Goal: Task Accomplishment & Management: Manage account settings

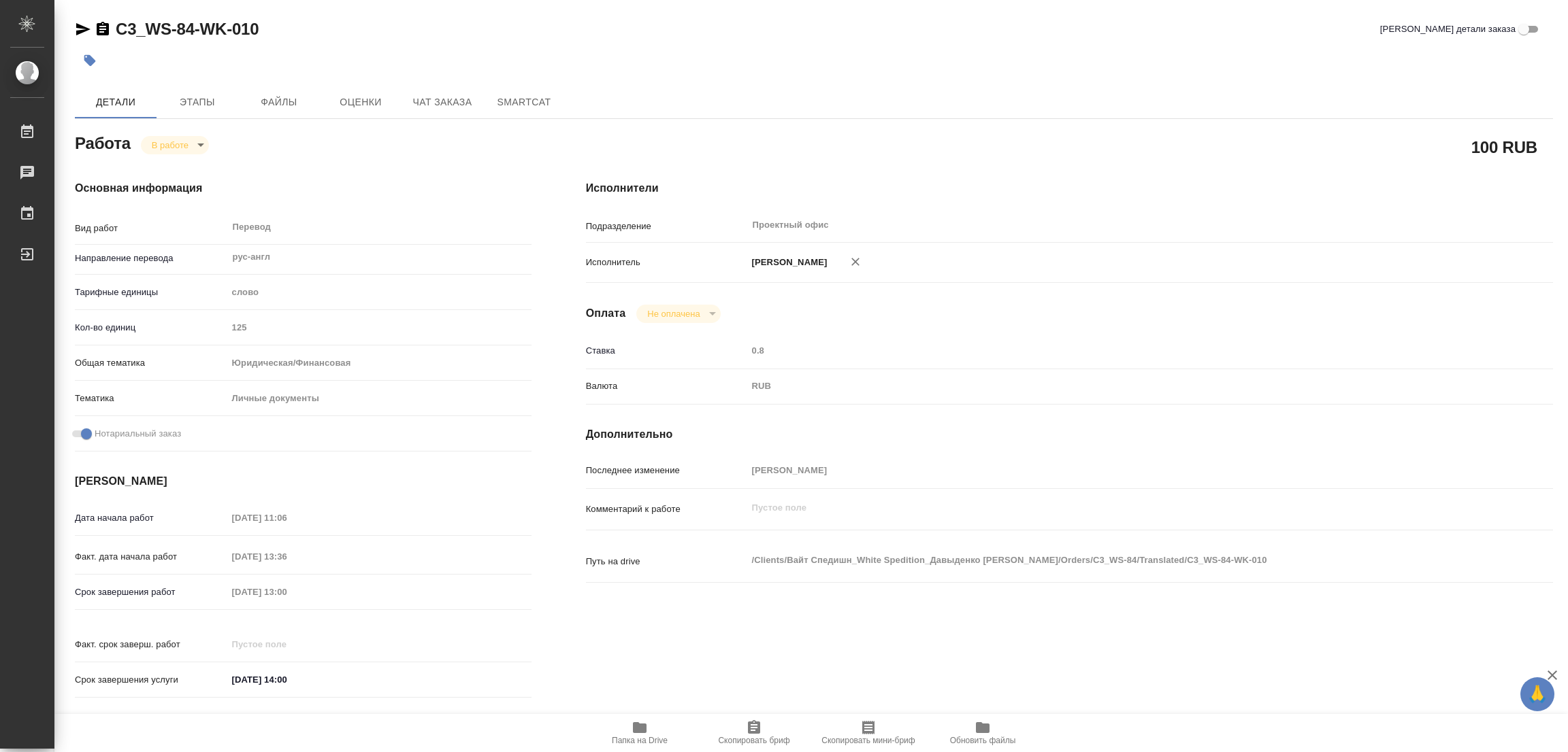
drag, startPoint x: 1386, startPoint y: 54, endPoint x: 1345, endPoint y: 9, distance: 60.9
click at [1386, 54] on div at bounding box center [814, 60] width 1478 height 30
click at [628, 732] on span "Папка на Drive" at bounding box center [640, 733] width 98 height 26
click at [194, 96] on span "Этапы" at bounding box center [197, 102] width 65 height 17
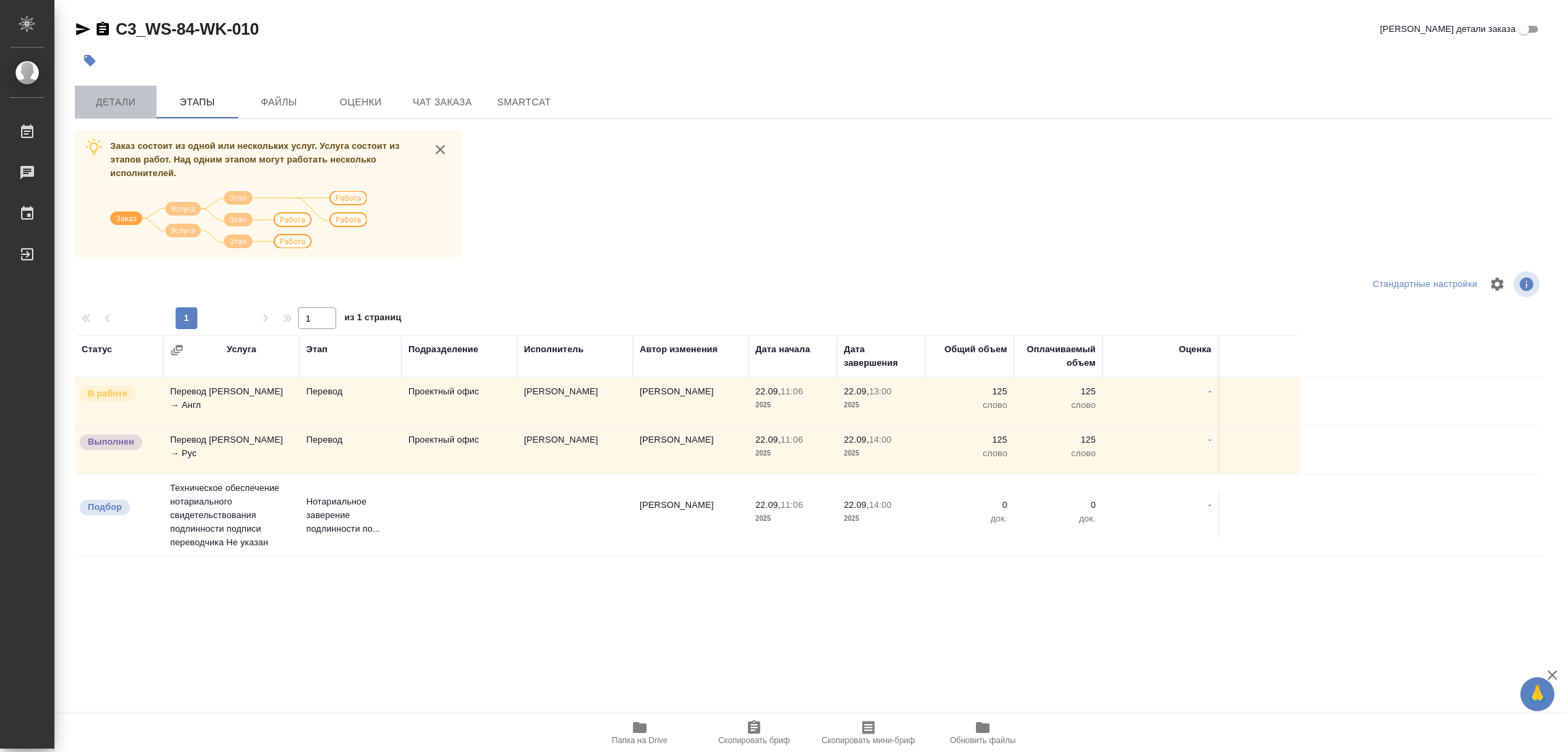
click at [113, 98] on span "Детали" at bounding box center [115, 102] width 65 height 17
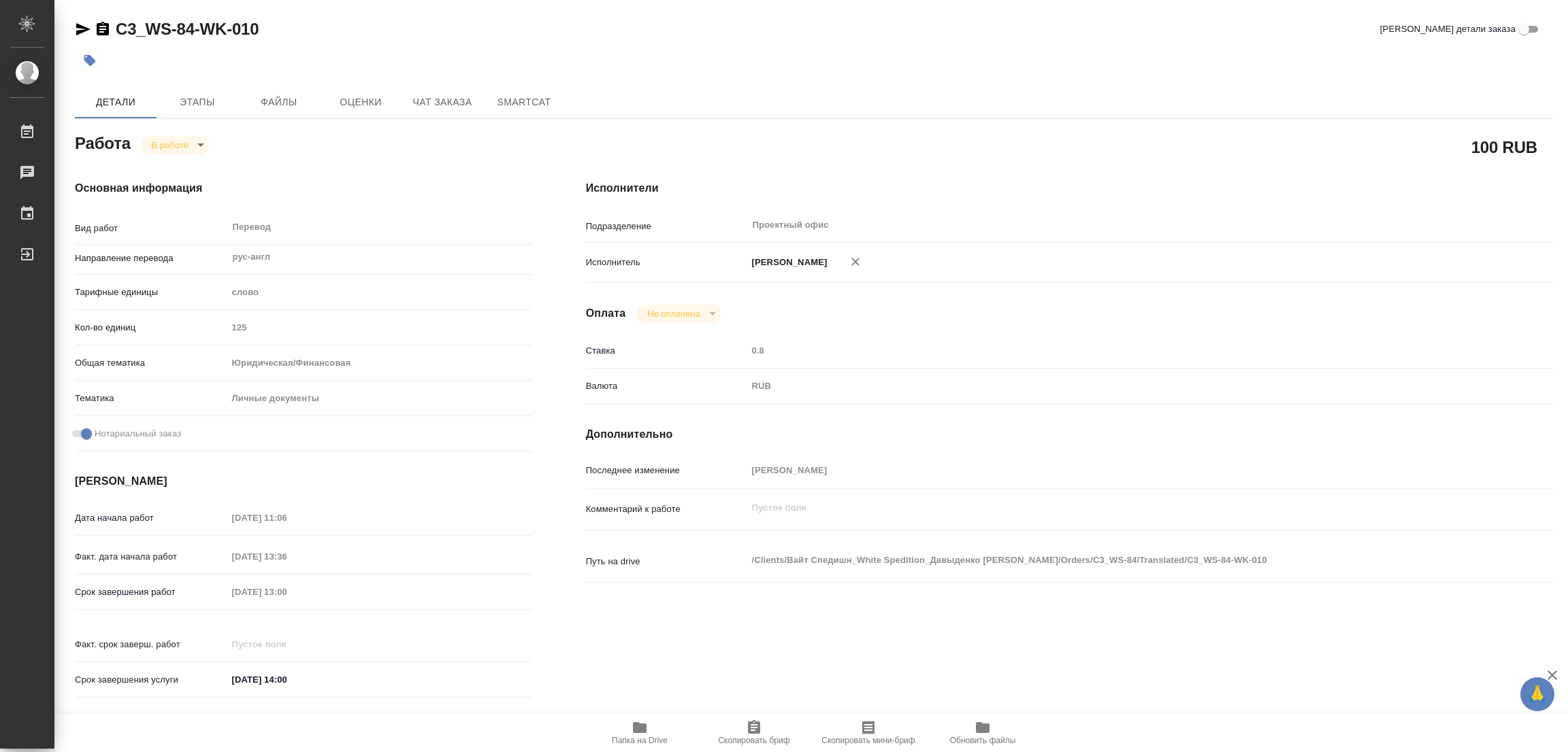
type textarea "x"
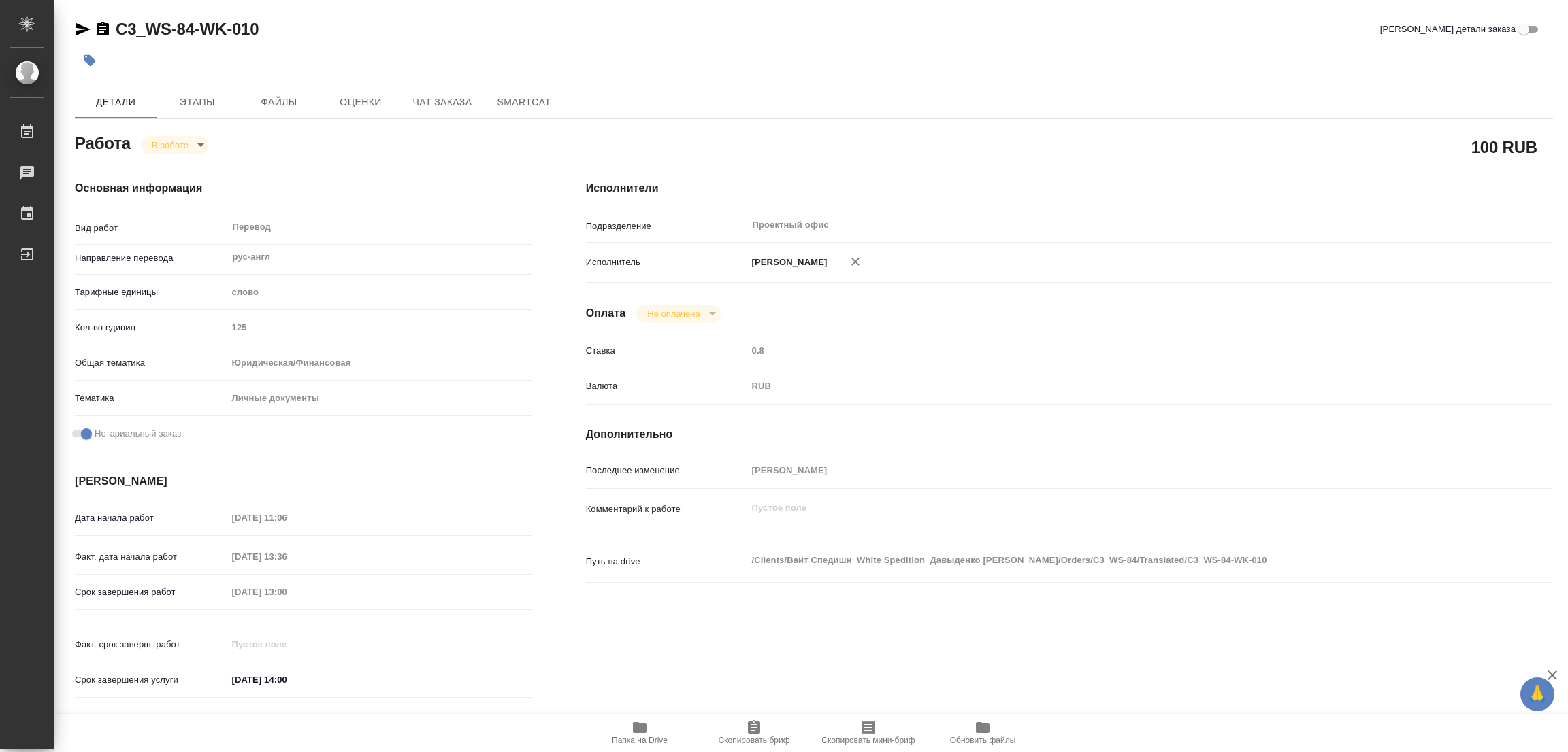
type textarea "x"
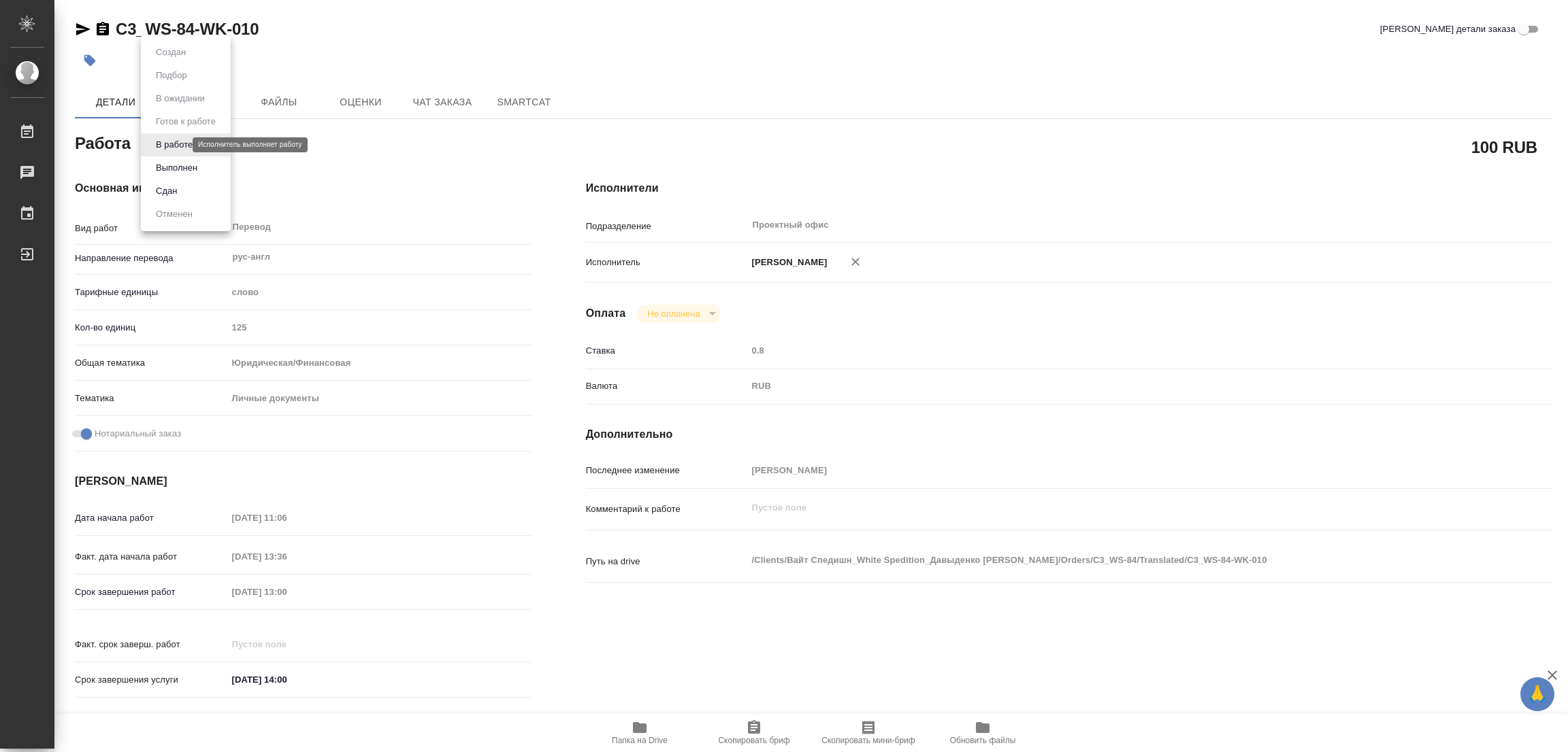
click at [171, 148] on body "🙏 .cls-1 fill:#fff; AWATERA Popova Galina Работы 0 Чаты График Выйти C3_WS-84-W…" at bounding box center [784, 376] width 1568 height 752
type textarea "x"
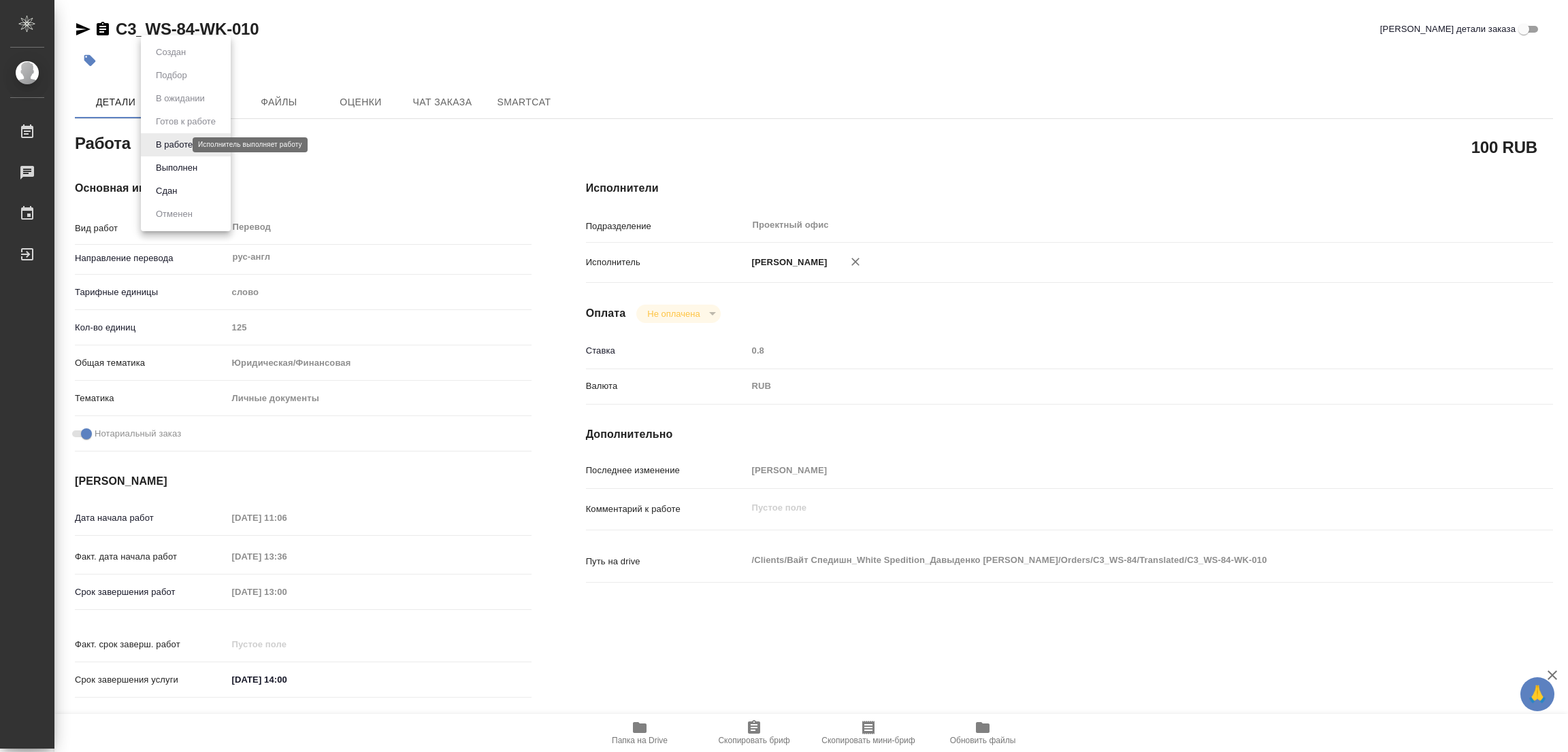
type textarea "x"
click at [170, 169] on button "Выполнен" at bounding box center [177, 168] width 49 height 15
type textarea "x"
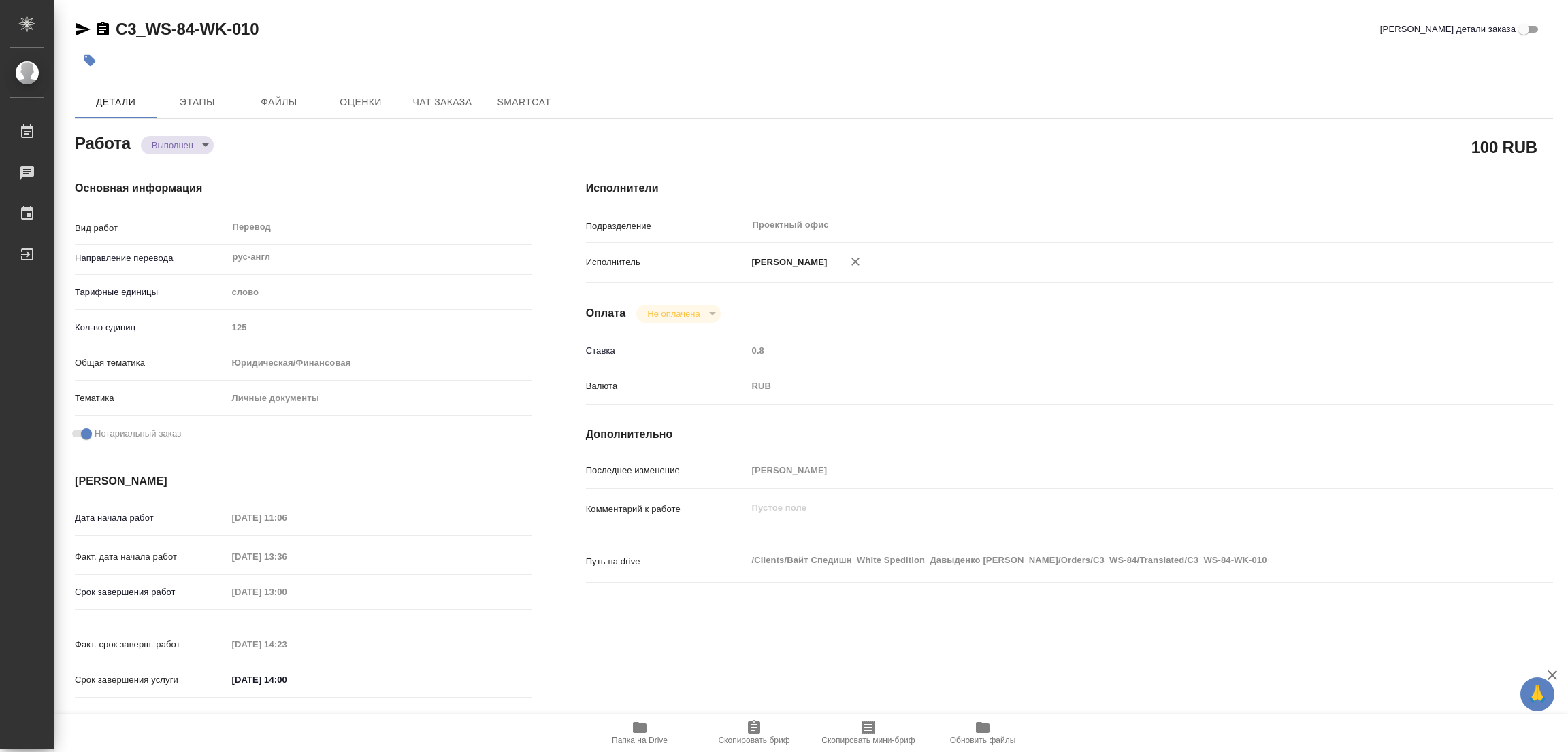
type textarea "x"
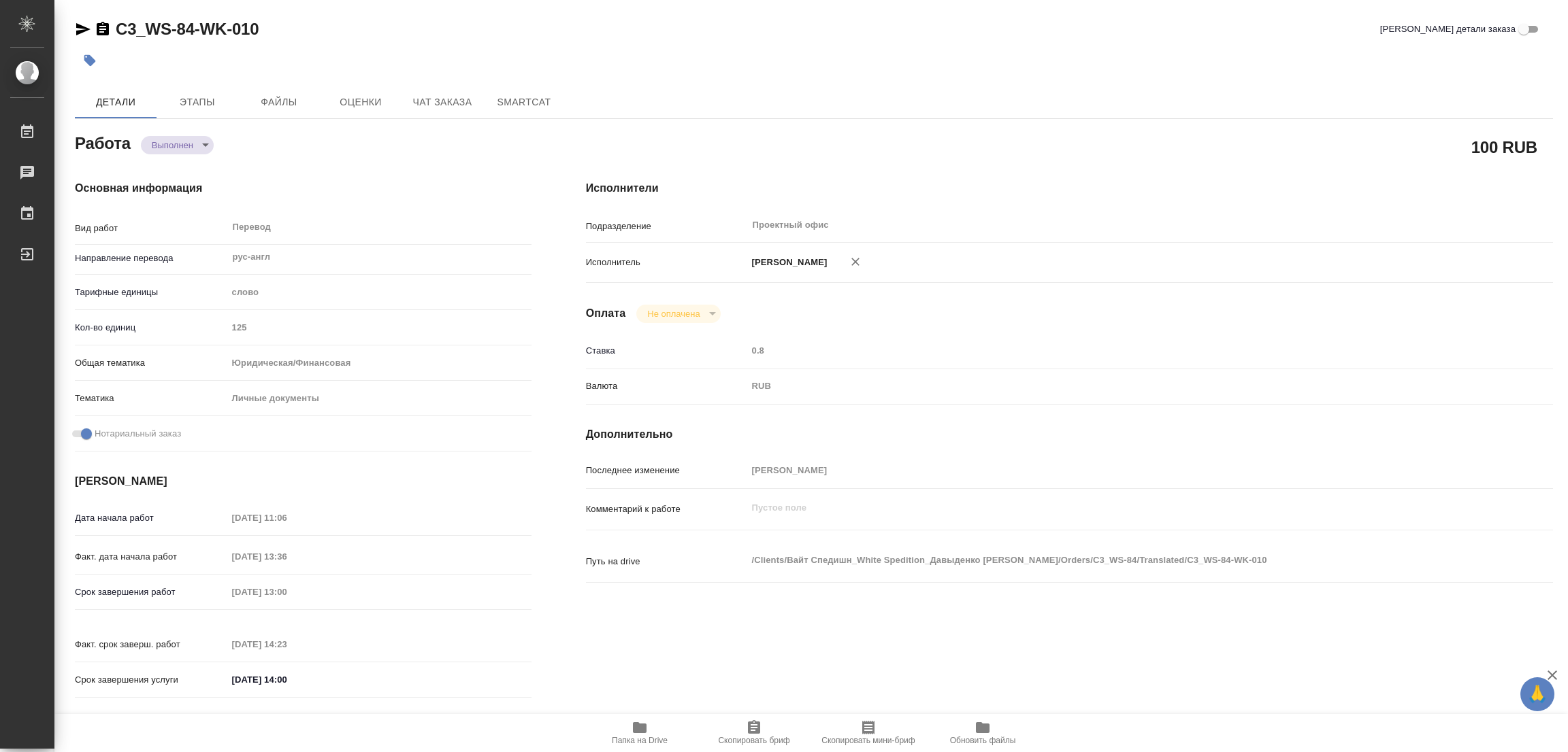
type textarea "x"
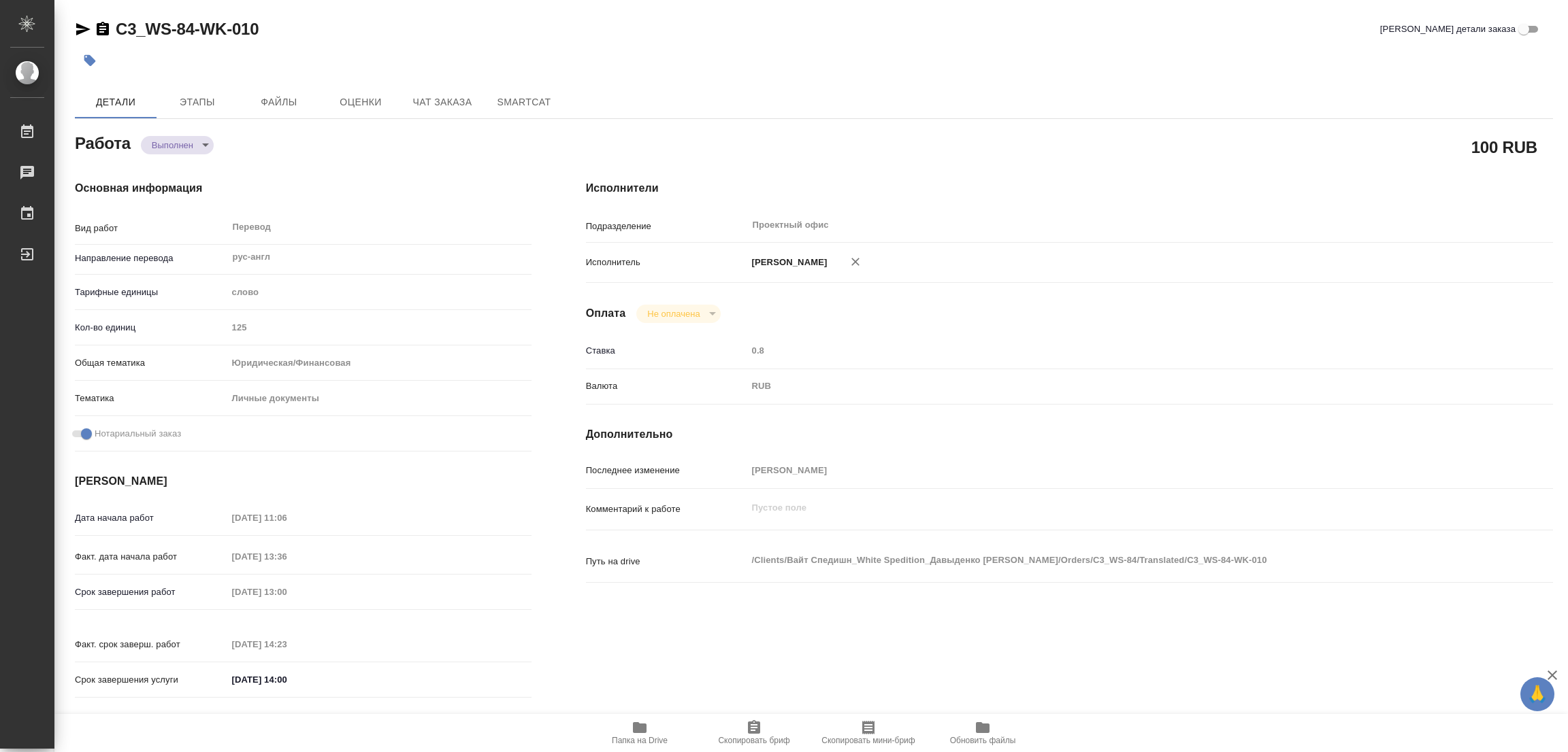
type textarea "x"
click at [101, 63] on button "button" at bounding box center [90, 60] width 30 height 30
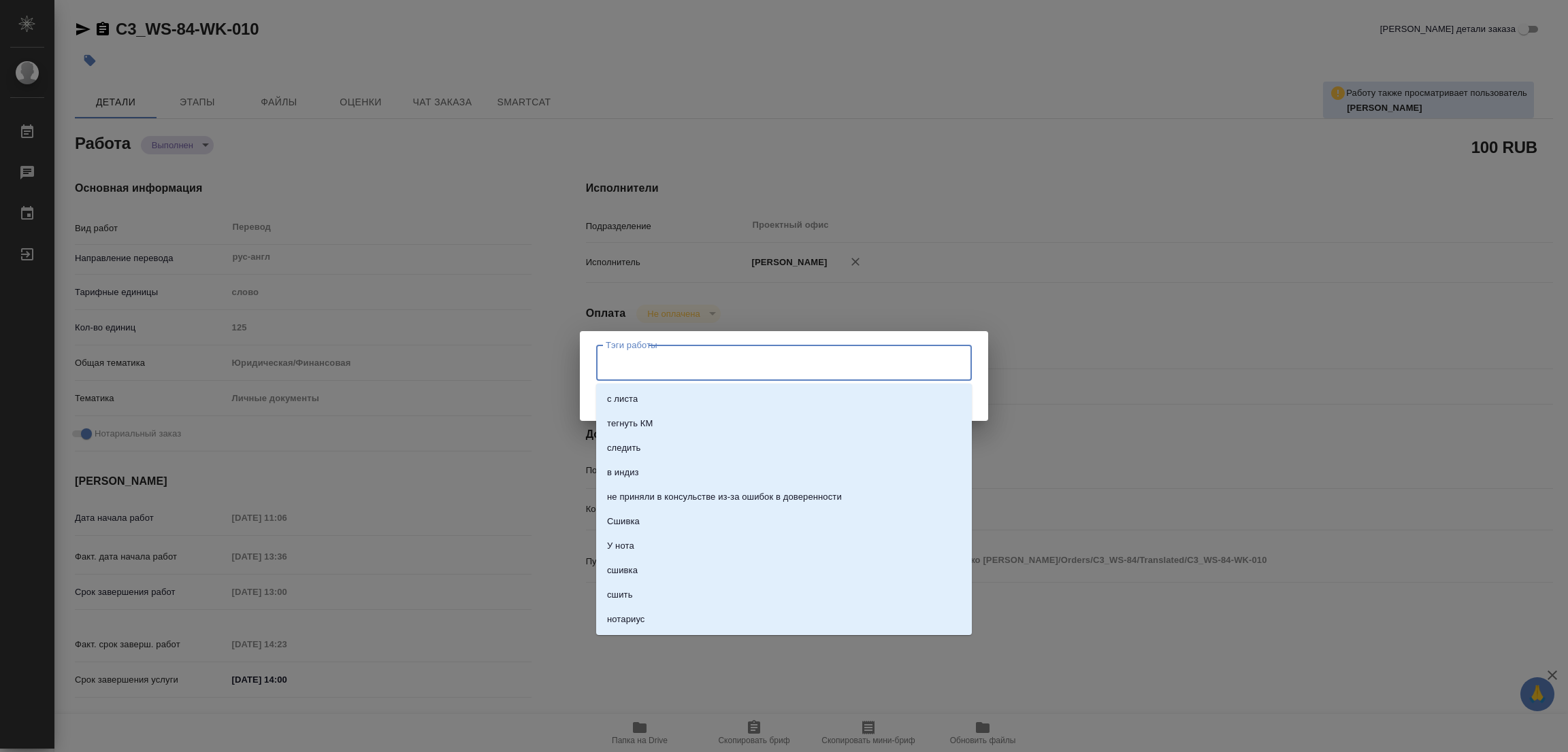
click at [618, 356] on input "Тэги работы" at bounding box center [771, 363] width 337 height 23
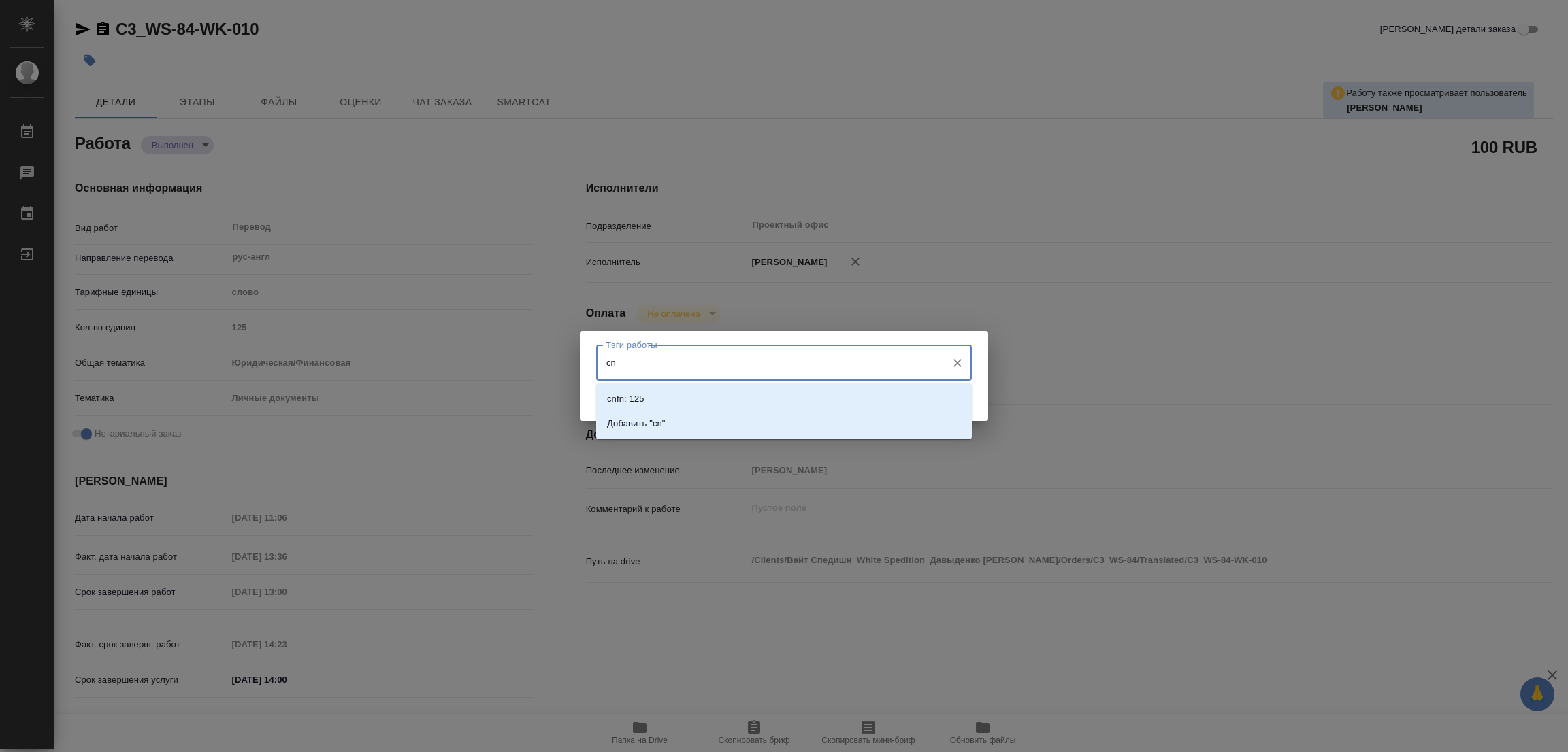
type input "c"
type input "стат: 190"
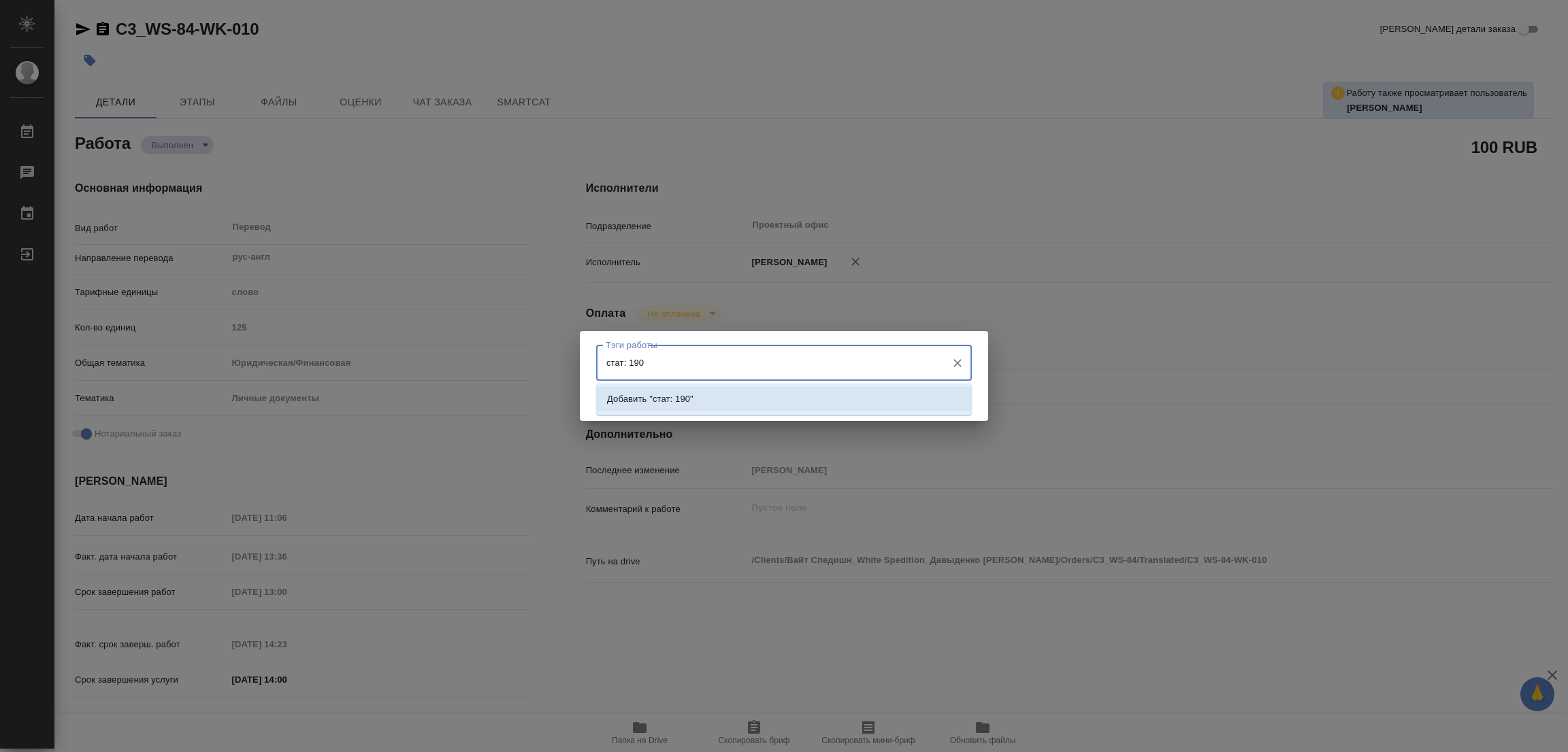
click at [681, 396] on p "Добавить "стат: 190"" at bounding box center [650, 399] width 87 height 14
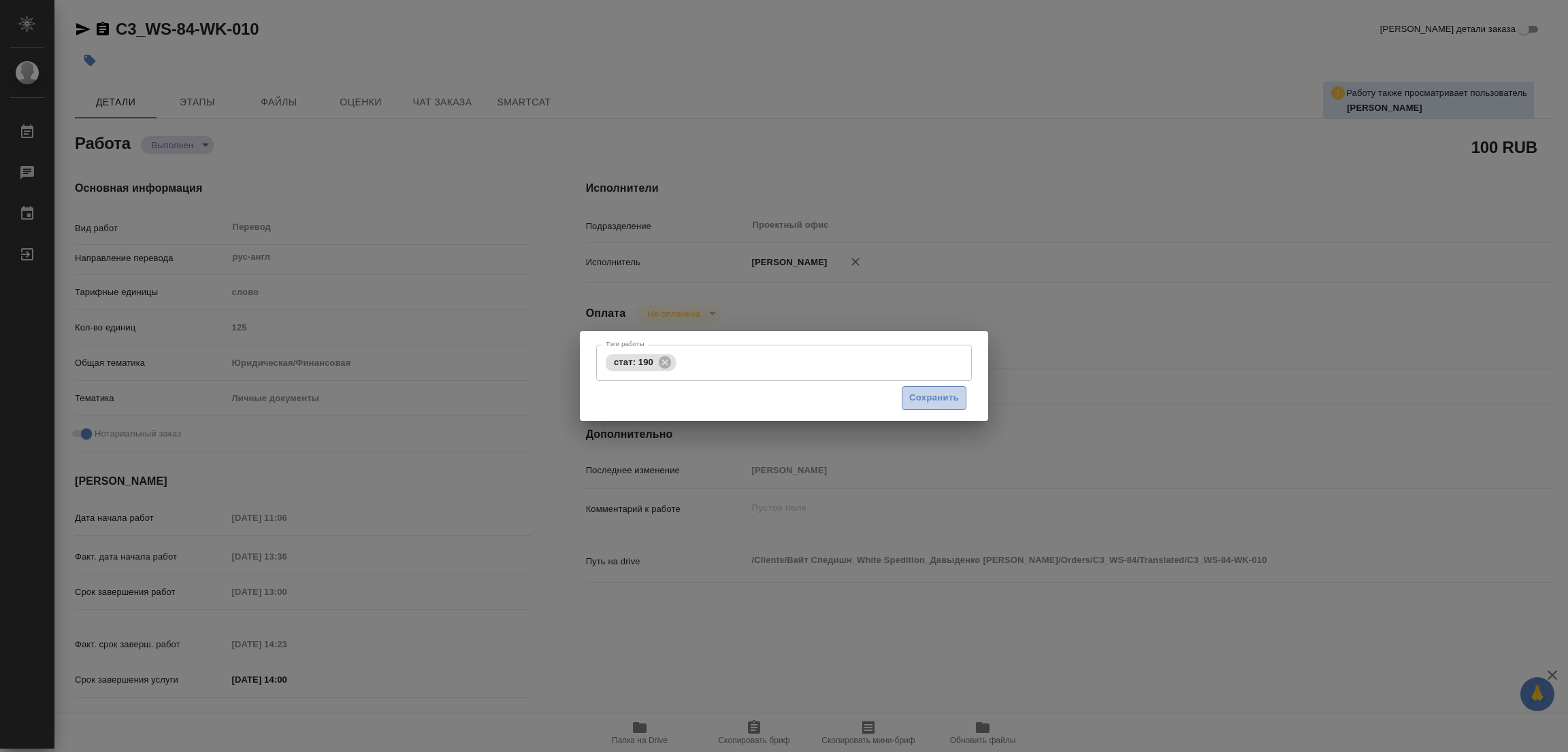
click at [940, 390] on span "Сохранить" at bounding box center [934, 398] width 49 height 16
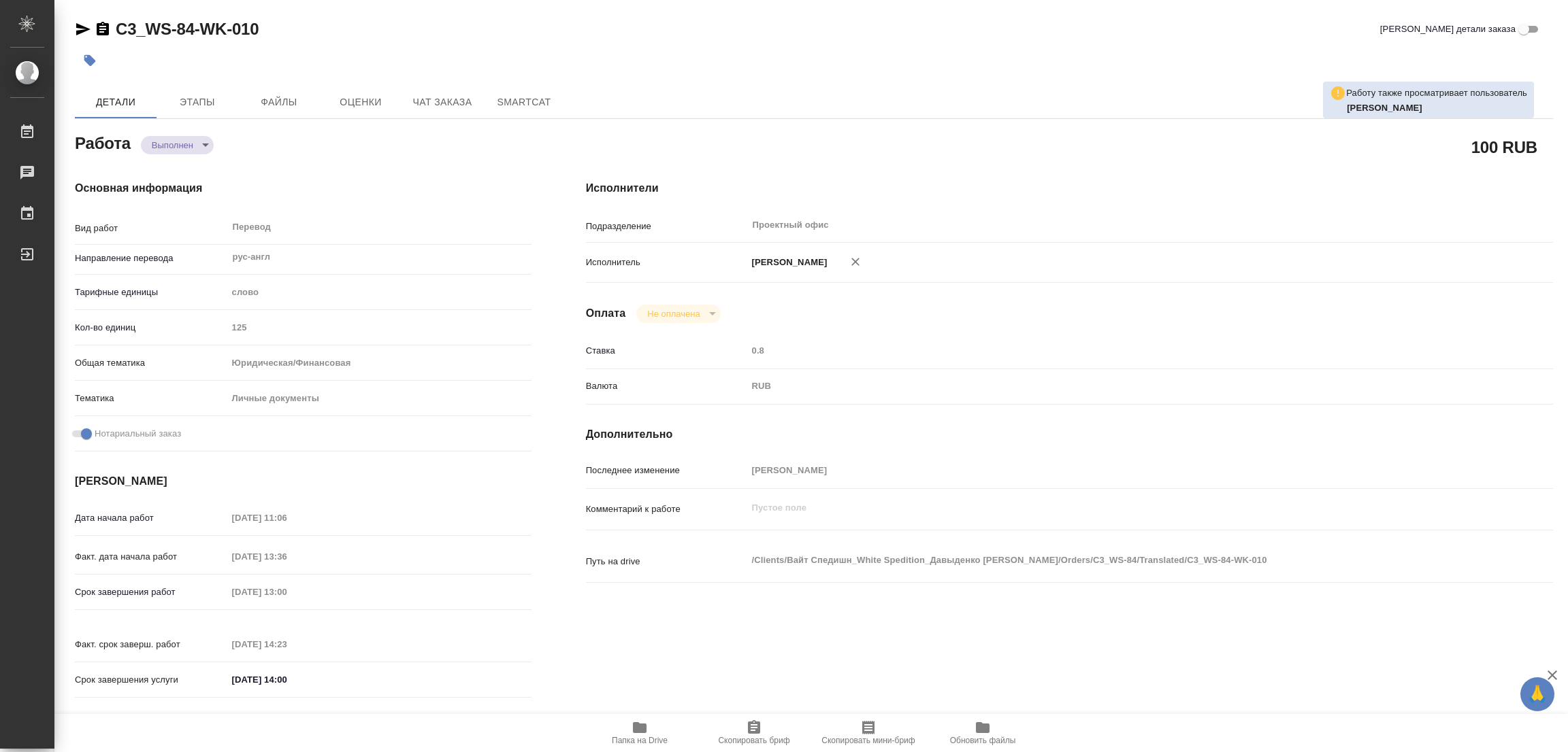
type input "completed"
type textarea "Перевод"
type textarea "x"
type input "рус-англ"
type input "5a8b1489cc6b4906c91bfd90"
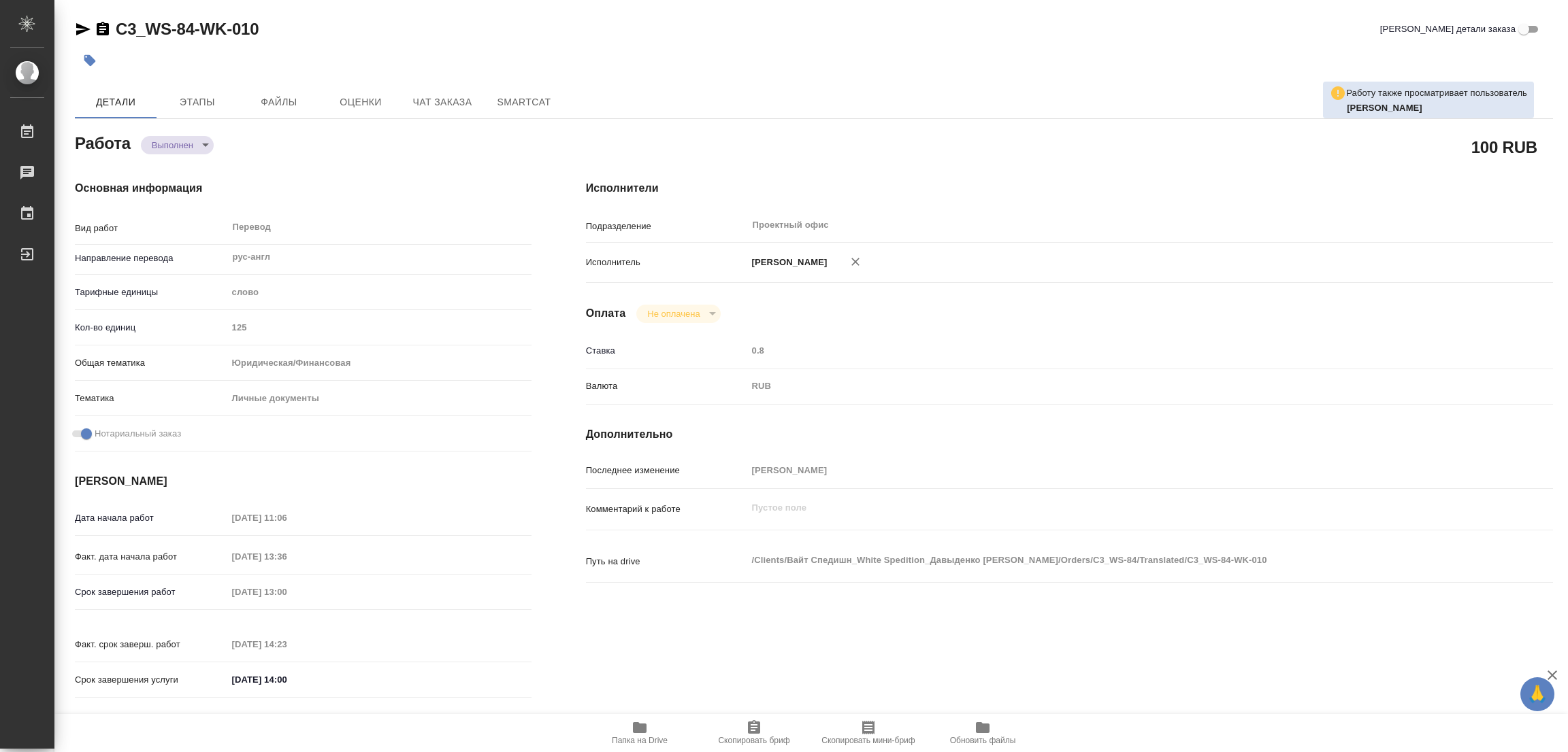
type input "125"
type input "yr-fn"
type input "5a8b8b956a9677013d343cfe"
checkbox input "true"
type input "22.09.2025 11:06"
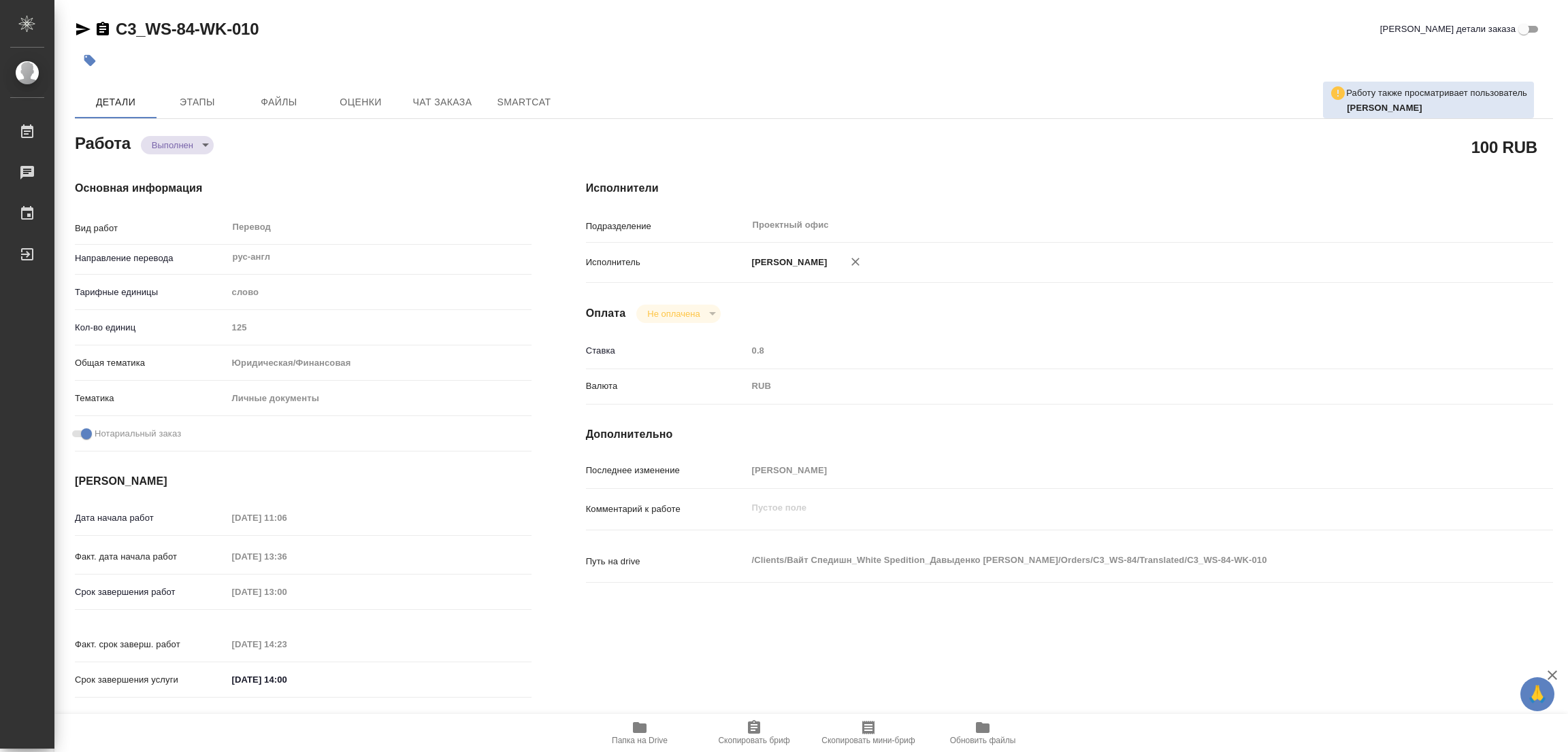
type input "22.09.2025 13:36"
type input "22.09.2025 13:00"
type input "22.09.2025 14:23"
type input "22.09.2025 14:00"
type input "Проектный офис"
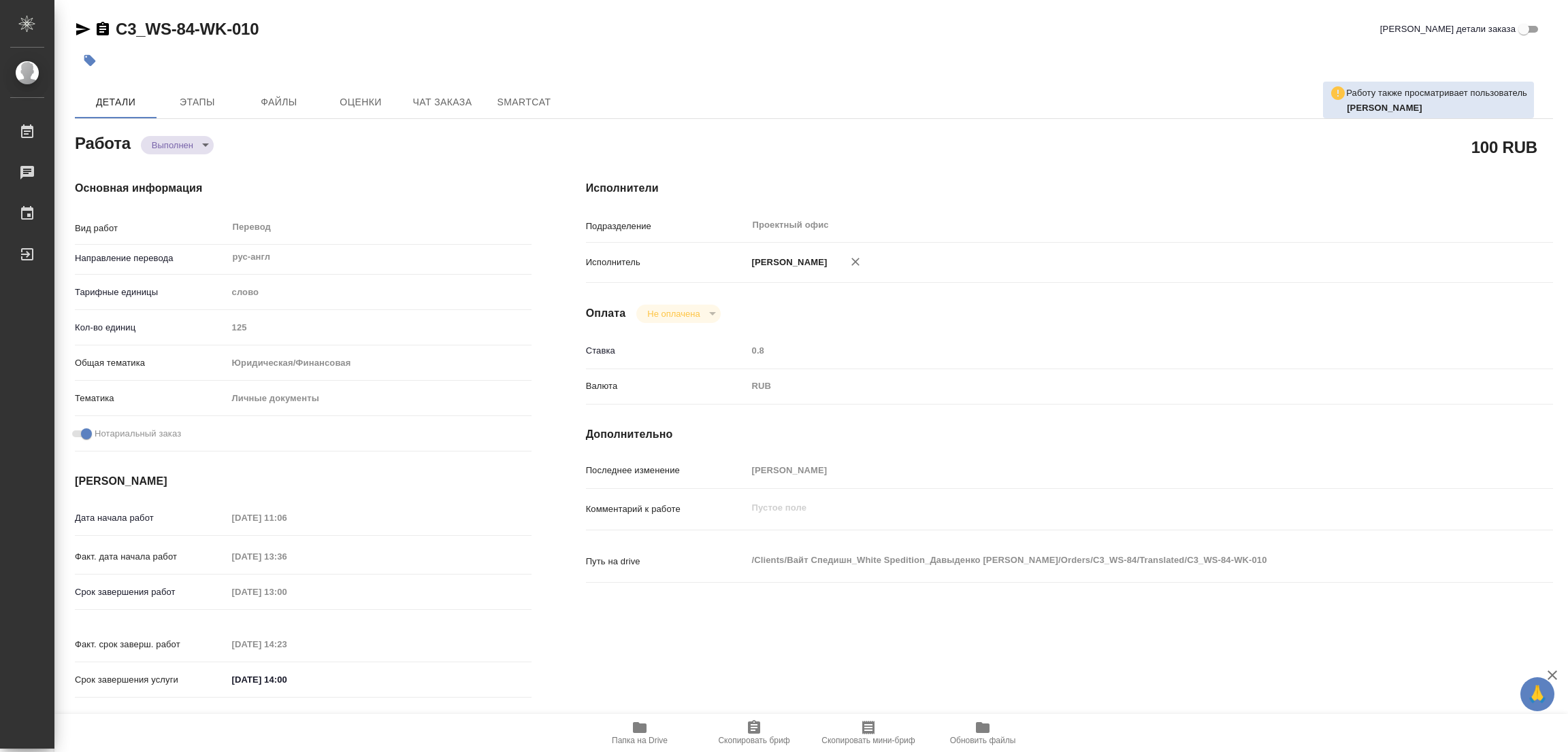
type input "notPayed"
type input "0.8"
type input "RUB"
type input "[PERSON_NAME]"
type textarea "x"
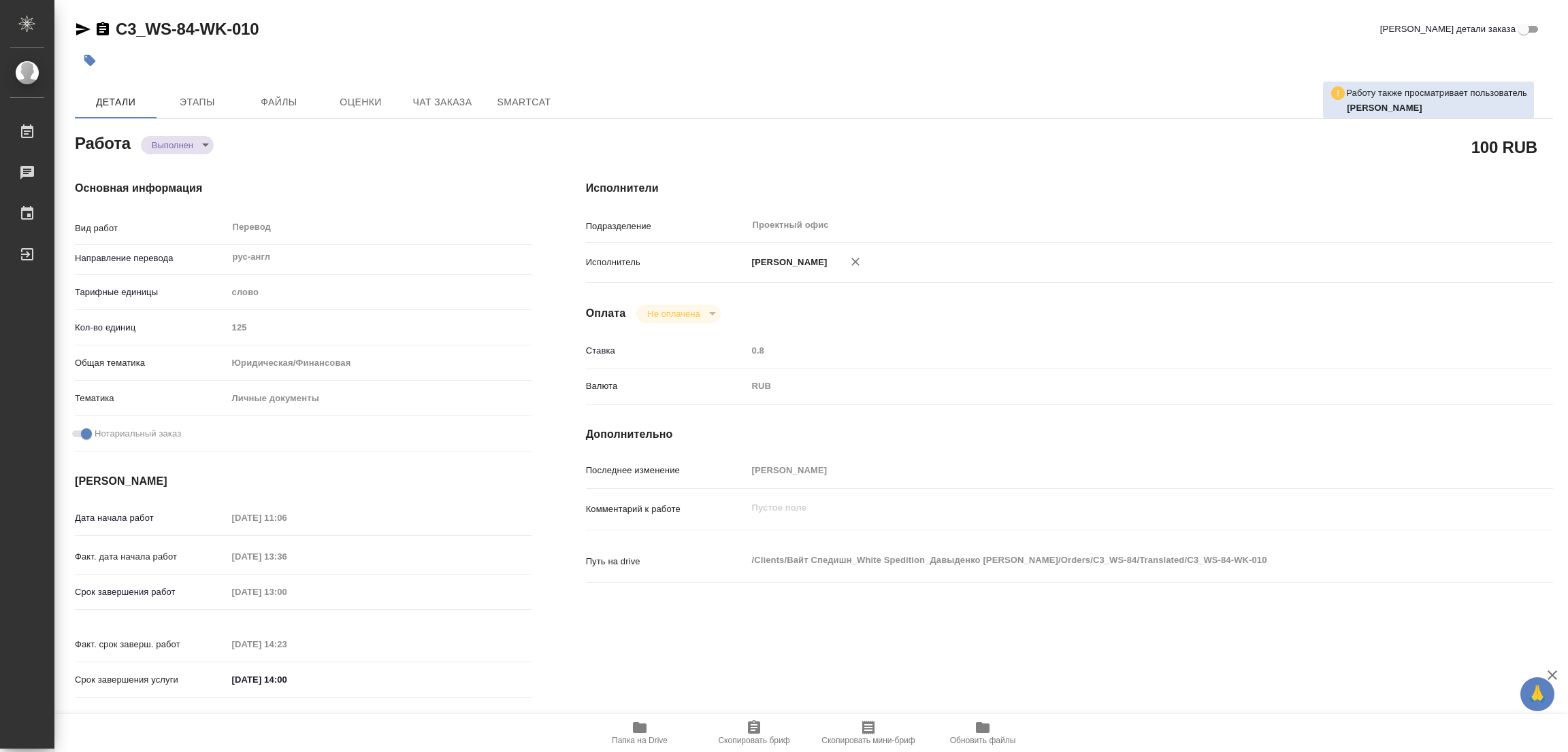
type textarea "/Clients/Вайт Спедишн_White Spedition_Давыденко Оксана/Orders/C3_WS-84/Translat…"
type textarea "x"
type input "C3_WS-84"
type input "Перевод Стандарт"
type input "Корректура, Приёмка по качеству, Постредактура машинного перевода, Редактура, П…"
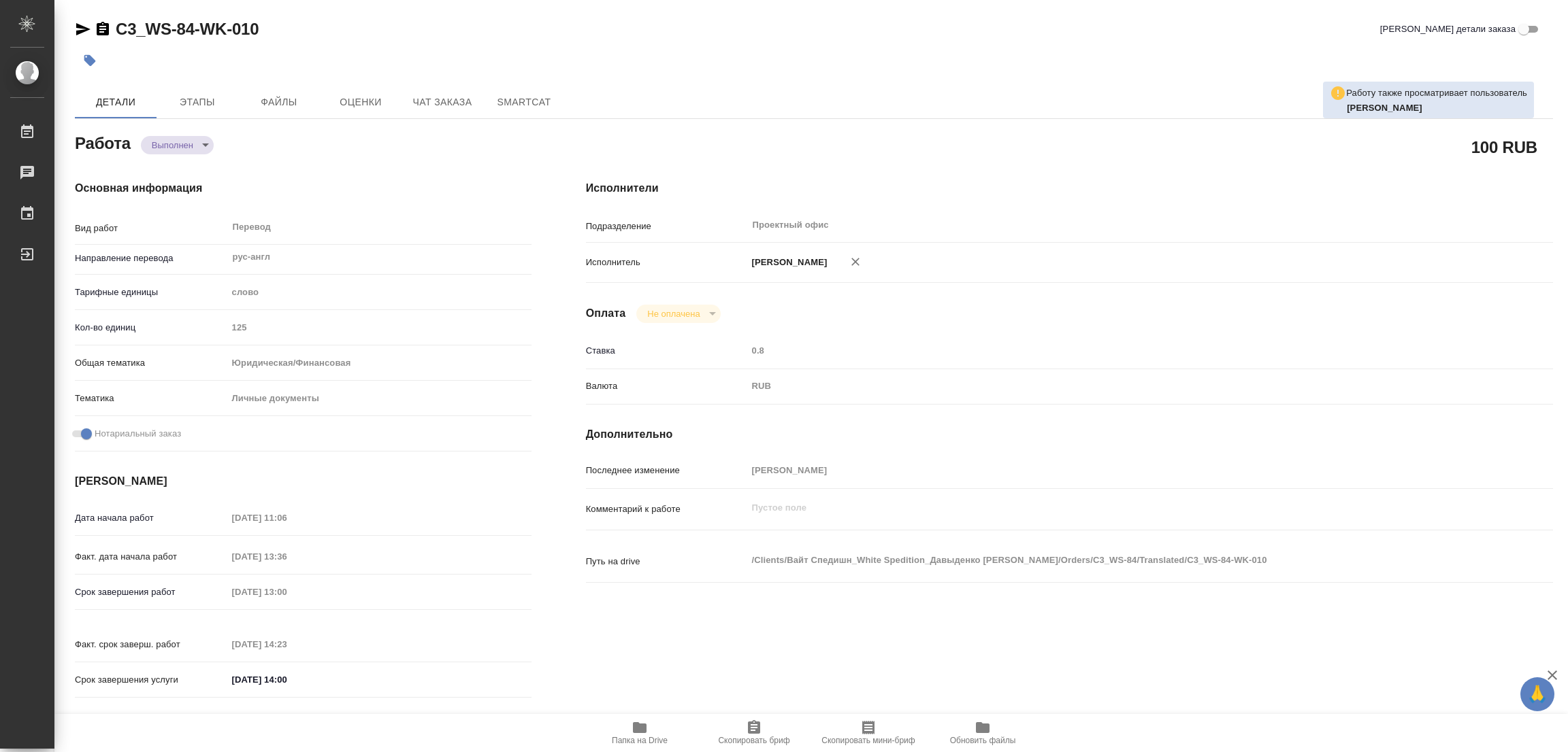
type input "Никитина Татьяна"
type input "/Clients/Вайт Спедишн_White Spedition_Давыденко Оксана/Orders/C3_WS-84"
type textarea "x"
type textarea "перевод сначала на рус, потом на англ, переводим в обоих случаях ТОЛЬКО страниц…"
type textarea "x"
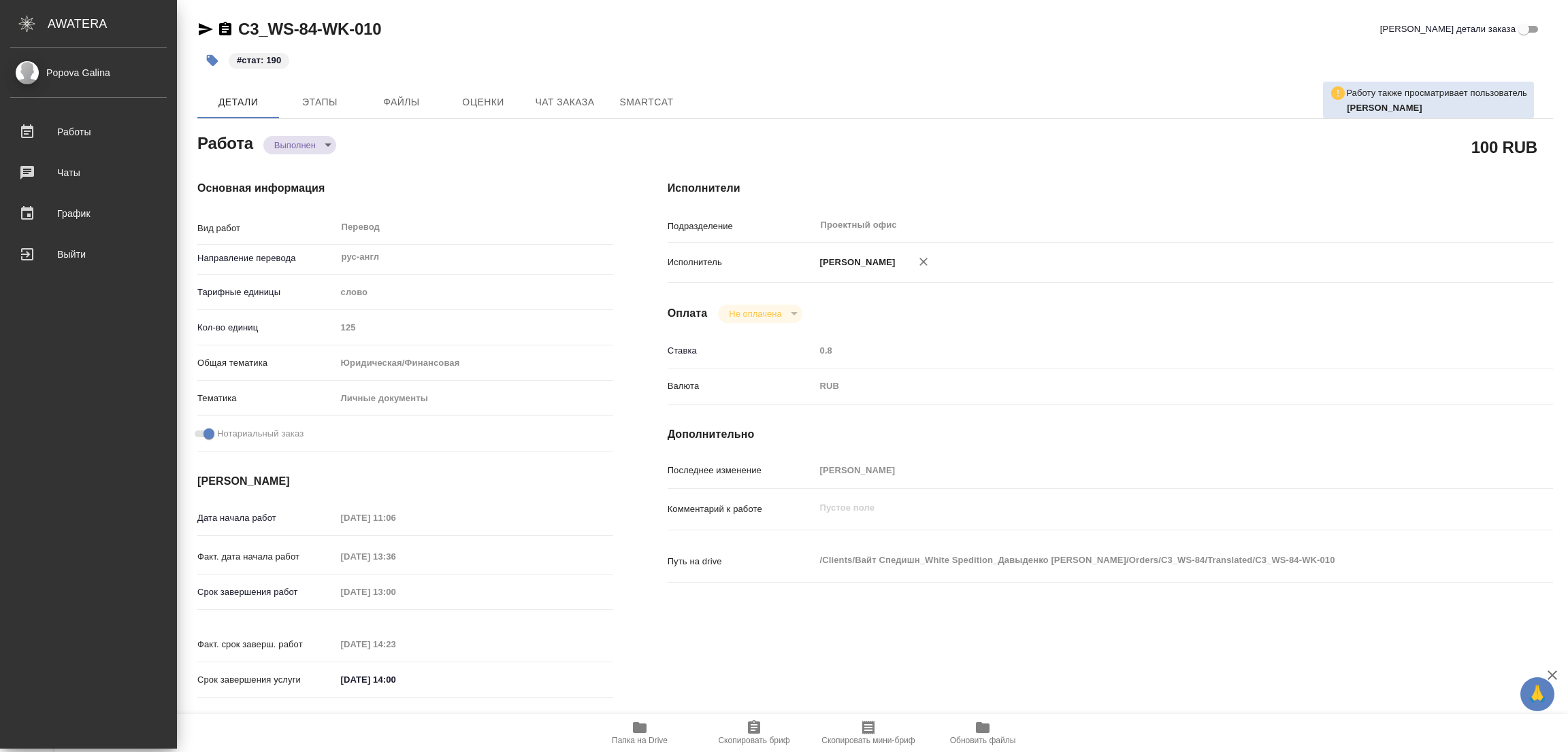
type textarea "x"
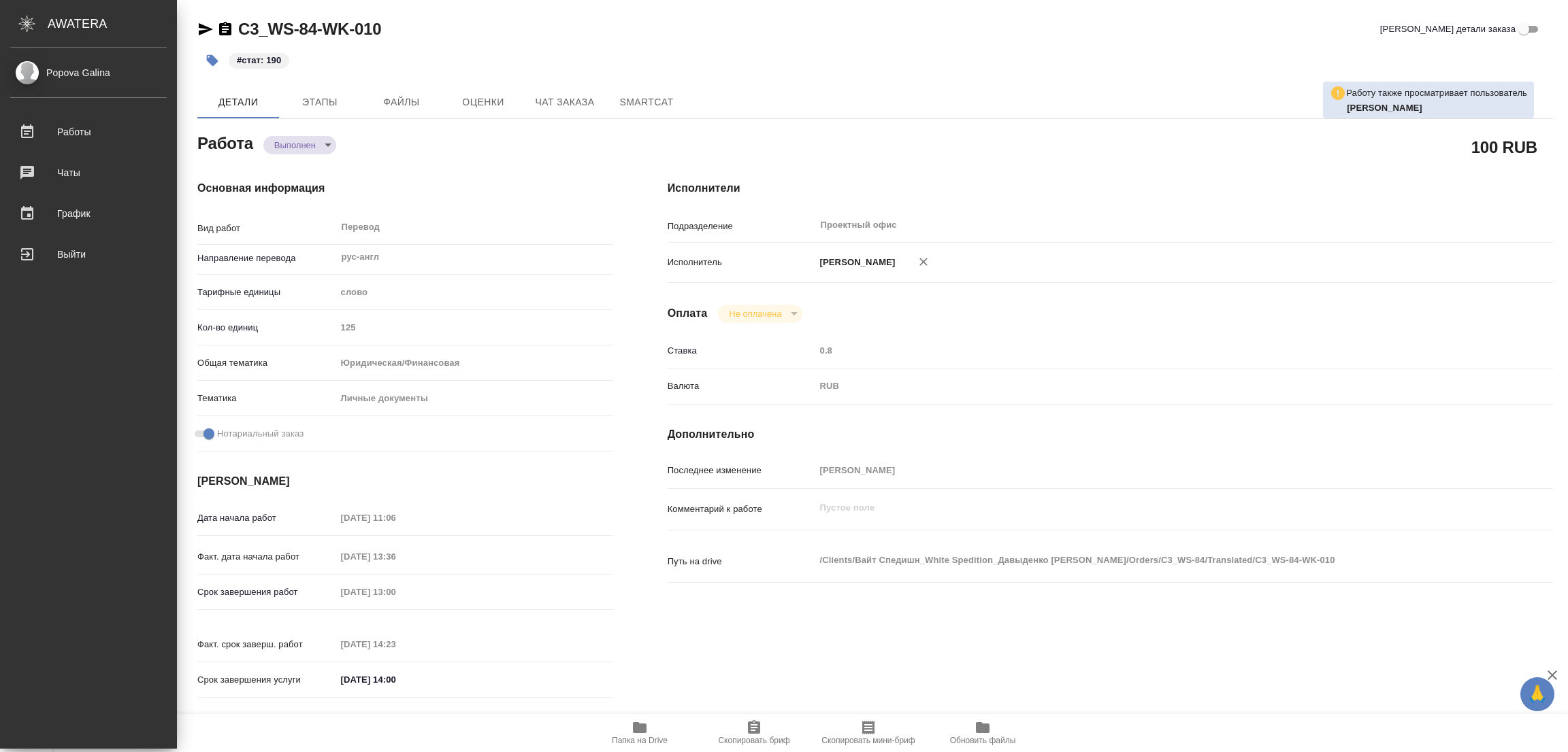
type textarea "x"
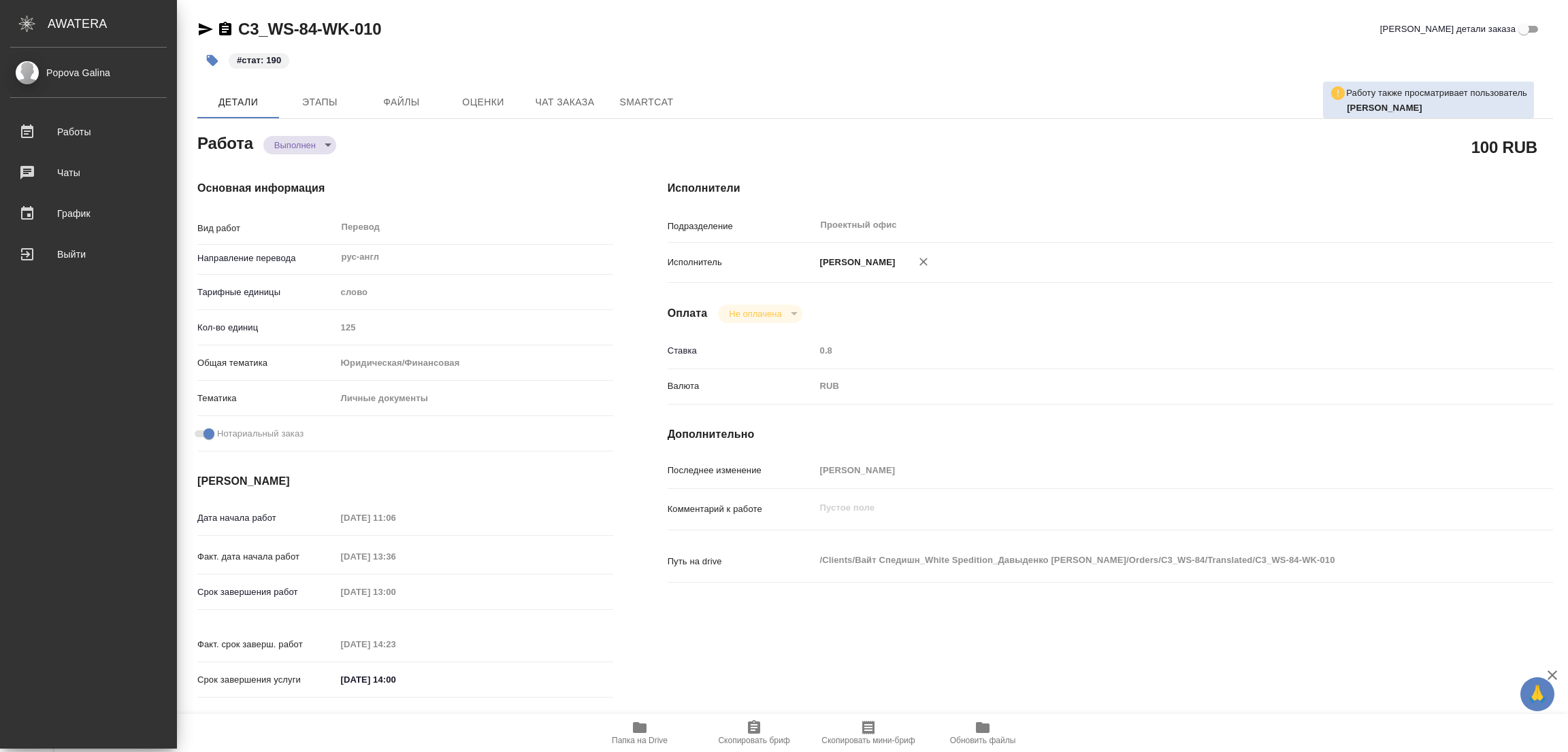
type textarea "x"
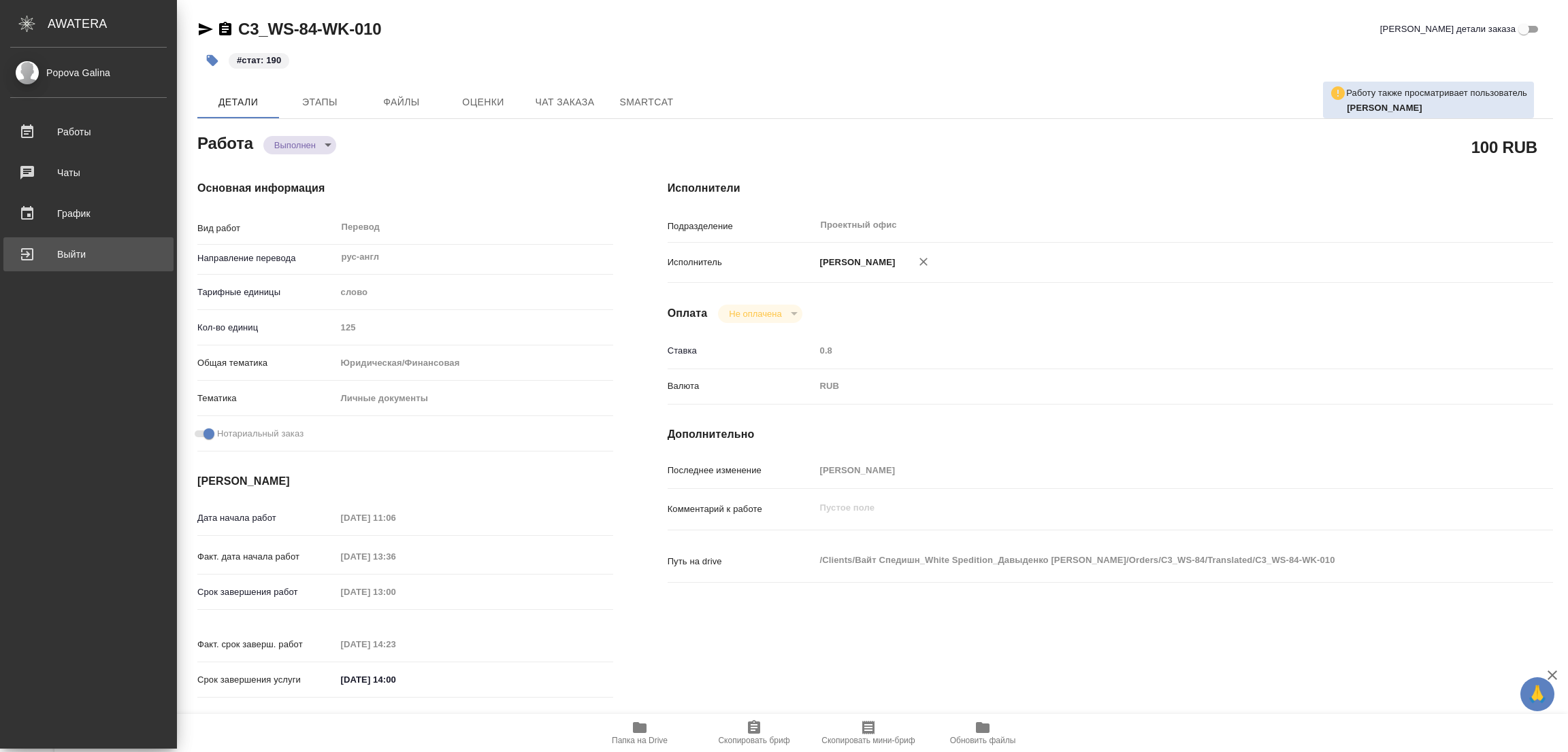
type textarea "x"
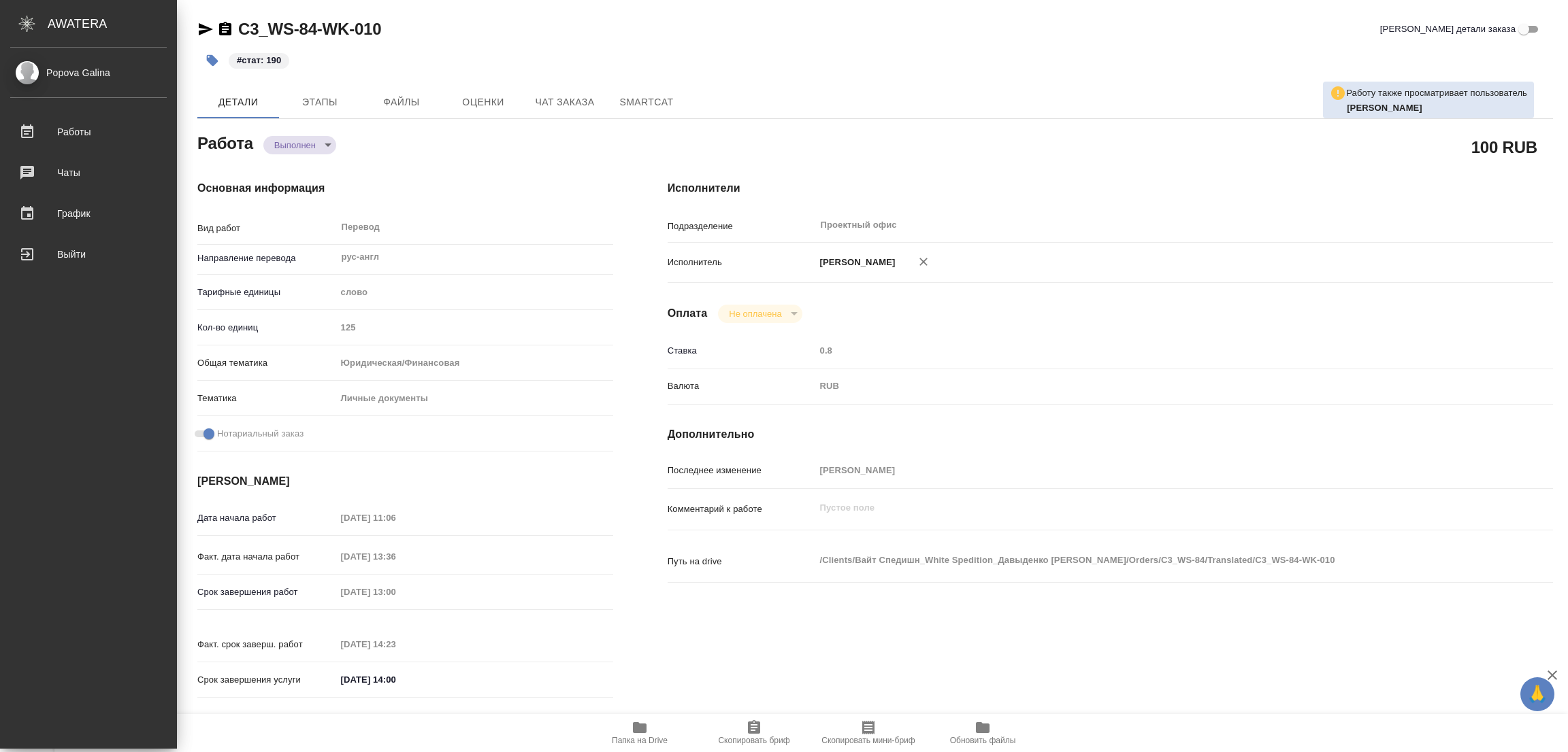
type textarea "x"
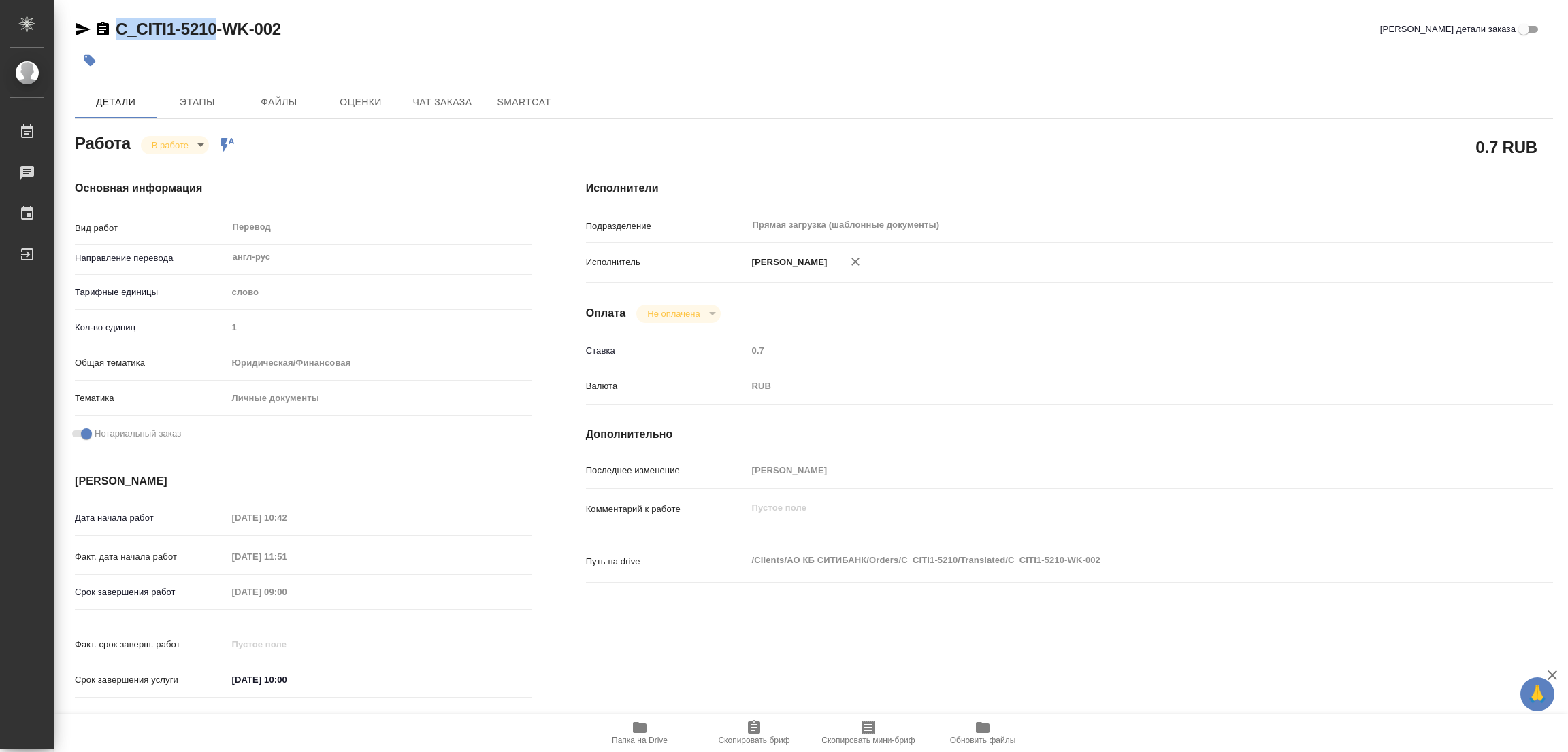
drag, startPoint x: 113, startPoint y: 16, endPoint x: 213, endPoint y: 21, distance: 100.1
click at [213, 21] on div "C_CITI1-5210-WK-002 Кратко детали заказа Детали Этапы Файлы Оценки Чат заказа S…" at bounding box center [814, 571] width 1493 height 1141
copy link "C_CITI1-5210"
click at [1358, 54] on div at bounding box center [814, 60] width 1478 height 30
drag, startPoint x: 760, startPoint y: 718, endPoint x: 712, endPoint y: 719, distance: 48.0
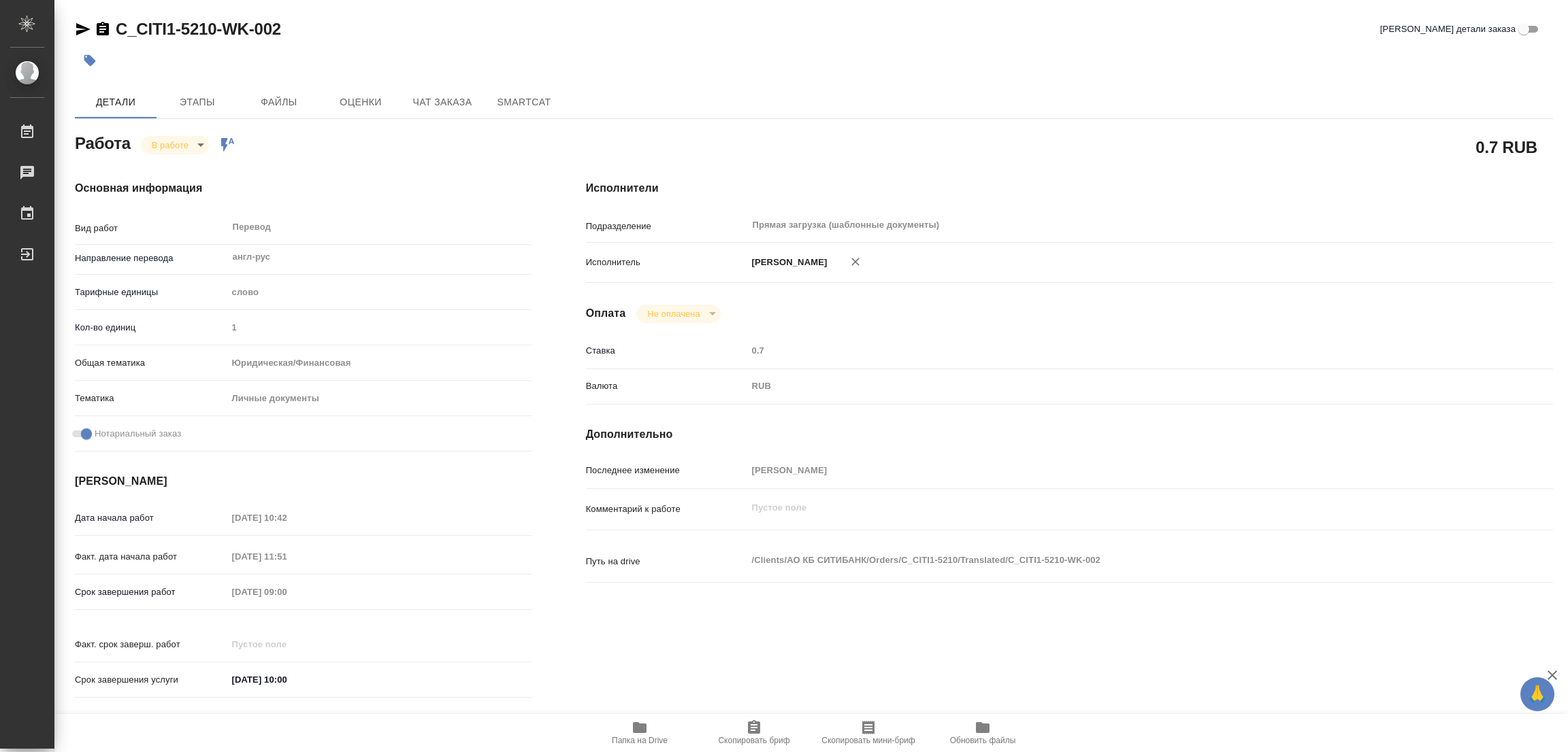
click at [759, 718] on button "Скопировать бриф" at bounding box center [754, 733] width 114 height 38
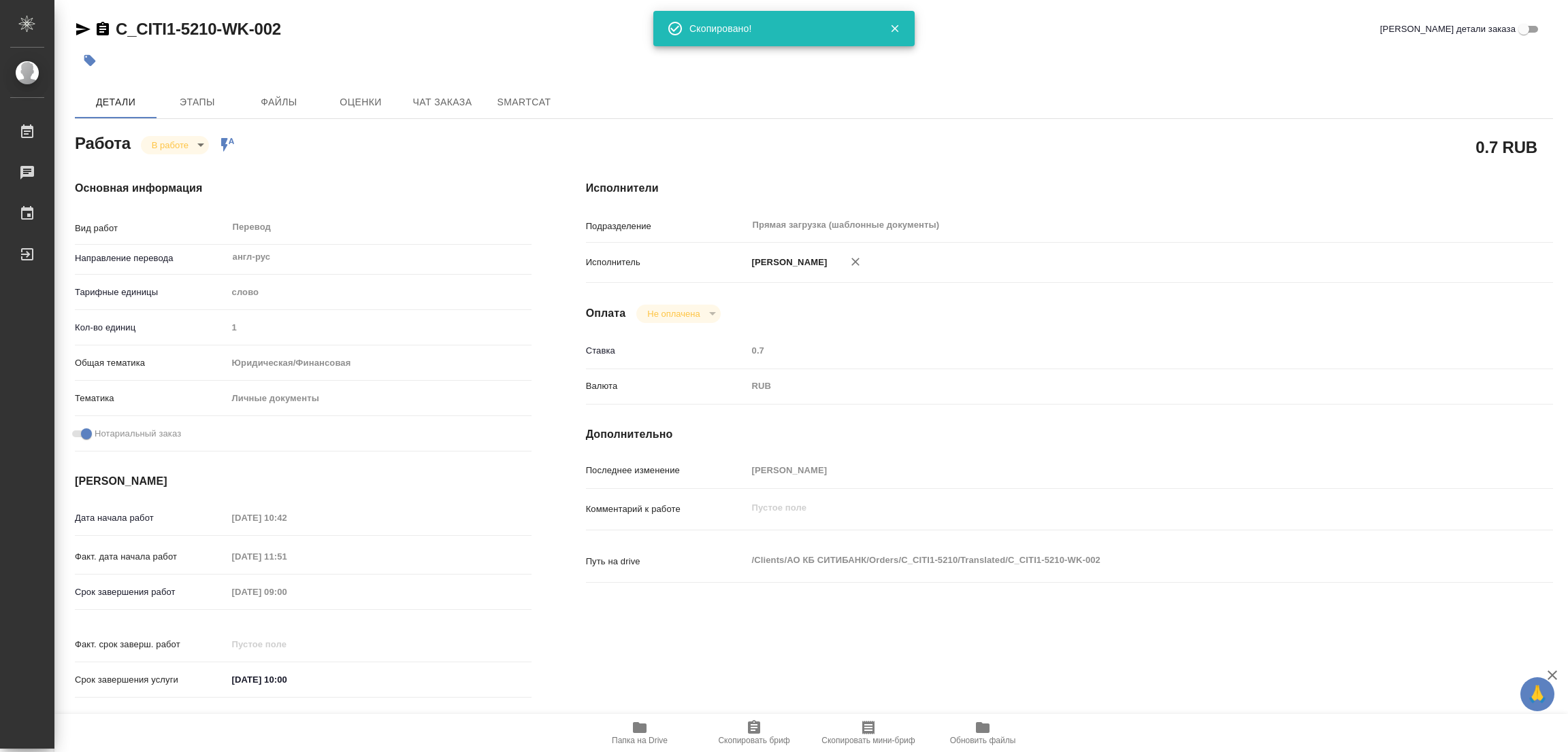
click at [934, 124] on div "0.7 RUB" at bounding box center [1069, 147] width 1022 height 89
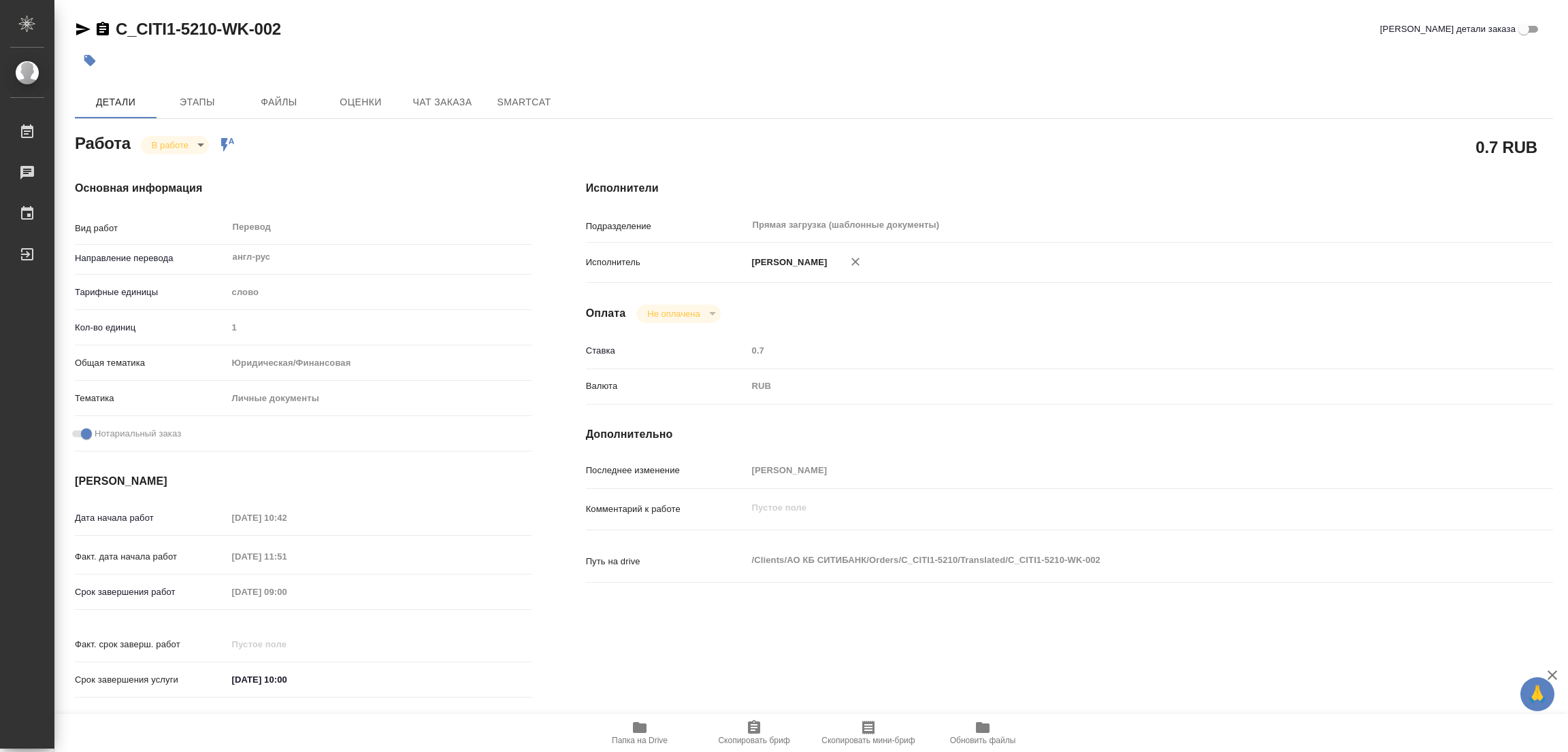
click at [175, 593] on div "Срок завершения работ 23.09.2025 09:00" at bounding box center [303, 592] width 457 height 24
click at [1001, 402] on div "Валюта RUB RUB" at bounding box center [1069, 393] width 967 height 36
drag, startPoint x: 336, startPoint y: 152, endPoint x: 339, endPoint y: 143, distance: 9.5
click at [336, 152] on div "Работа В работе inProgress Работа включена в последовательность" at bounding box center [303, 142] width 457 height 25
type textarea "x"
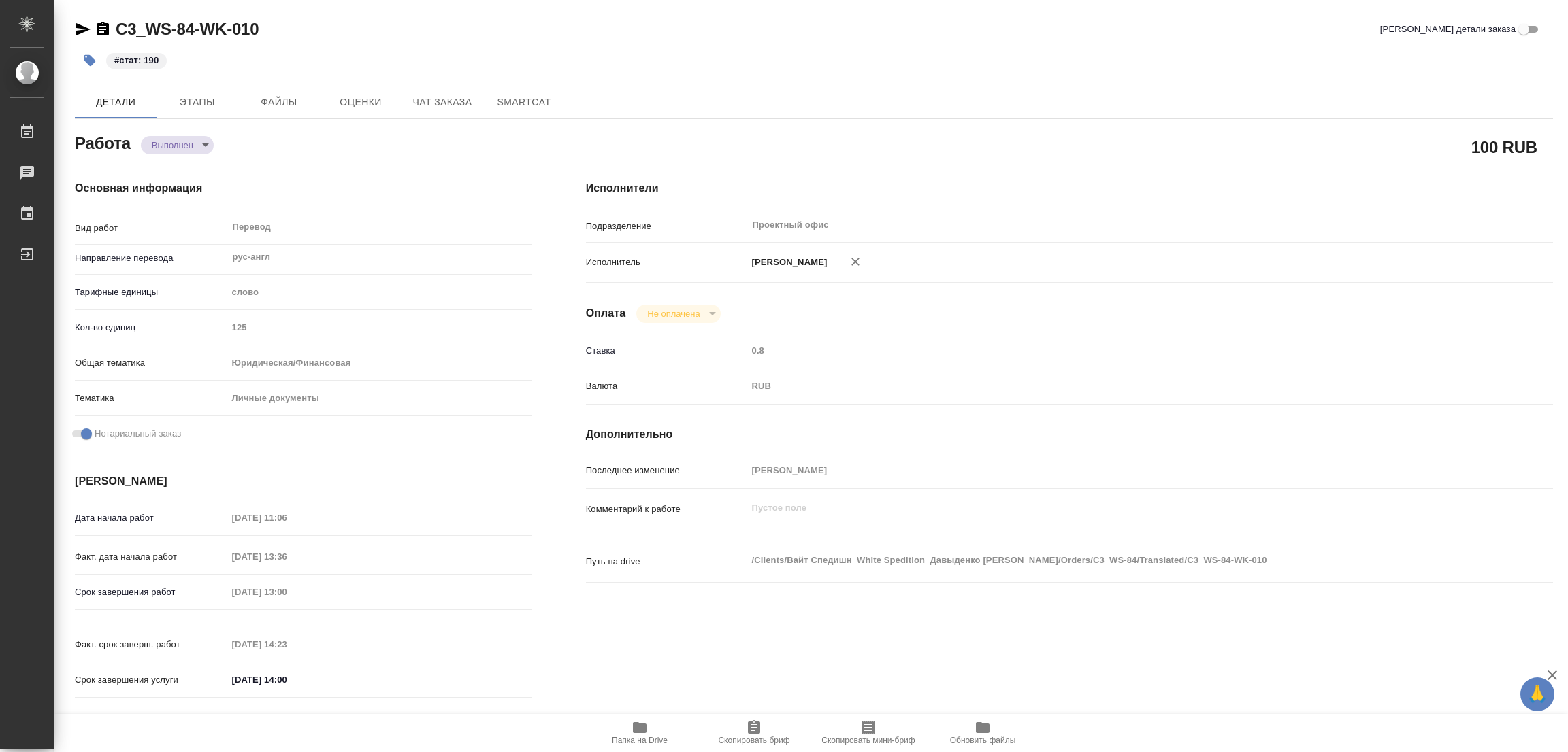
type textarea "x"
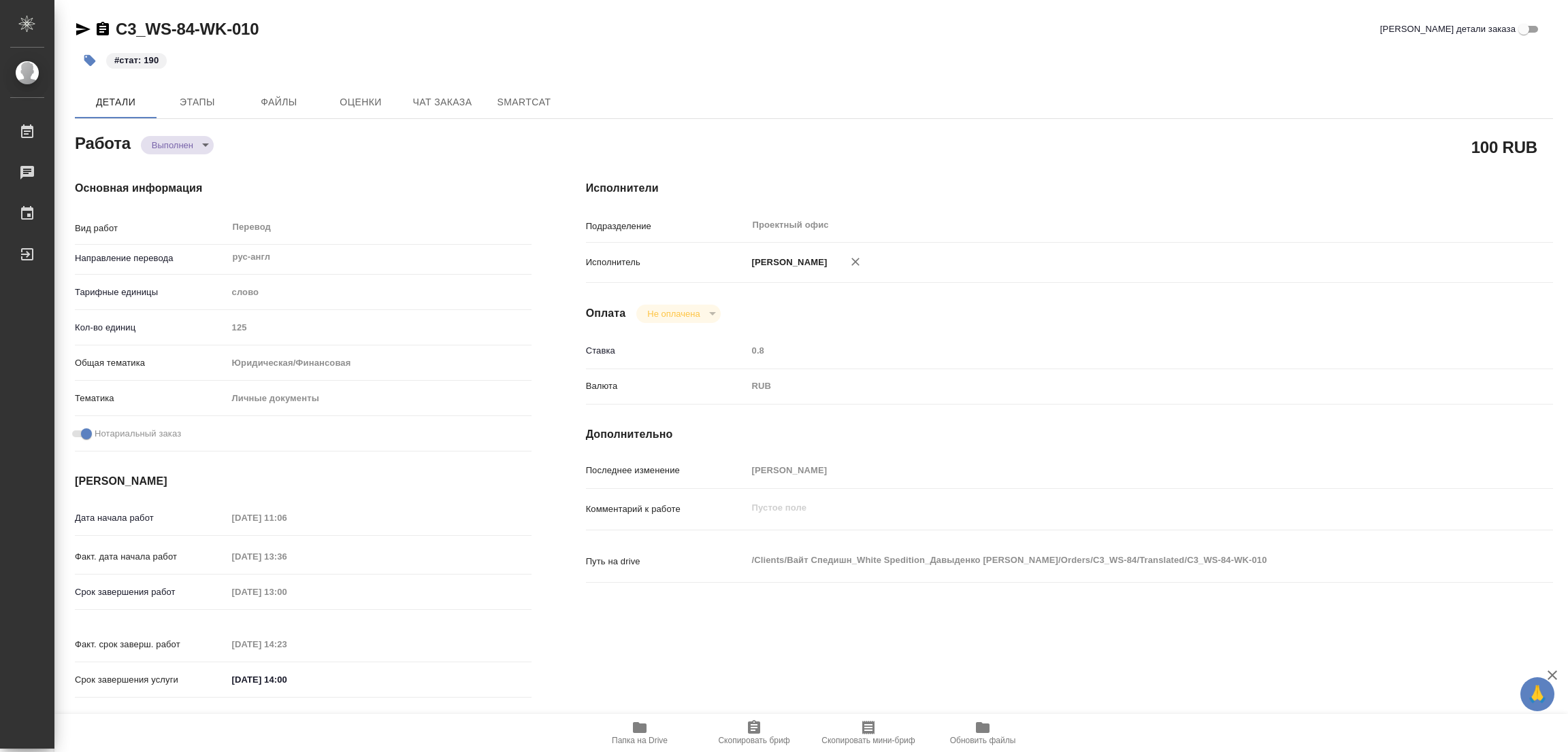
type textarea "x"
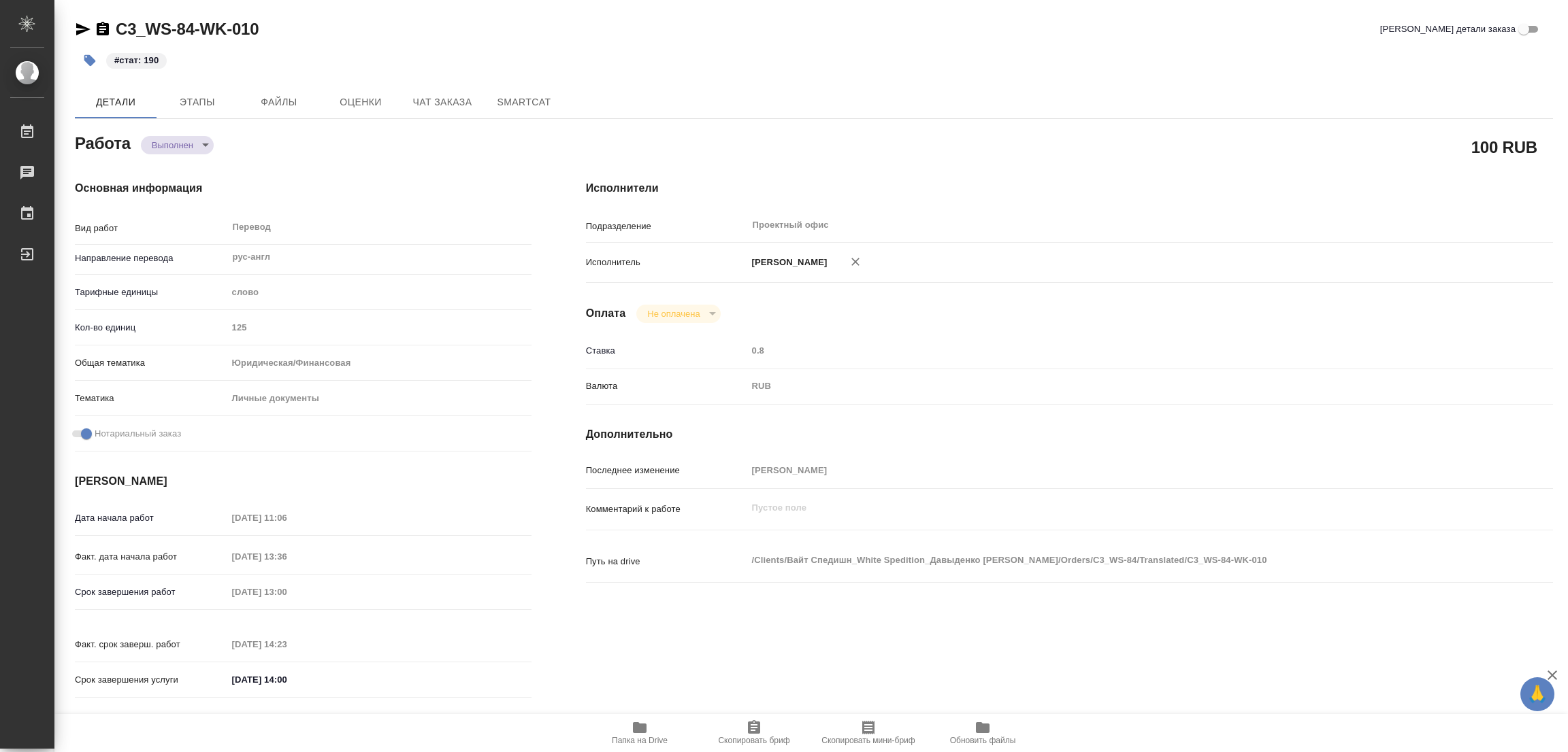
type textarea "x"
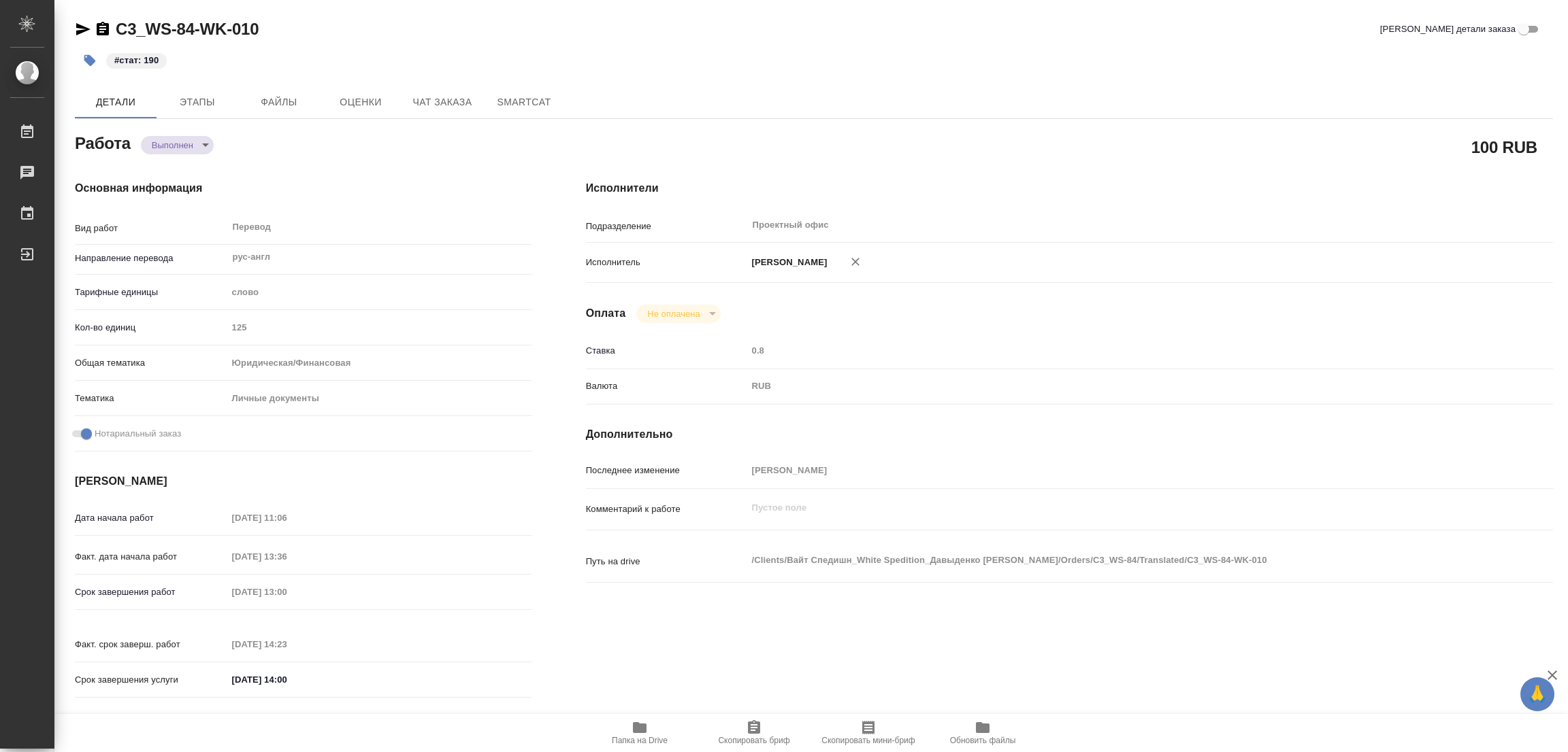
type textarea "x"
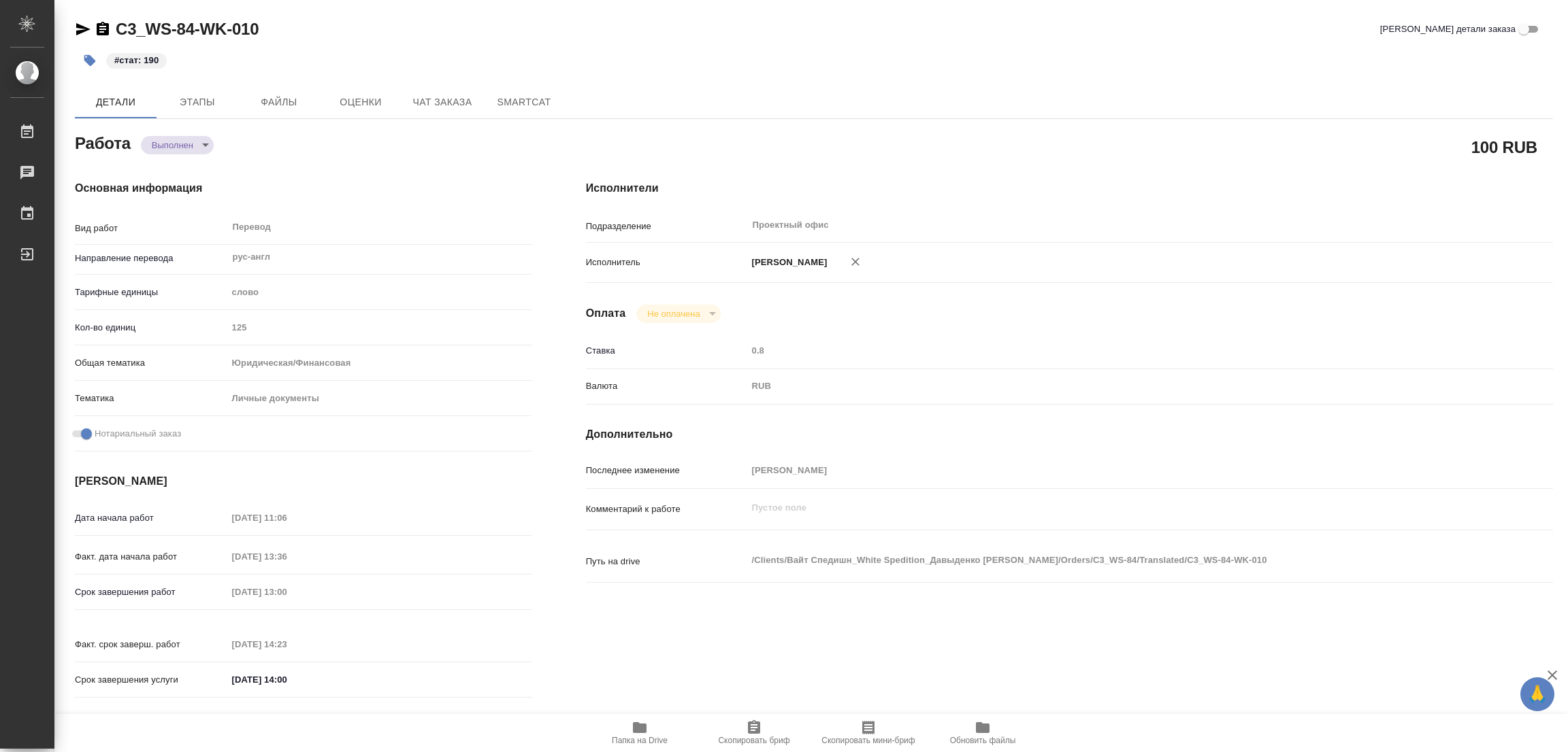
type textarea "x"
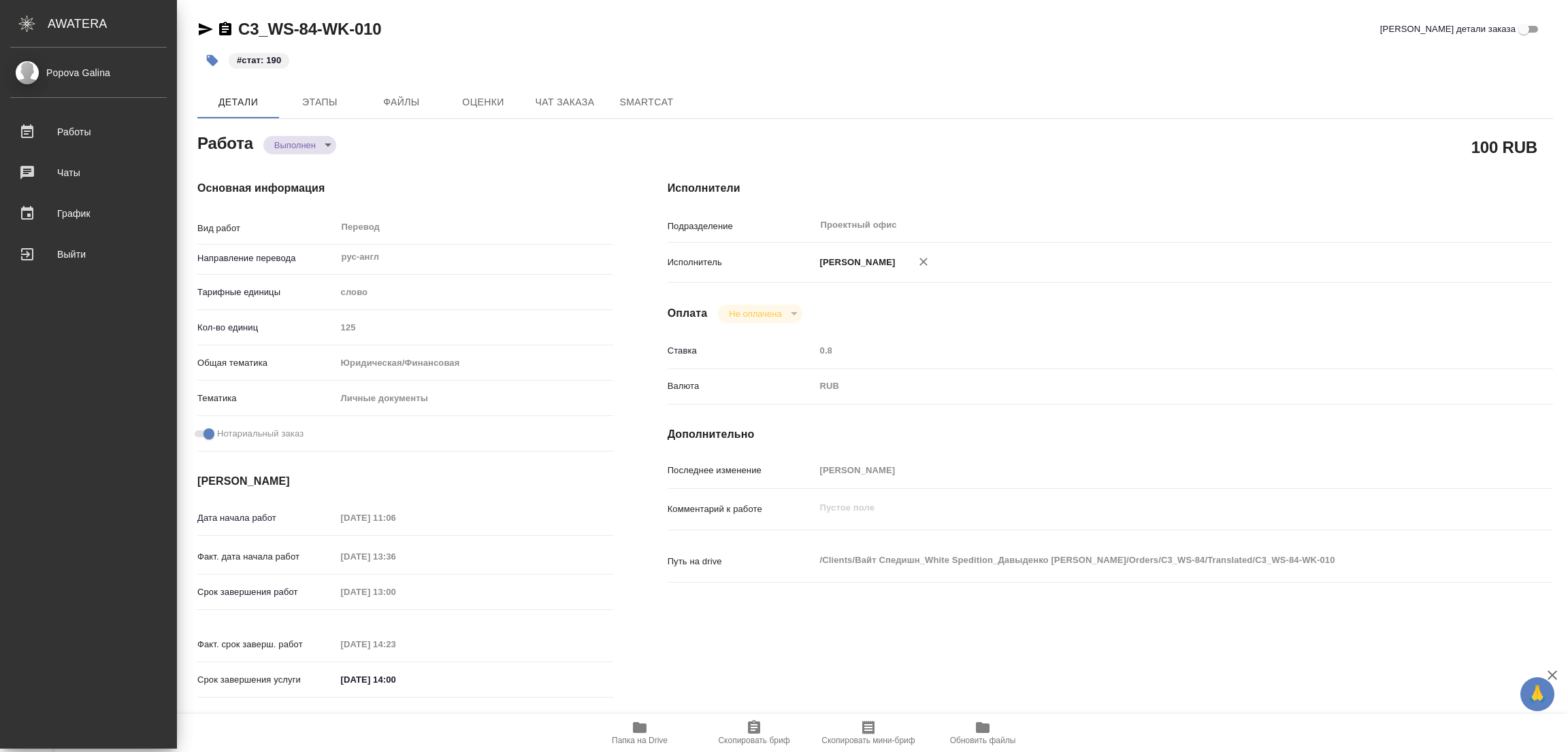
type textarea "x"
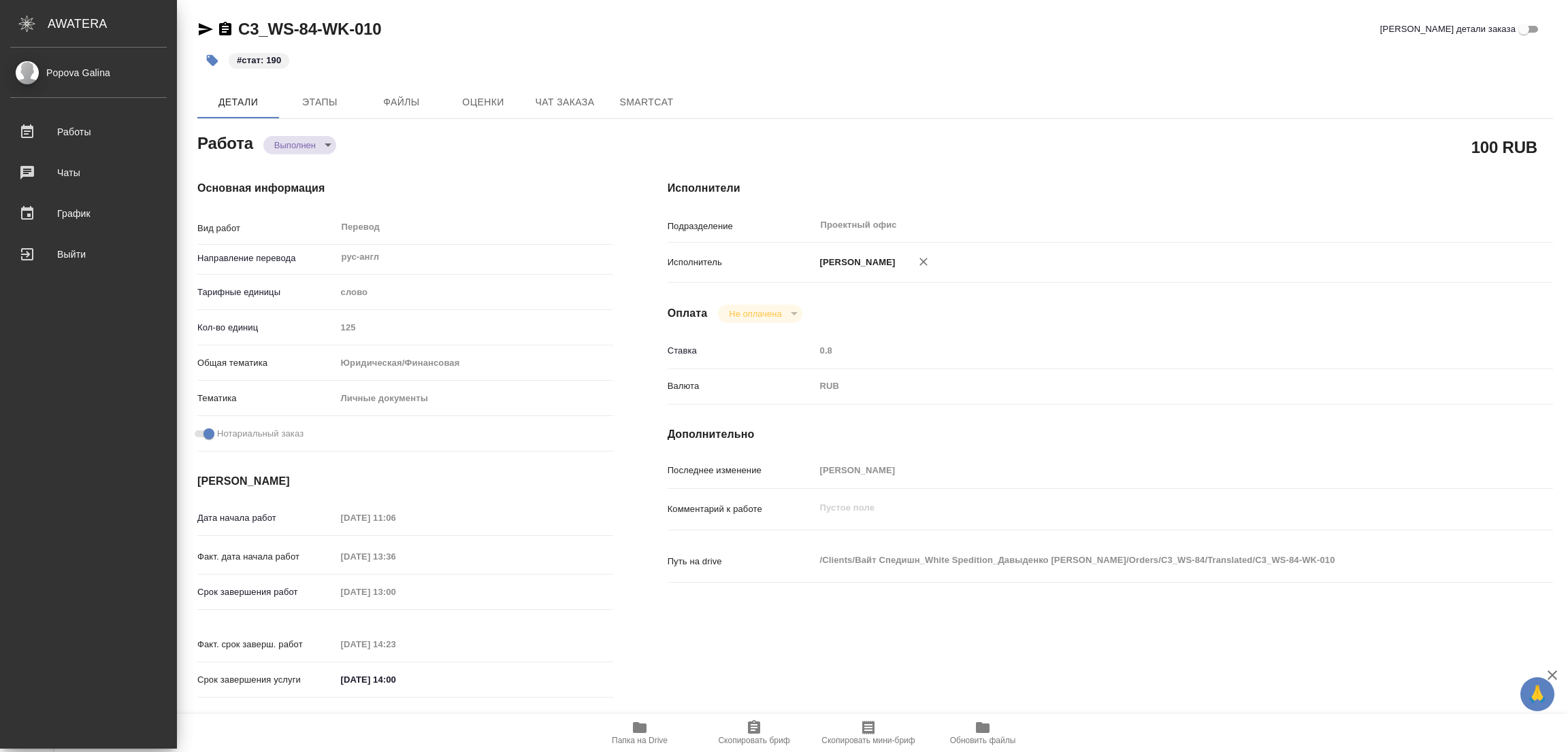
type textarea "x"
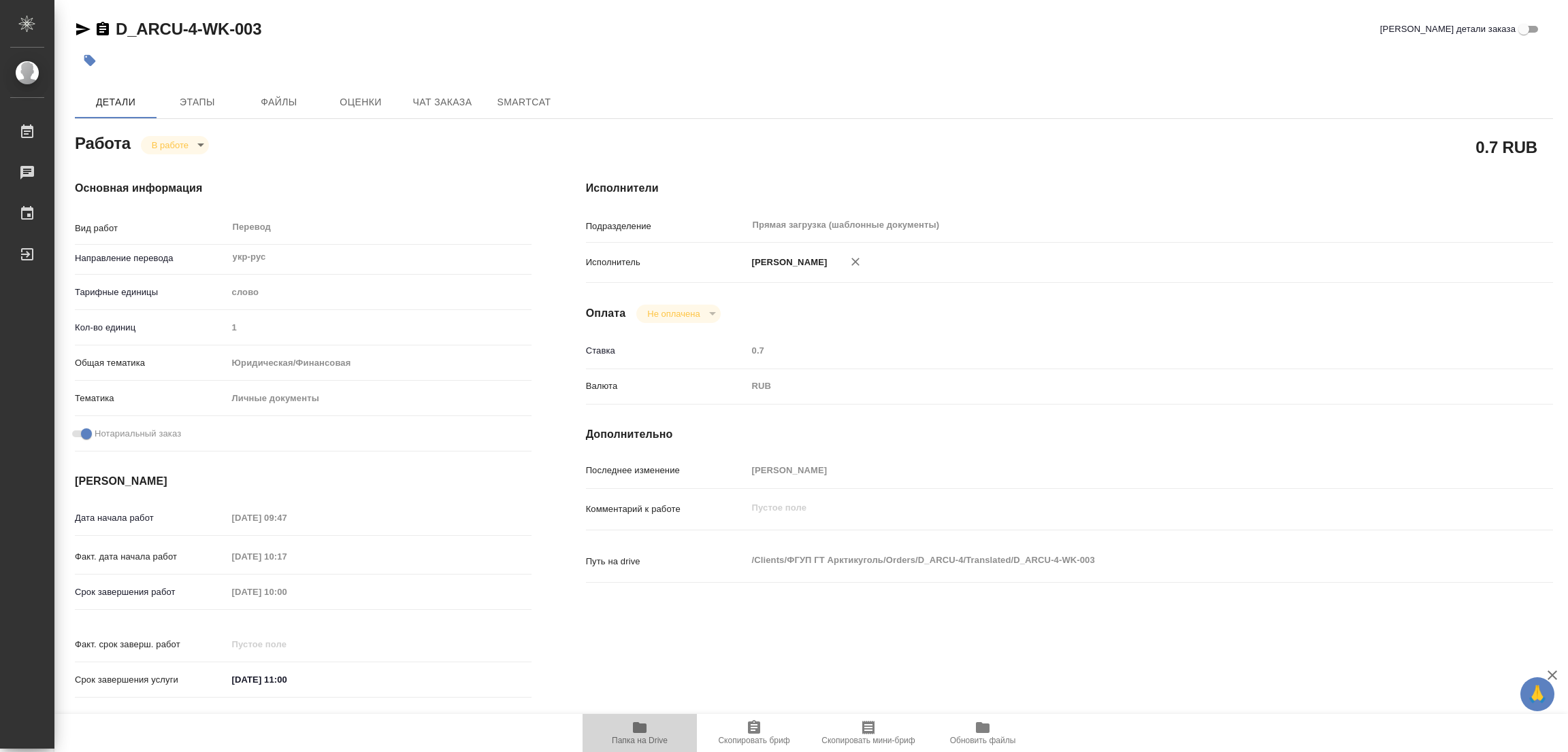
click at [636, 728] on icon "button" at bounding box center [640, 728] width 14 height 11
drag, startPoint x: 111, startPoint y: 13, endPoint x: 195, endPoint y: 35, distance: 86.8
click at [195, 35] on div "D_ARCU-4-WK-003 Кратко детали заказа Детали Этапы Файлы Оценки Чат заказа Smart…" at bounding box center [814, 571] width 1493 height 1141
copy link "D_ARCU-4"
click at [761, 738] on span "Скопировать бриф" at bounding box center [754, 741] width 71 height 10
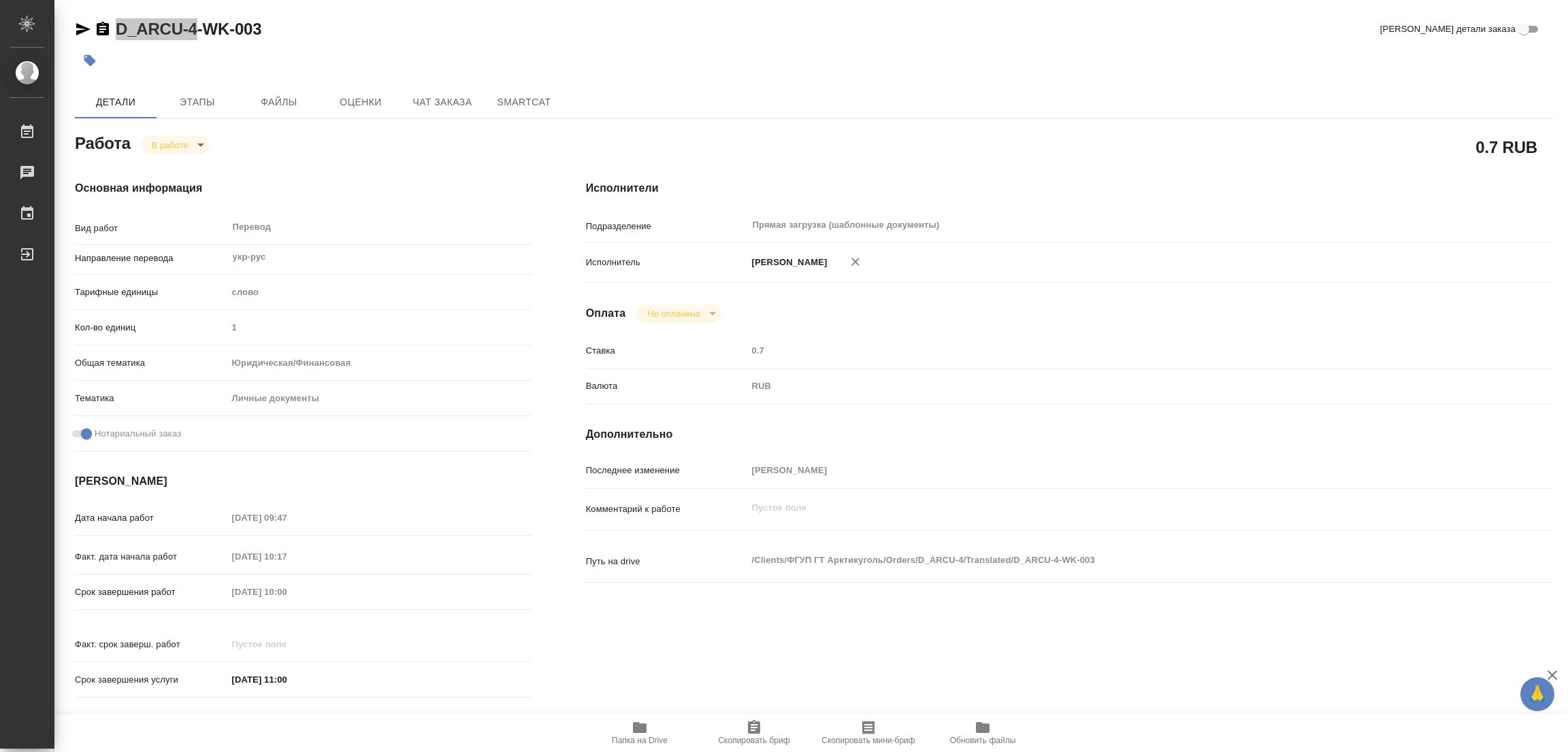
copy link "D_ARCU-4"
click at [872, 55] on div at bounding box center [568, 60] width 985 height 30
click at [181, 576] on div "Дата начала работ 22.09.2025 09:47 Факт. дата начала работ 22.09.2025 10:17 Сро…" at bounding box center [303, 606] width 457 height 201
click at [367, 216] on div "Перевод x ​" at bounding box center [374, 229] width 293 height 32
click at [162, 138] on body "🙏 .cls-1 fill:#fff; AWATERA Popova Galina Работы 0 Чаты График Выйти C_FL-15931…" at bounding box center [784, 376] width 1568 height 752
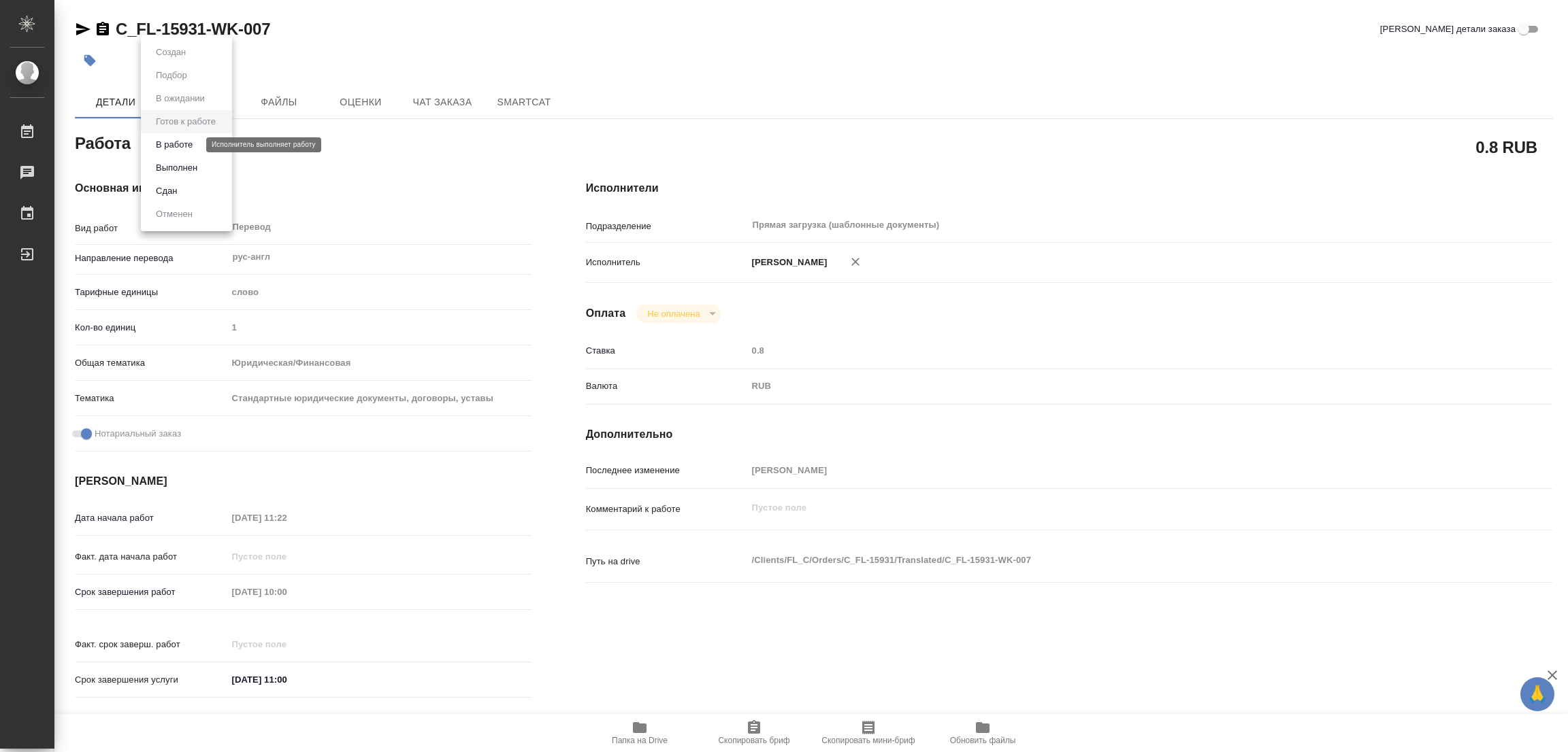
click at [183, 143] on button "В работе" at bounding box center [174, 145] width 45 height 15
type textarea "x"
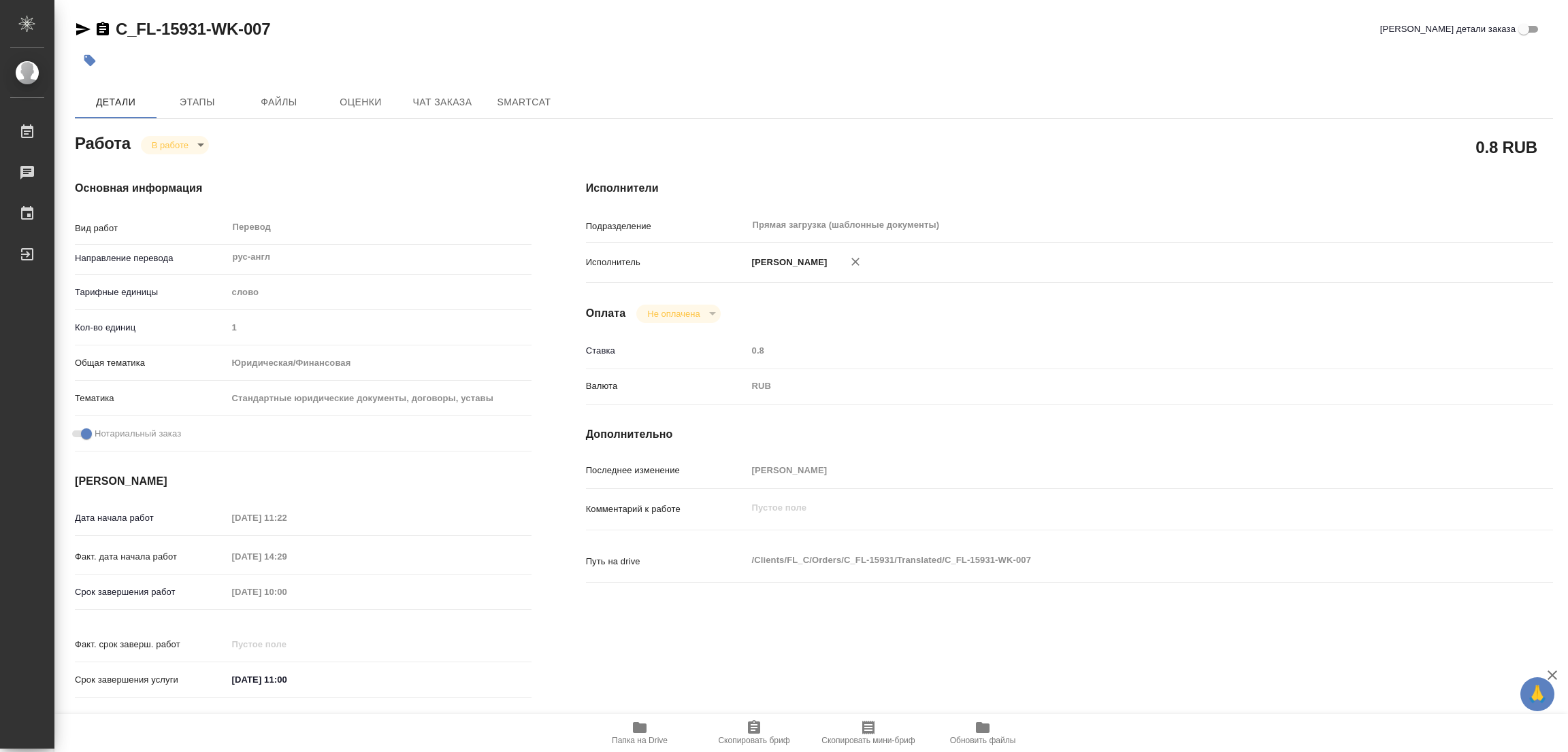
type textarea "x"
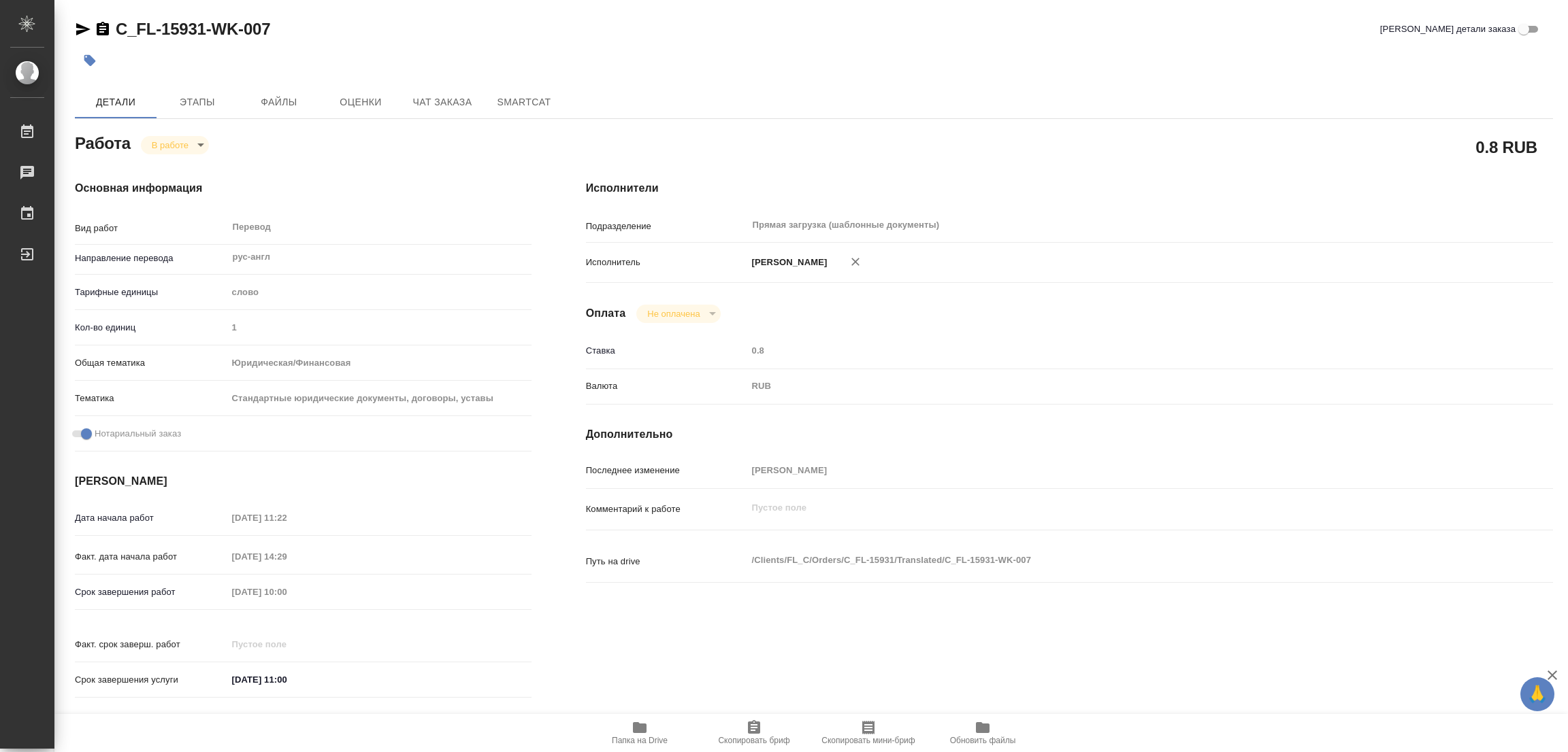
type textarea "x"
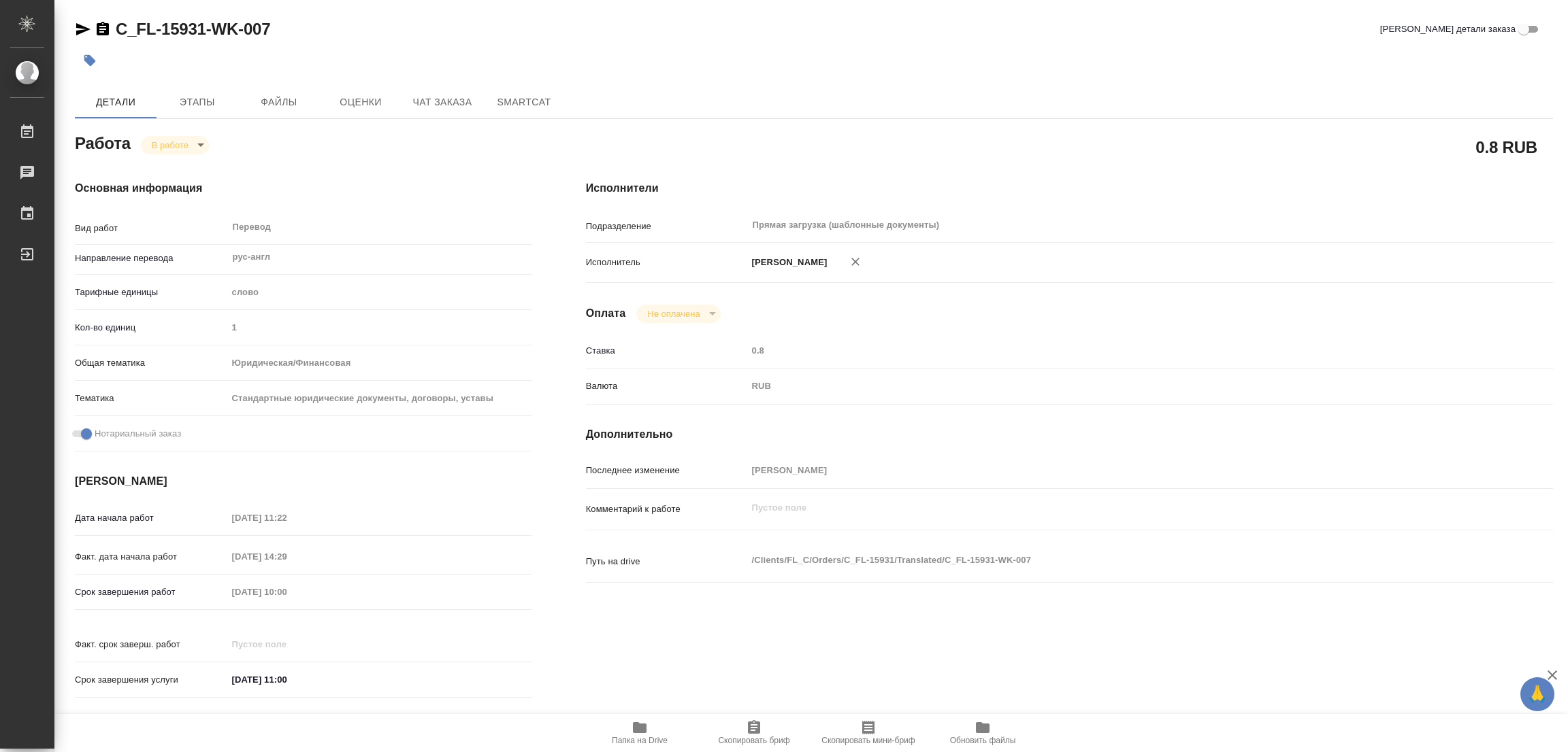
type textarea "x"
drag, startPoint x: 111, startPoint y: 10, endPoint x: 206, endPoint y: 34, distance: 98.0
click at [206, 34] on div "C_FL-15931-WK-007 Кратко детали заказа Детали Этапы Файлы Оценки Чат заказа Sma…" at bounding box center [814, 571] width 1493 height 1141
copy link "C_FL-15931"
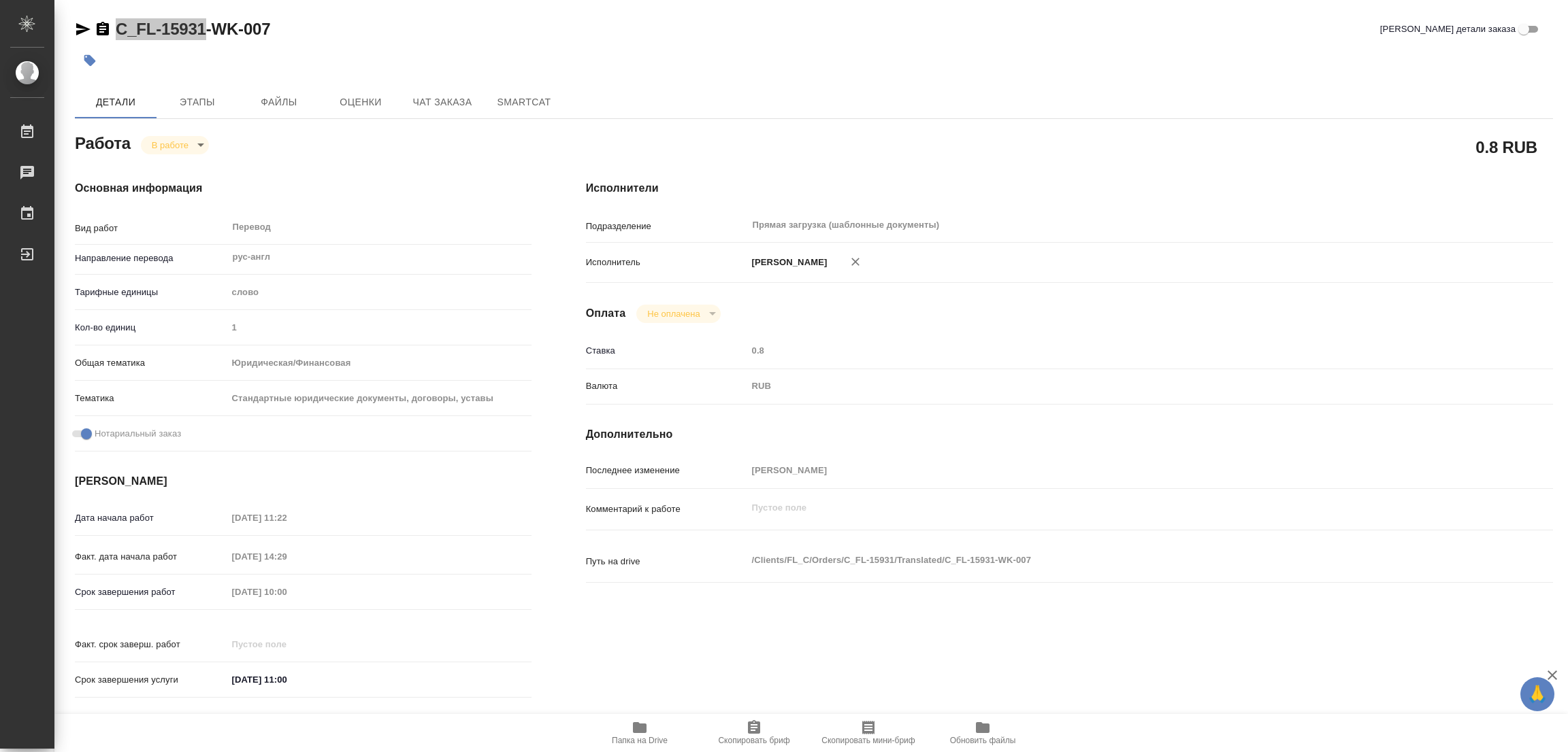
type textarea "x"
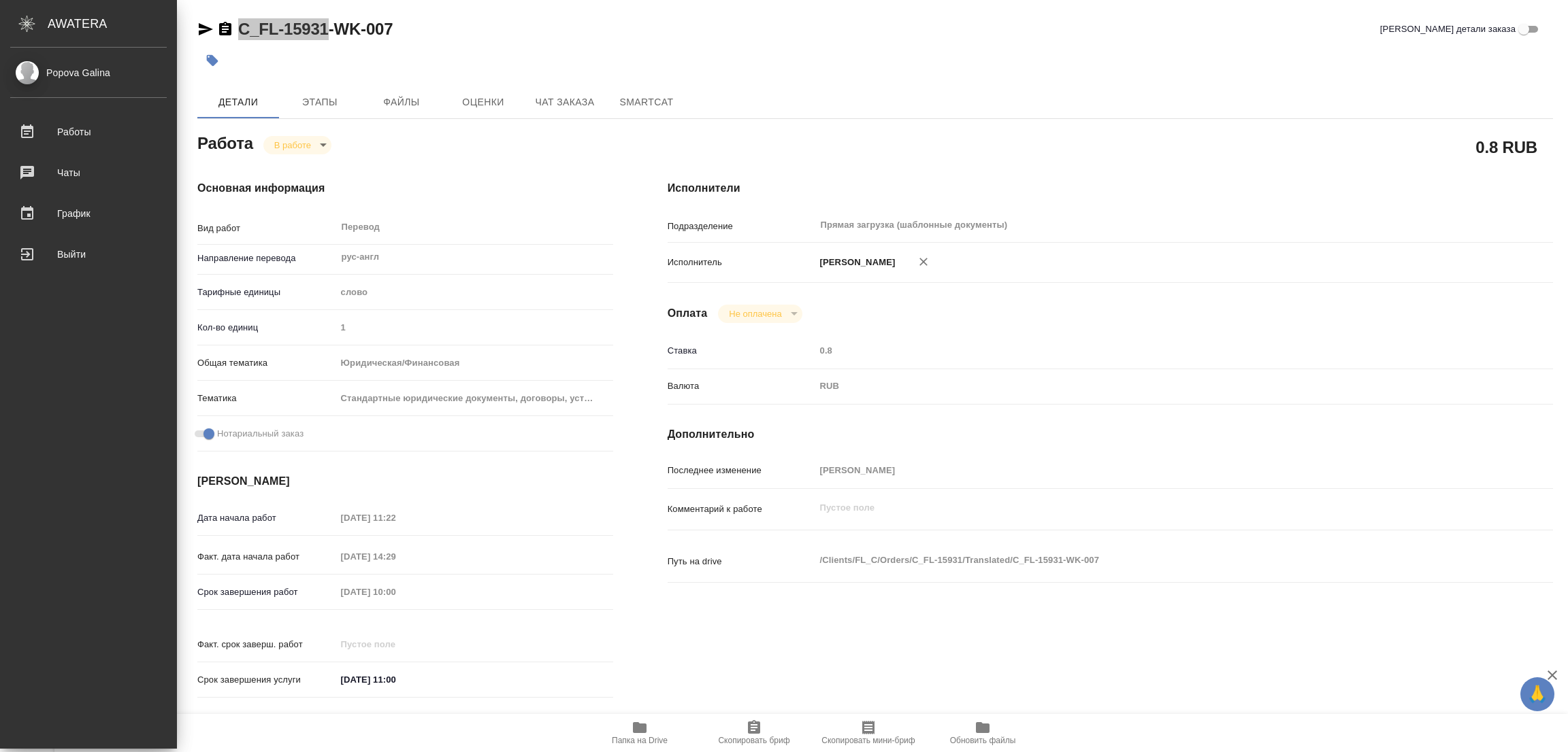
type textarea "x"
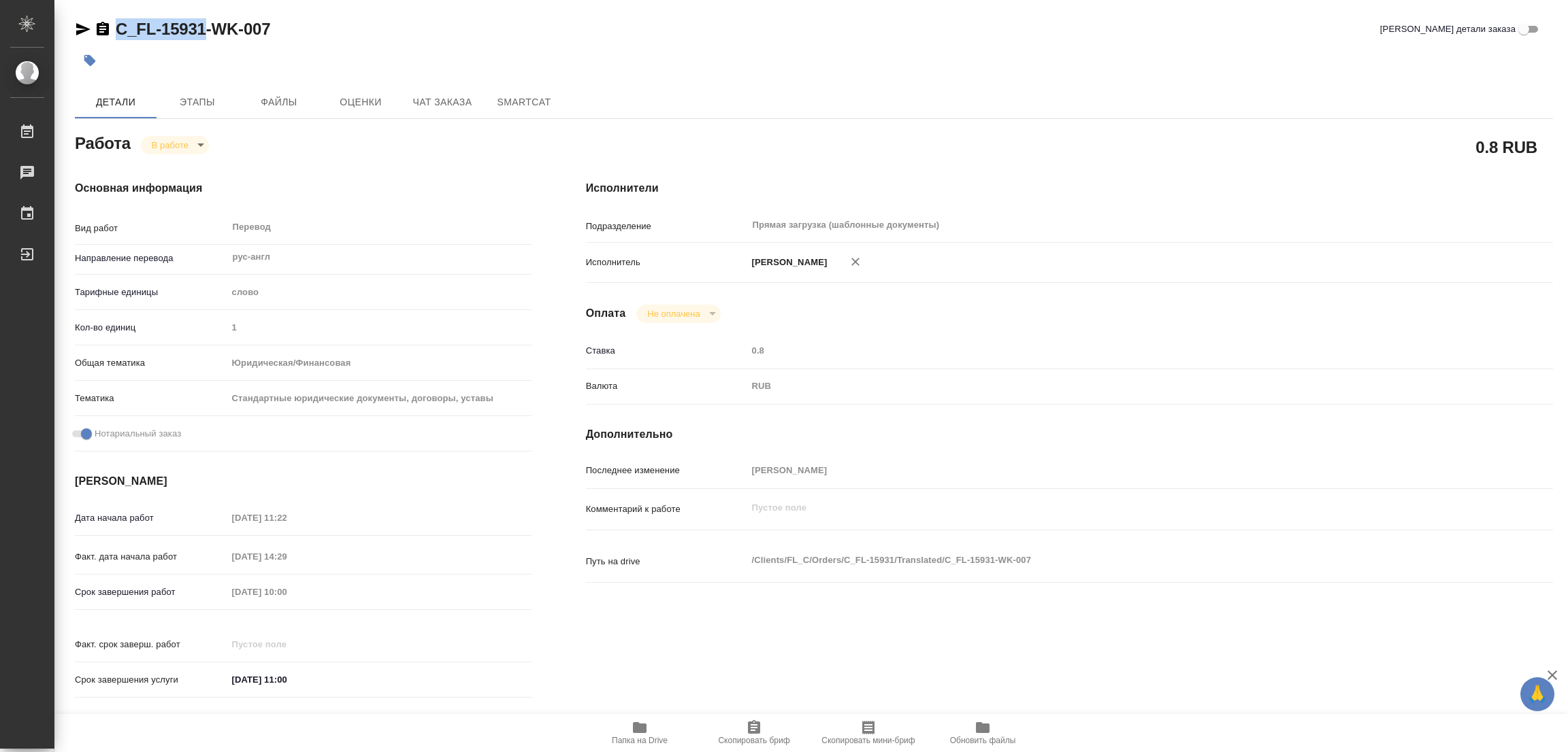
drag, startPoint x: 746, startPoint y: 736, endPoint x: 663, endPoint y: 747, distance: 83.7
click at [746, 736] on span "Скопировать бриф" at bounding box center [754, 741] width 71 height 10
copy link "C_FL-15931"
click at [1028, 163] on div "Исполнители Подразделение Прямая загрузка (шаблонные документы) ​ Исполнитель П…" at bounding box center [1069, 444] width 1022 height 581
type textarea "x"
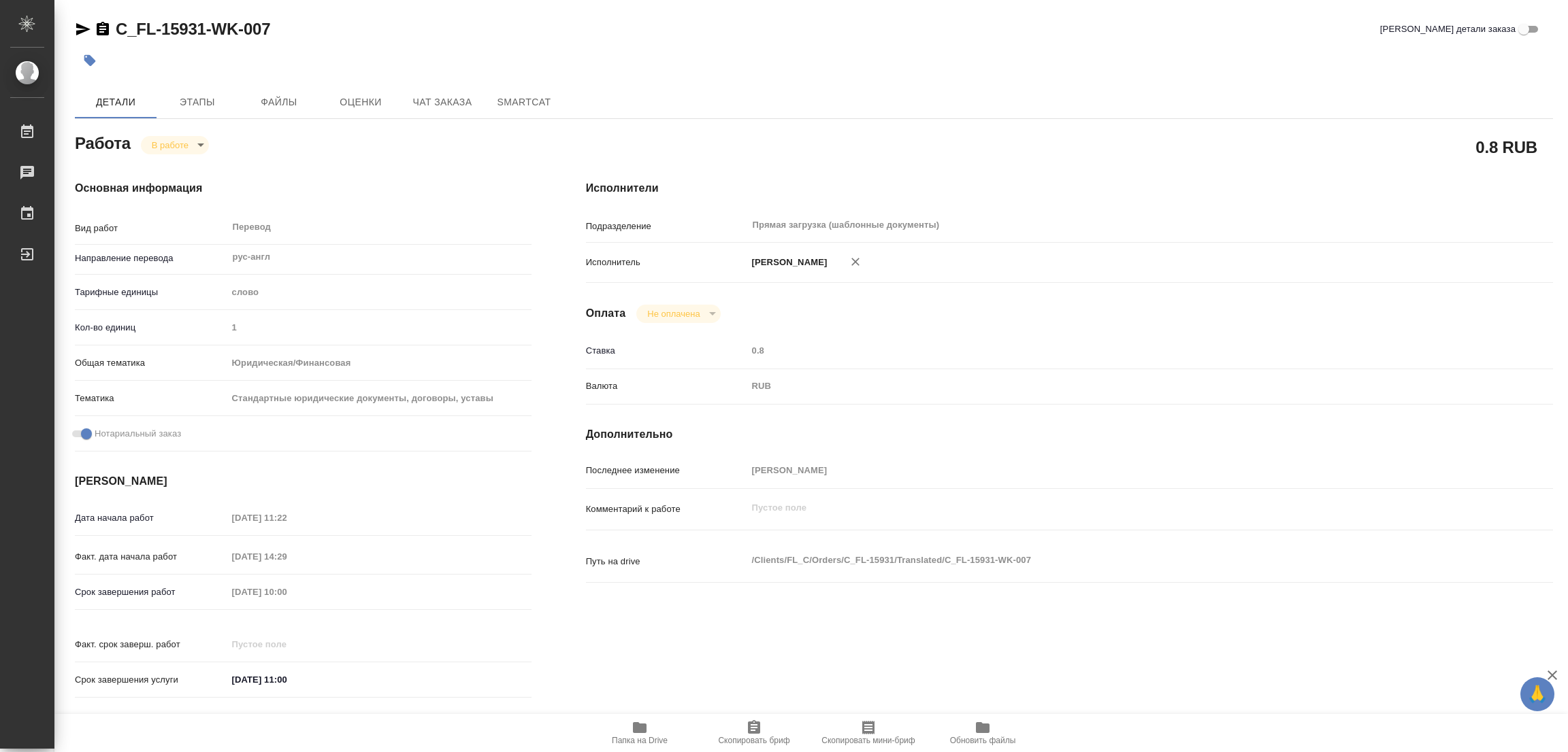
type textarea "x"
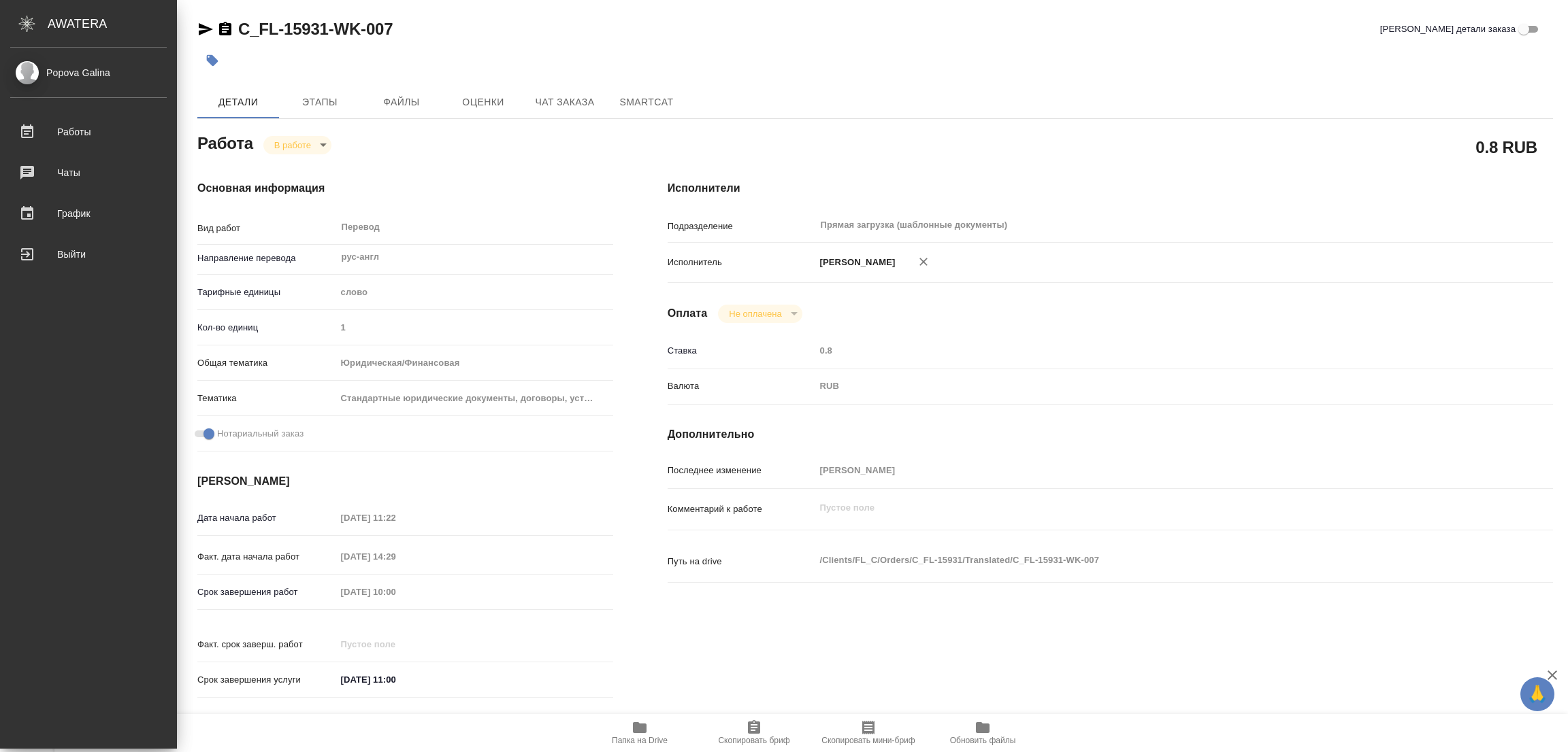
type textarea "x"
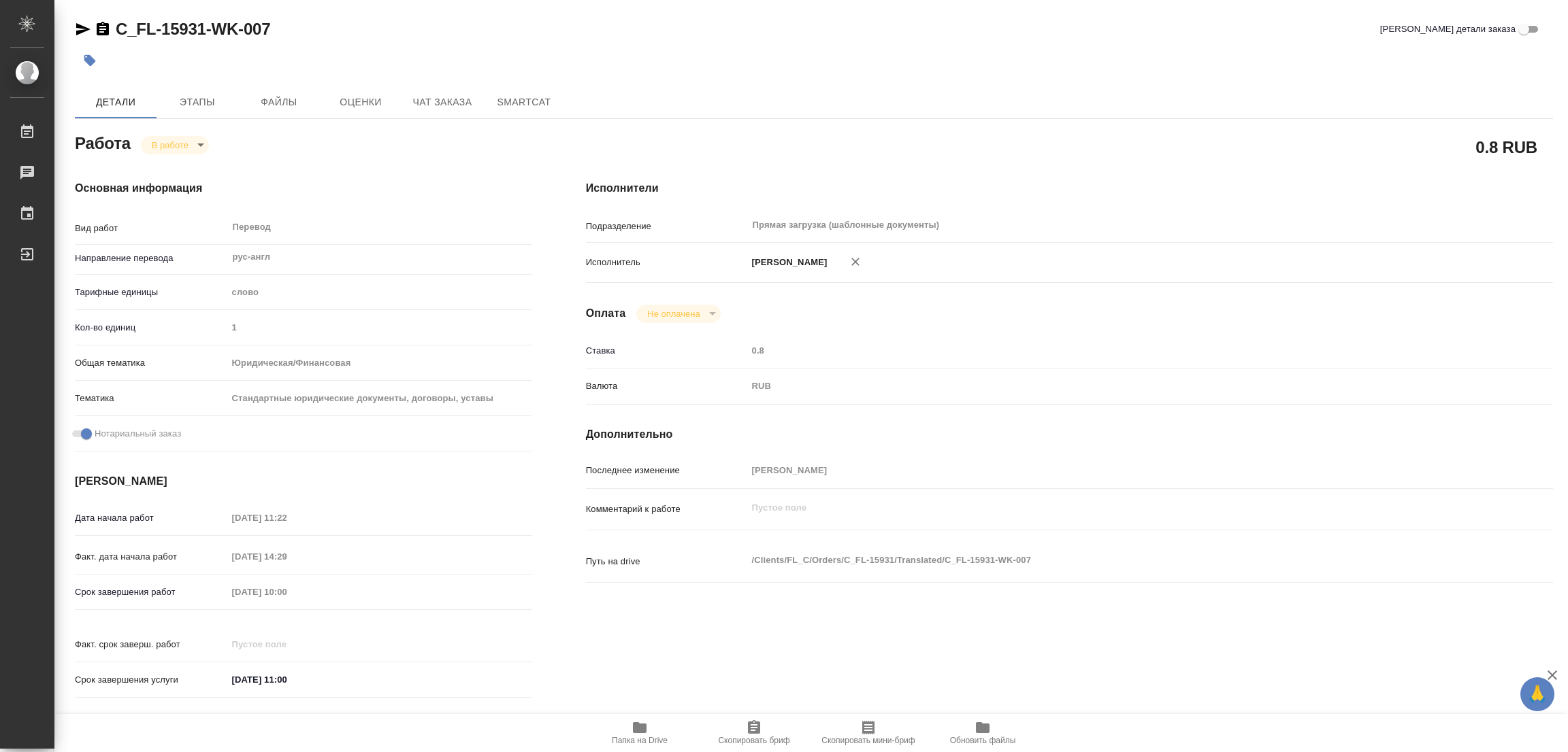
click at [158, 586] on div "Срок завершения работ 23.09.2025 10:00" at bounding box center [303, 592] width 457 height 24
type textarea "x"
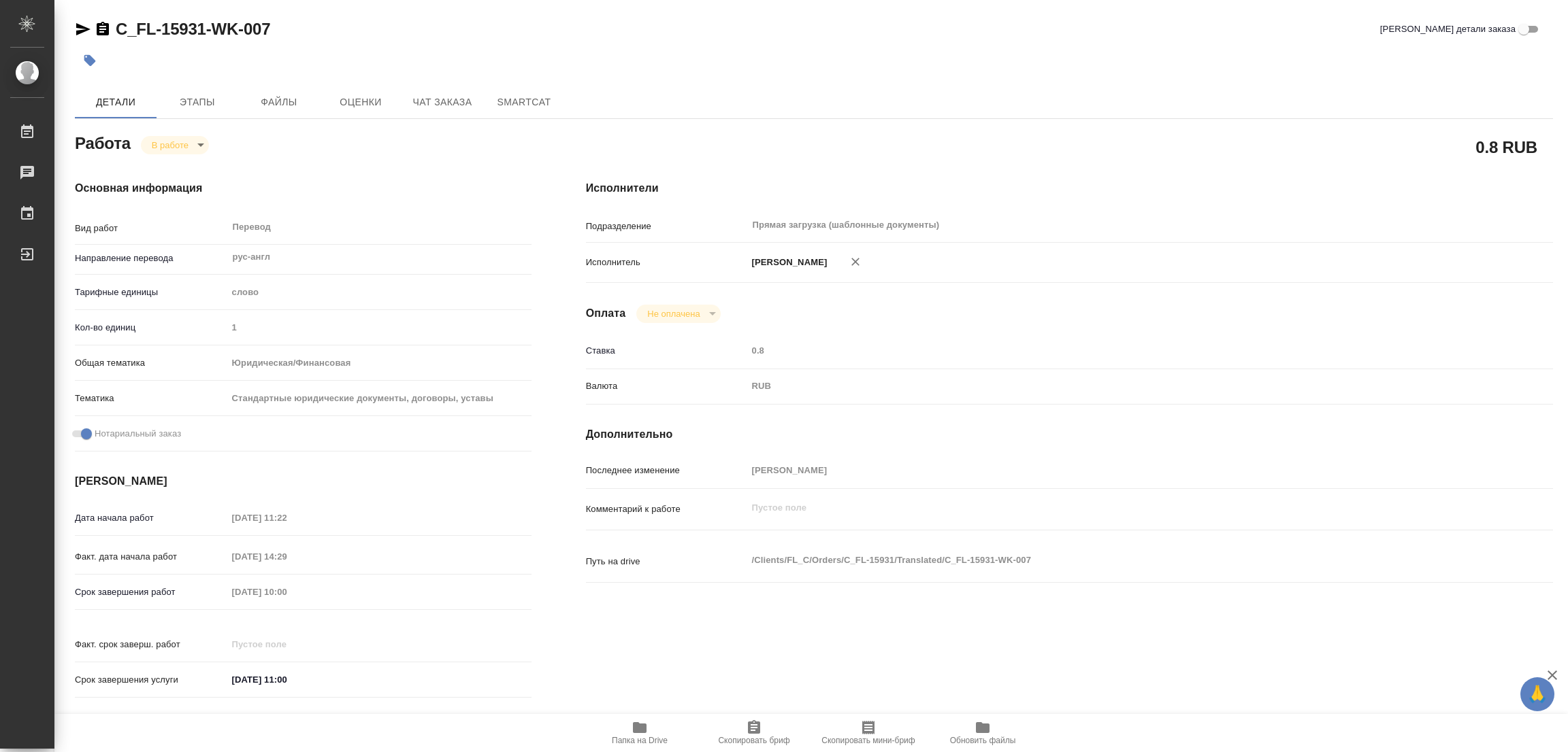
type textarea "x"
click at [388, 175] on div "Основная информация Вид работ Перевод x ​ Направление перевода рус-англ ​ Тариф…" at bounding box center [303, 444] width 511 height 581
click at [642, 726] on icon "button" at bounding box center [640, 728] width 14 height 11
drag, startPoint x: 109, startPoint y: 12, endPoint x: 228, endPoint y: 32, distance: 120.7
click at [228, 32] on div "KUNZ_FL-5950-WK-004 Кратко детали заказа Детали Этапы Файлы Оценки Чат заказа S…" at bounding box center [814, 571] width 1493 height 1141
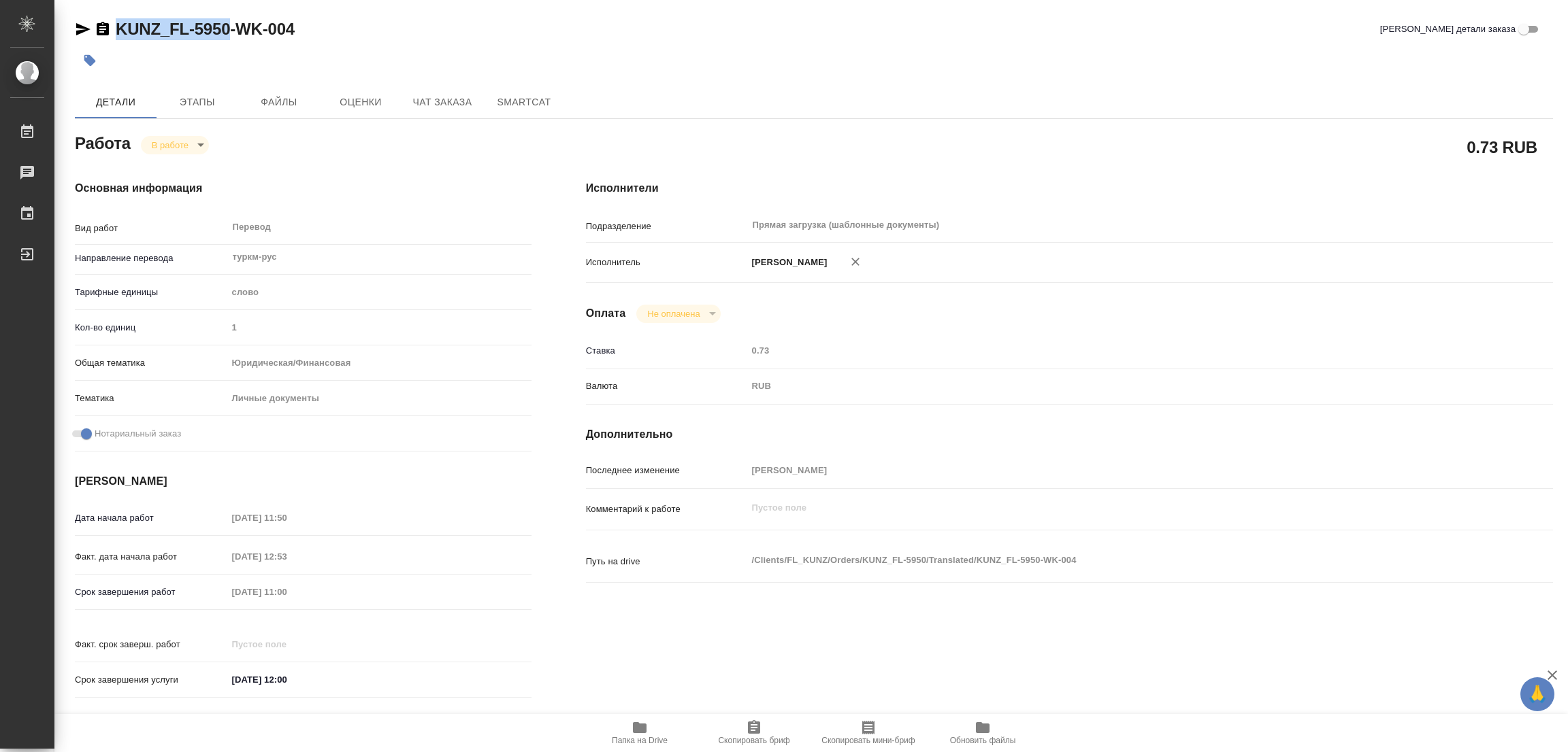
copy link "KUNZ_FL-5950"
click at [749, 724] on icon "button" at bounding box center [754, 727] width 12 height 14
copy link "KUNZ_FL-5950"
click at [1029, 150] on div "0.73 RUB" at bounding box center [1069, 147] width 967 height 34
click at [93, 575] on div "Дата начала работ [DATE] 11:50 Факт. дата начала работ [DATE] 12:53 Срок заверш…" at bounding box center [303, 606] width 457 height 201
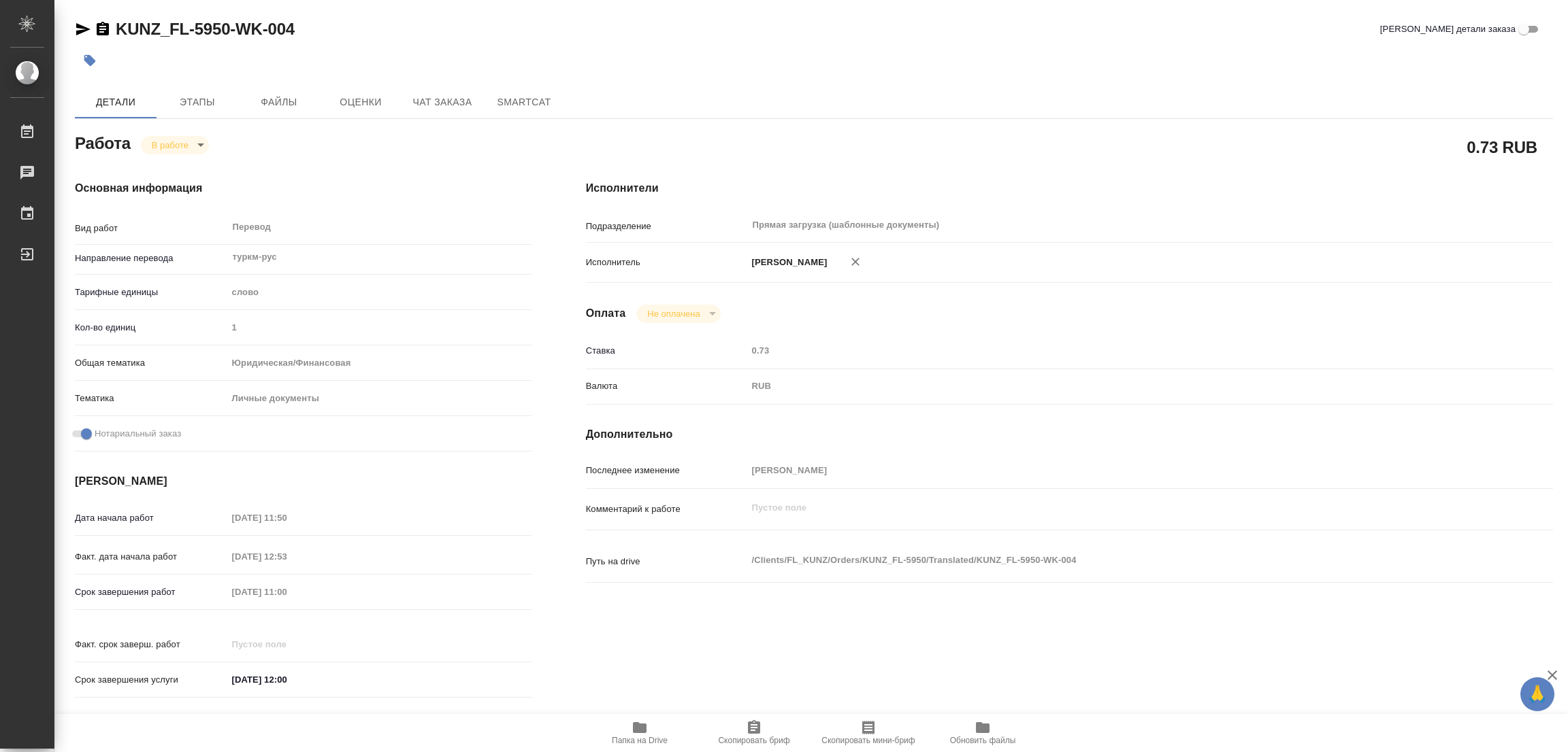
click at [377, 190] on h4 "Основная информация" at bounding box center [303, 188] width 457 height 16
click at [394, 49] on div at bounding box center [568, 60] width 985 height 30
drag, startPoint x: 113, startPoint y: 8, endPoint x: 229, endPoint y: 34, distance: 118.9
click at [229, 34] on div "BAB_FL-16550-WK-005 Кратко детали заказа Детали Этапы Файлы Оценки Чат заказа S…" at bounding box center [814, 571] width 1493 height 1141
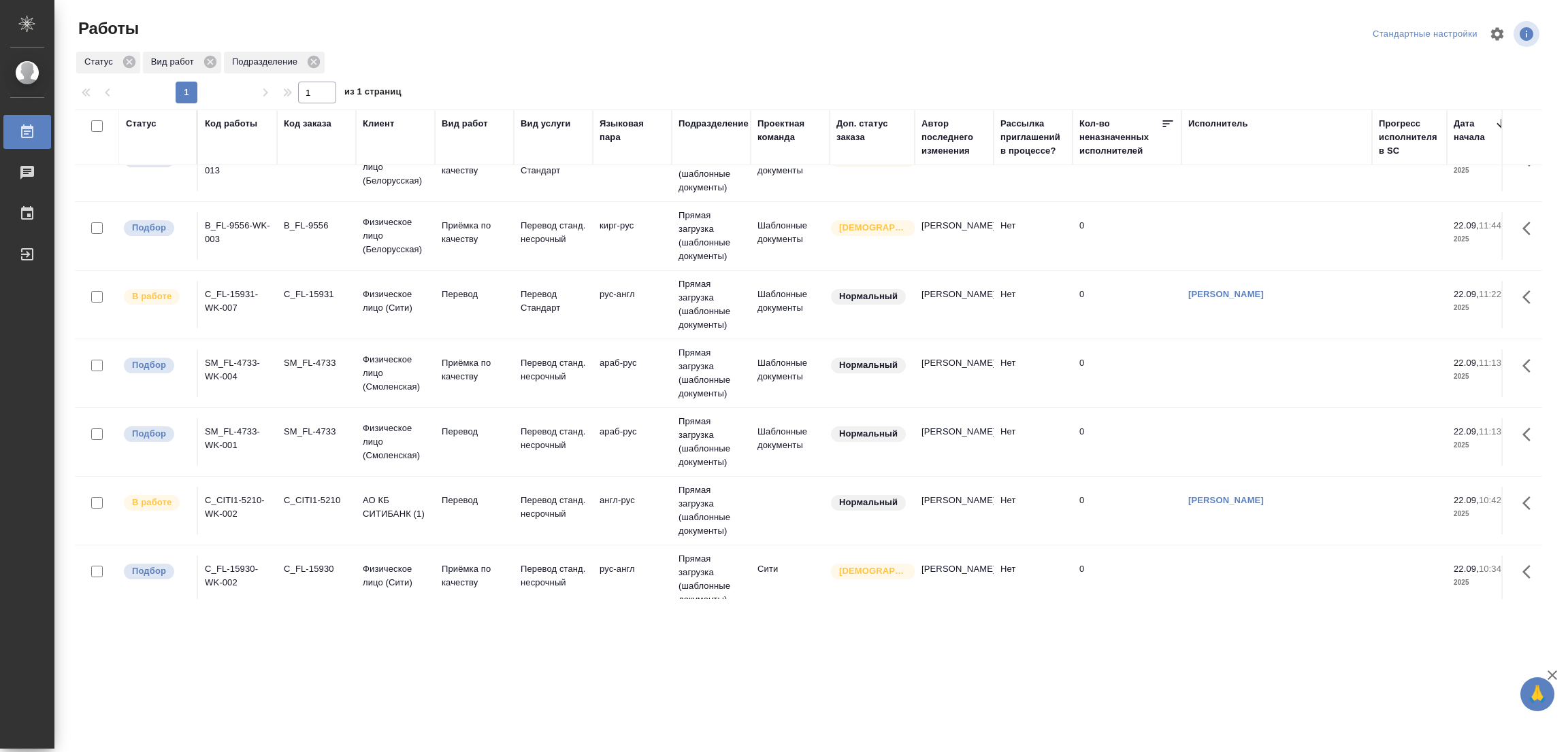
scroll to position [1015, 0]
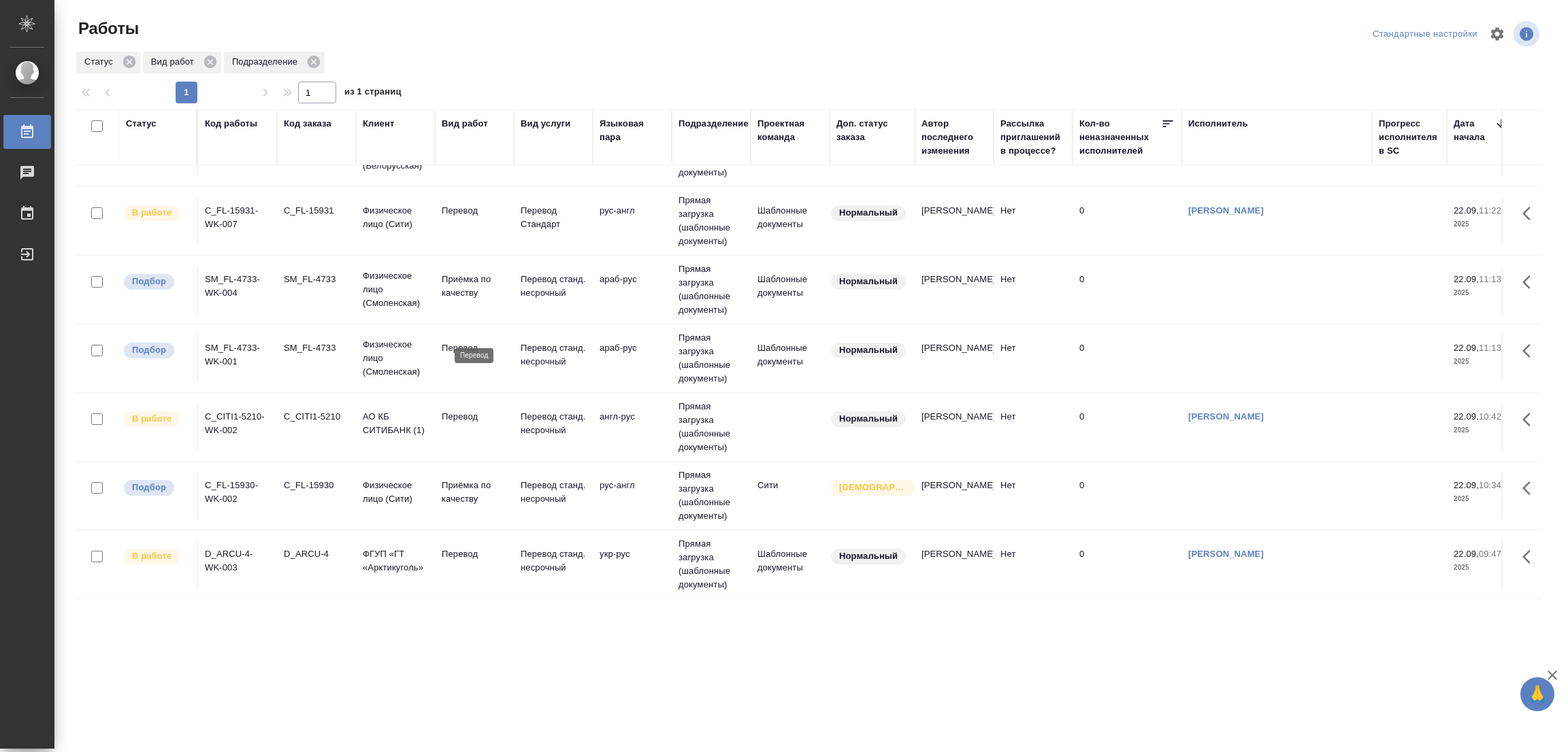
click at [472, 341] on p "Перевод" at bounding box center [474, 348] width 65 height 14
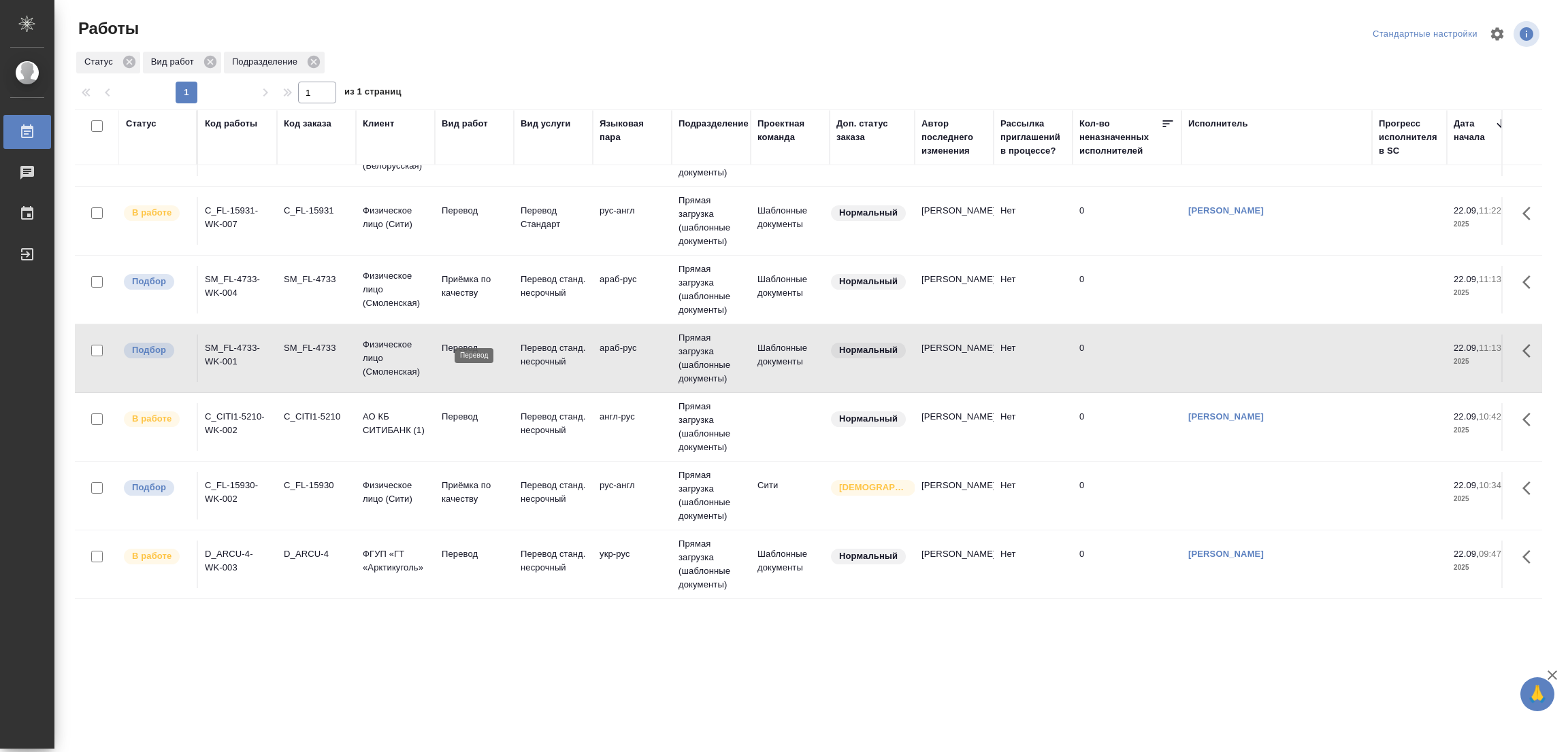
click at [461, 341] on p "Перевод" at bounding box center [474, 348] width 65 height 14
click at [458, 341] on p "Перевод" at bounding box center [474, 348] width 65 height 14
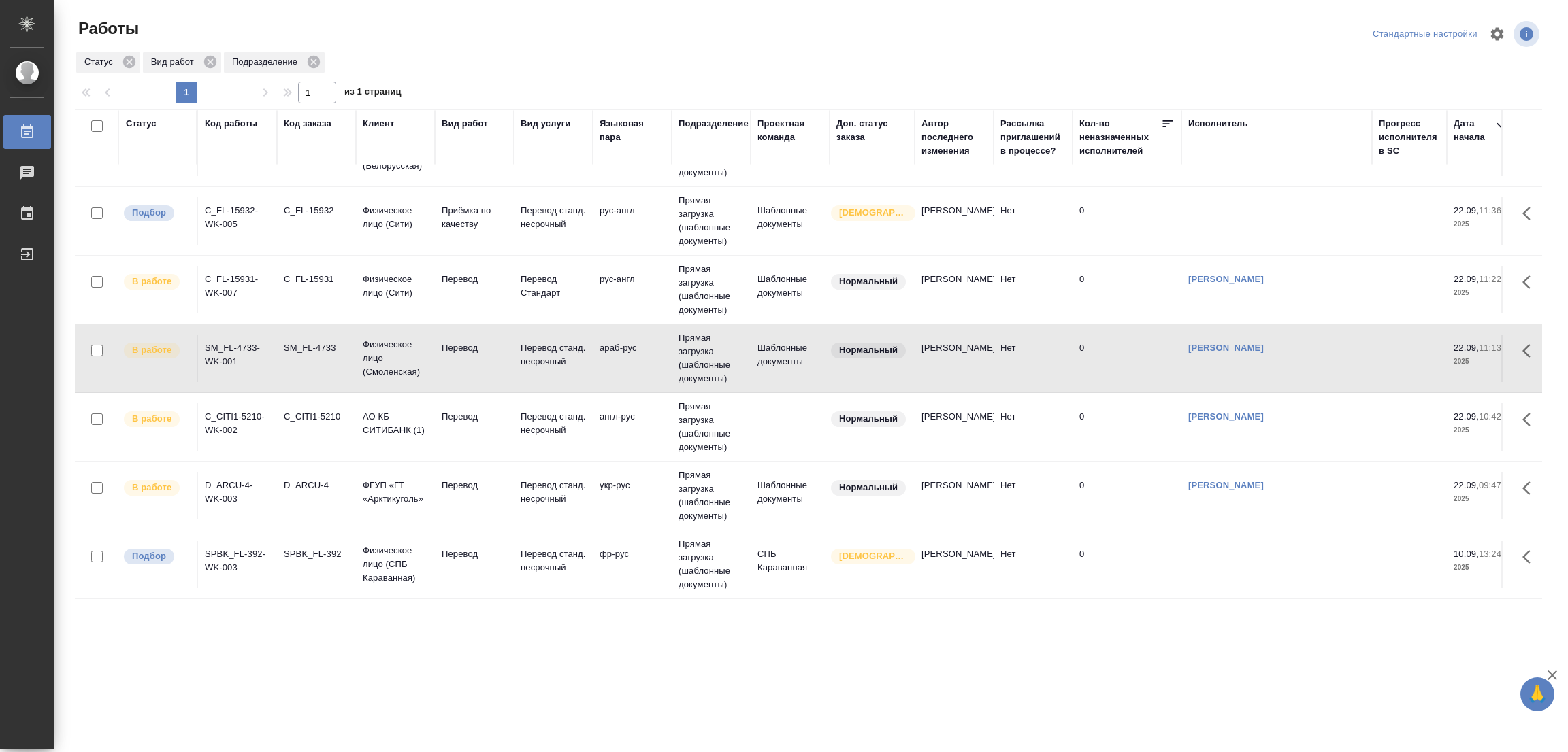
scroll to position [271, 0]
click at [939, 613] on div ".cls-1 fill:#fff; AWATERA Popova Galina Работы 0 Чаты График Выйти Работы Станд…" at bounding box center [784, 376] width 1568 height 752
click at [464, 547] on p "Перевод" at bounding box center [474, 554] width 65 height 14
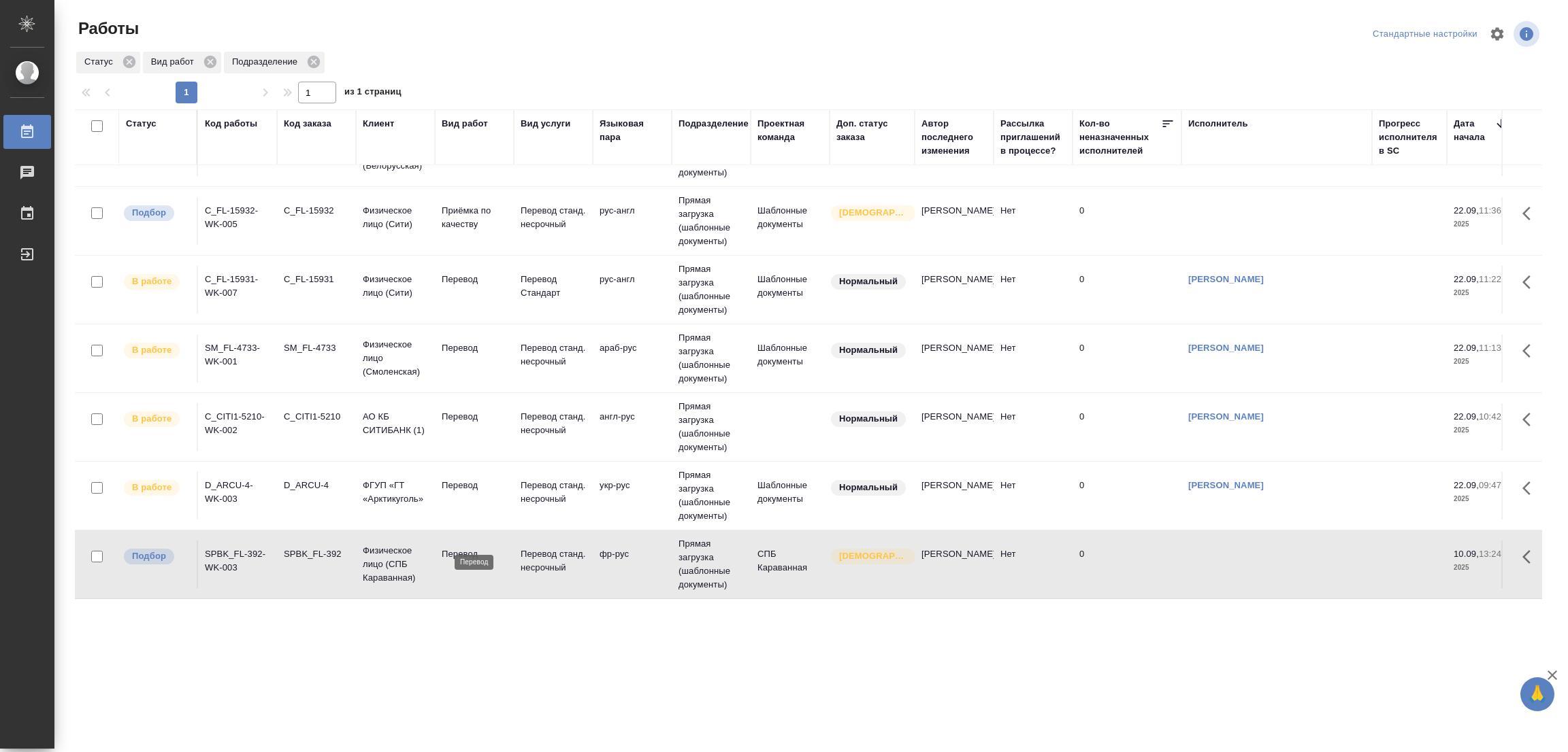
click at [464, 547] on p "Перевод" at bounding box center [474, 554] width 65 height 14
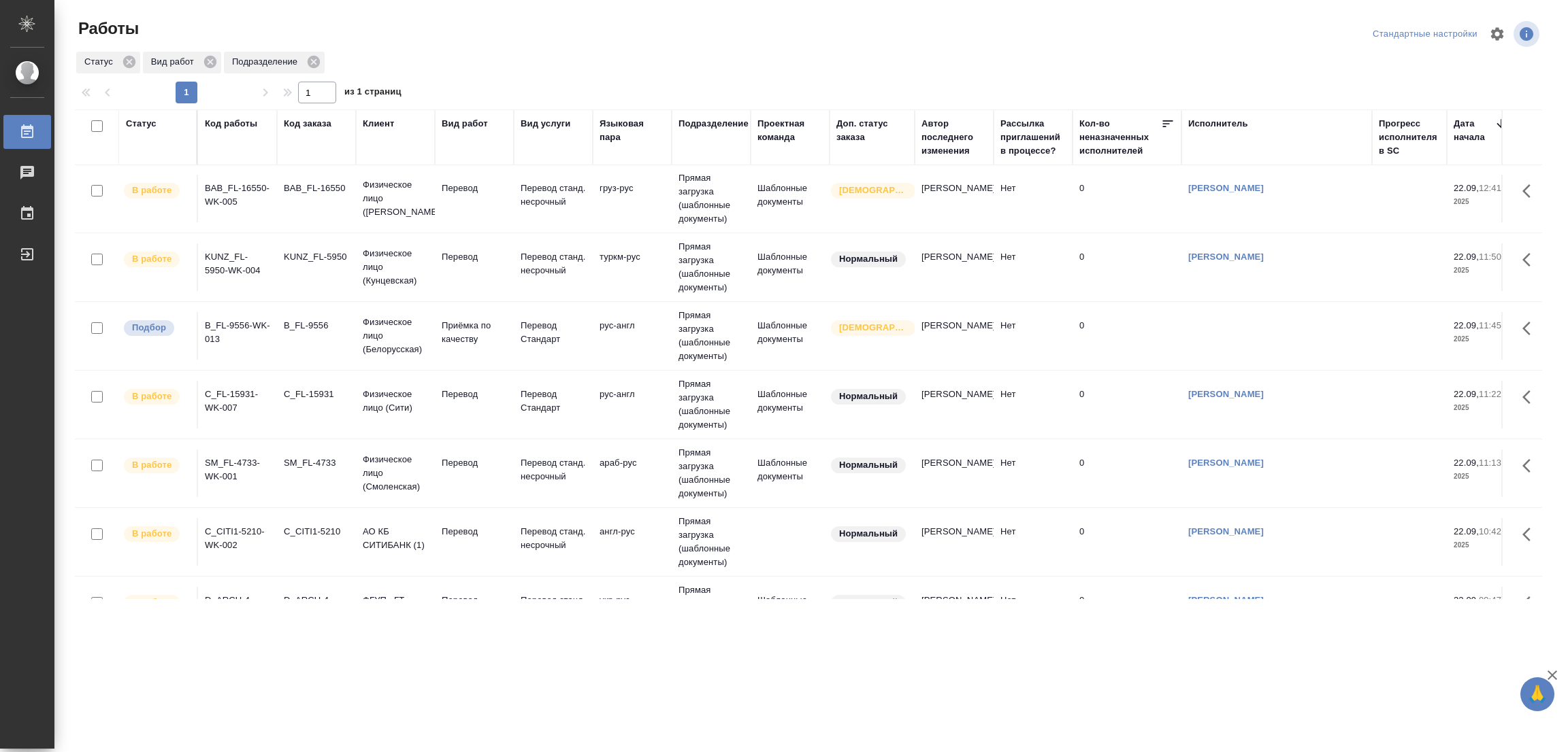
scroll to position [0, 0]
click at [838, 34] on div at bounding box center [814, 34] width 493 height 33
click at [821, 32] on div at bounding box center [814, 34] width 493 height 33
click at [926, 44] on div at bounding box center [814, 34] width 493 height 33
click at [707, 668] on div ".cls-1 fill:#fff; AWATERA Popova Galina Работы 0 Чаты График Выйти Работы Станд…" at bounding box center [784, 376] width 1568 height 752
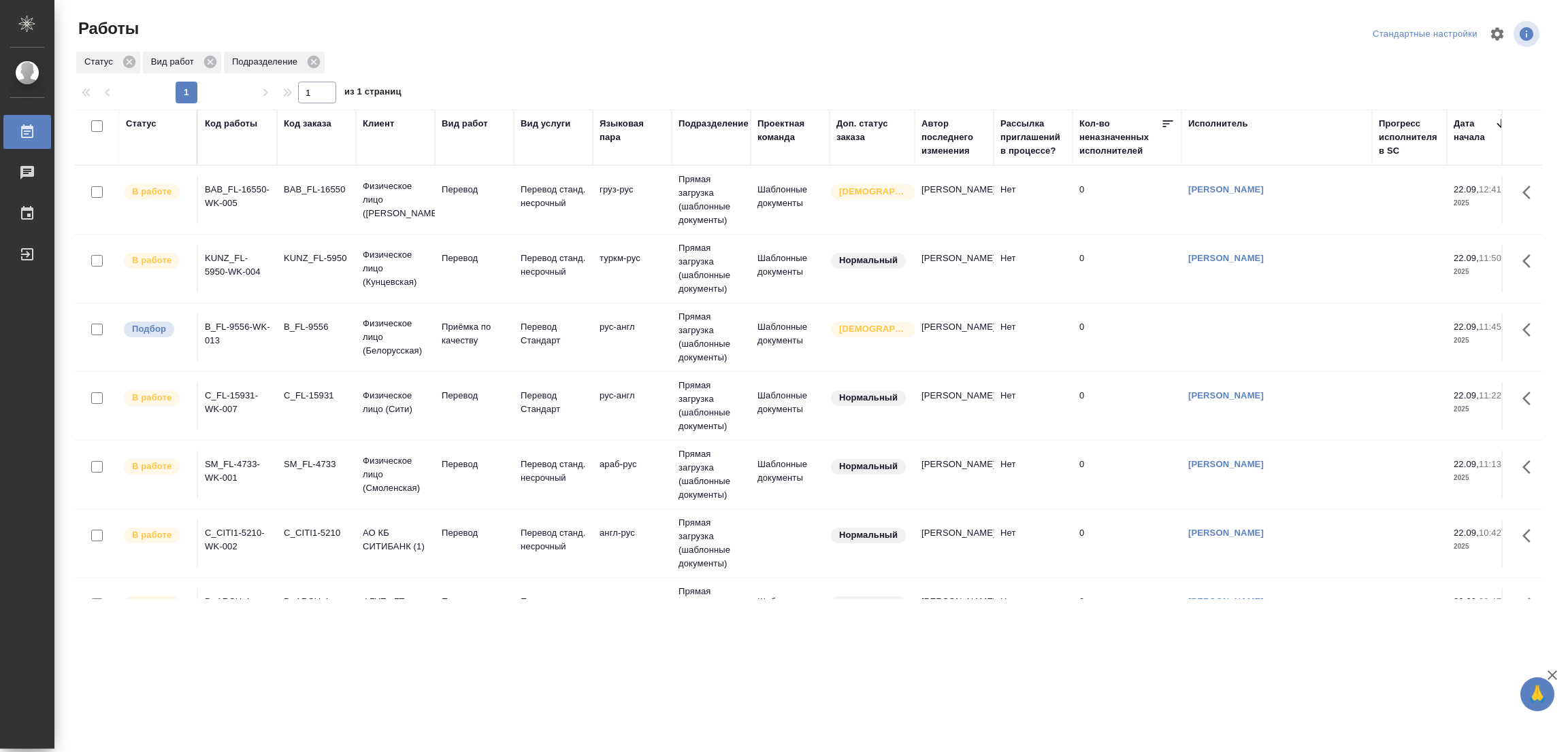
click at [695, 630] on div ".cls-1 fill:#fff; AWATERA Popova Galina Работы 0 Чаты График Выйти Работы Станд…" at bounding box center [784, 376] width 1568 height 752
click at [581, 604] on div "Работы Стандартные настройки Статус Вид работ Подразделение 1 1 из 1 страниц Ст…" at bounding box center [814, 303] width 1493 height 606
click at [765, 667] on div ".cls-1 fill:#fff; AWATERA Popova Galina Работы 0 Чаты График Выйти Работы Станд…" at bounding box center [784, 376] width 1568 height 752
click at [961, 46] on div at bounding box center [814, 34] width 493 height 33
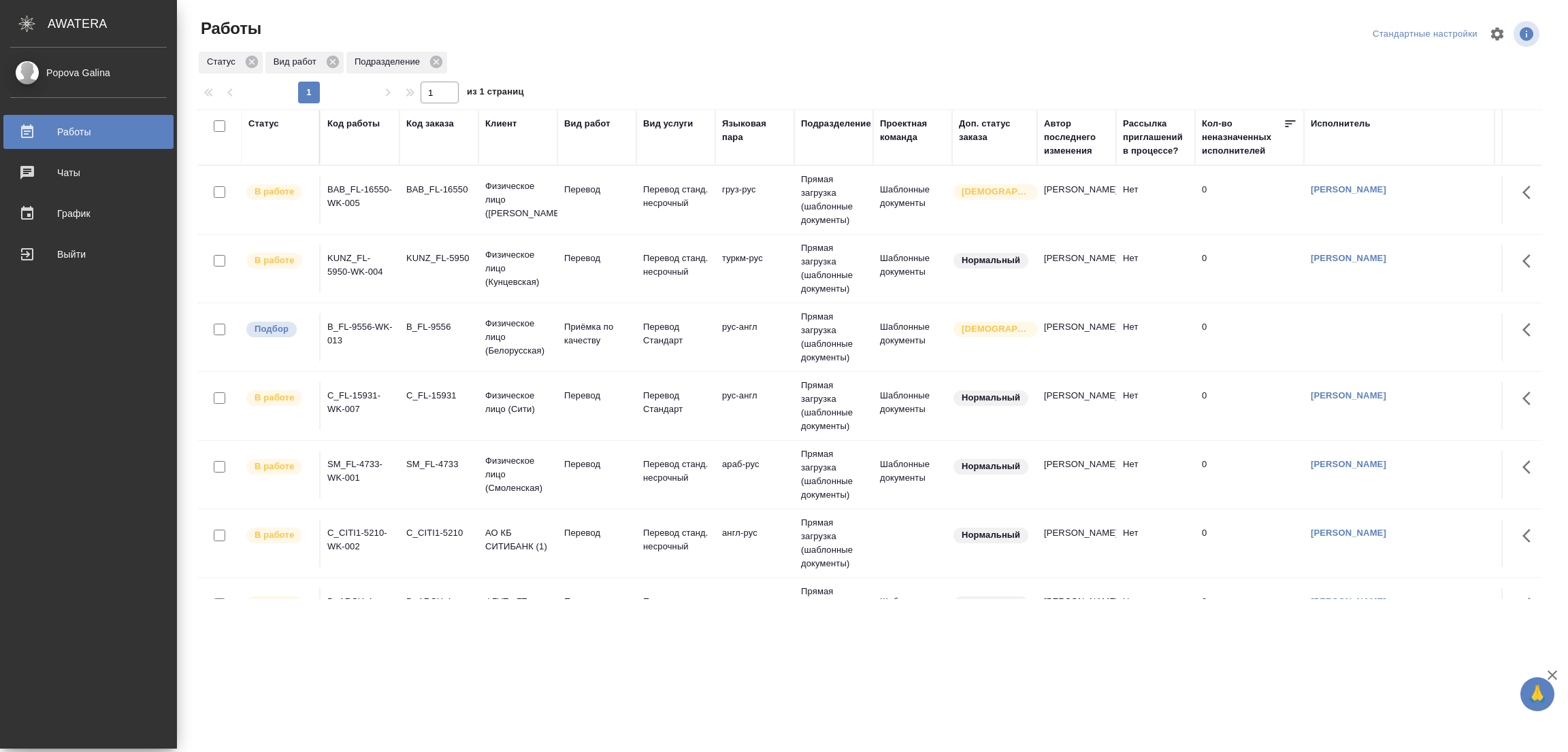
click at [590, 661] on div ".cls-1 fill:#fff; AWATERA Popova Galina Работы 0 Чаты График Выйти Работы Станд…" at bounding box center [784, 376] width 1568 height 752
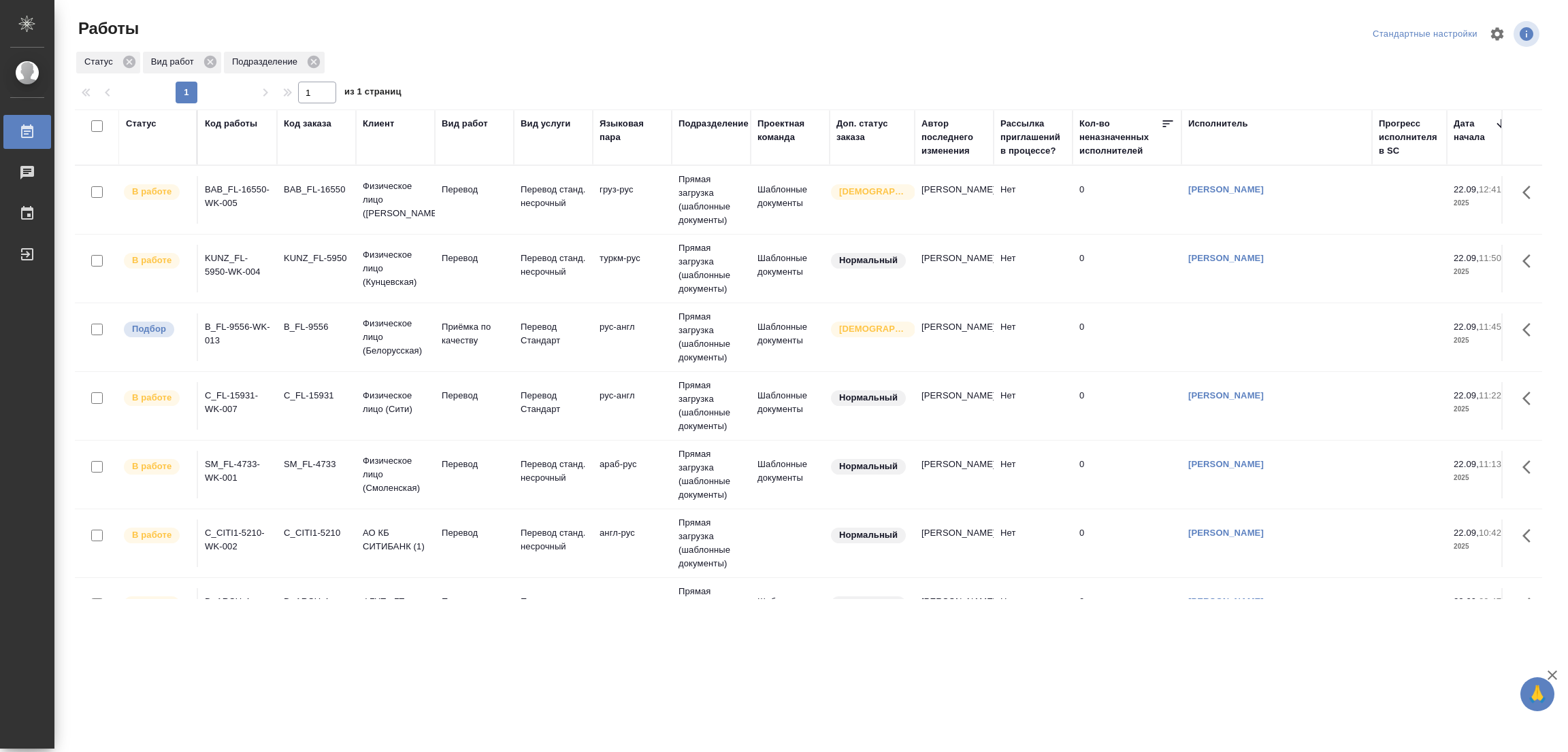
click at [1079, 672] on div ".cls-1 fill:#fff; AWATERA Popova Galina Работы 0 Чаты График Выйти Работы Станд…" at bounding box center [784, 376] width 1568 height 752
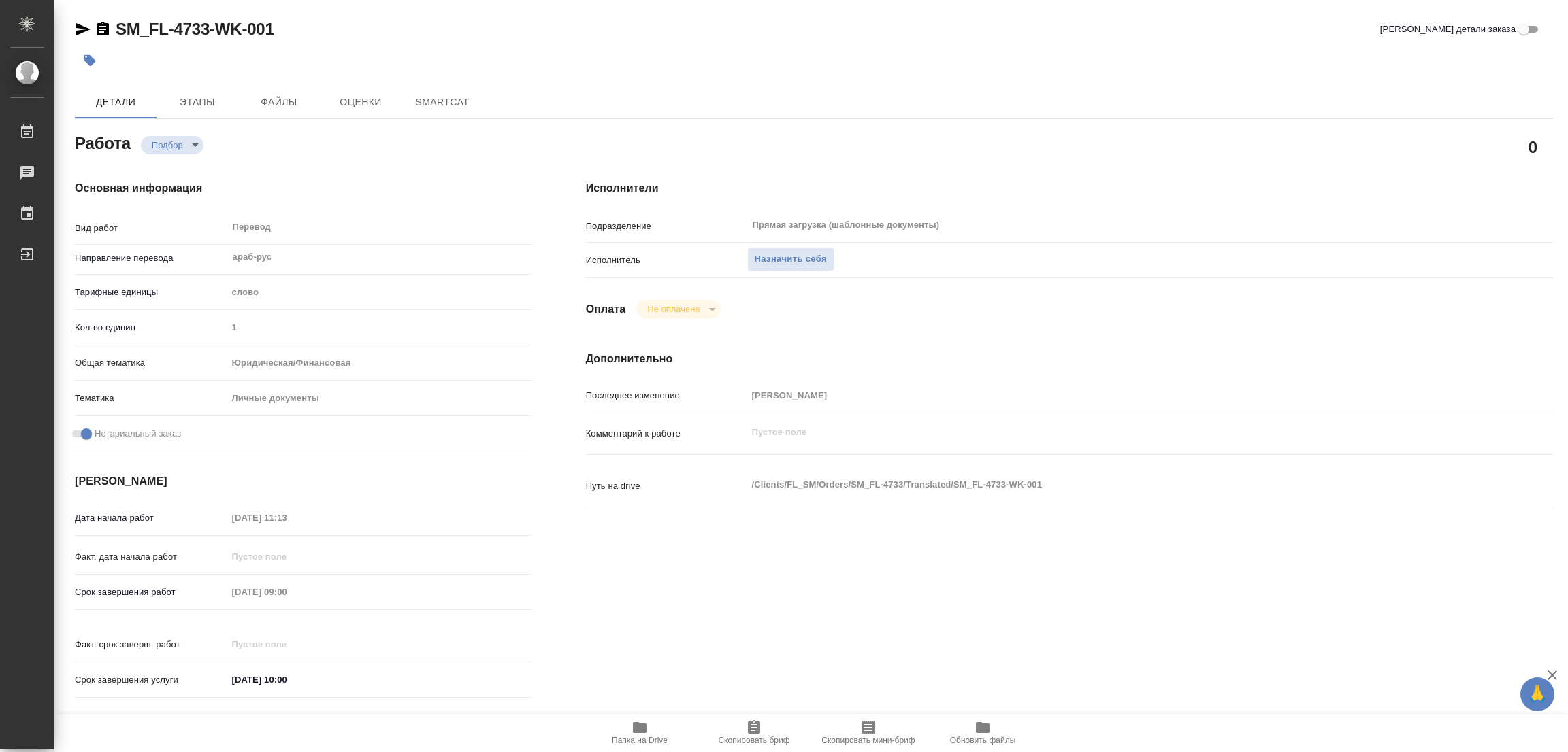
type textarea "x"
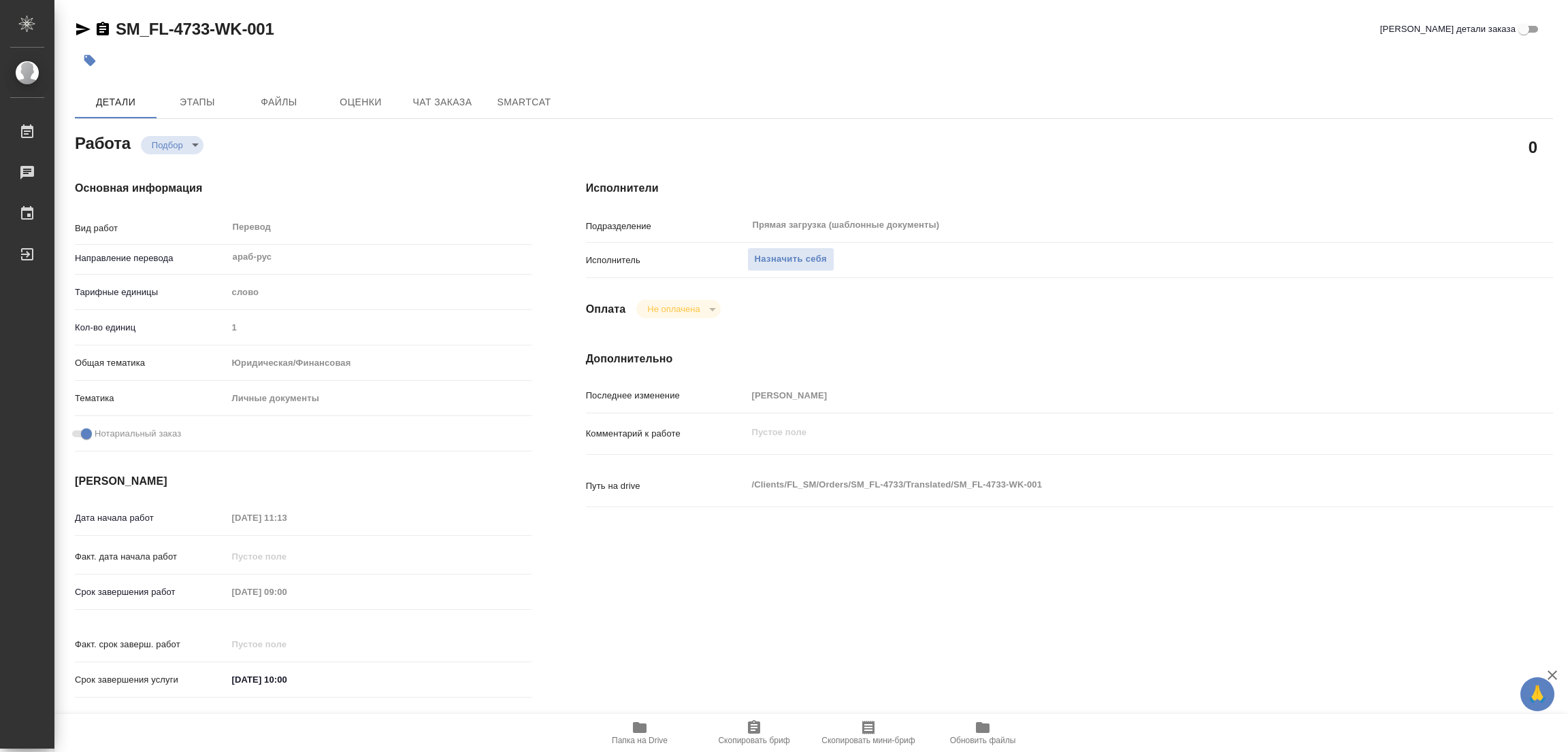
type textarea "x"
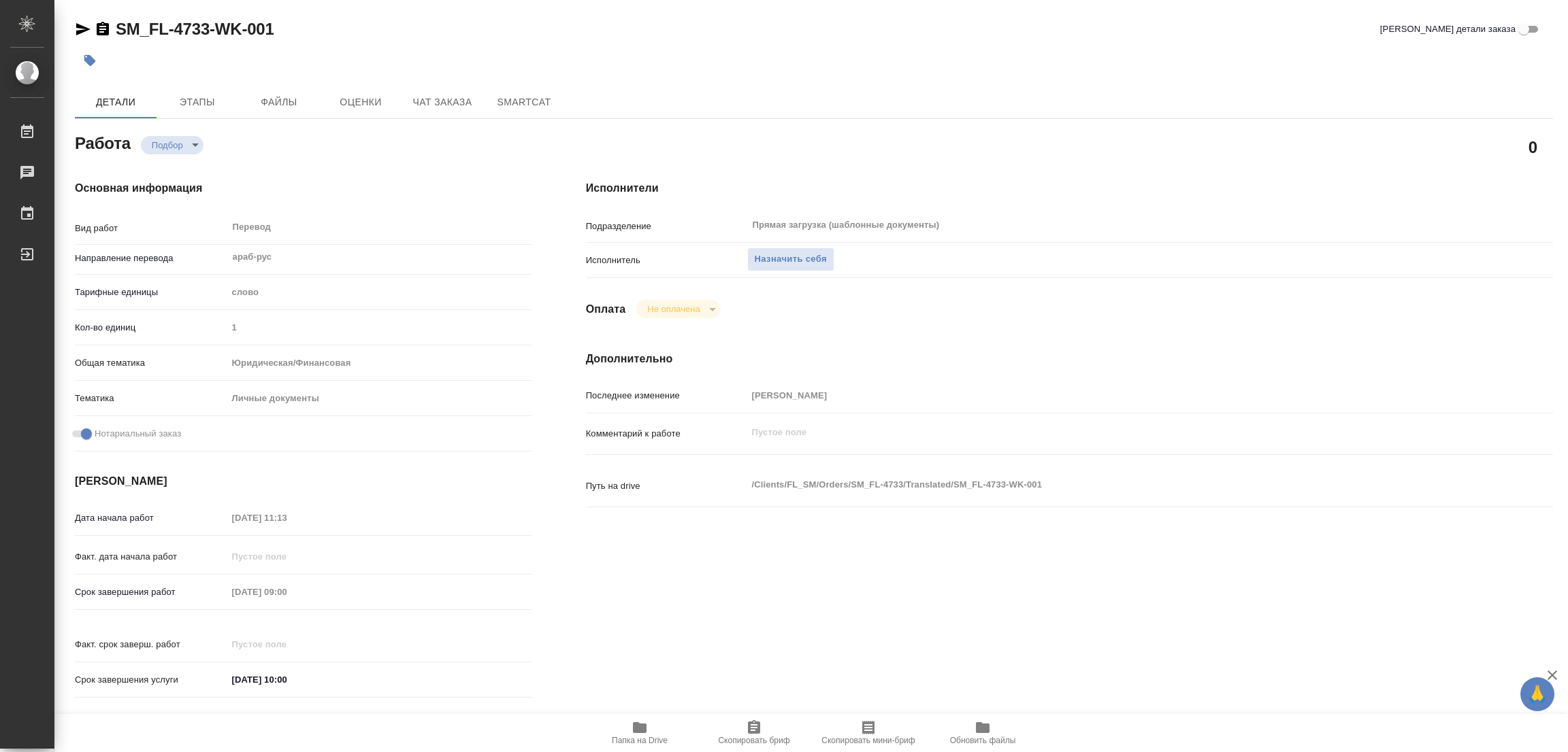
scroll to position [374, 0]
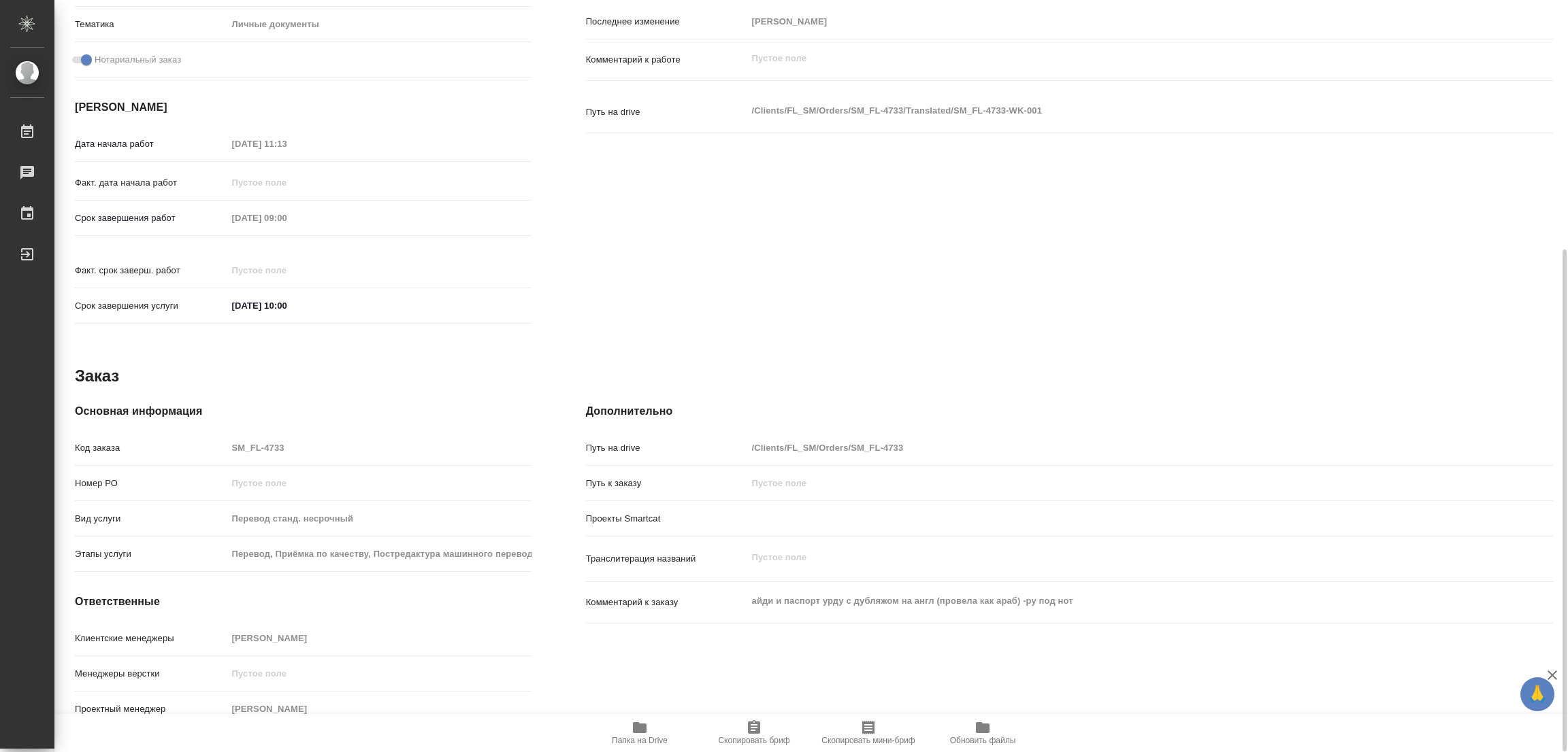
type textarea "x"
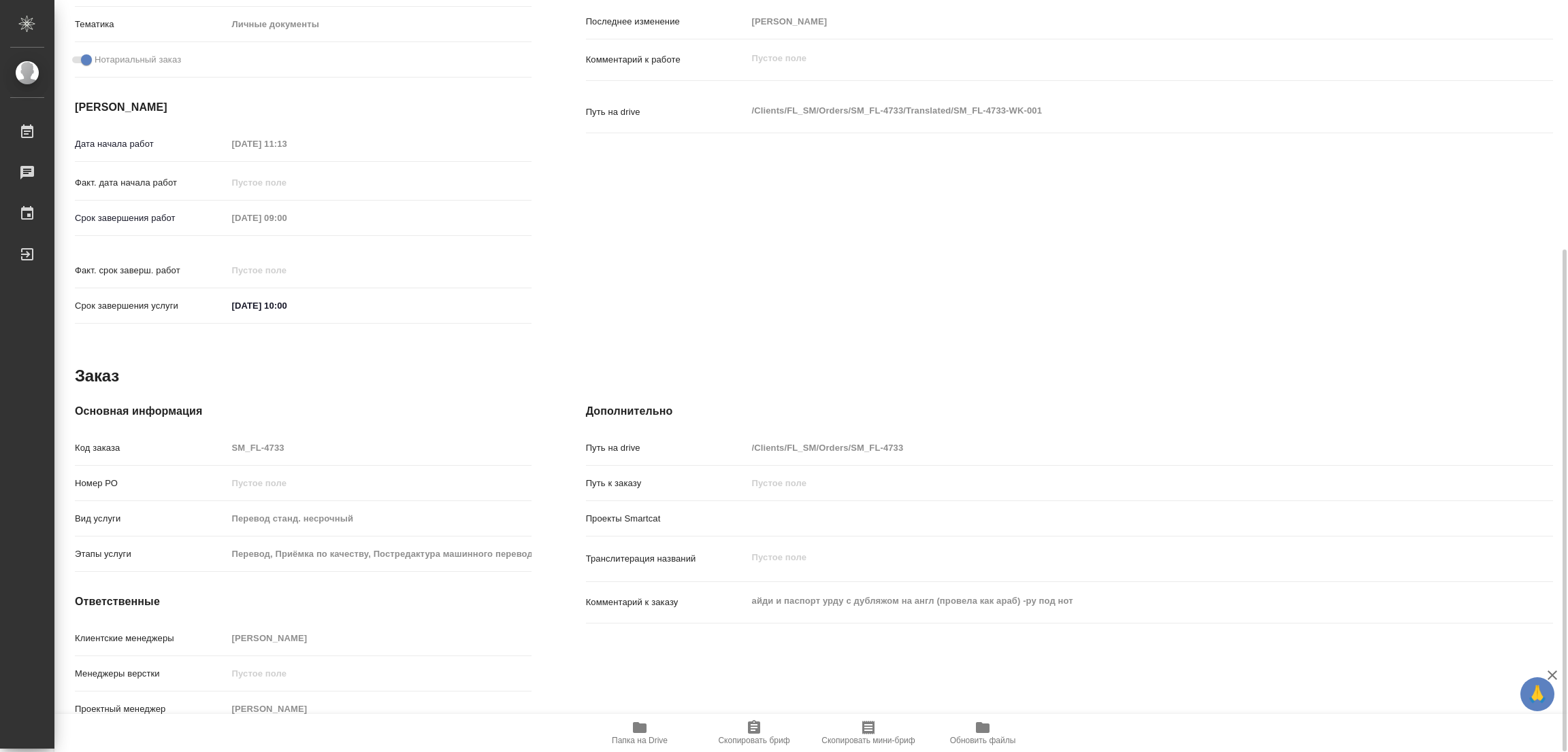
type textarea "x"
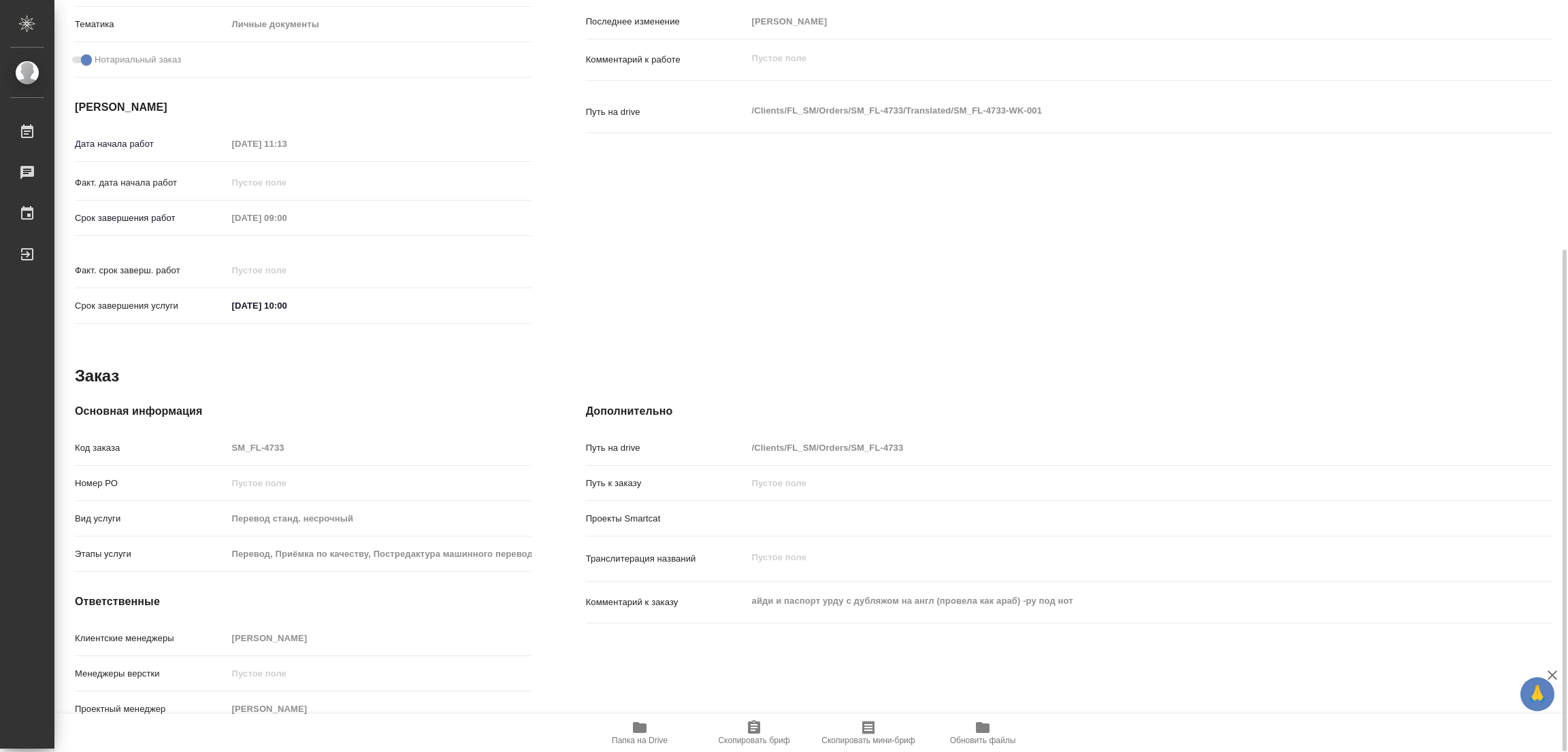
type textarea "x"
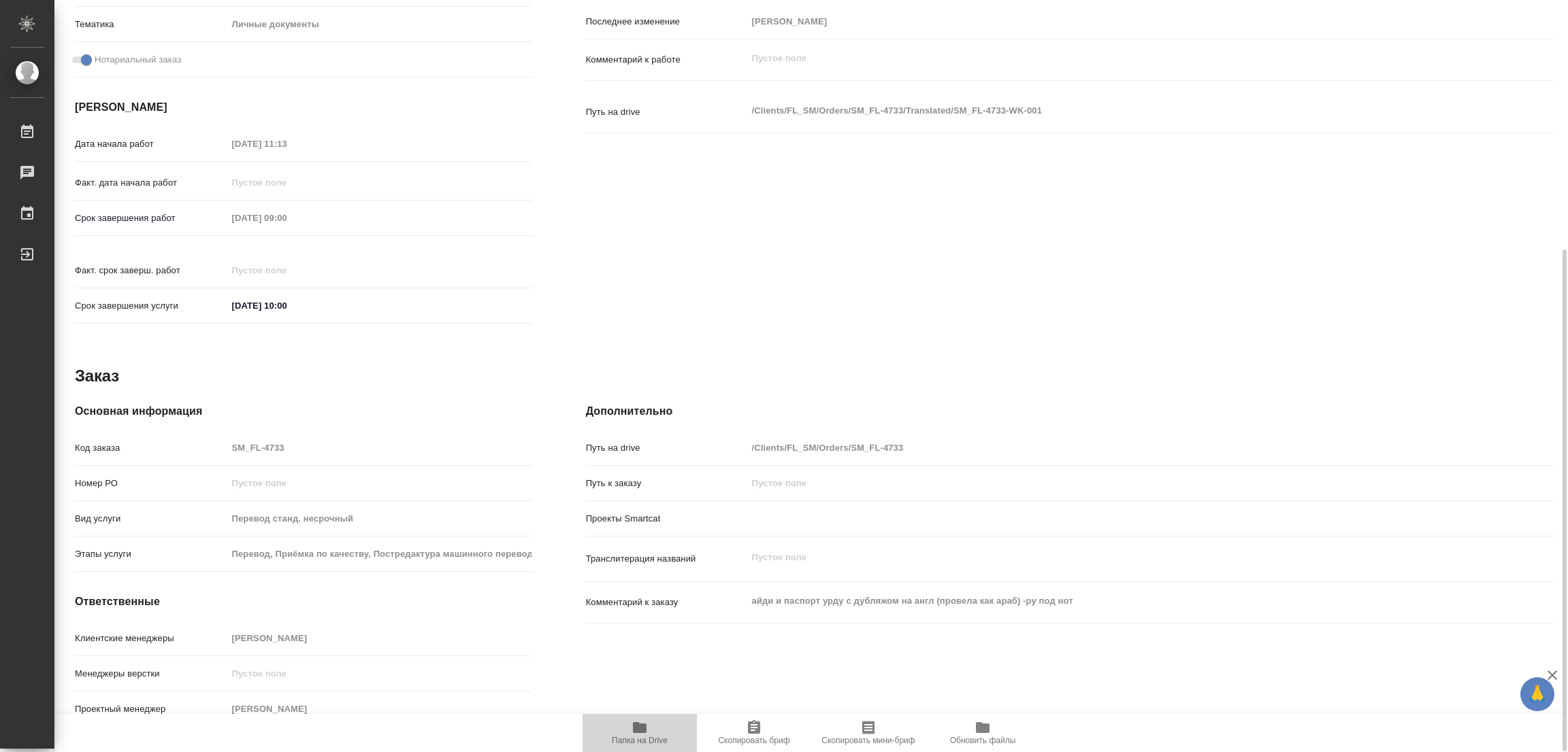
click at [634, 731] on icon "button" at bounding box center [640, 728] width 14 height 11
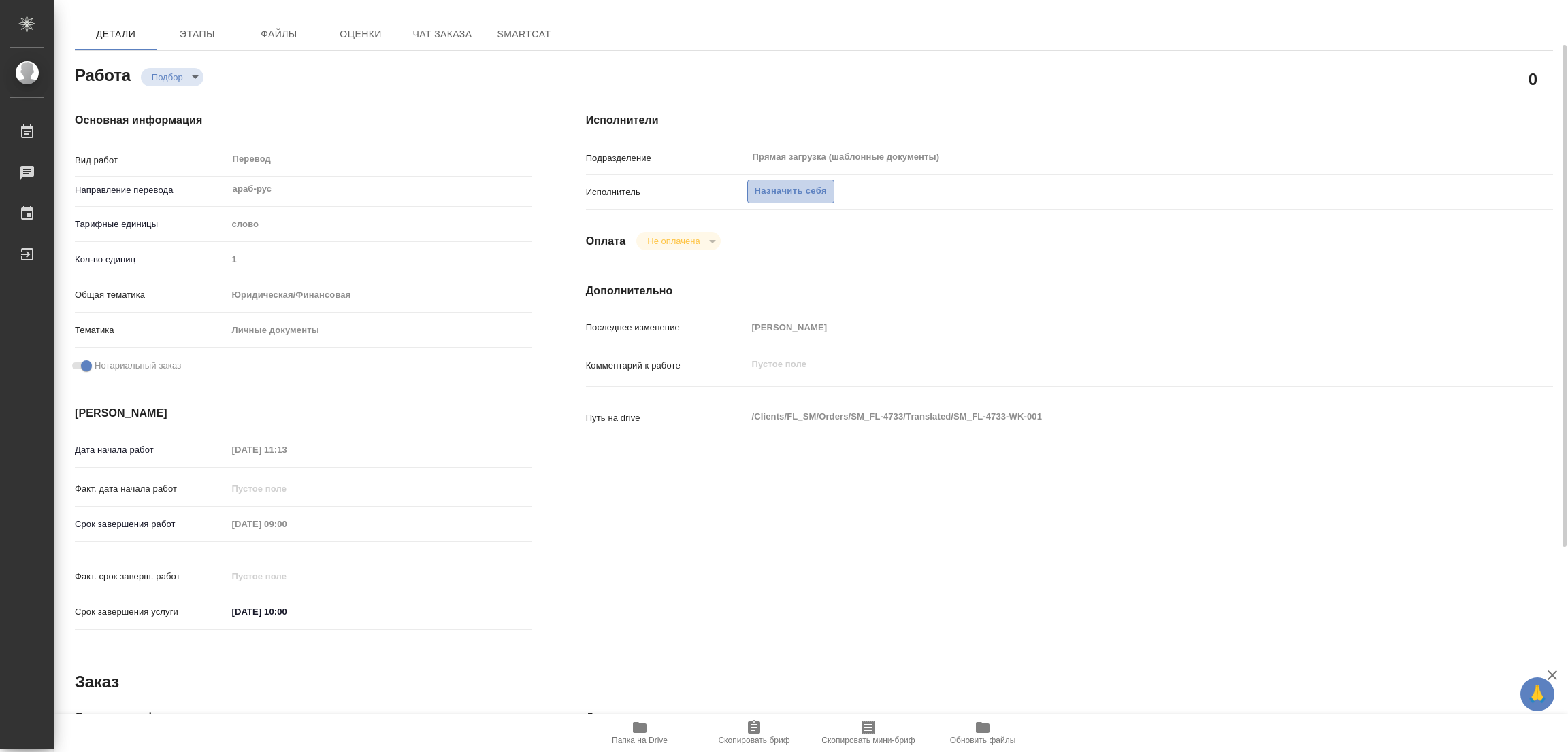
click at [785, 194] on span "Назначить себя" at bounding box center [790, 191] width 72 height 16
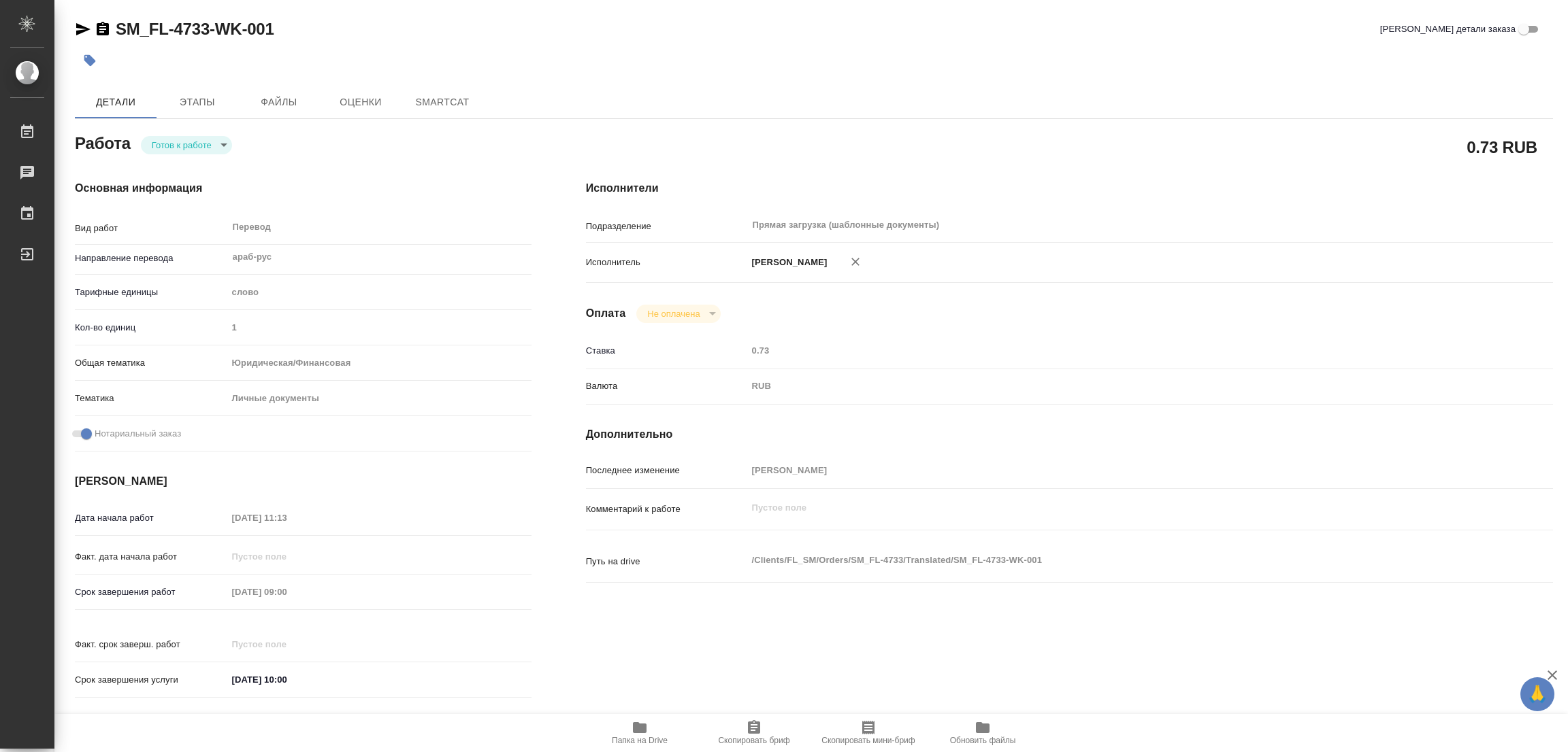
type textarea "x"
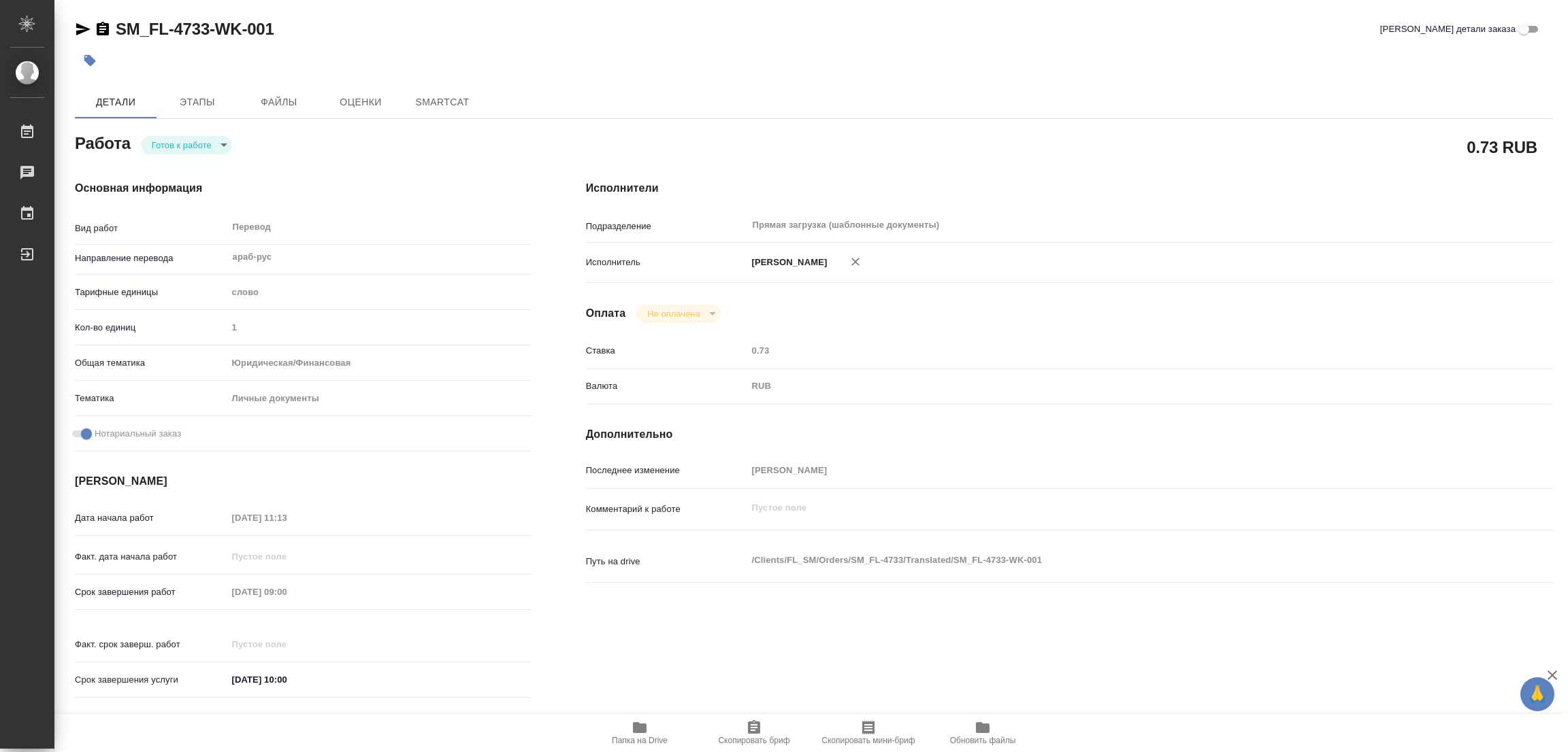
type textarea "x"
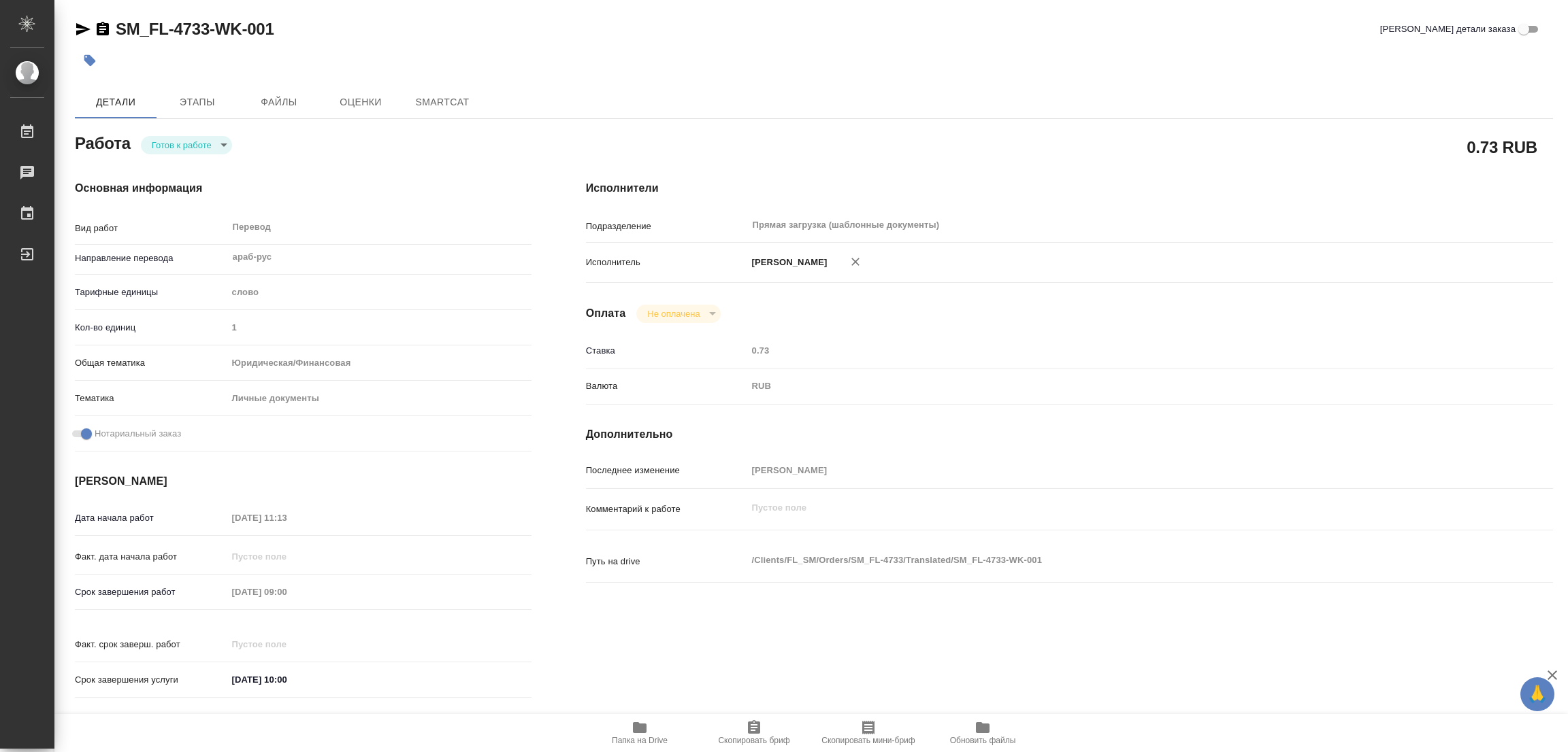
type textarea "x"
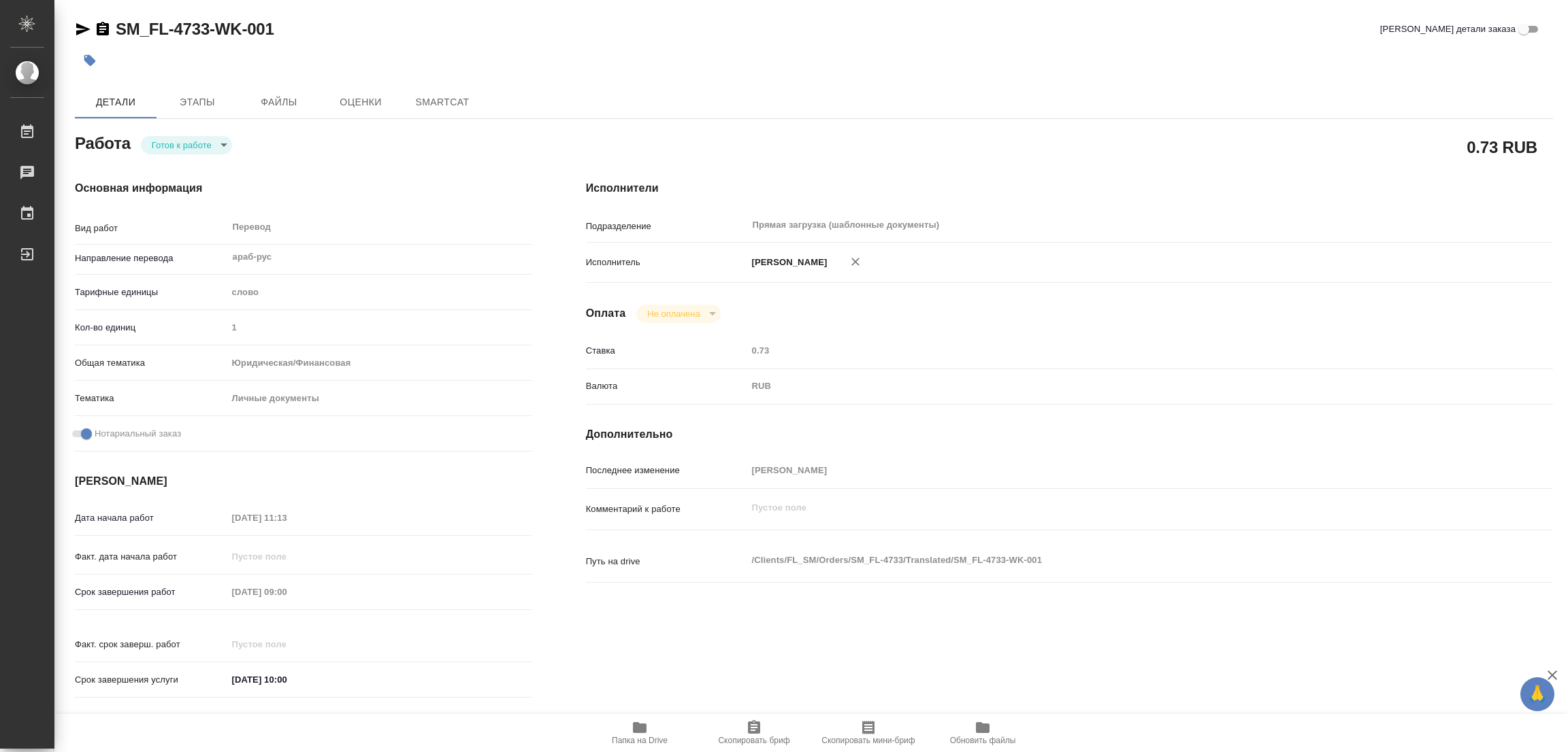
type textarea "x"
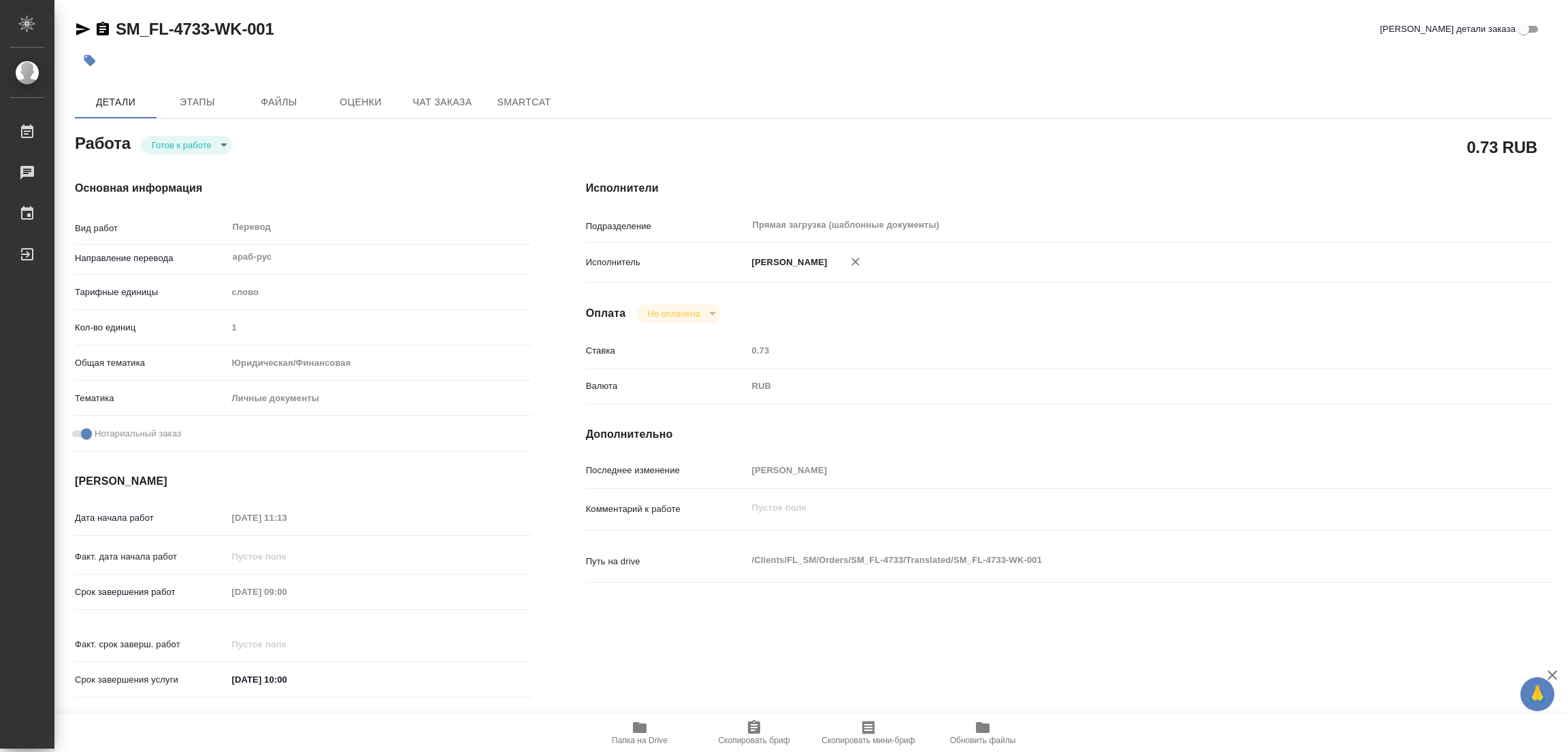
type textarea "x"
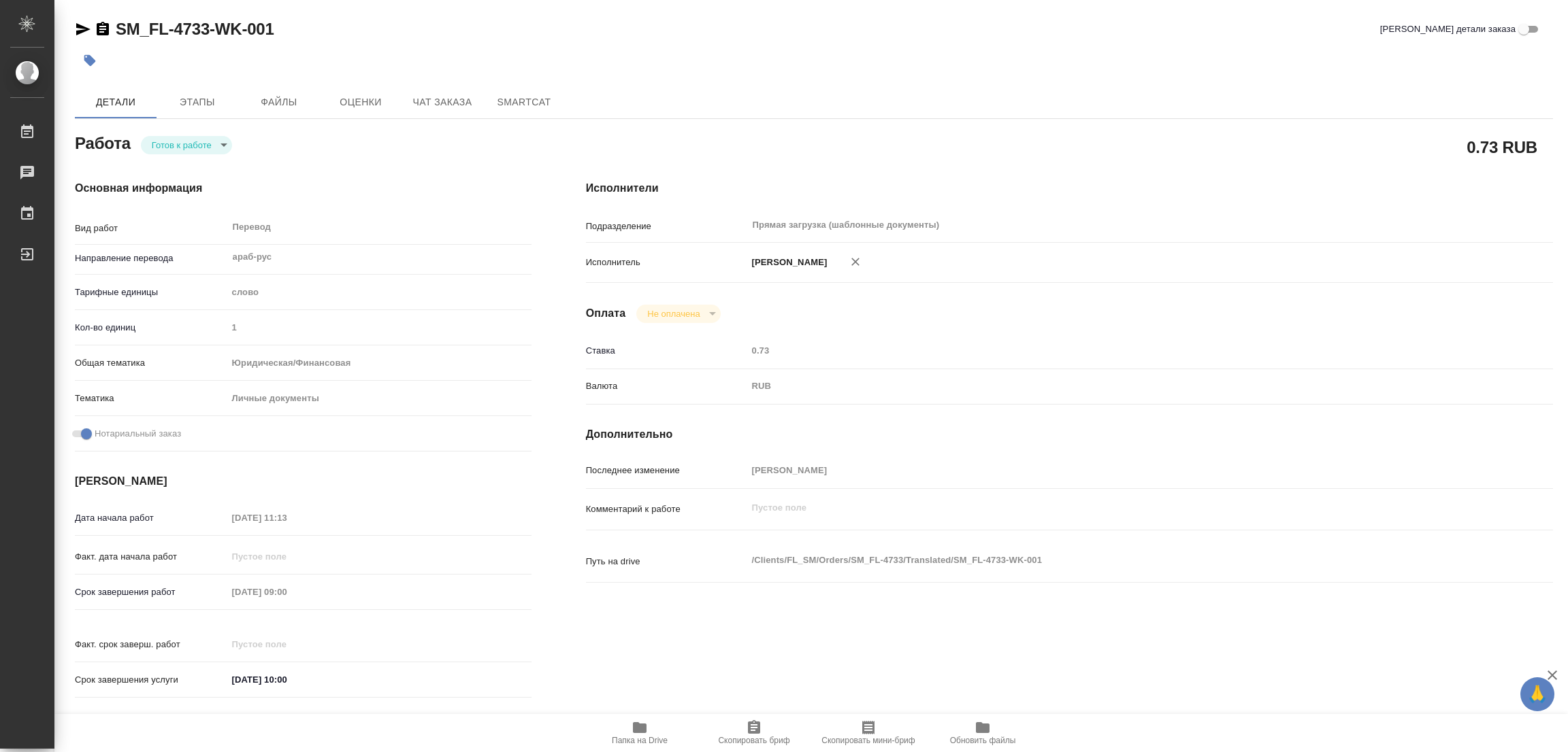
type textarea "x"
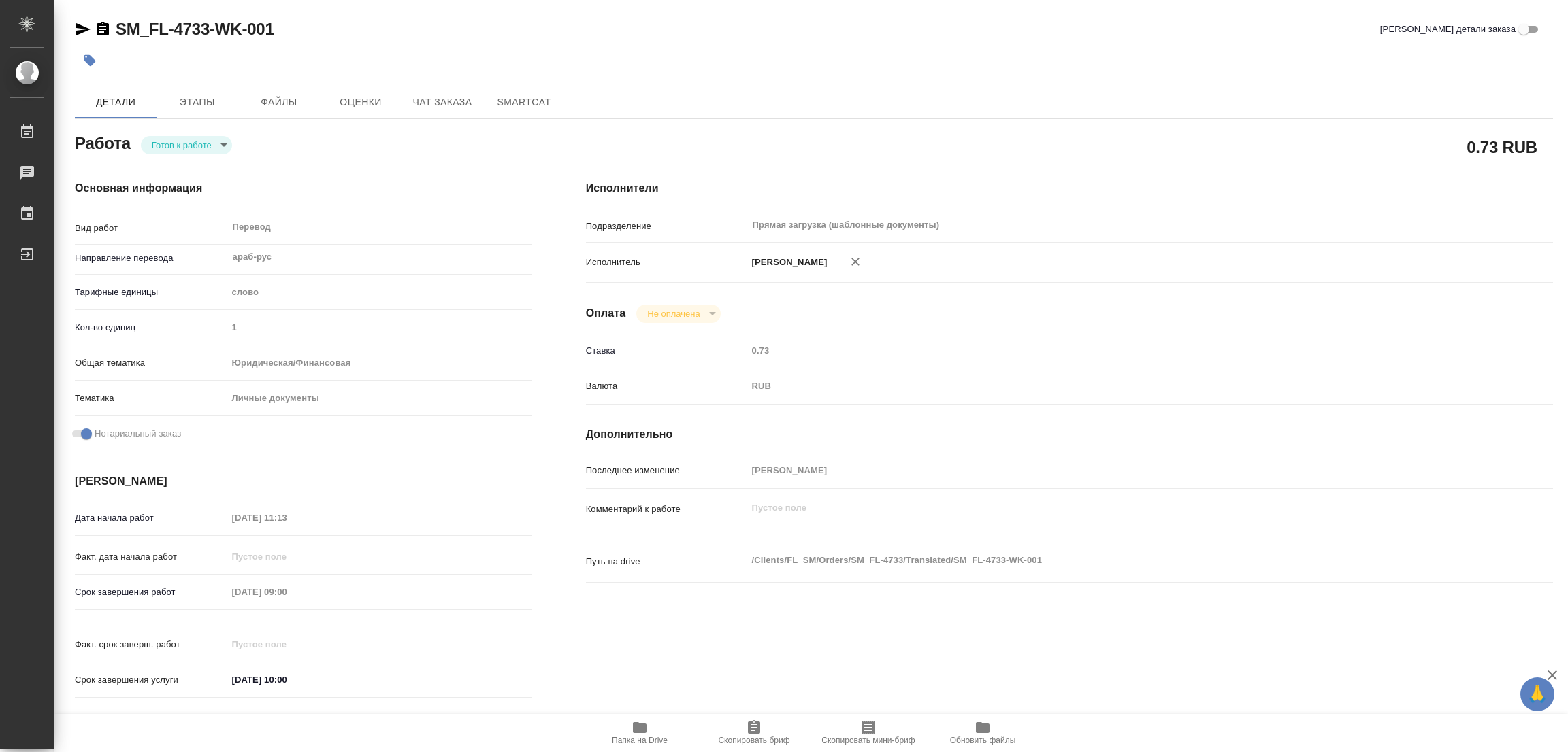
type textarea "x"
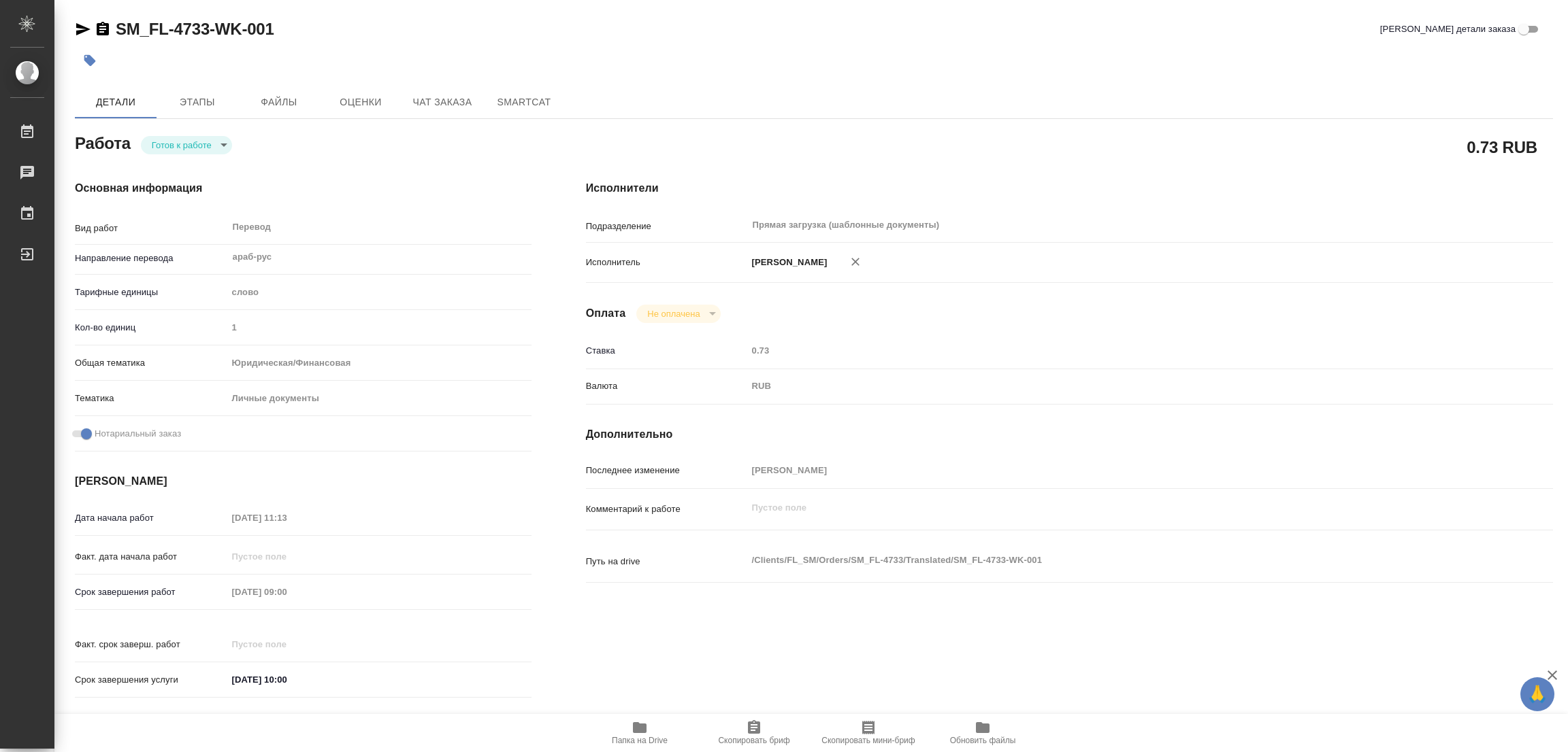
click at [907, 319] on div "Оплата Не оплачена notPayed" at bounding box center [1069, 314] width 967 height 19
click at [358, 140] on div "Работа Готов к работе readyForWork" at bounding box center [303, 142] width 457 height 25
click at [161, 144] on body "🙏 .cls-1 fill:#fff; AWATERA Popova Galina Работы 0 Чаты График Выйти SM_FL-4733…" at bounding box center [784, 376] width 1568 height 752
click at [175, 135] on li "В работе" at bounding box center [186, 145] width 91 height 23
type textarea "x"
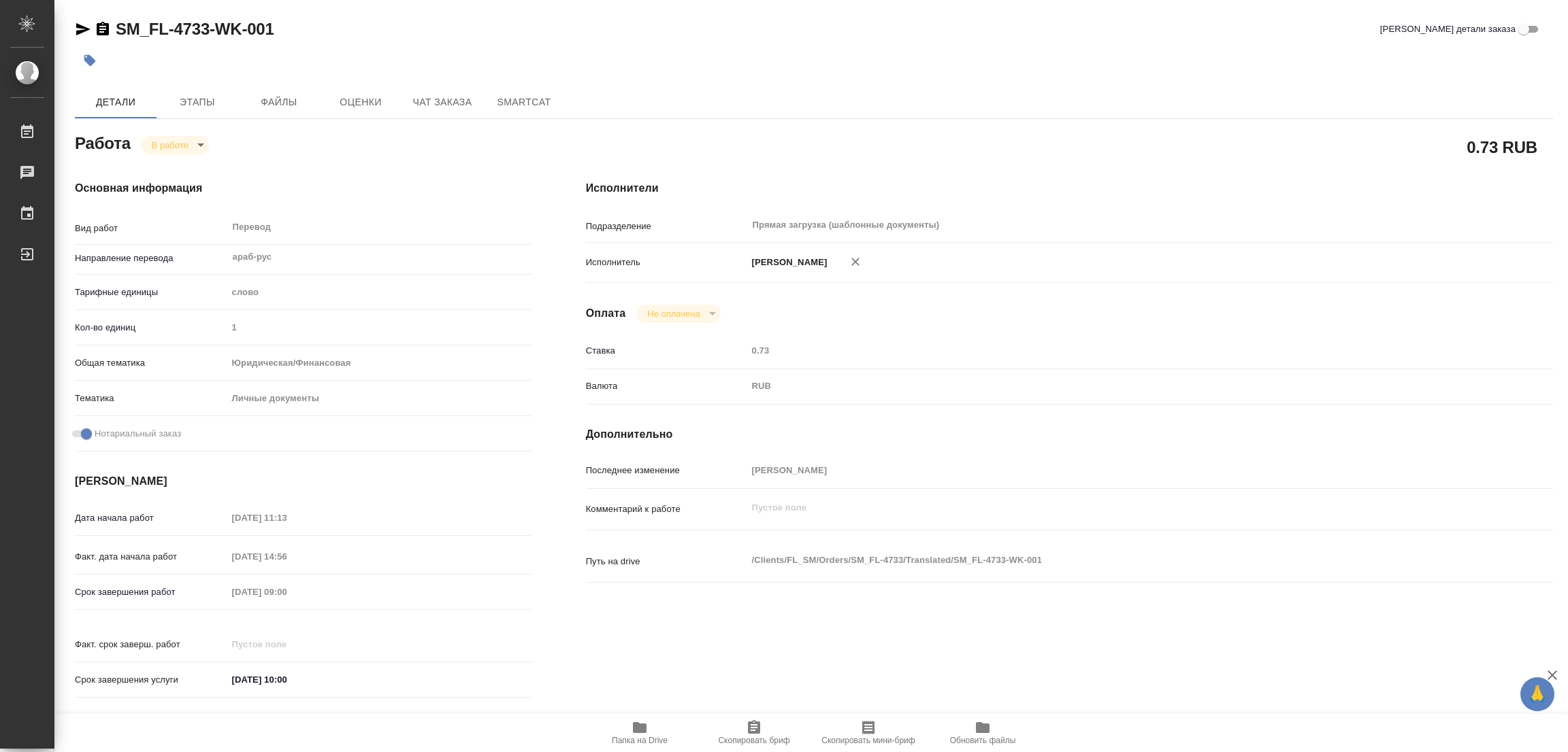
type textarea "x"
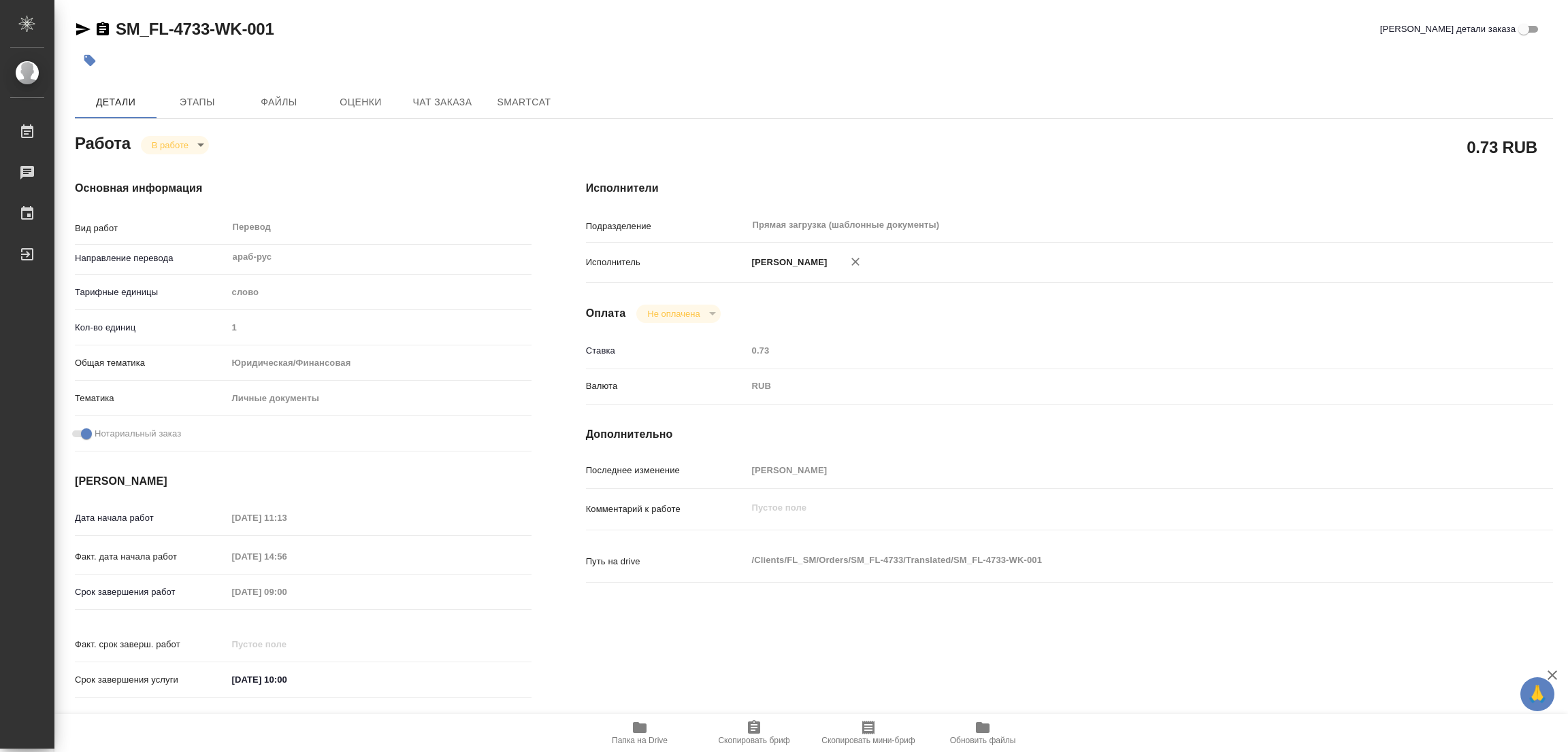
type textarea "x"
drag, startPoint x: 111, startPoint y: 13, endPoint x: 206, endPoint y: 32, distance: 96.9
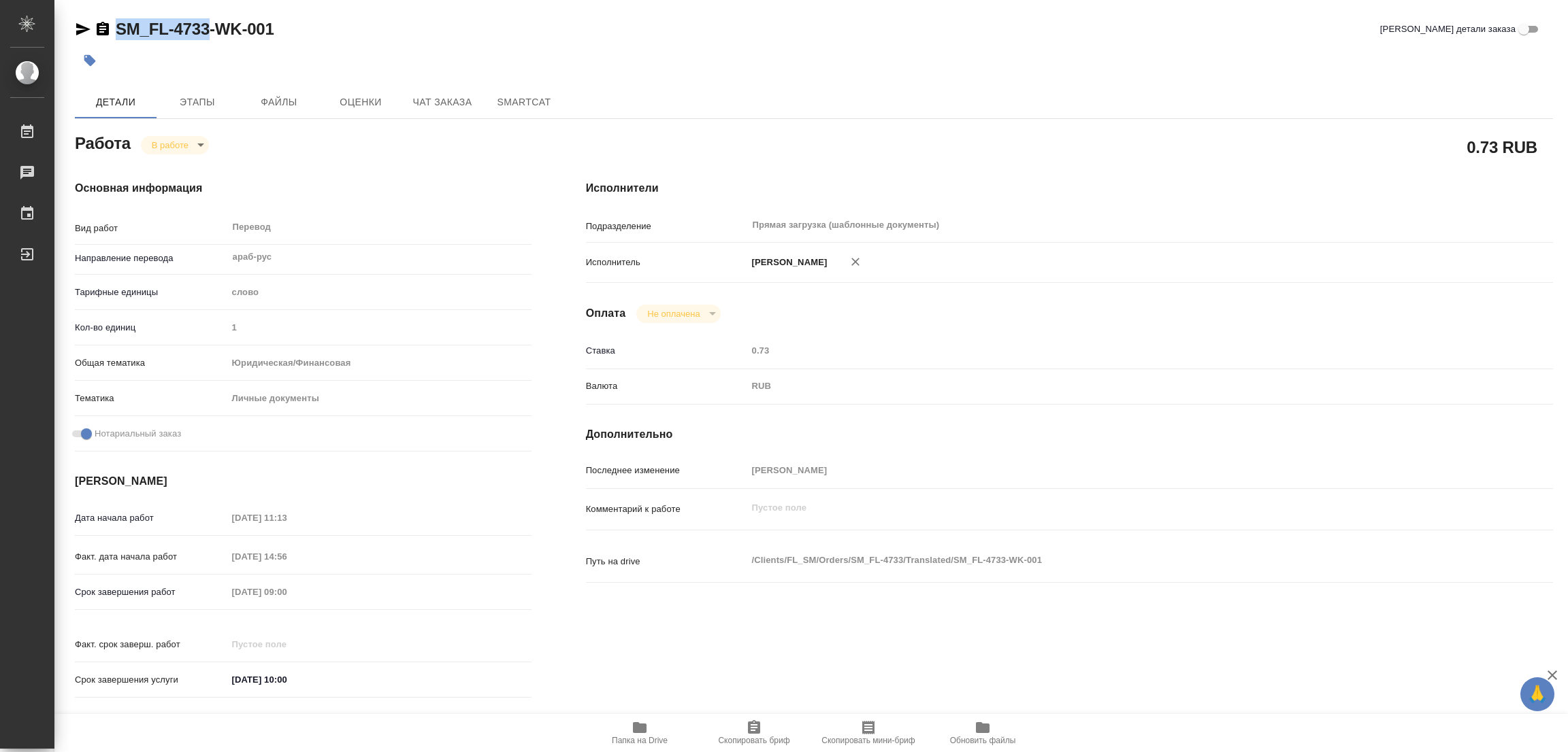
click at [206, 32] on div "SM_FL-4733-WK-001 Кратко детали заказа Детали Этапы Файлы Оценки Чат заказа Sma…" at bounding box center [814, 571] width 1493 height 1141
copy link "SM_FL-4733"
click at [760, 738] on span "Скопировать бриф" at bounding box center [754, 741] width 71 height 10
copy link "SM_FL-4733"
click at [1067, 60] on div at bounding box center [814, 60] width 1478 height 30
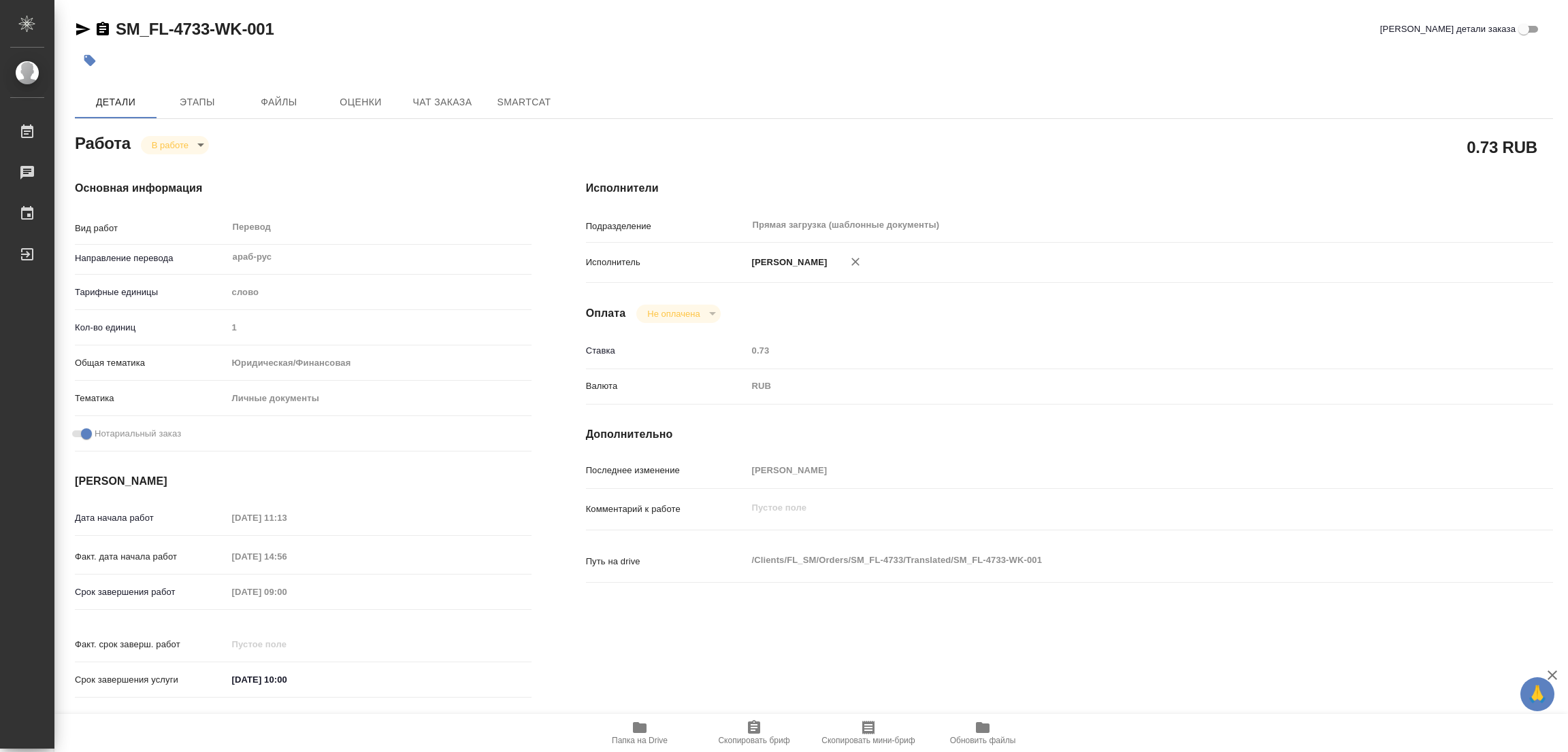
click at [825, 66] on div at bounding box center [568, 60] width 985 height 30
type textarea "x"
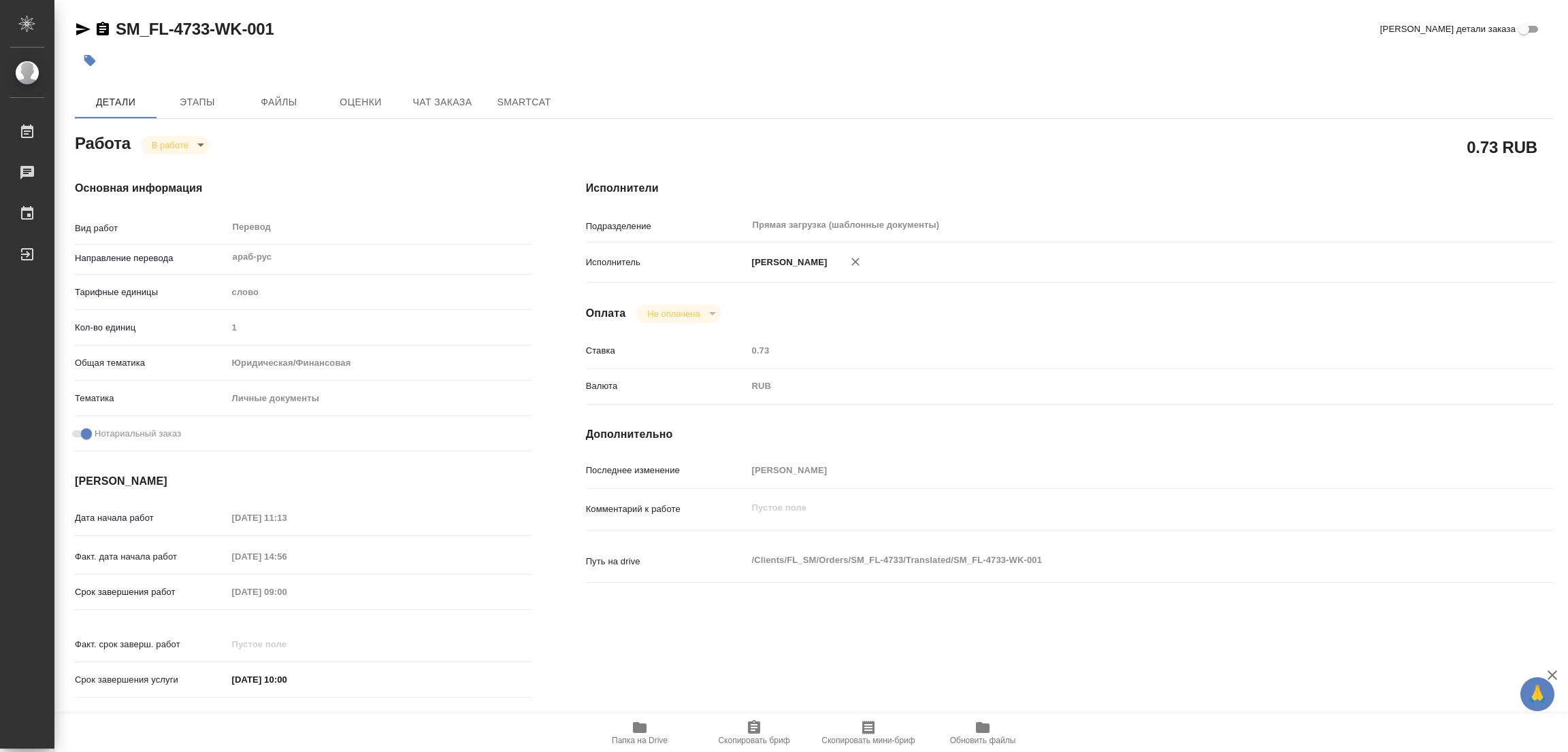
type textarea "x"
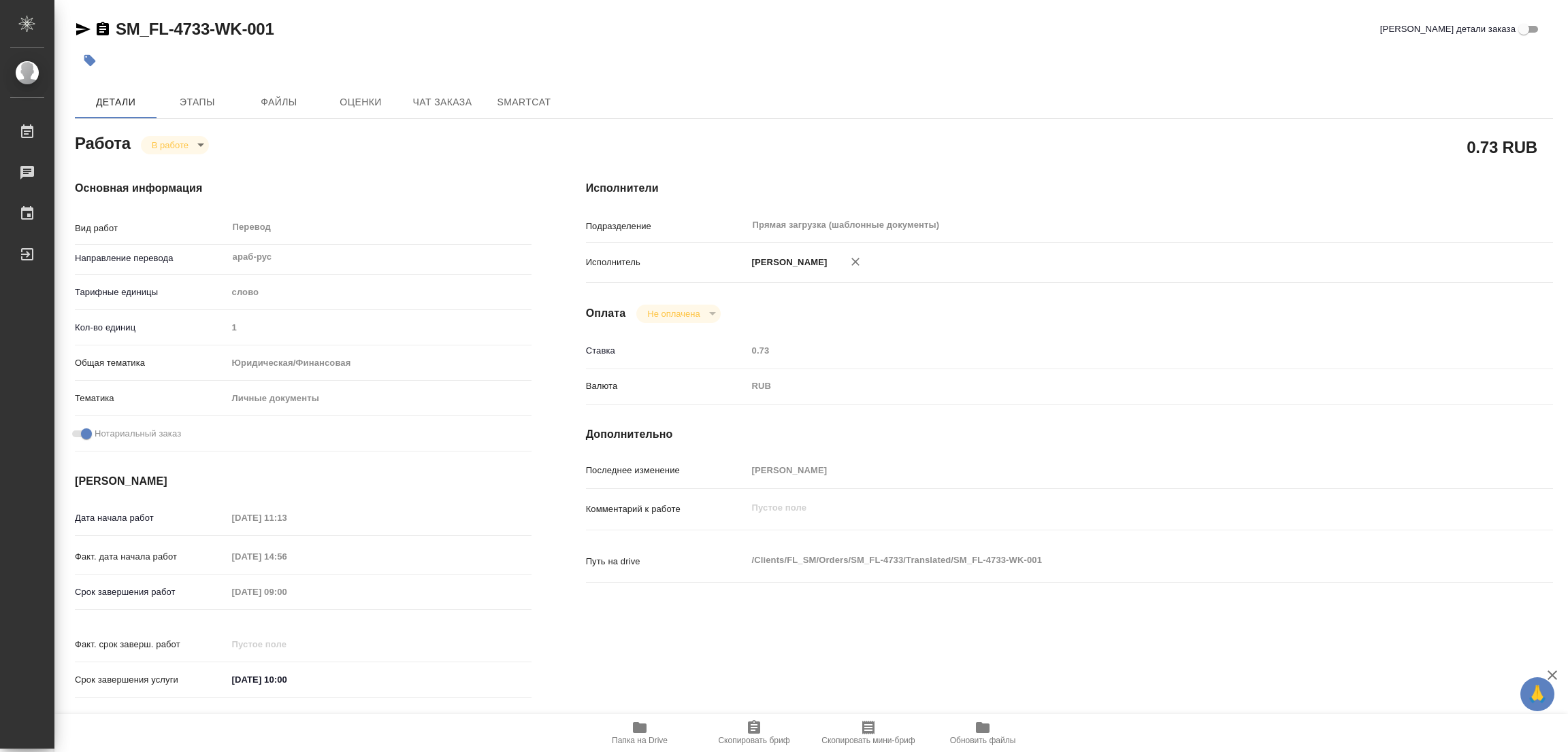
type textarea "x"
click at [192, 597] on div "Срок завершения работ 23.09.2025 09:00" at bounding box center [303, 592] width 457 height 24
click at [344, 32] on div "SM_FL-4733-WK-001 Кратко детали заказа" at bounding box center [814, 30] width 1478 height 22
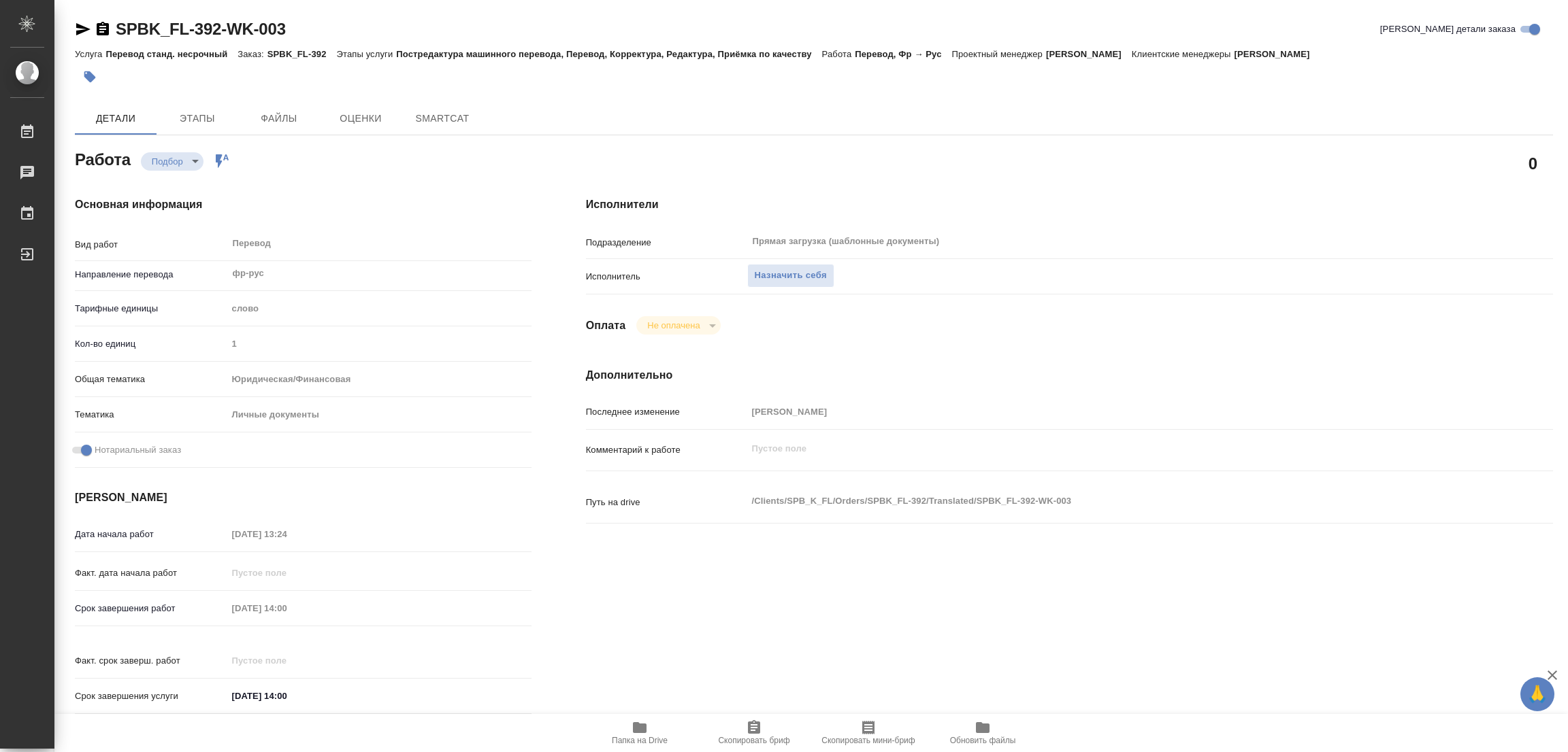
type textarea "x"
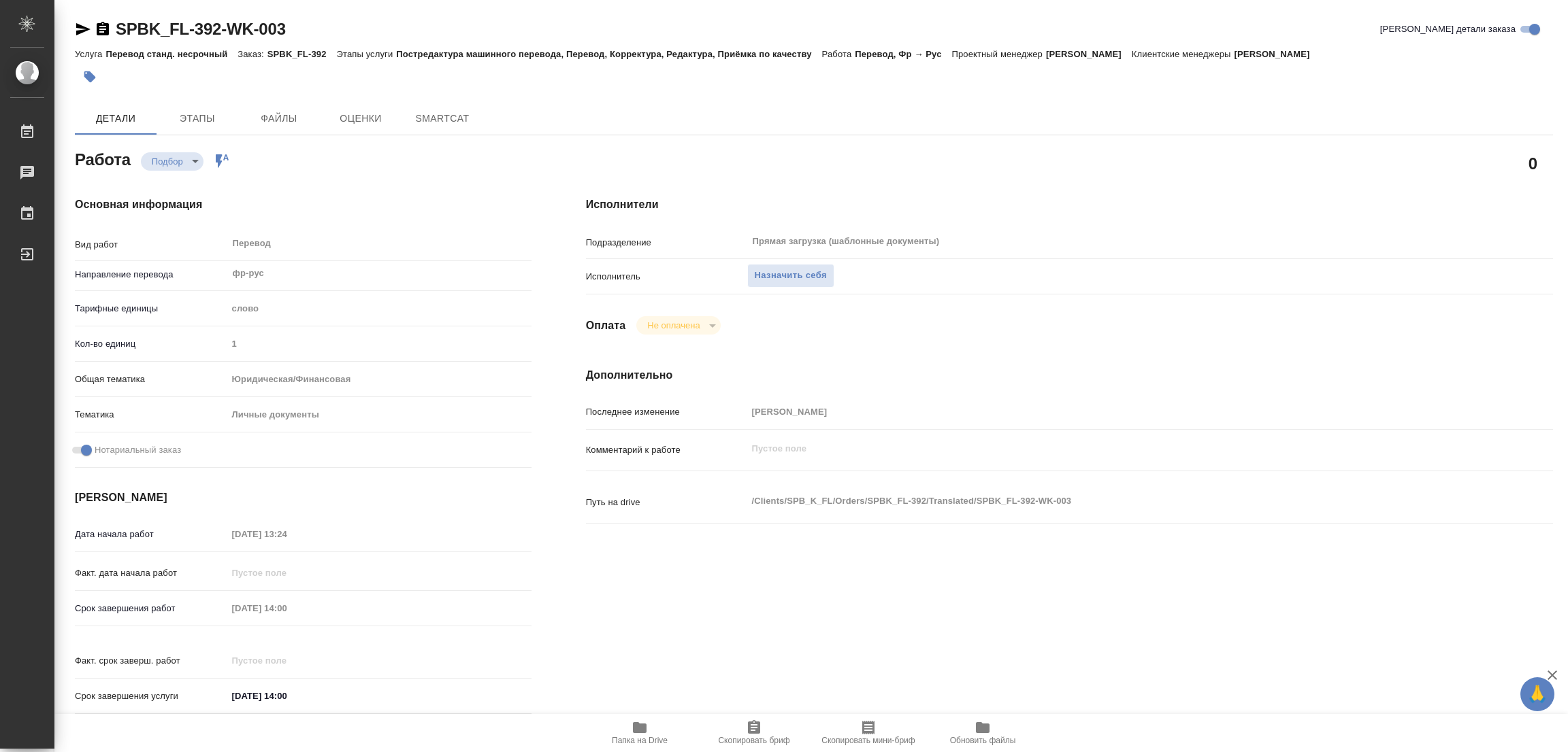
type textarea "x"
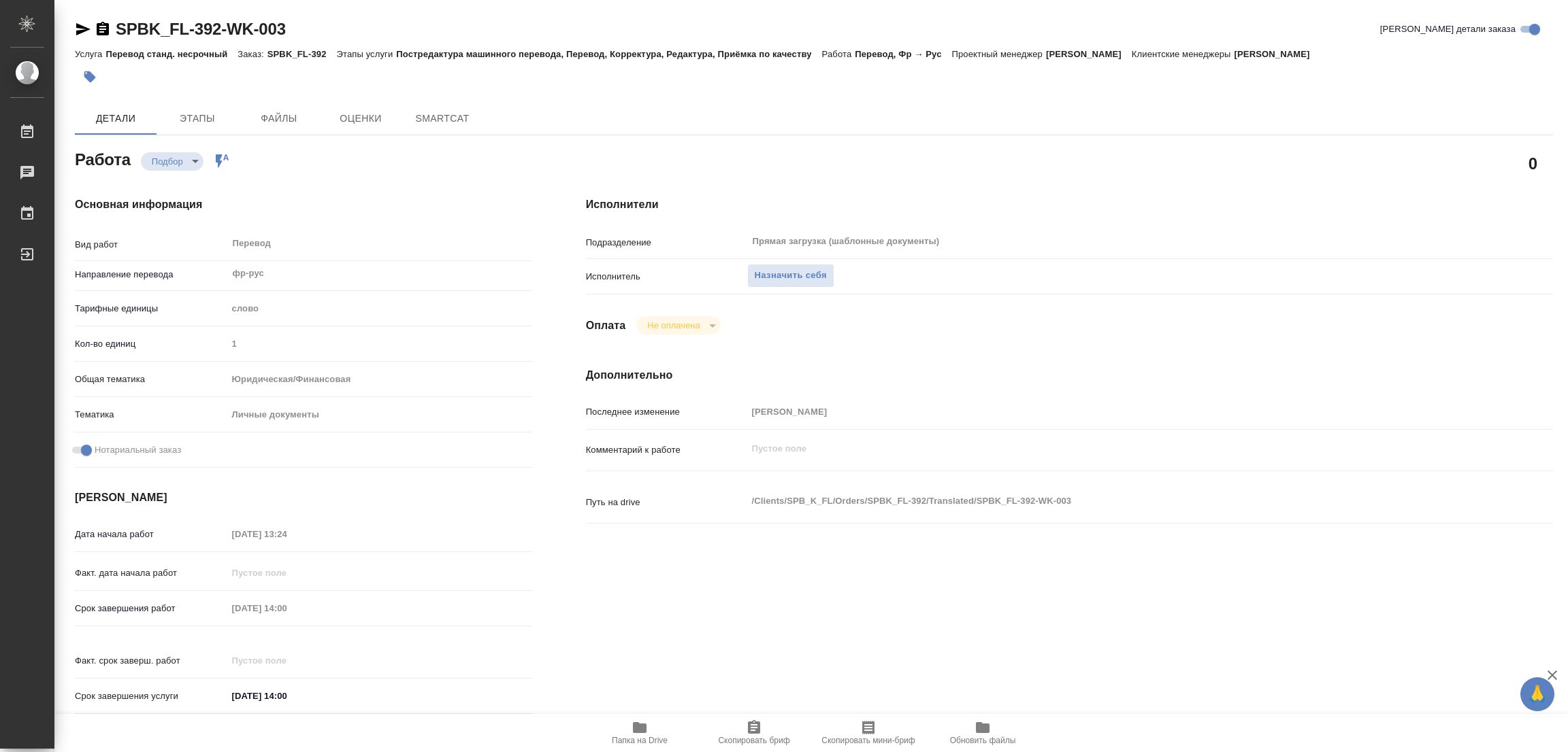
type textarea "x"
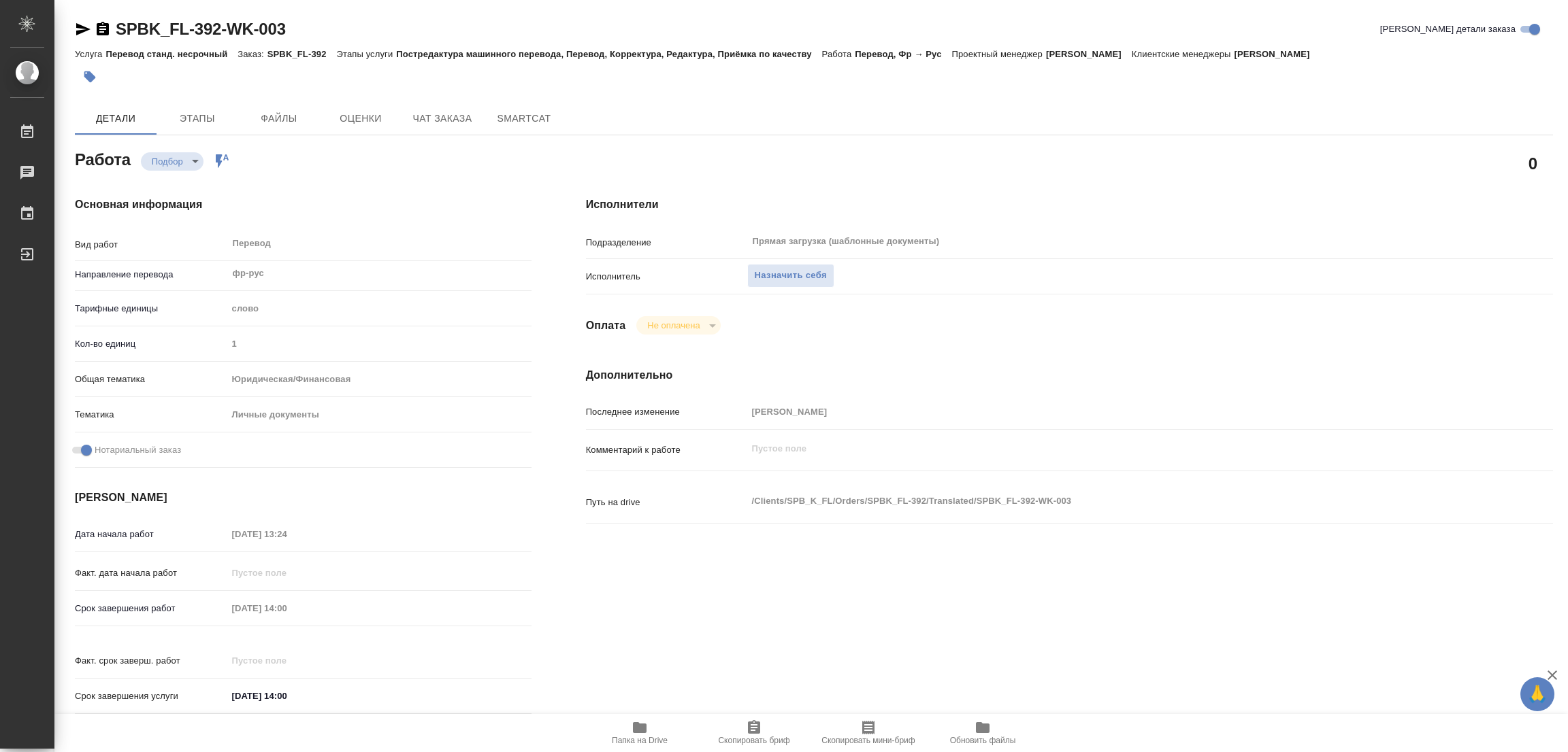
scroll to position [390, 0]
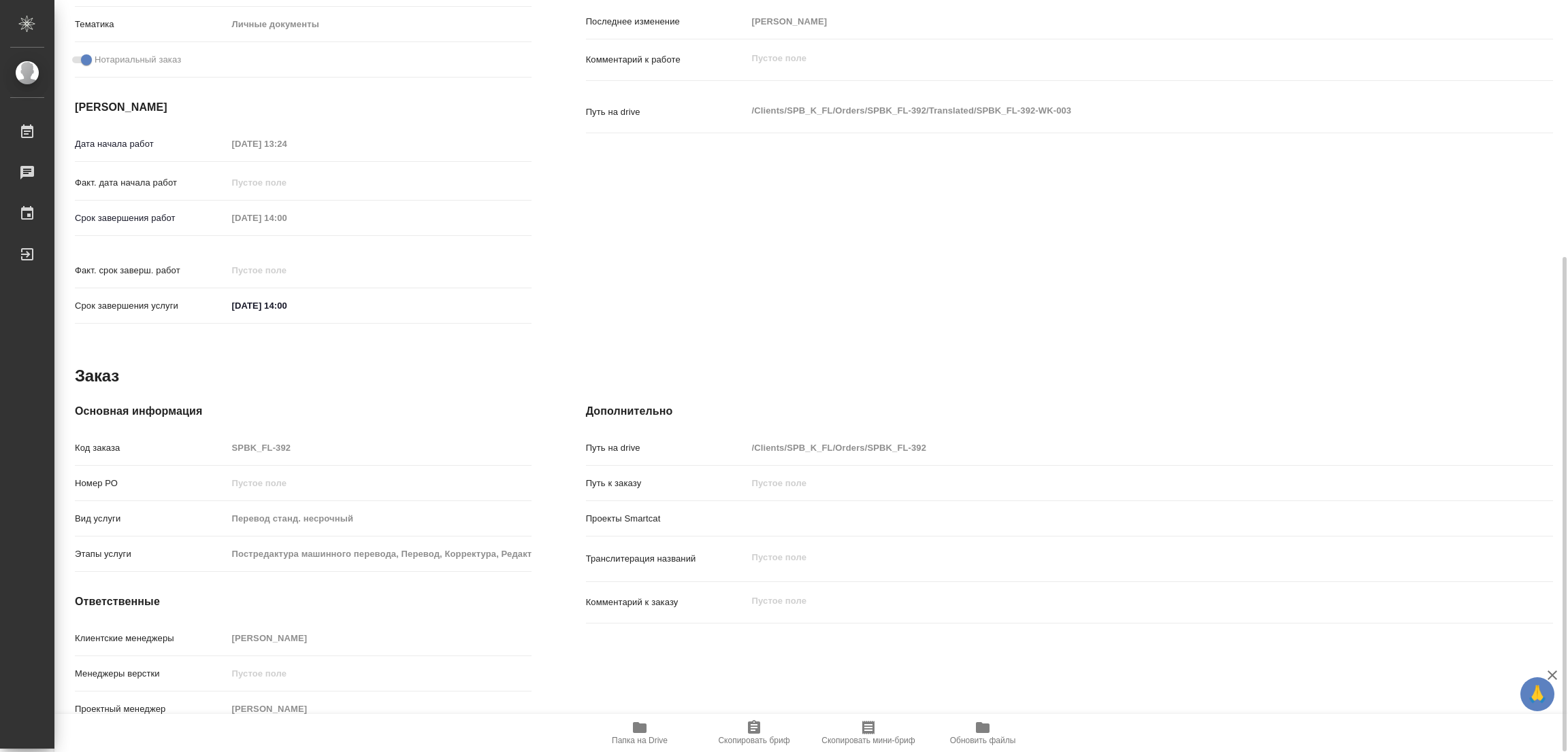
type textarea "x"
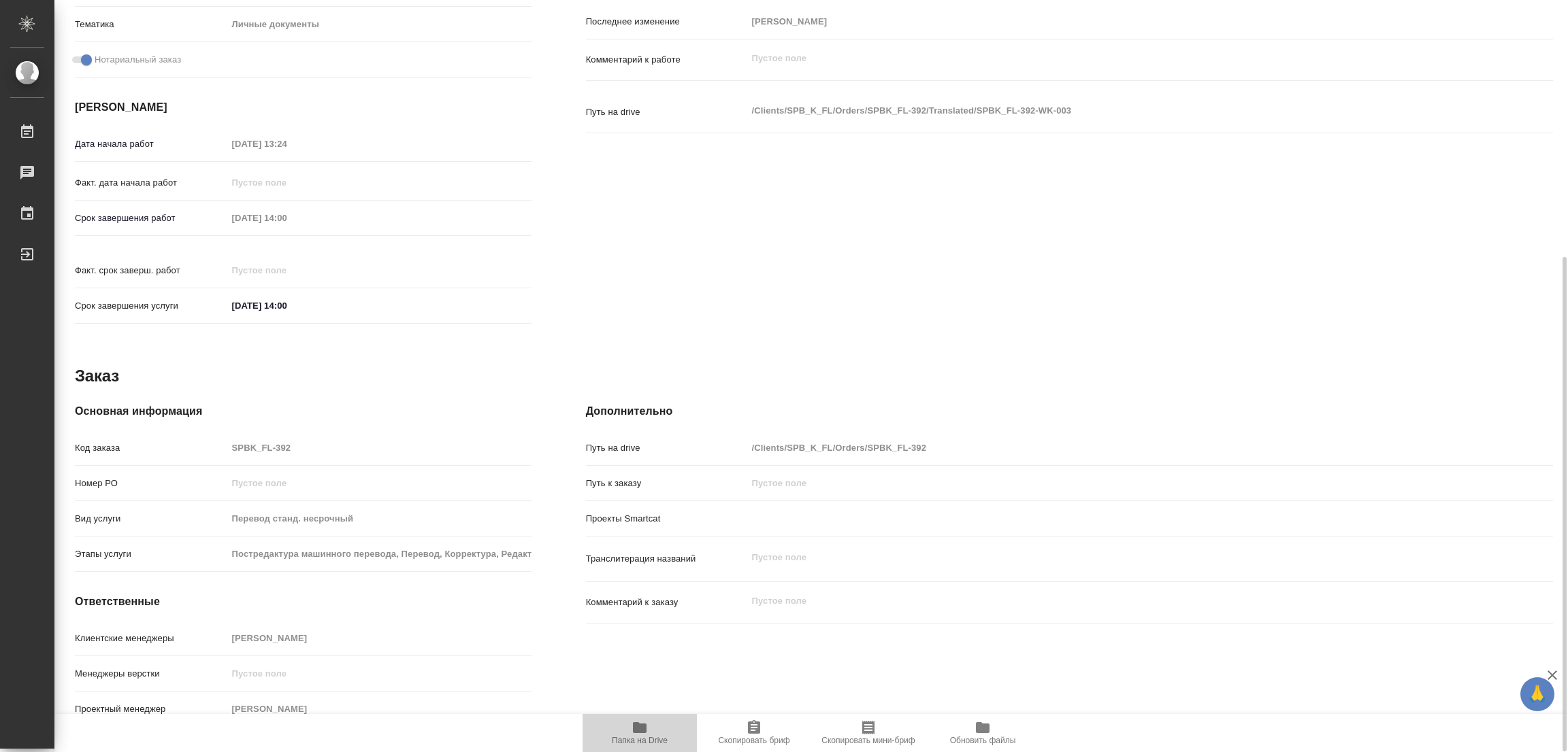
type textarea "x"
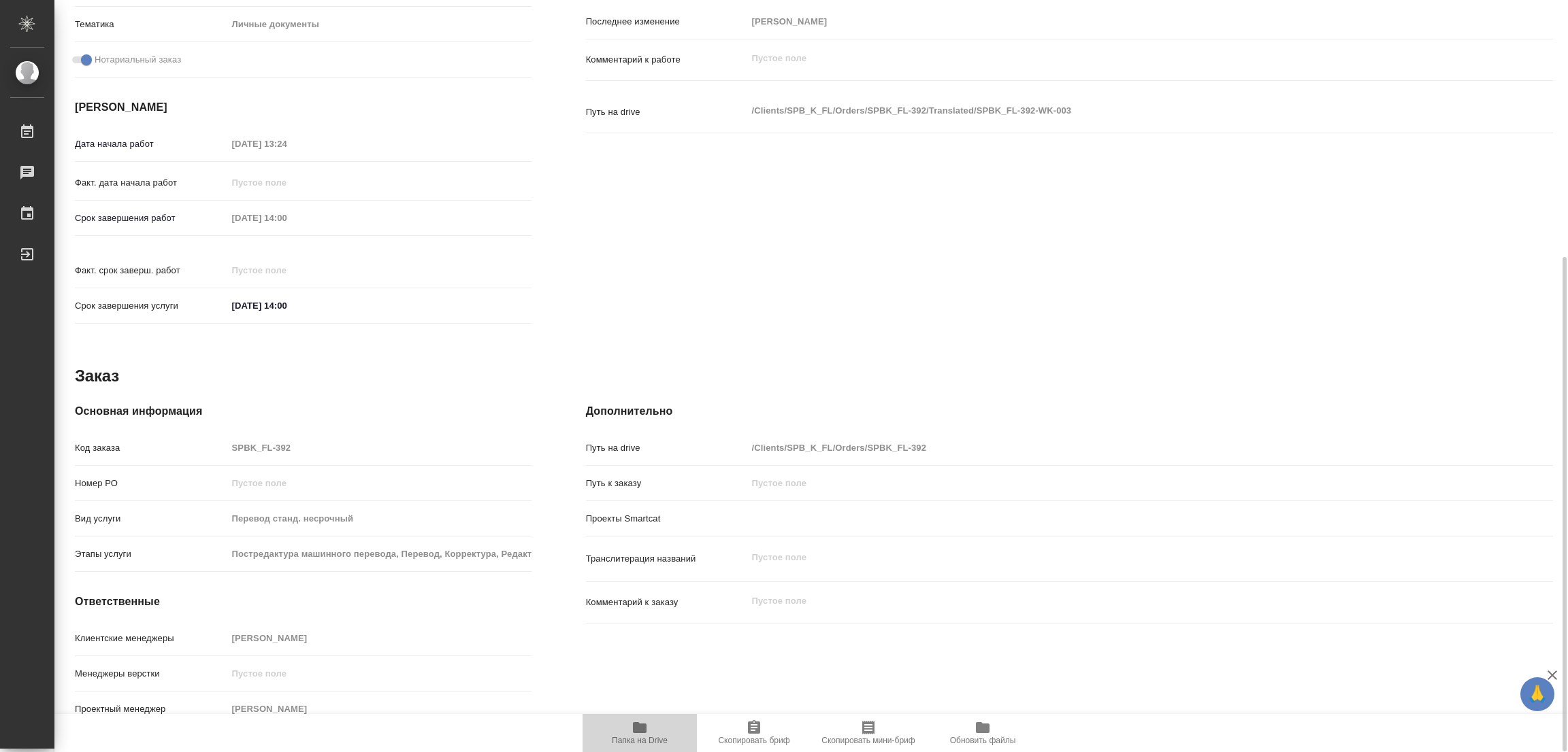
click at [631, 732] on icon "button" at bounding box center [640, 728] width 16 height 16
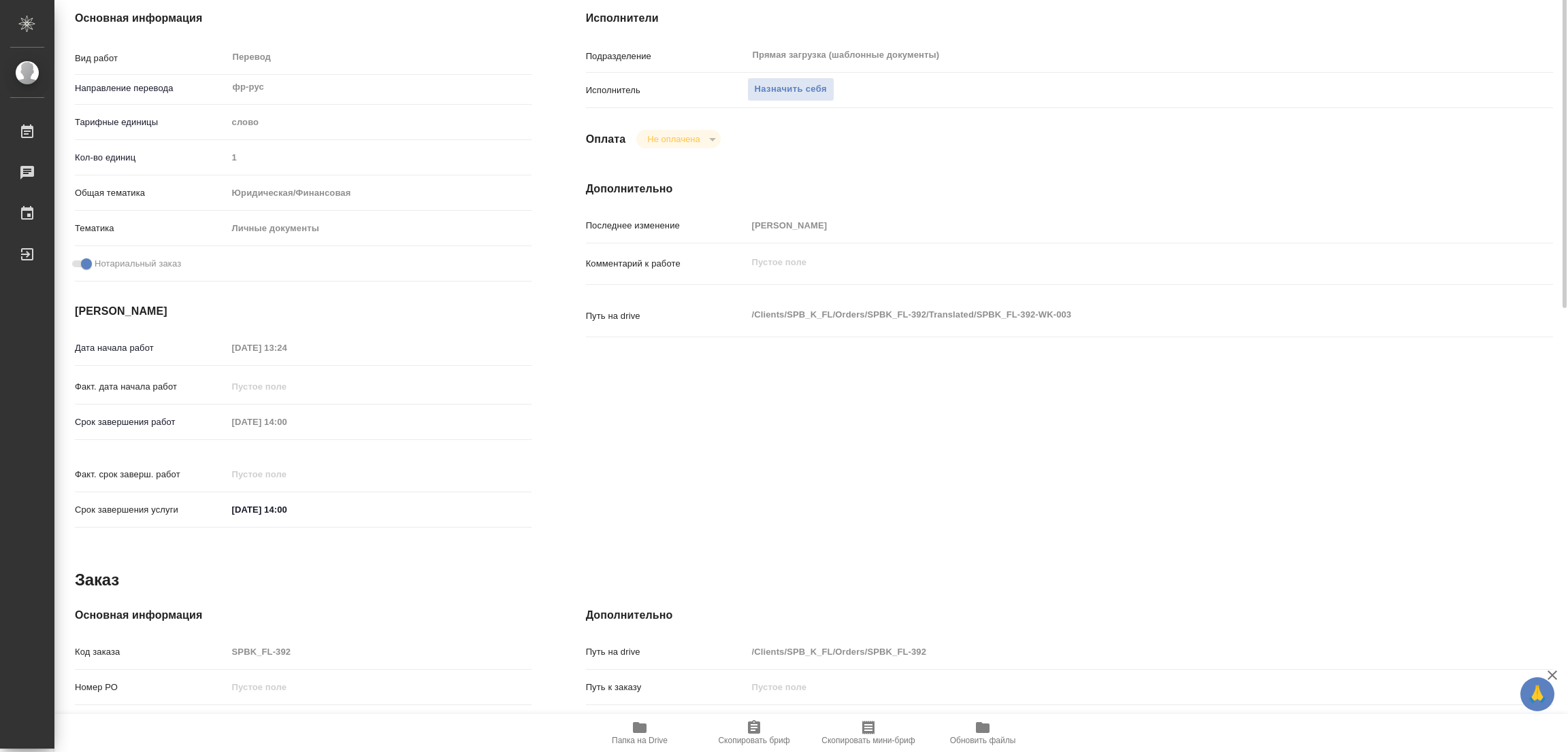
scroll to position [0, 0]
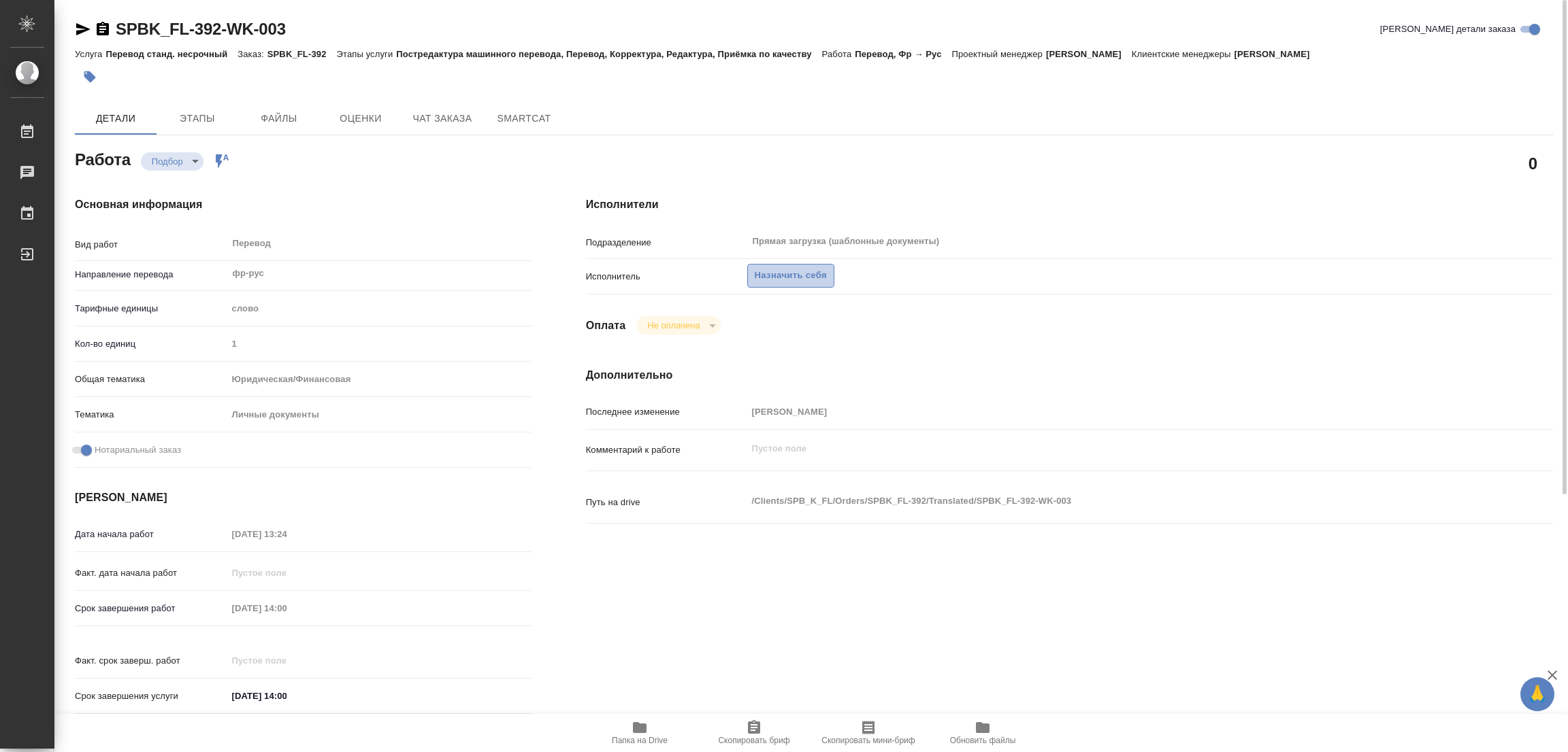
click at [785, 275] on span "Назначить себя" at bounding box center [790, 275] width 72 height 16
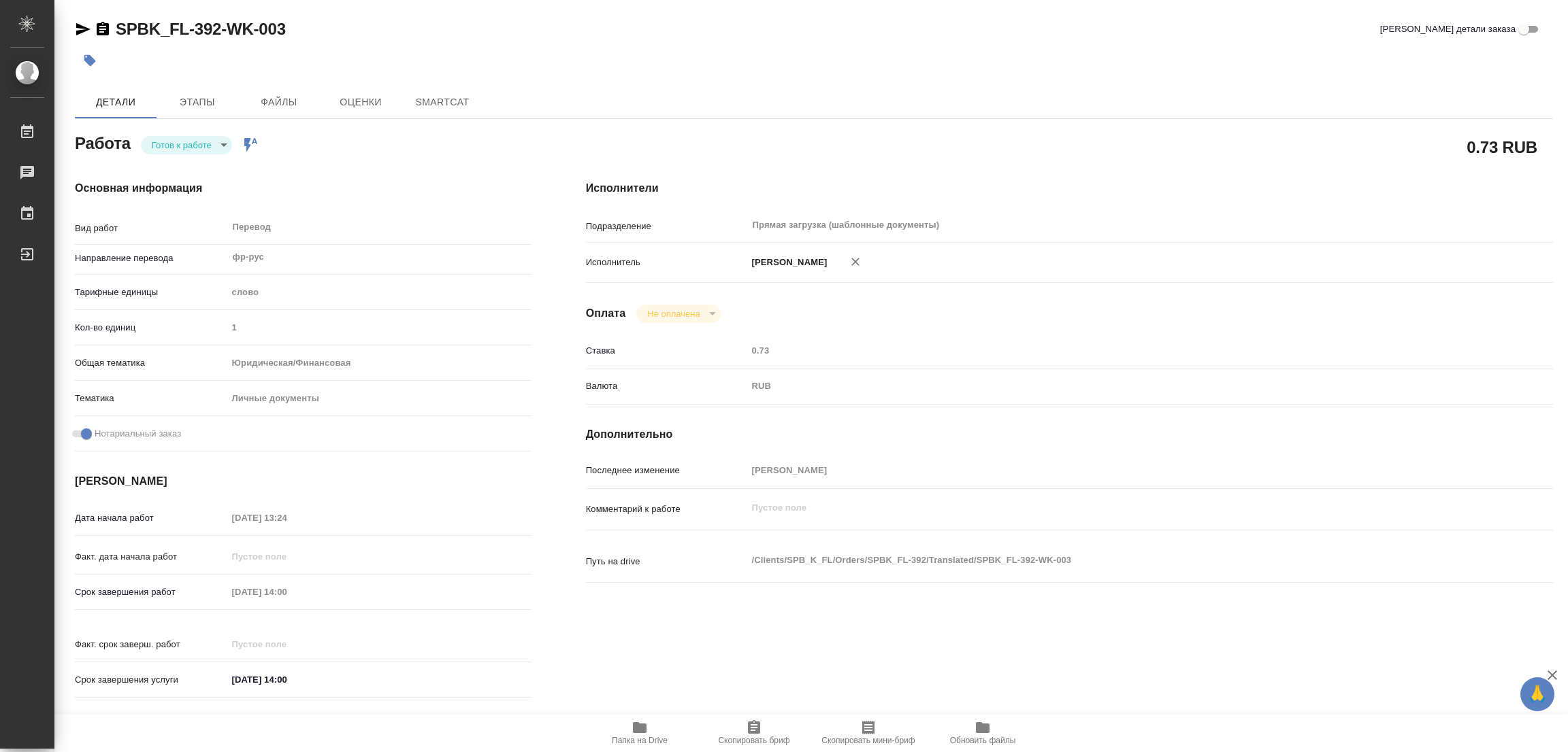
type textarea "x"
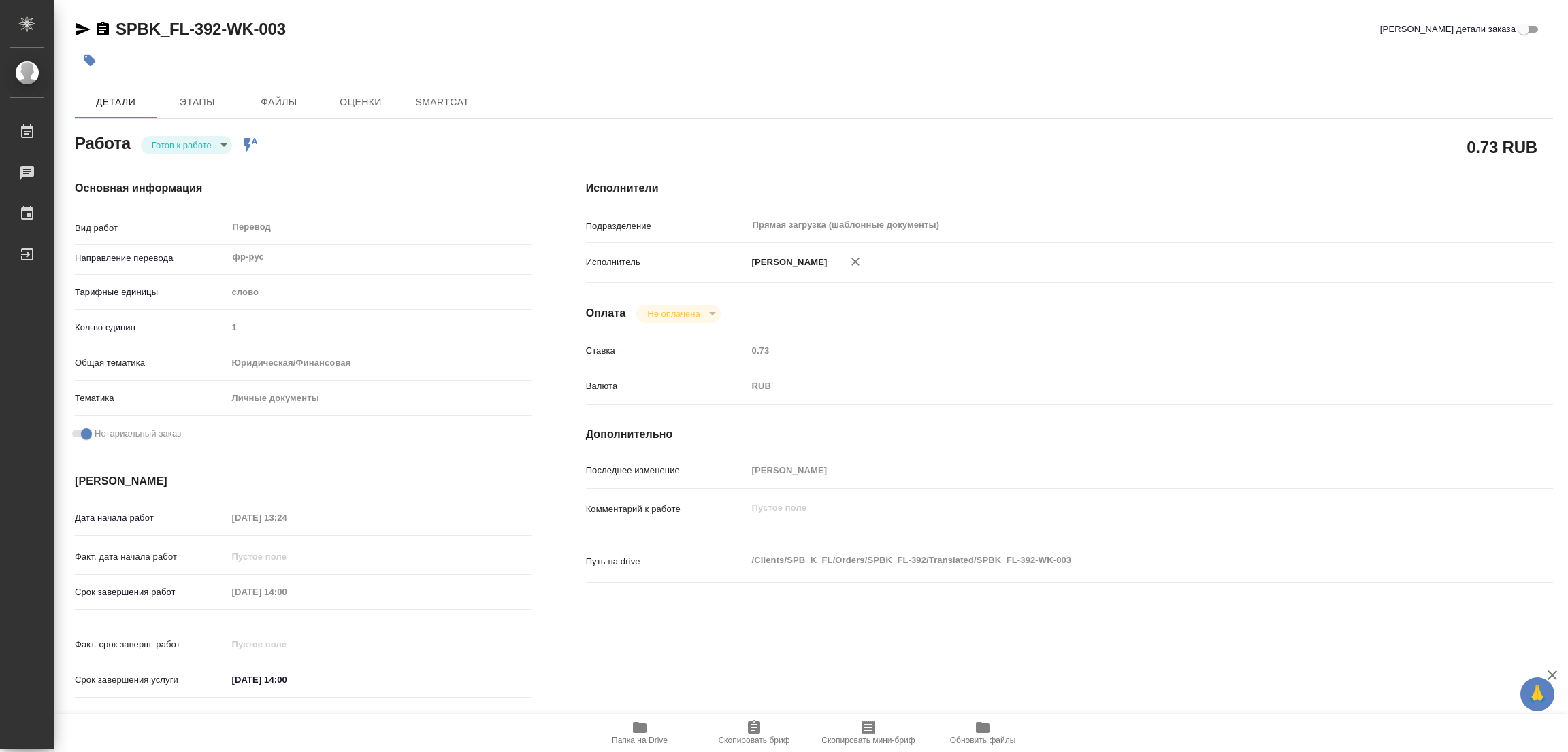
type textarea "x"
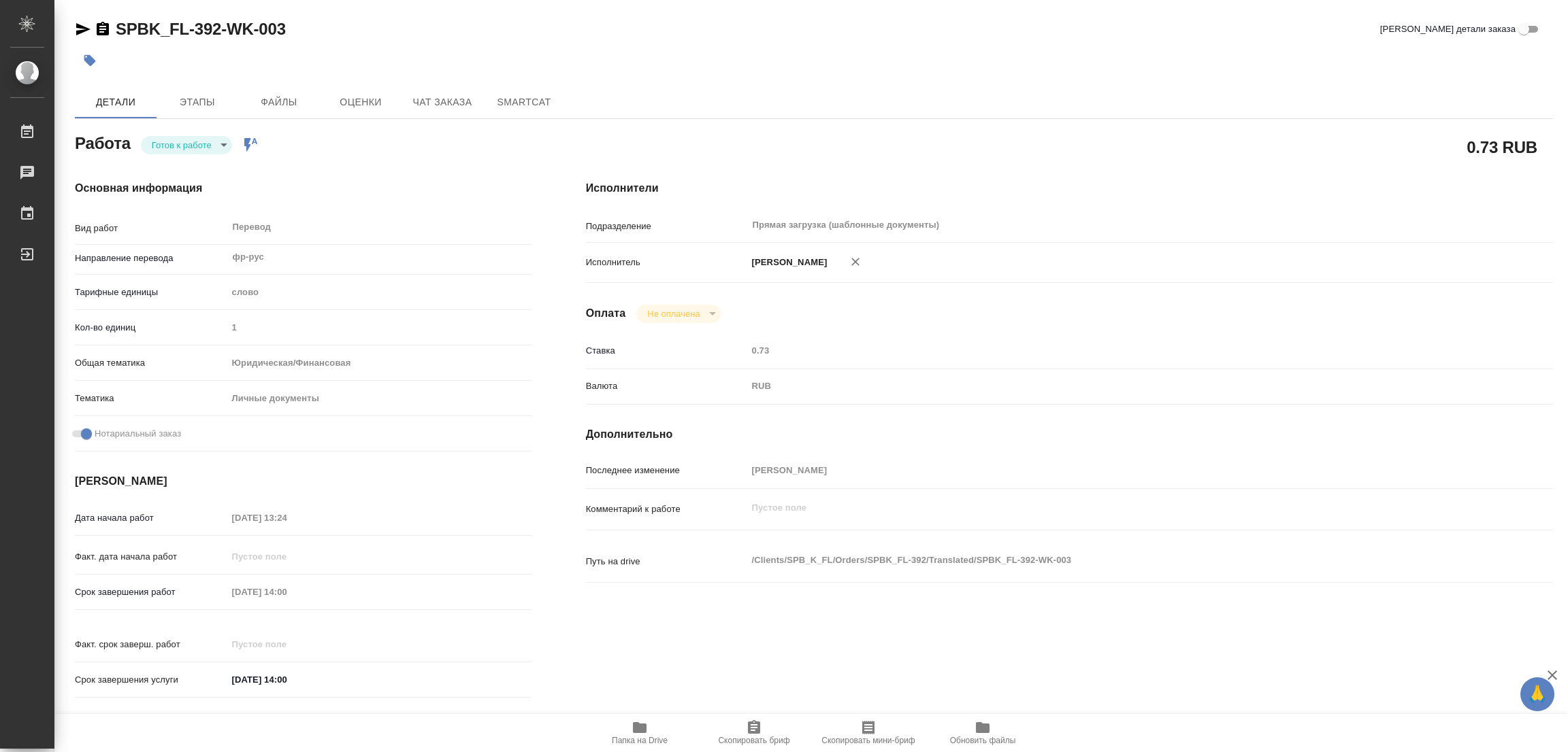
type textarea "x"
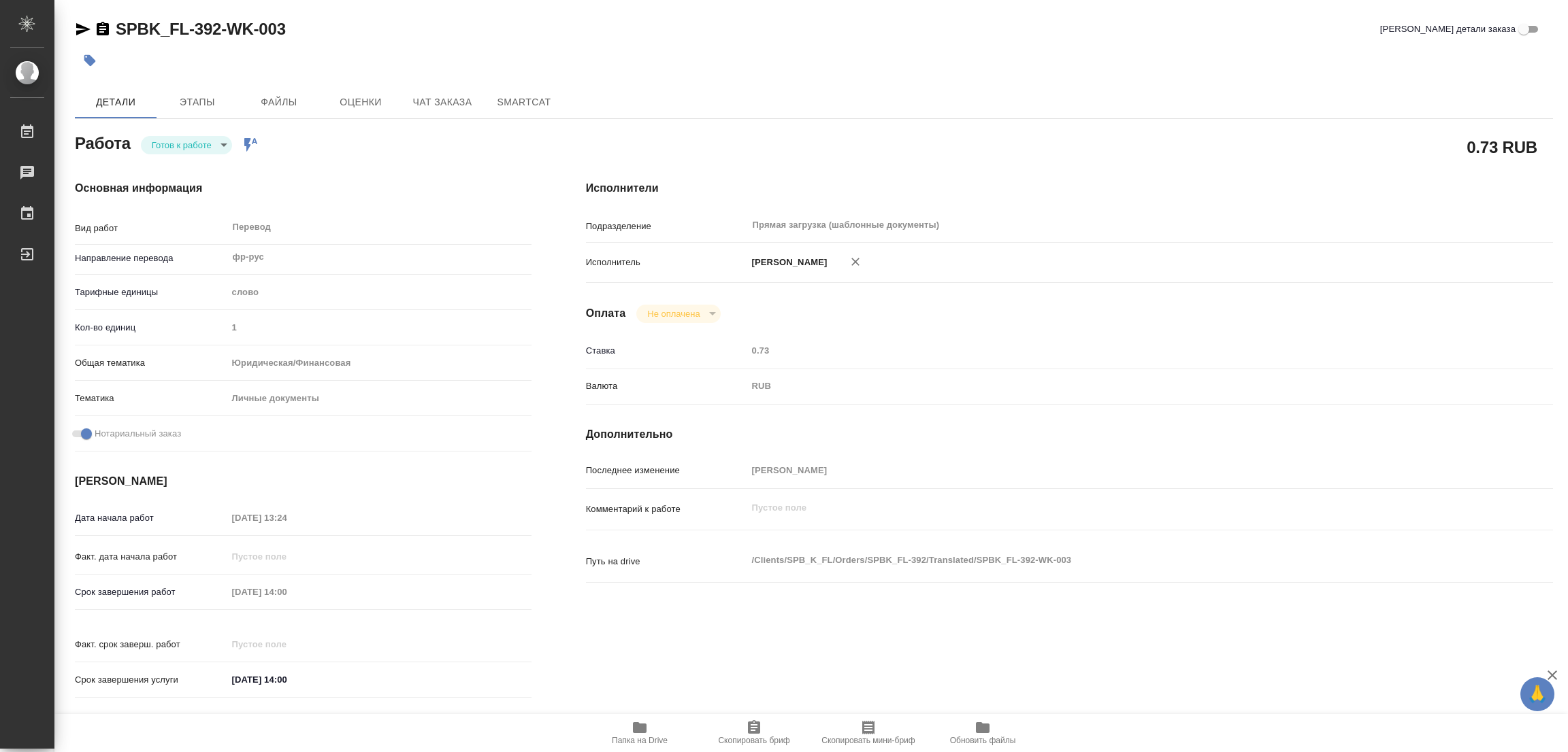
click at [174, 155] on div "Основная информация Вид работ Перевод x ​ Направление перевода фр-рус ​ Тарифны…" at bounding box center [303, 444] width 511 height 581
type textarea "x"
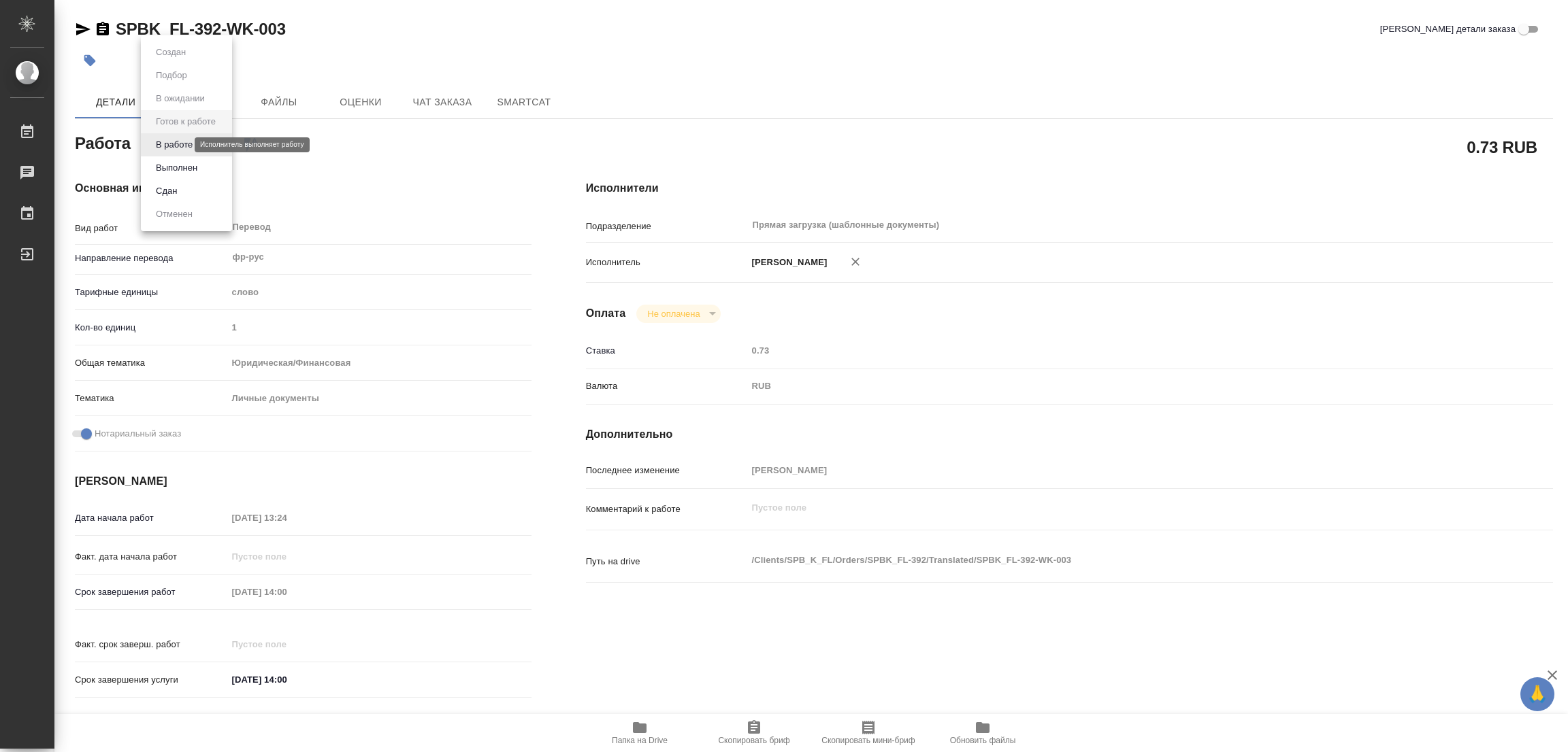
type textarea "x"
click at [174, 144] on body "🙏 .cls-1 fill:#fff; AWATERA [PERSON_NAME] Работы Чаты График Выйти SPBK_FL-392-…" at bounding box center [784, 376] width 1568 height 752
click at [174, 144] on button "В работе" at bounding box center [174, 145] width 45 height 15
type textarea "x"
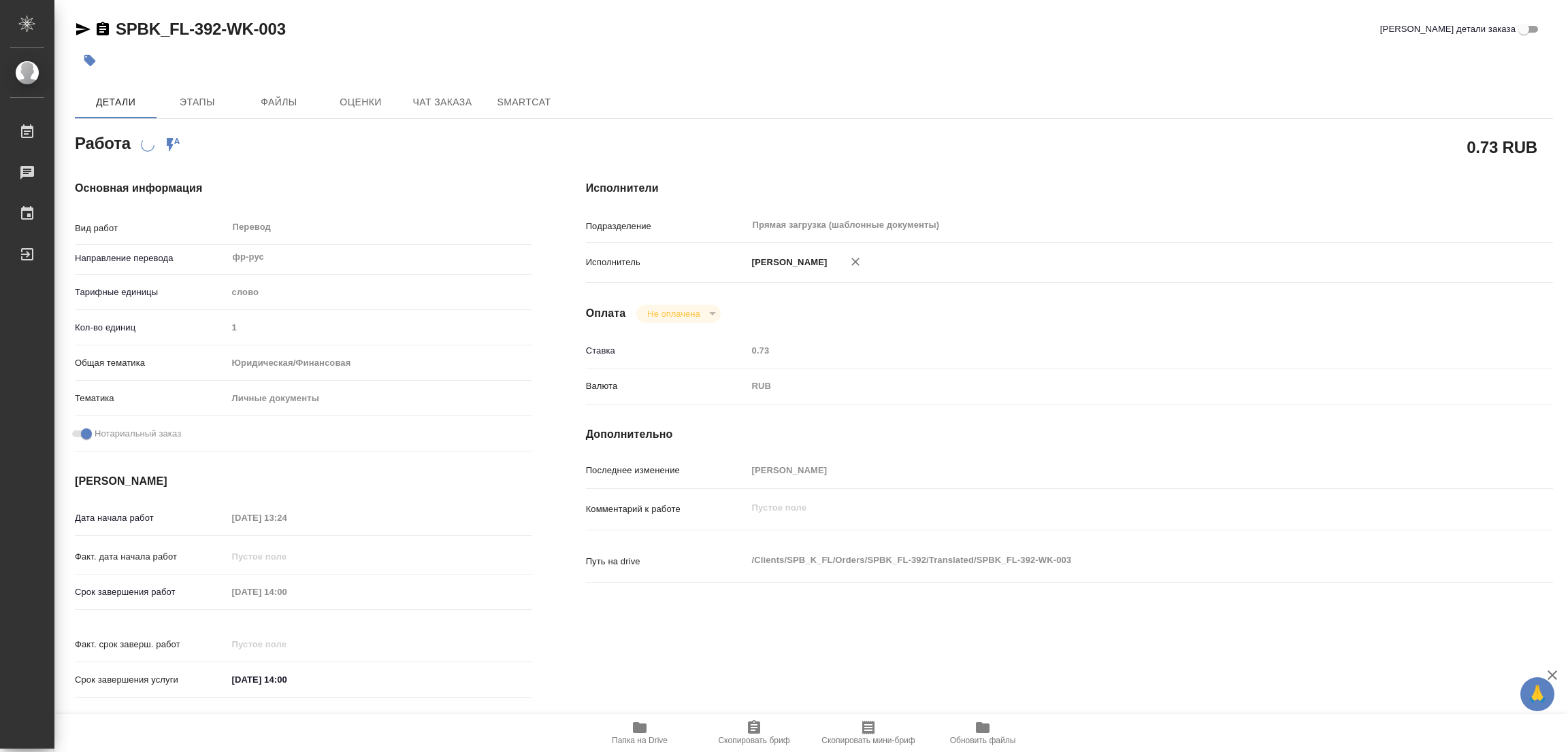
type textarea "x"
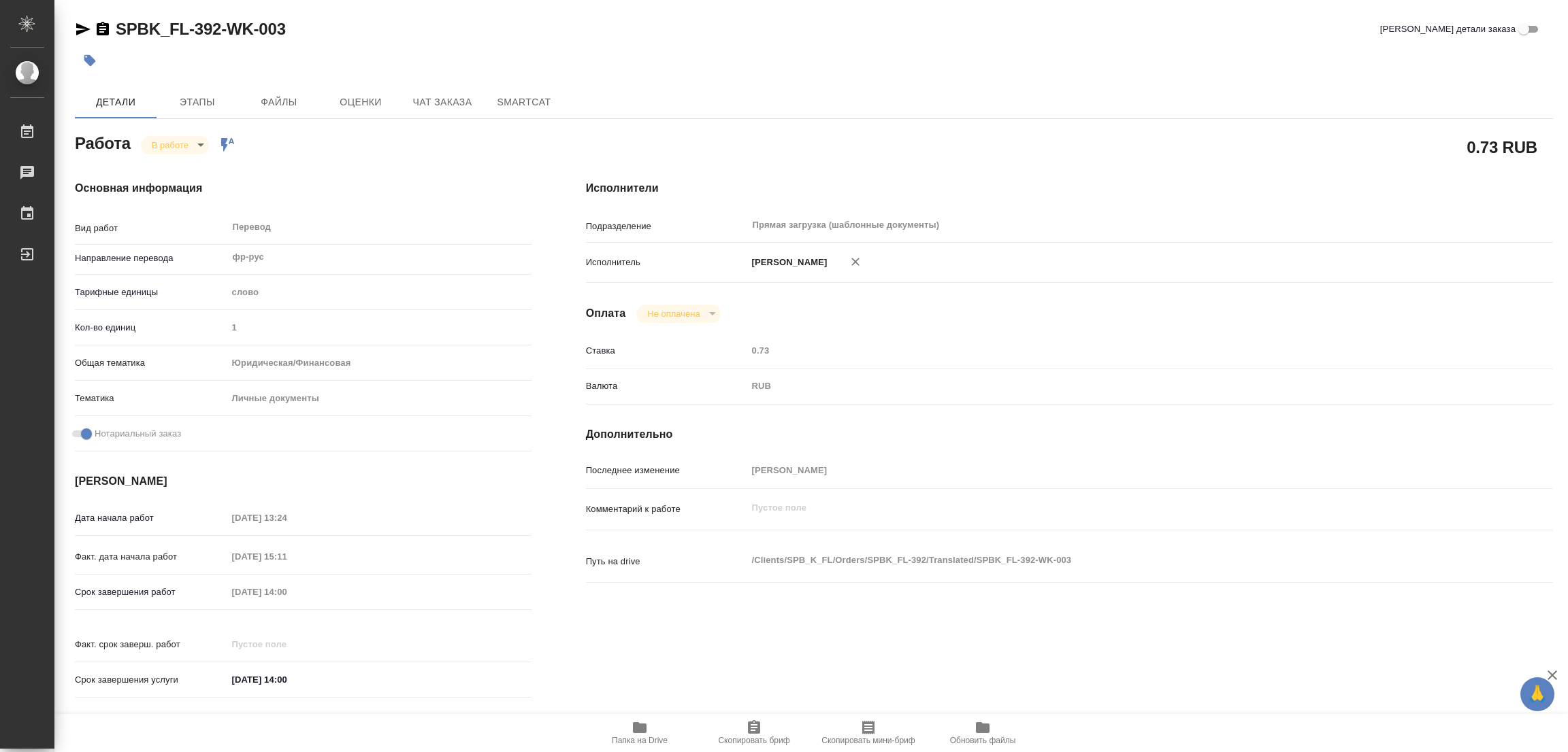
type textarea "x"
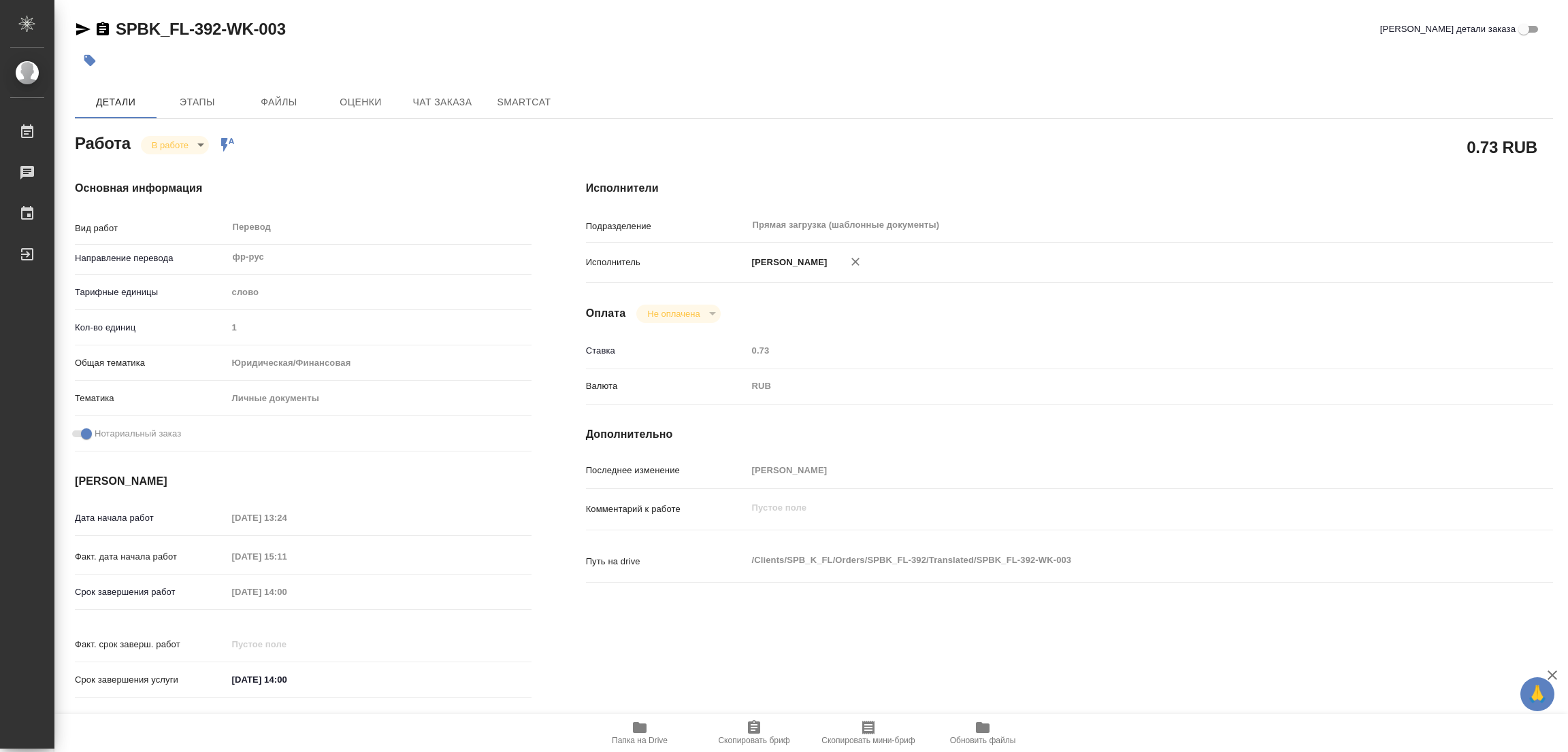
type textarea "x"
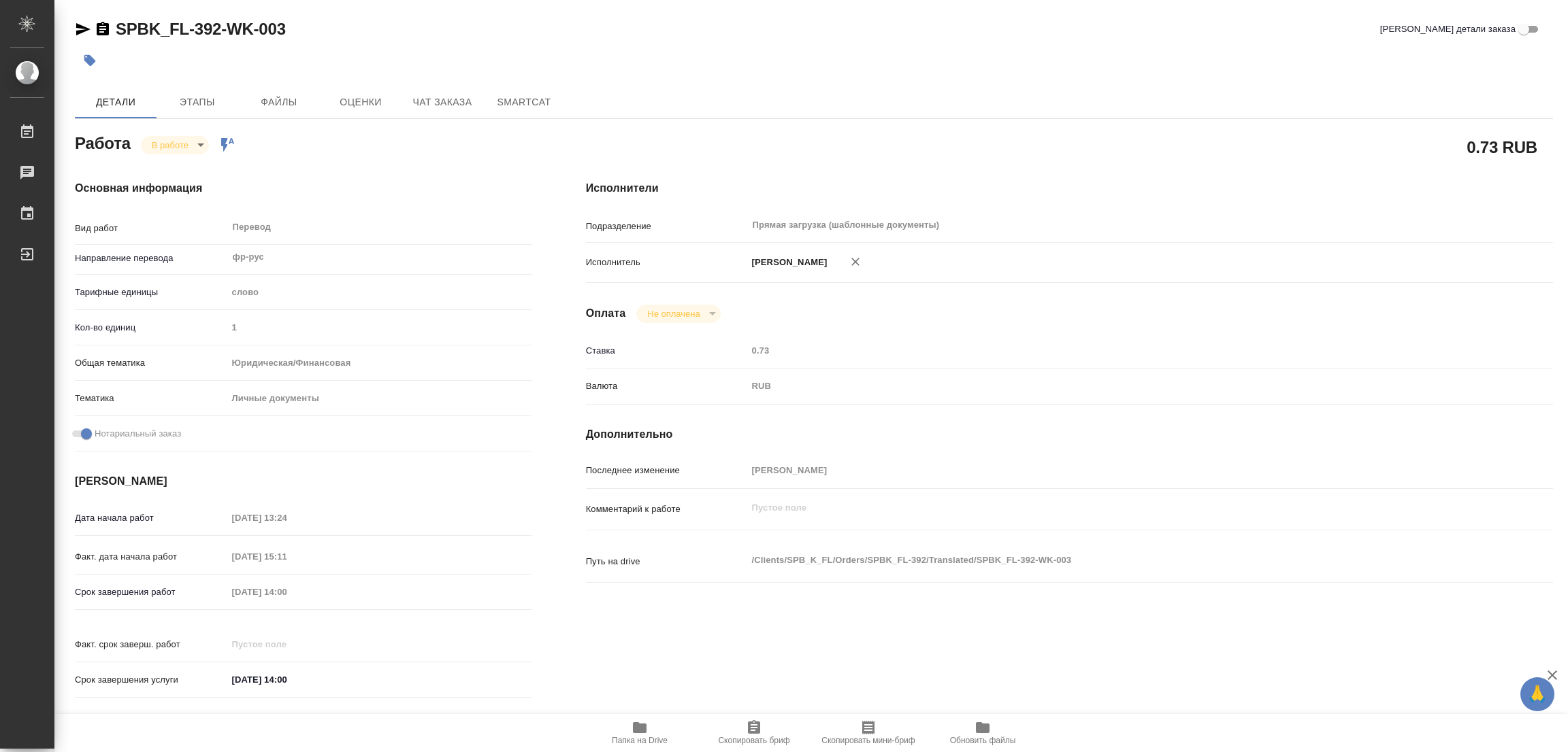
type textarea "x"
click at [1038, 51] on div at bounding box center [568, 60] width 985 height 30
type textarea "x"
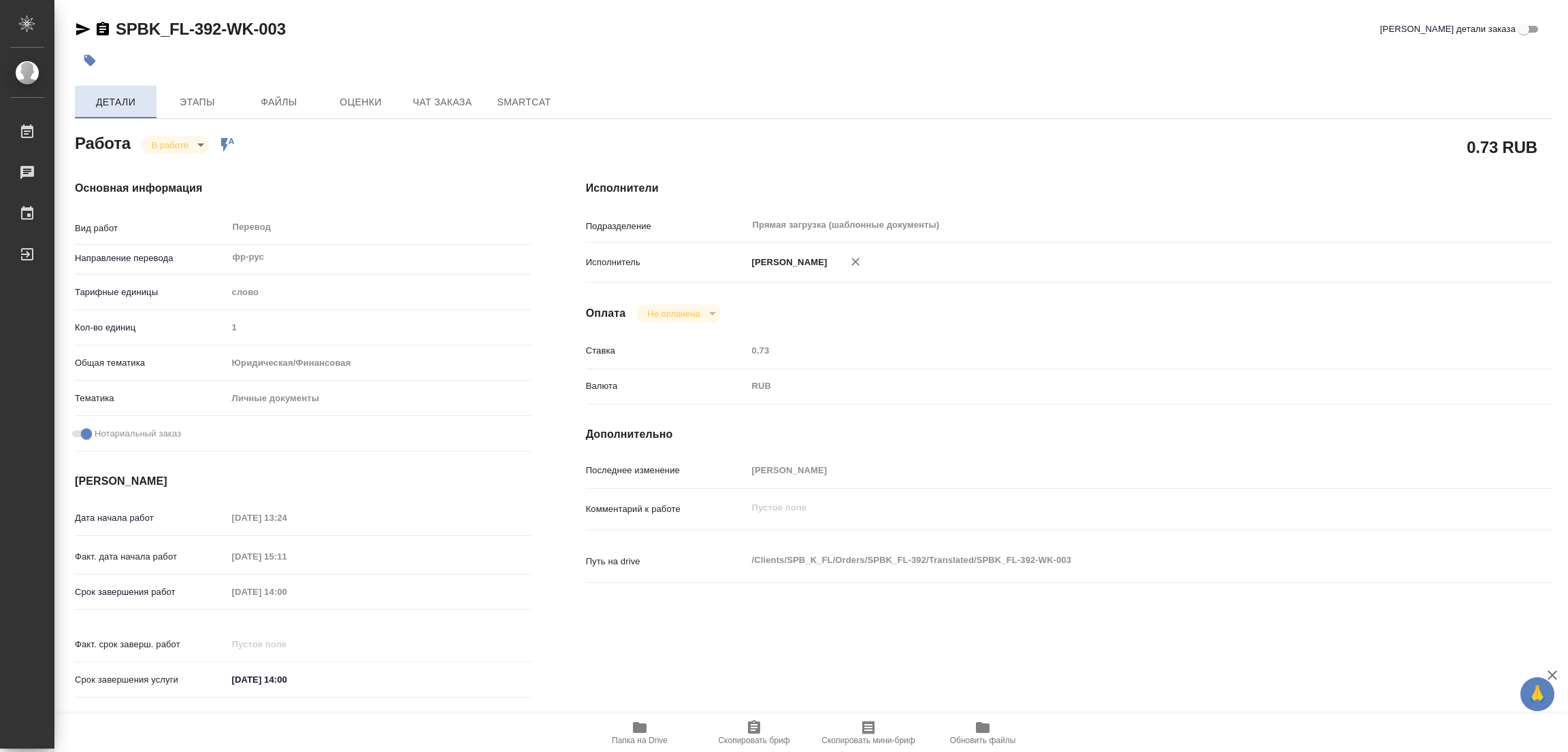
type textarea "x"
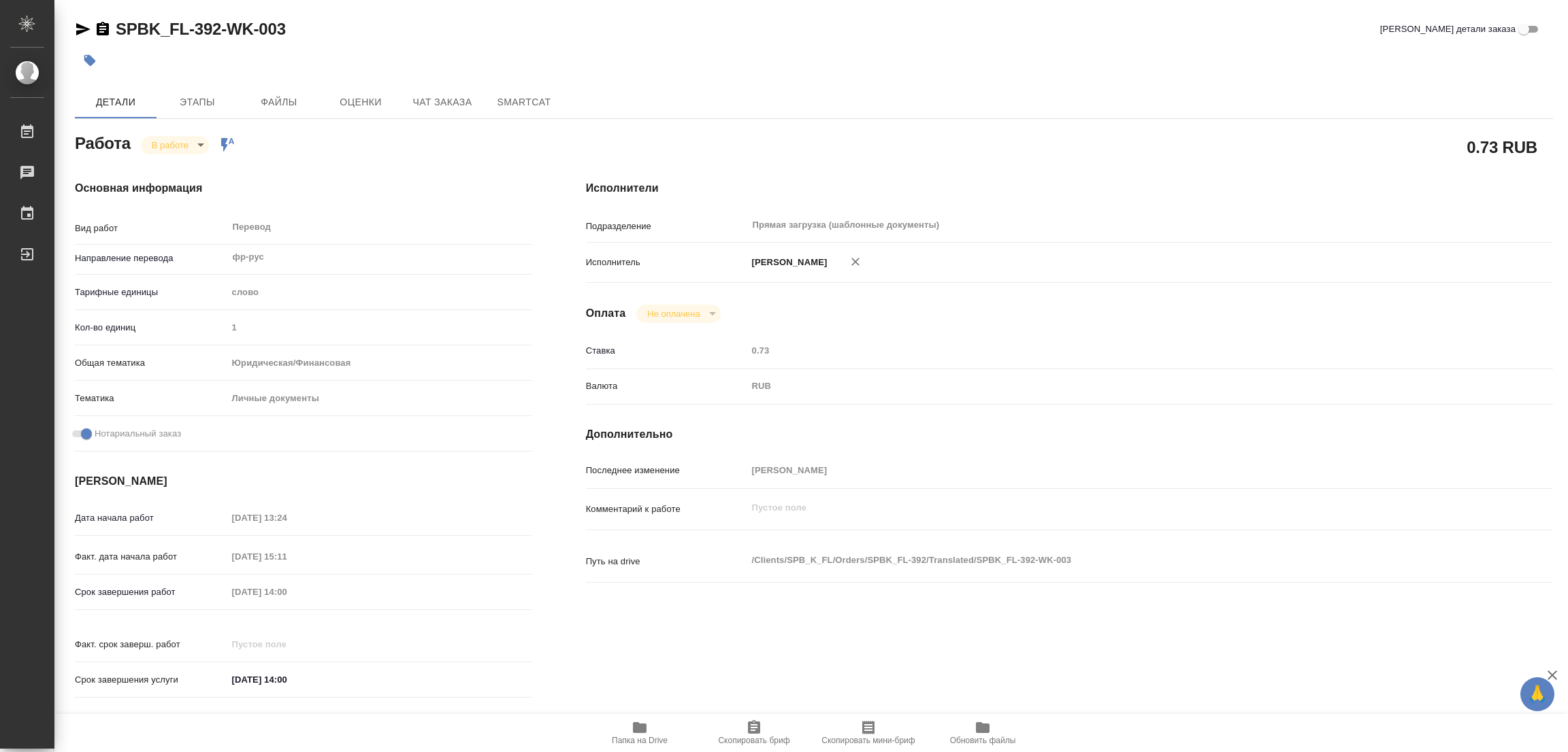
type textarea "x"
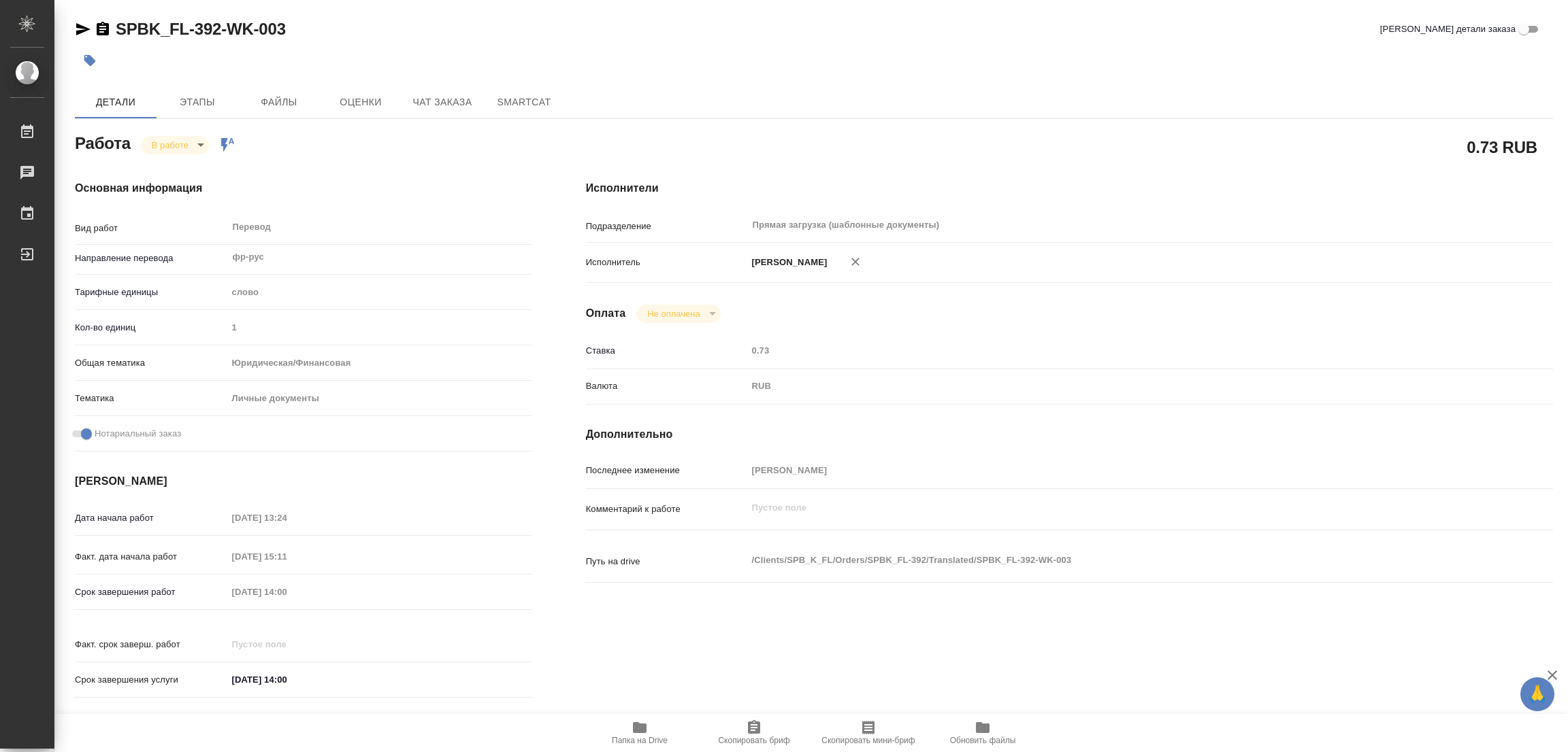
type textarea "x"
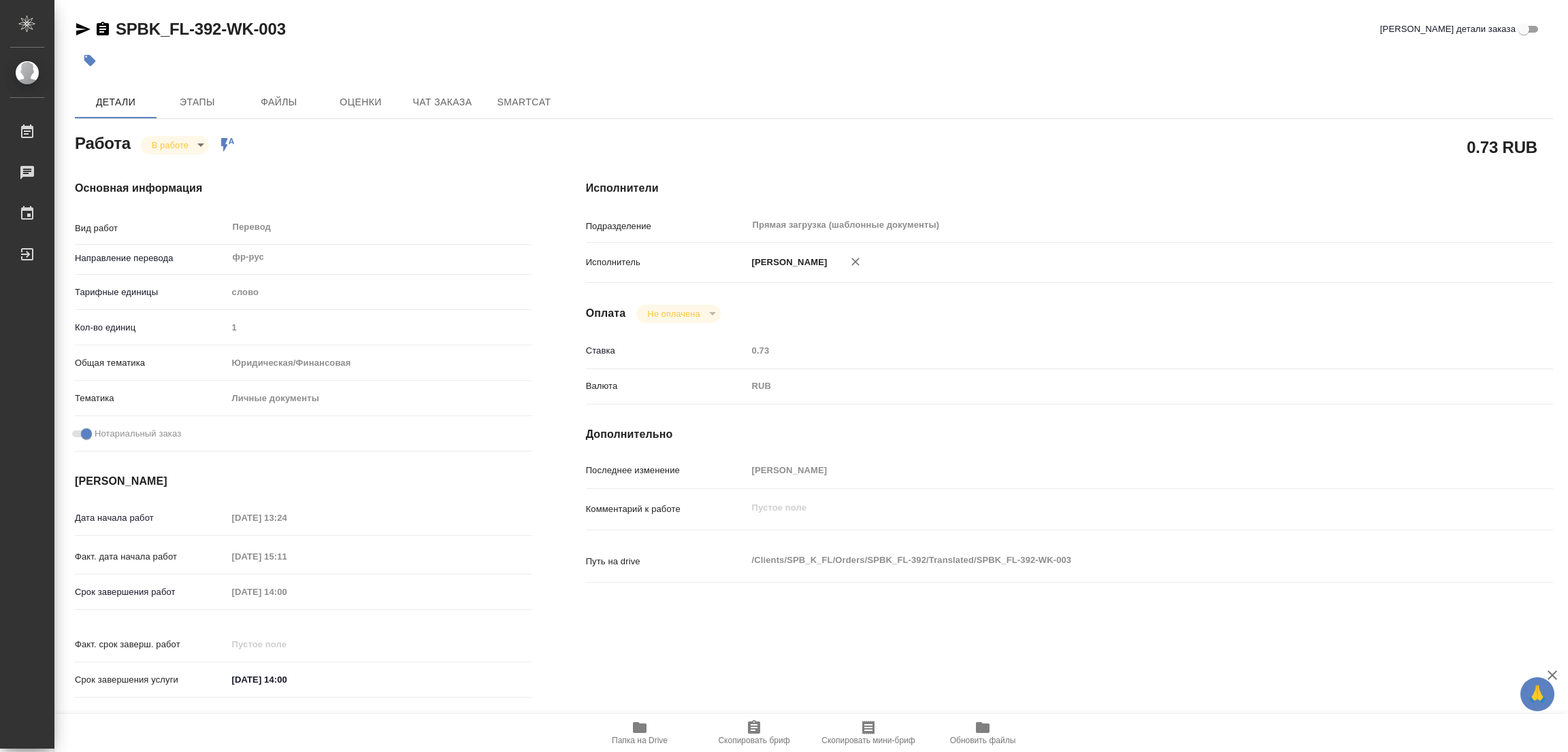
type textarea "x"
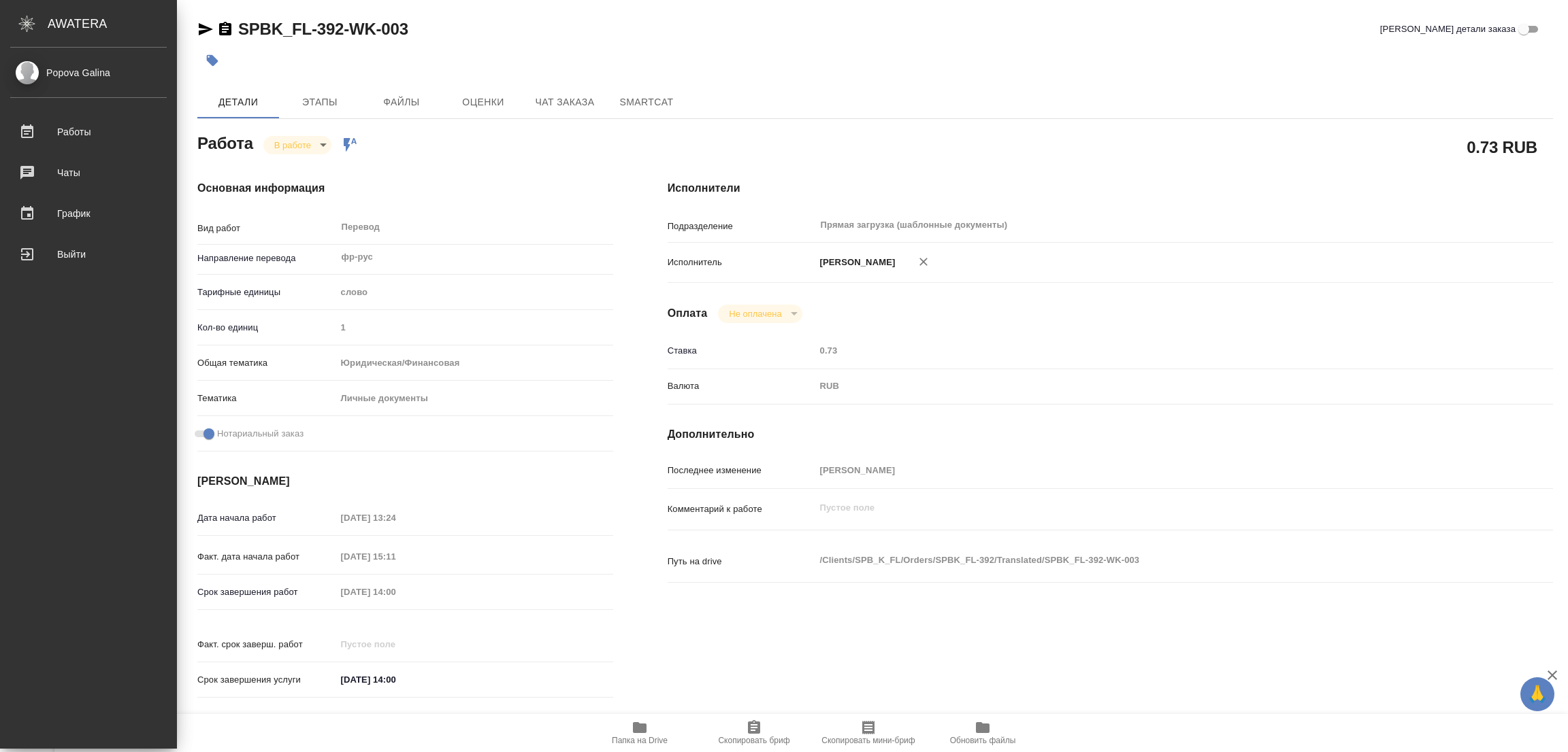
type textarea "x"
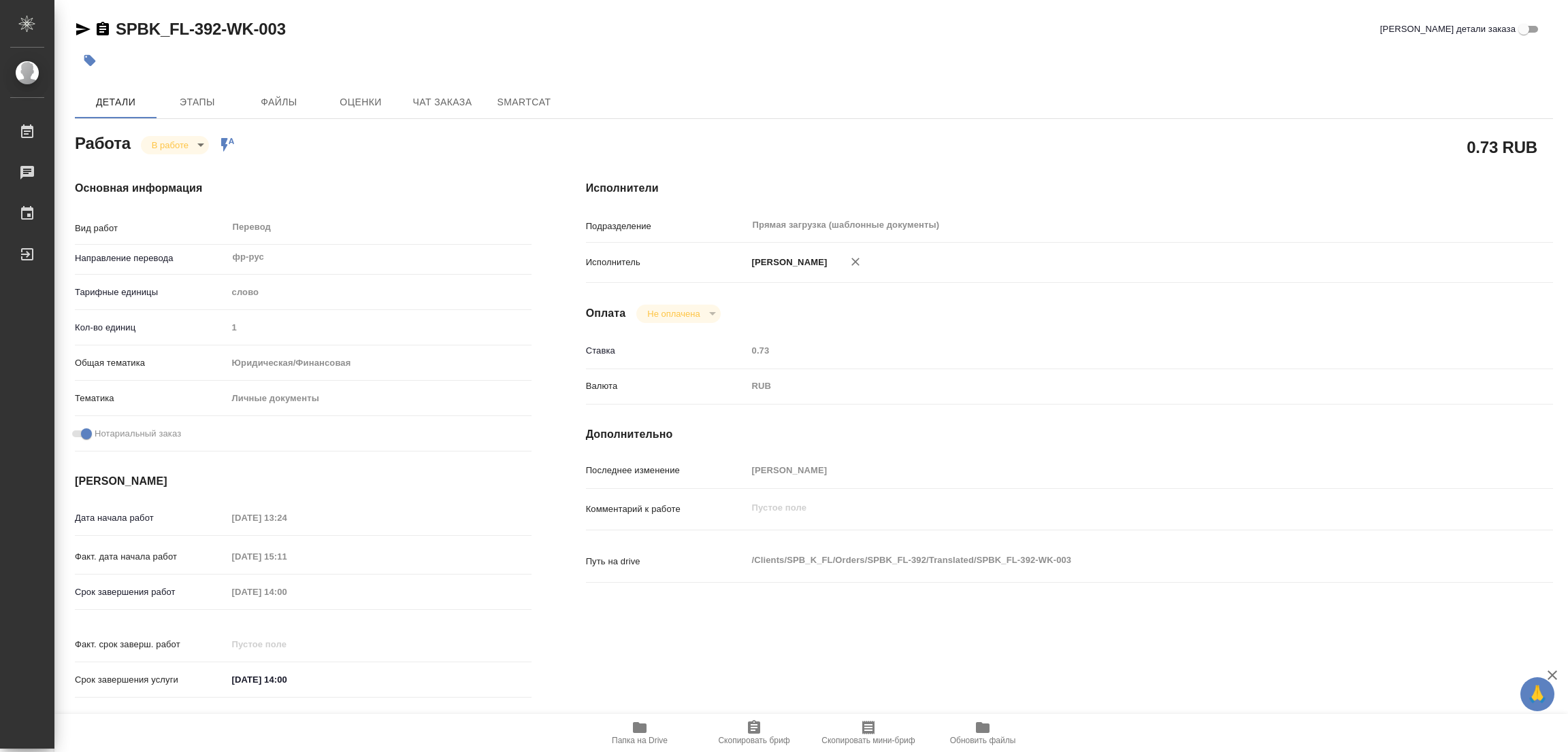
type textarea "x"
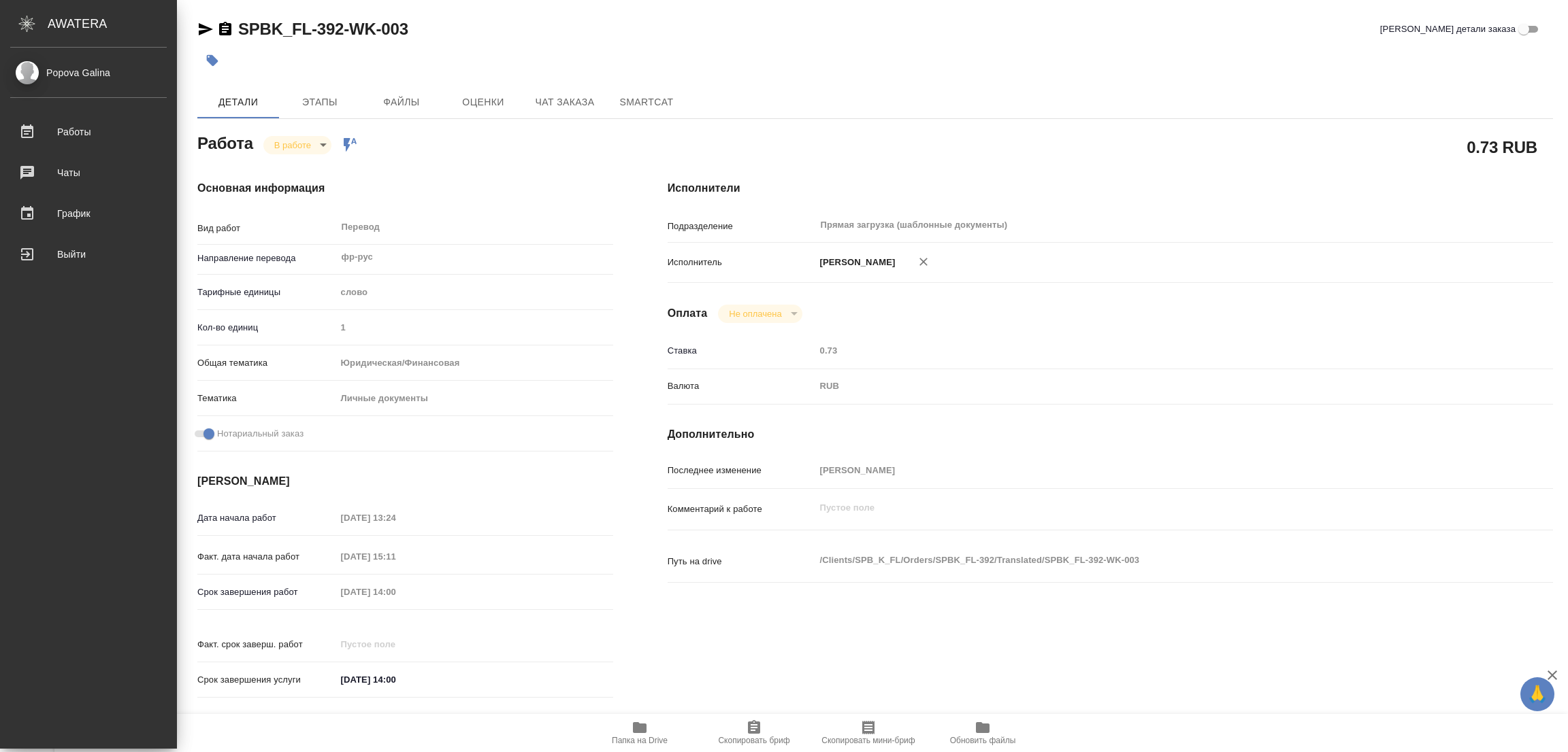
type textarea "x"
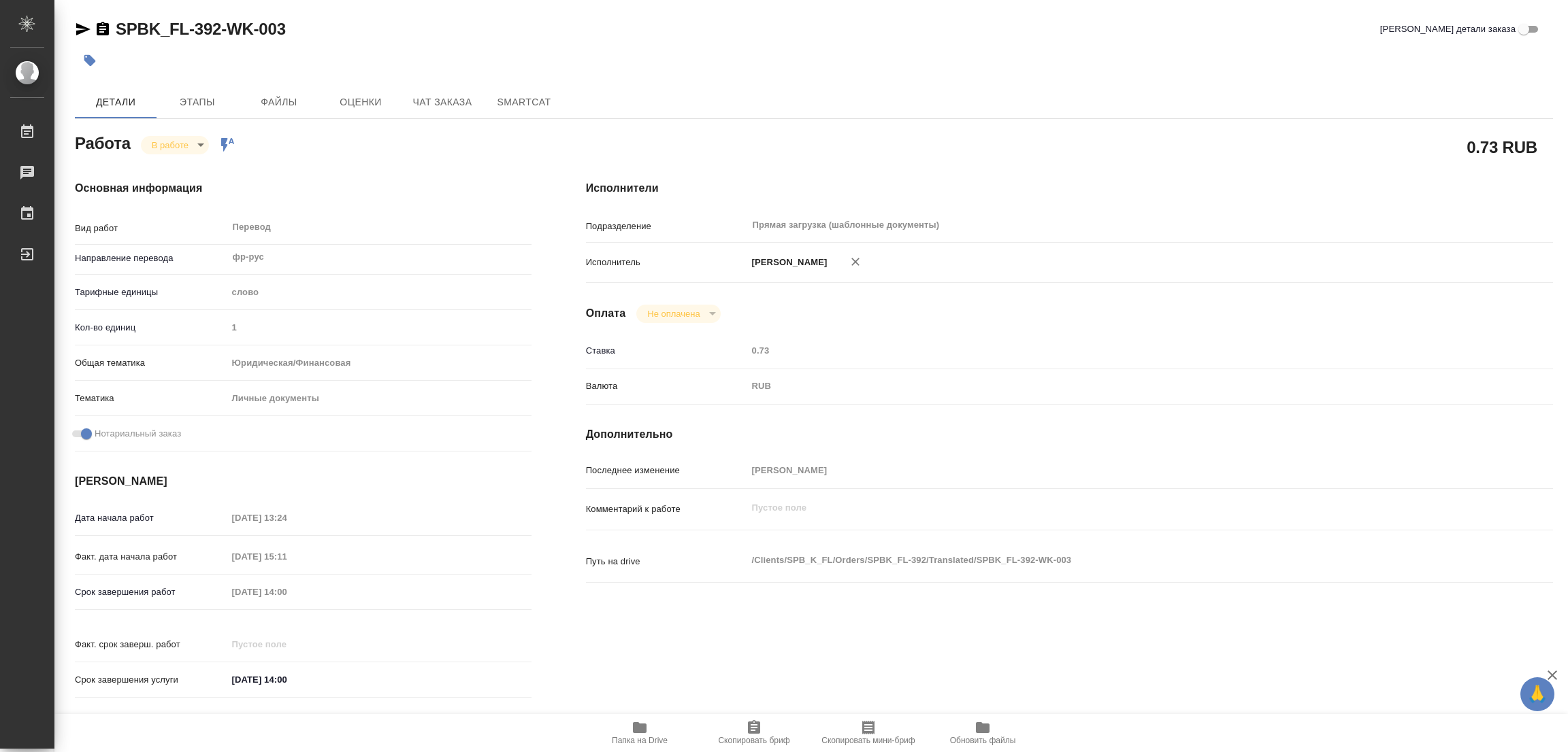
type textarea "x"
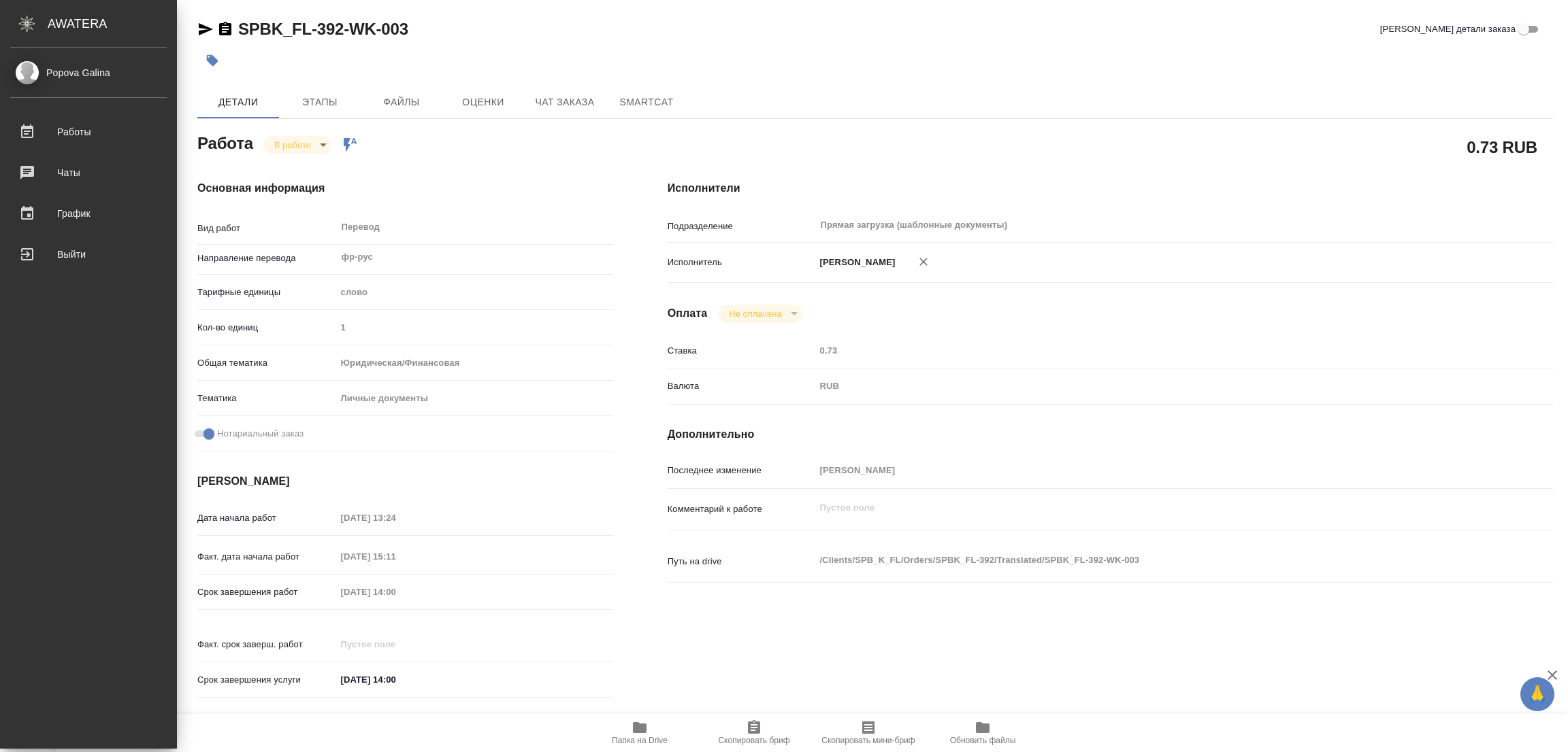
type textarea "x"
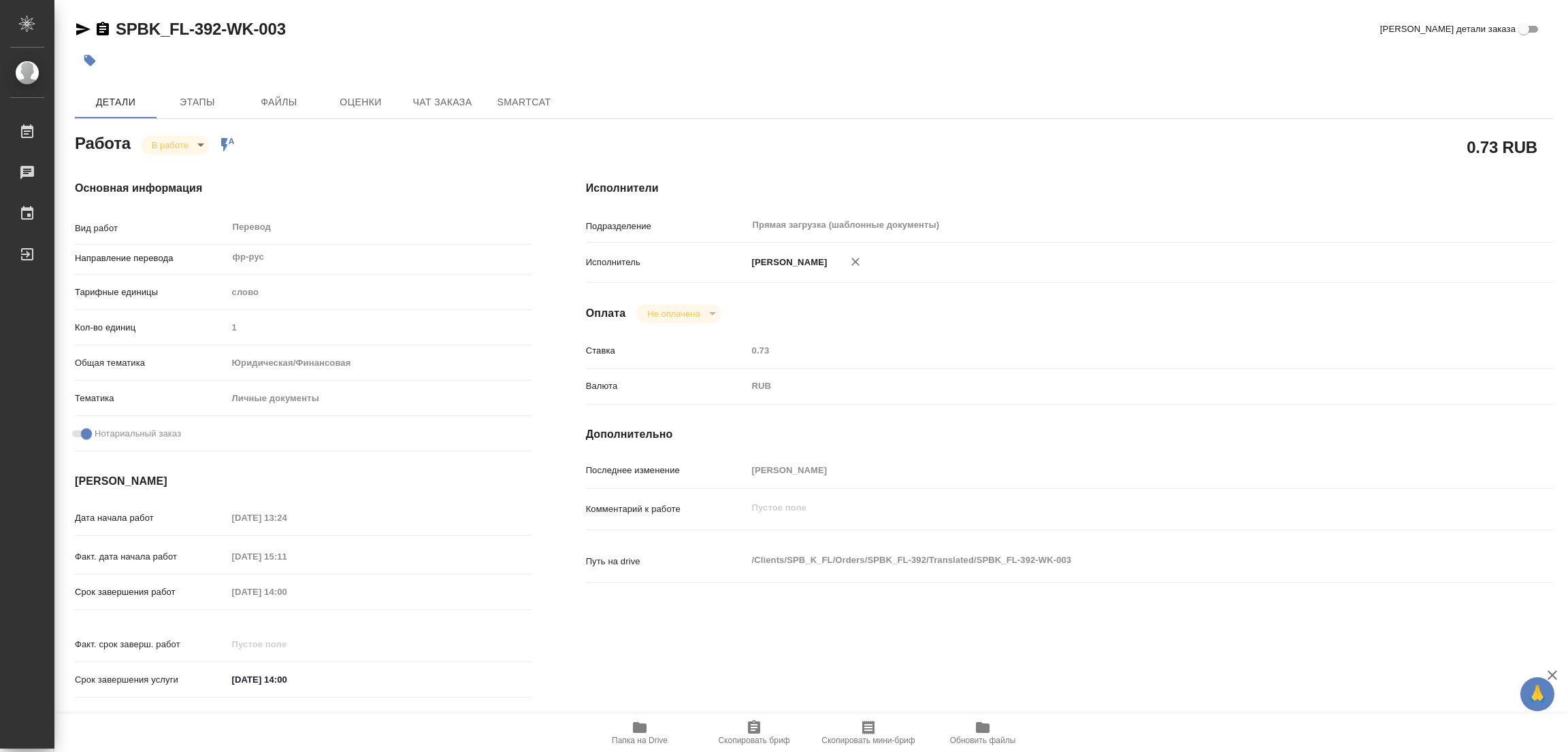
type textarea "x"
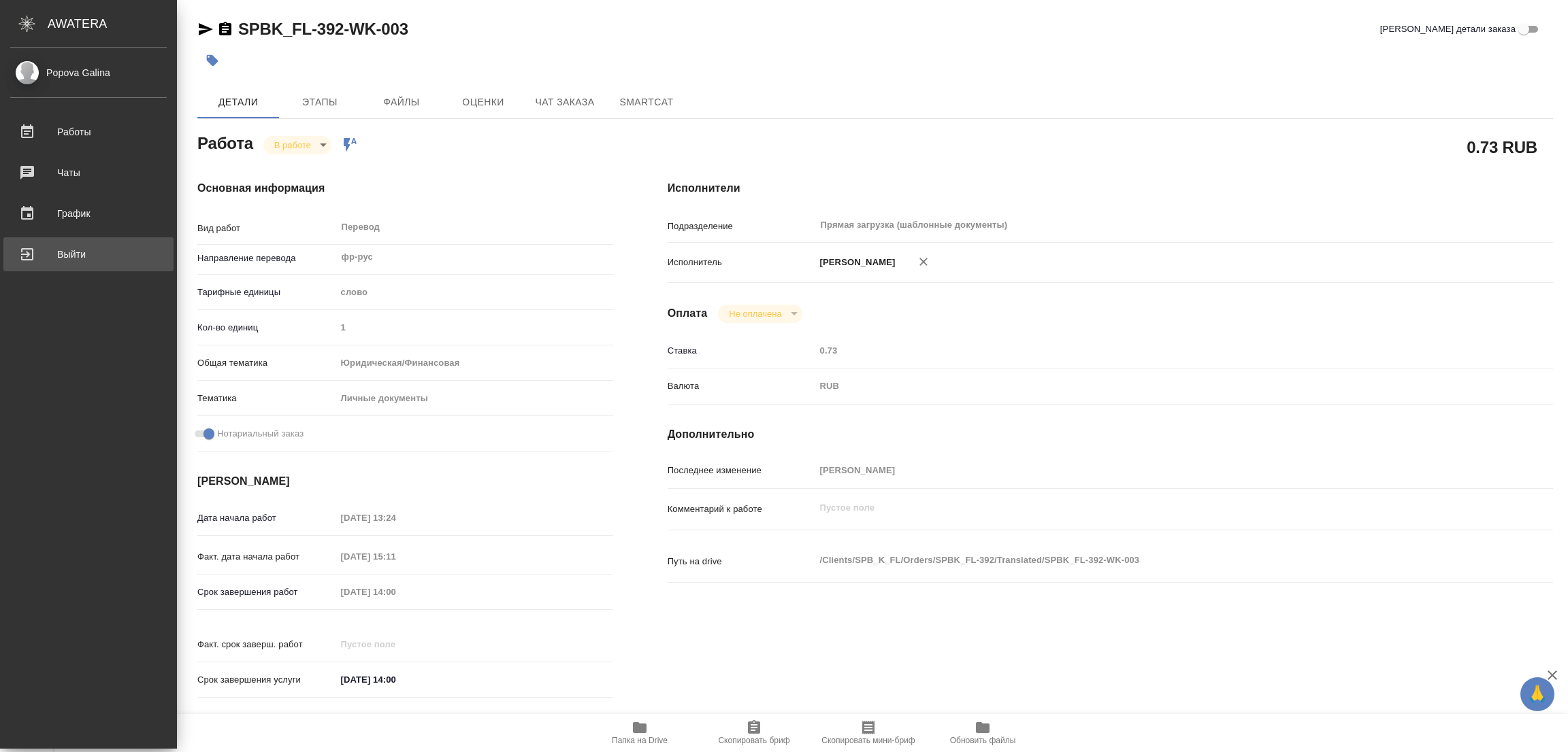
type textarea "x"
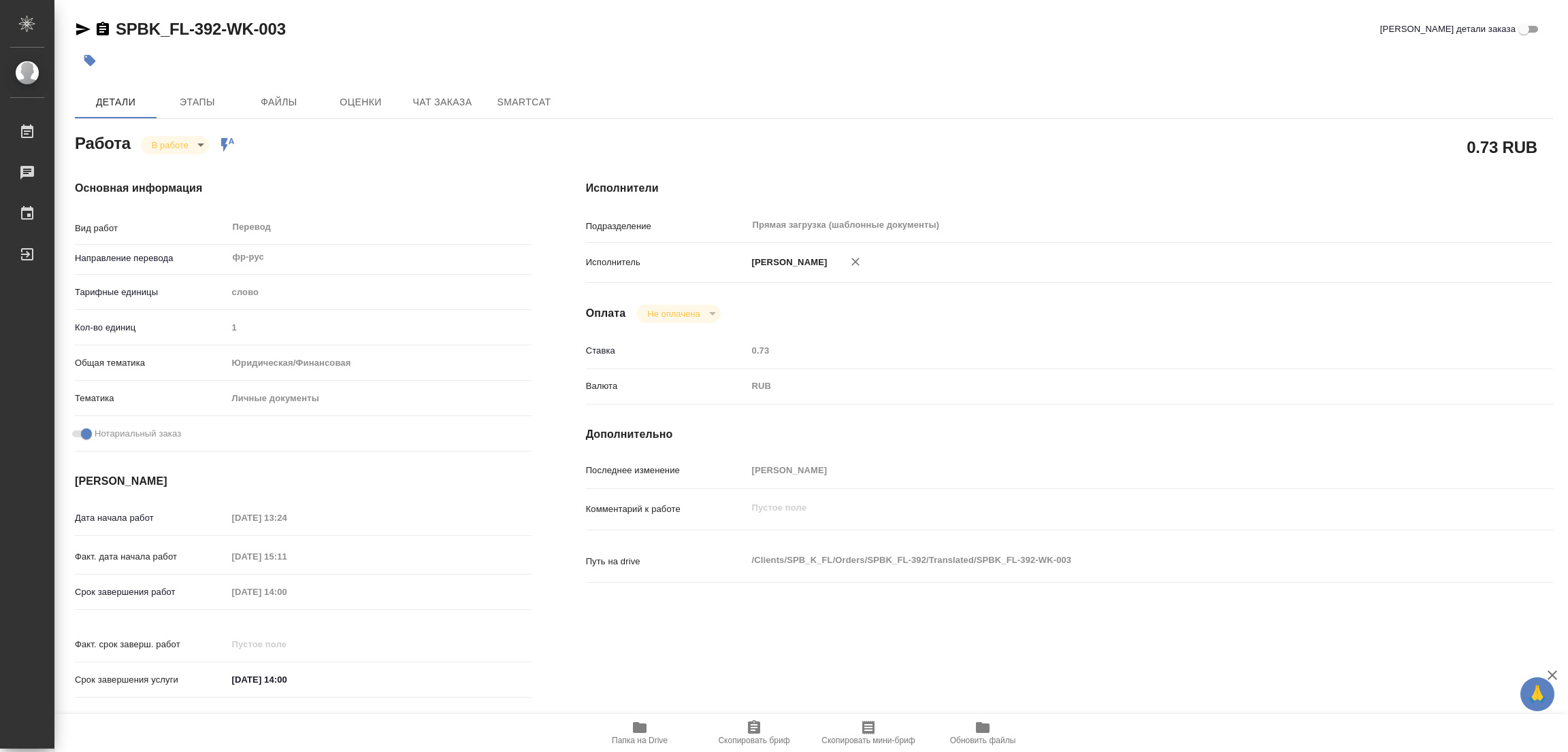
type textarea "x"
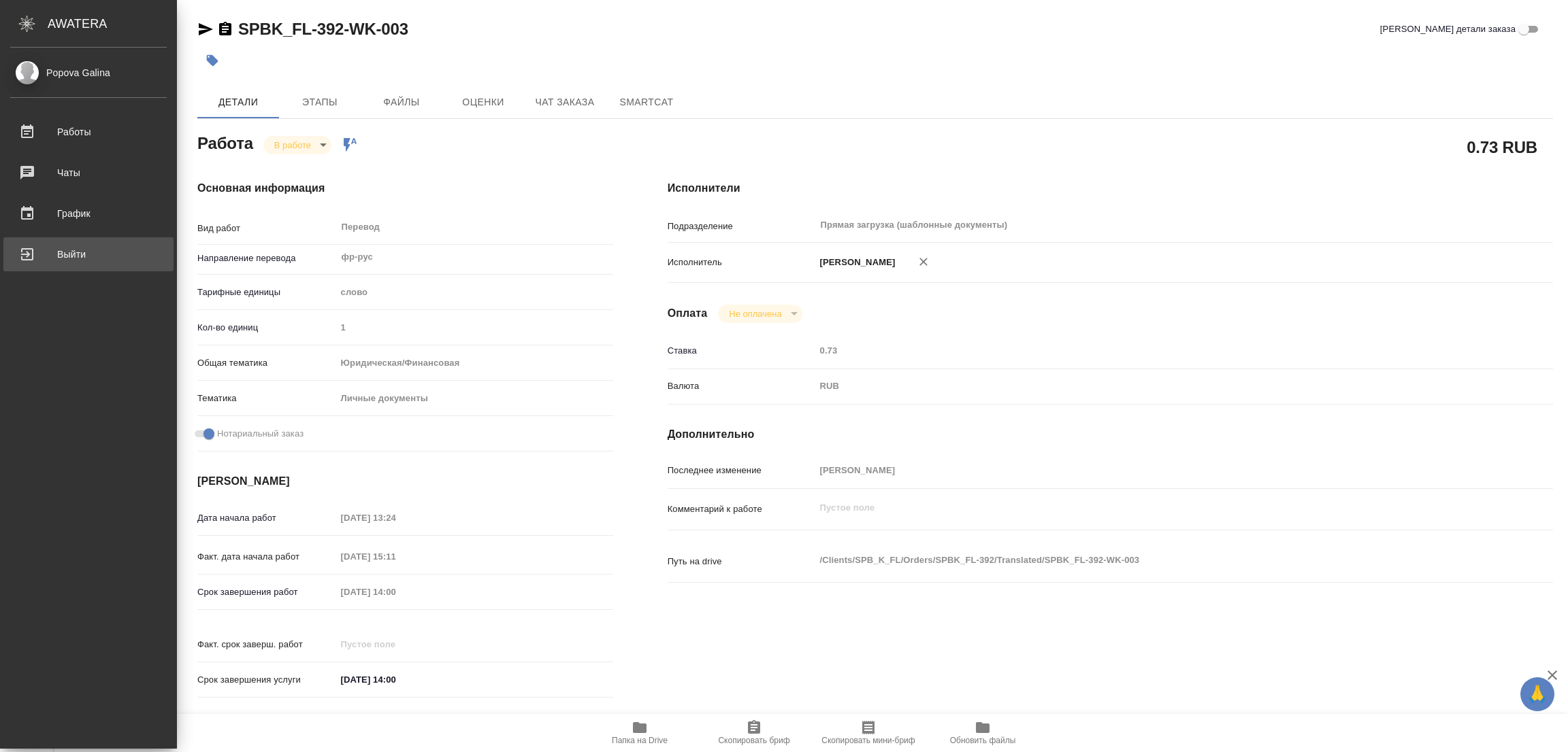
type textarea "x"
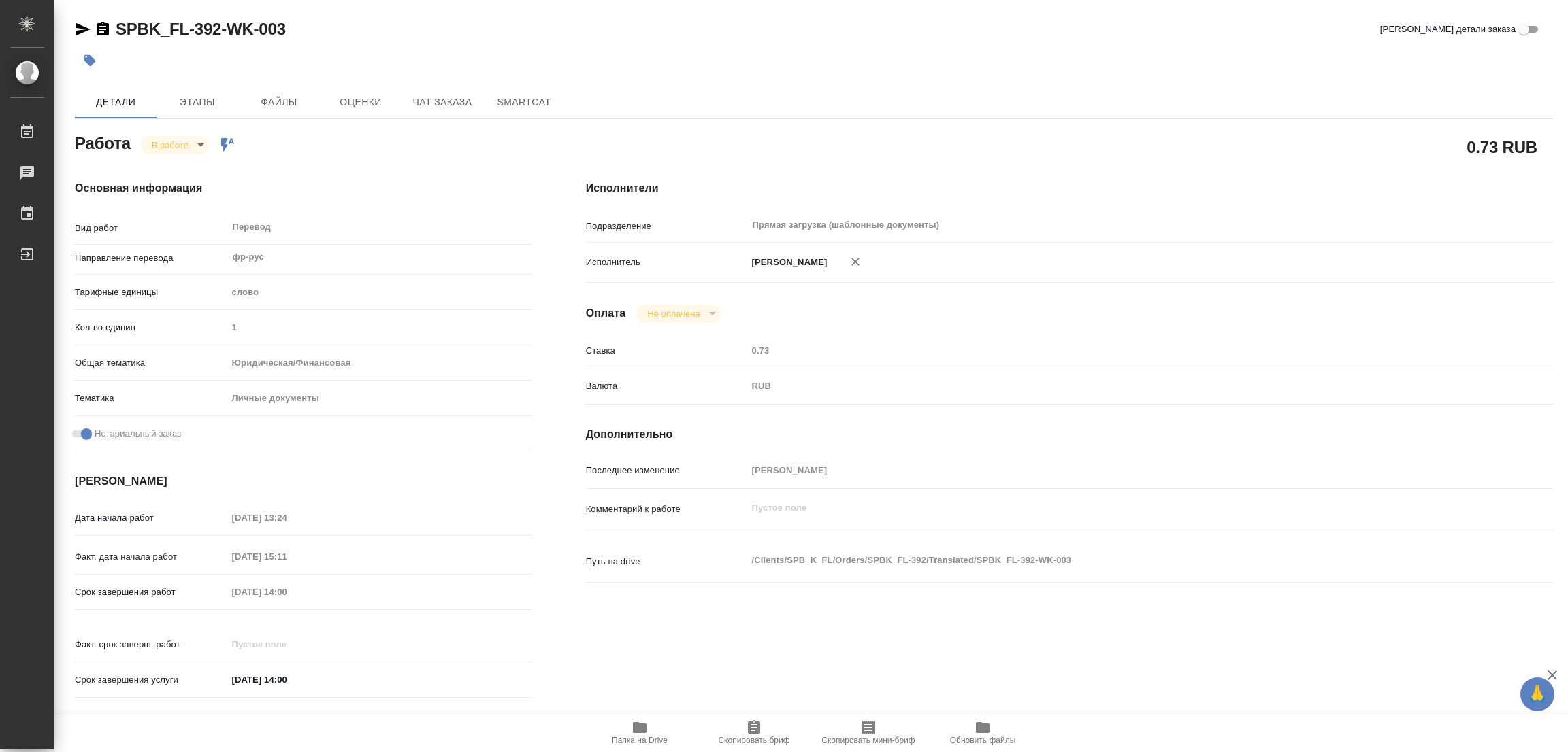
type textarea "x"
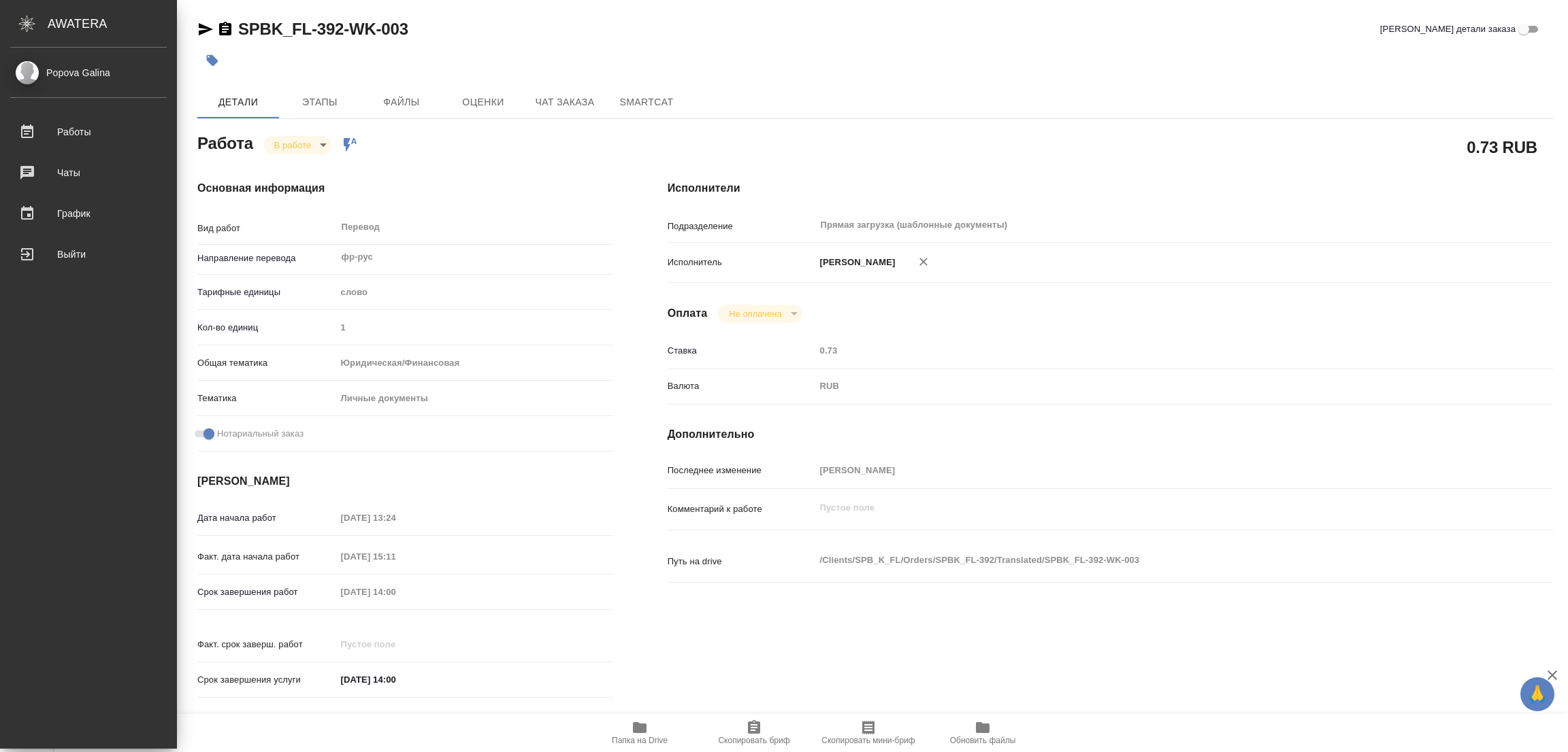
type textarea "x"
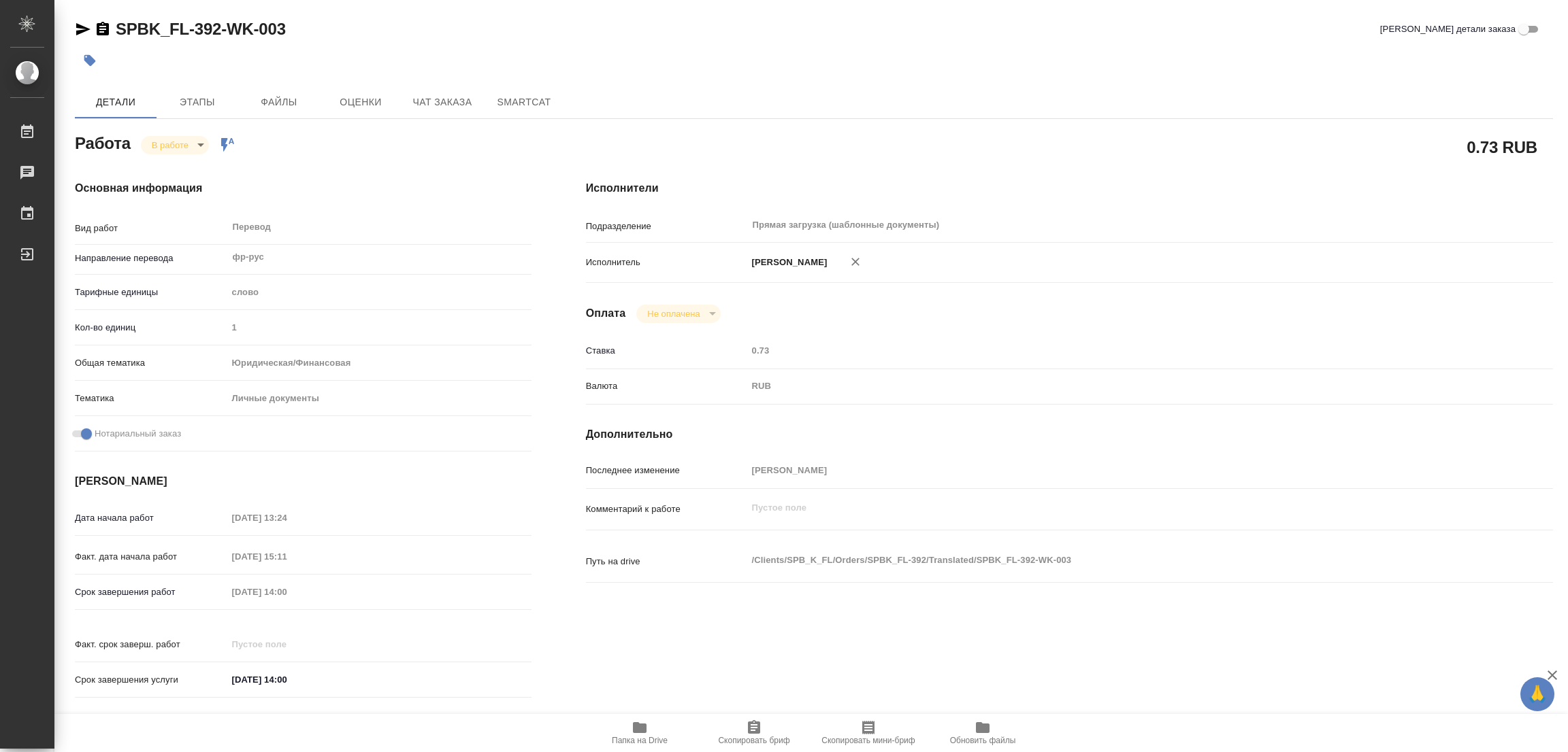
type textarea "x"
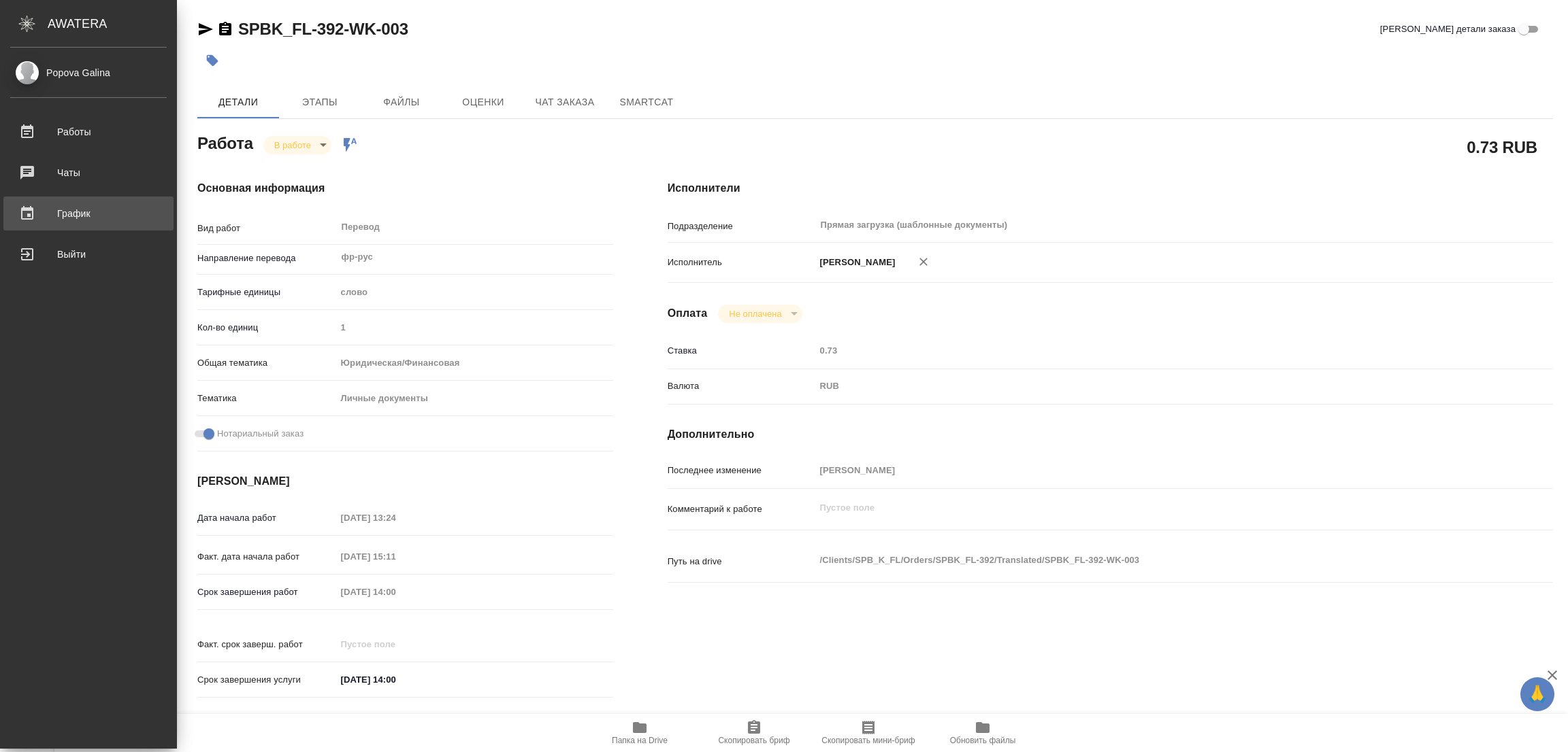
type textarea "x"
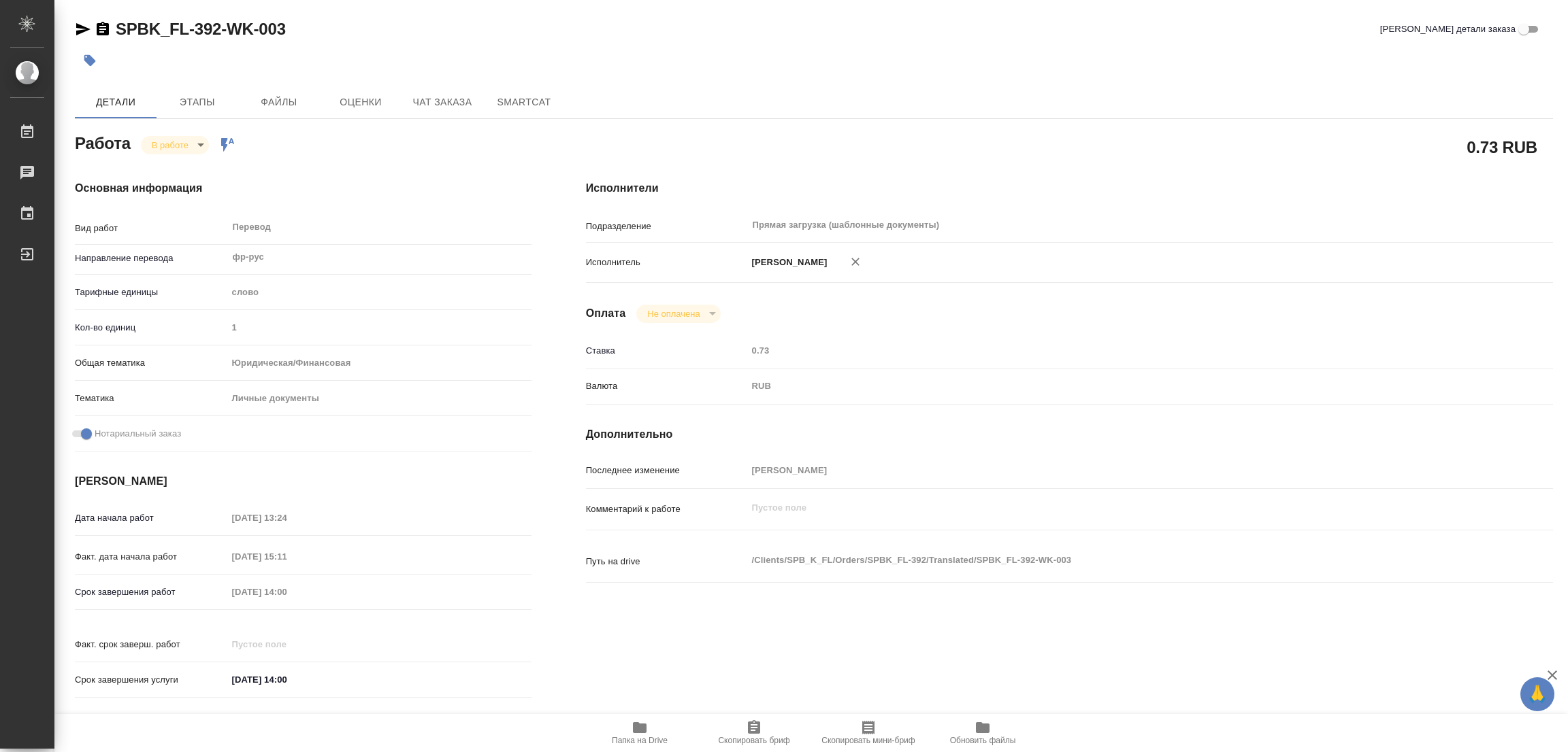
type textarea "x"
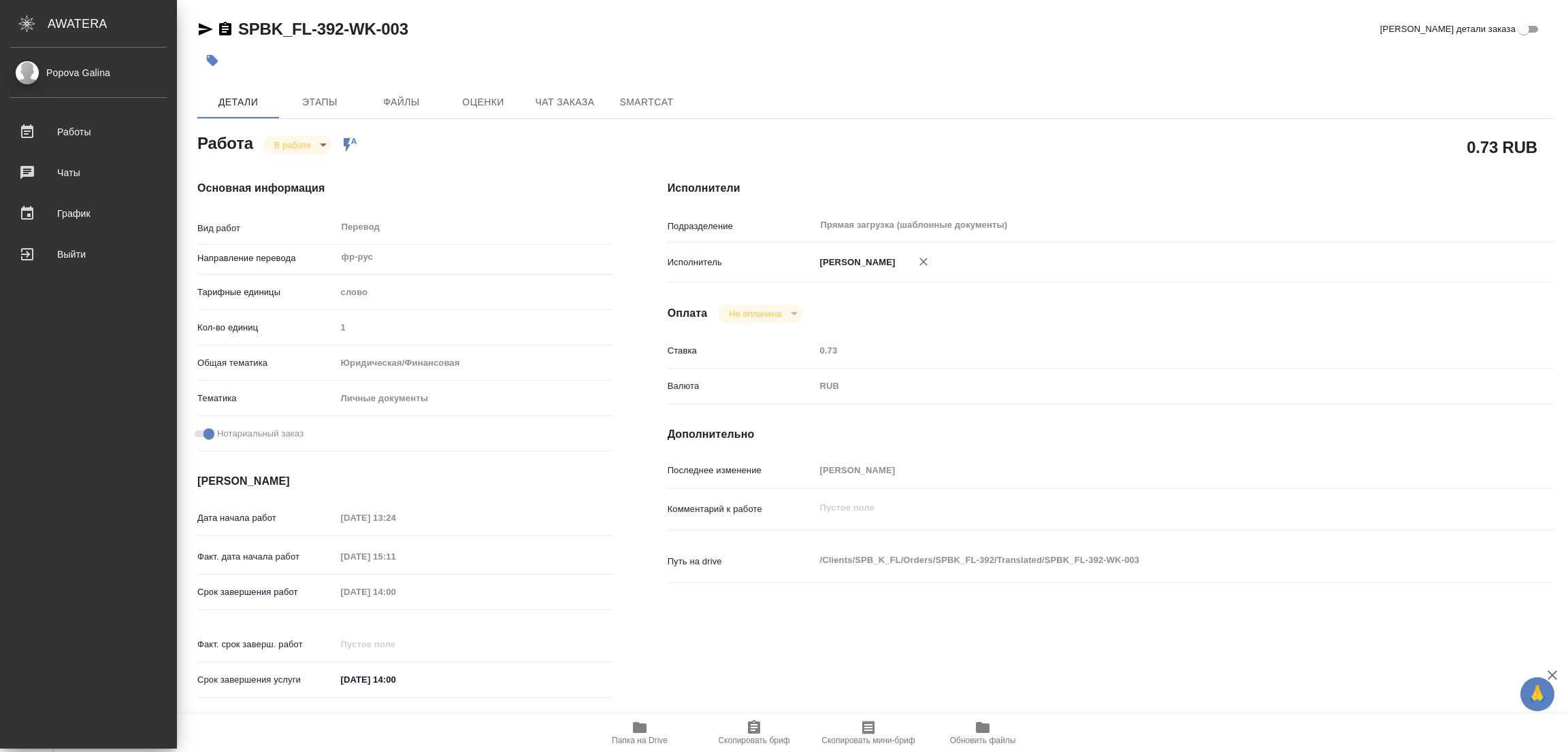
type textarea "x"
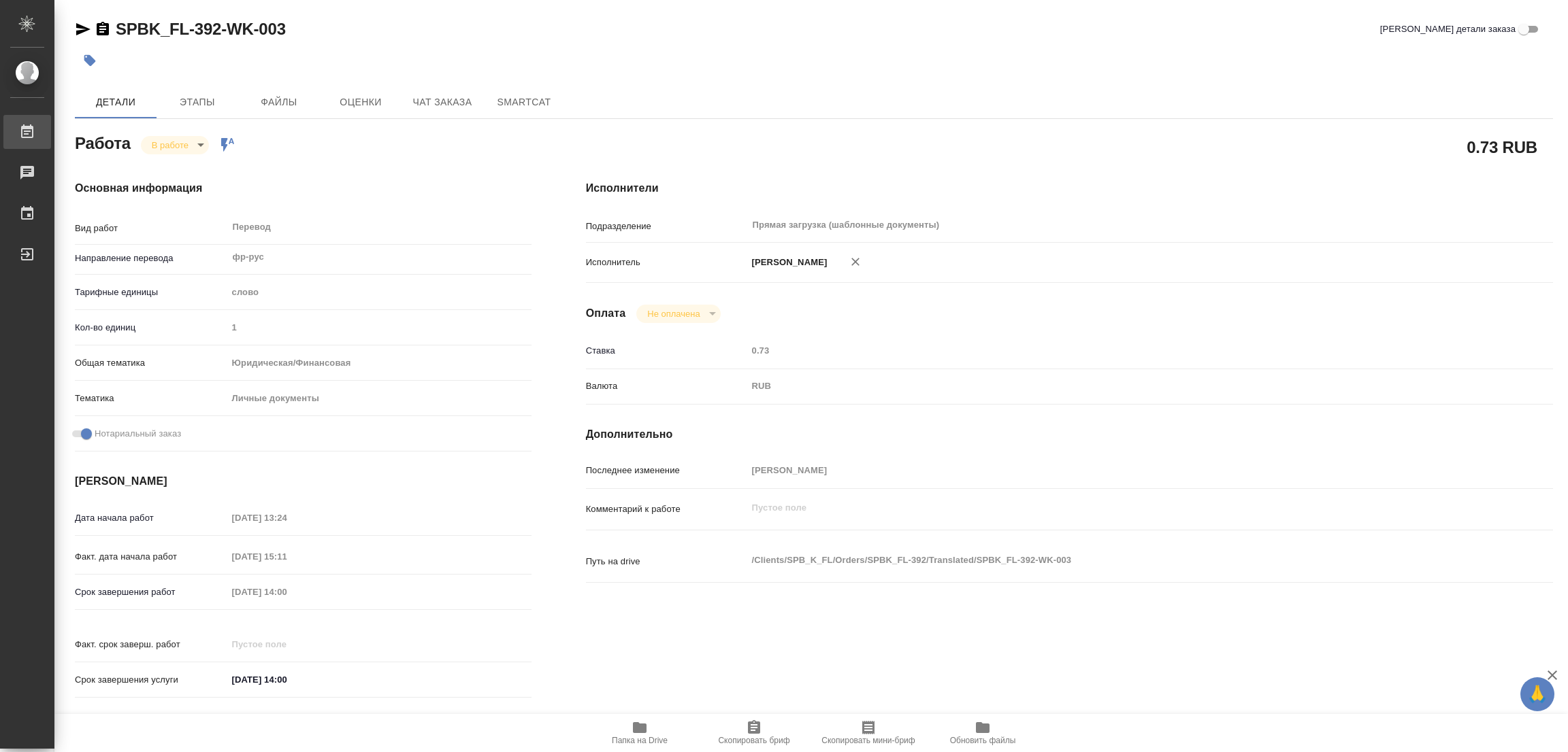
type textarea "x"
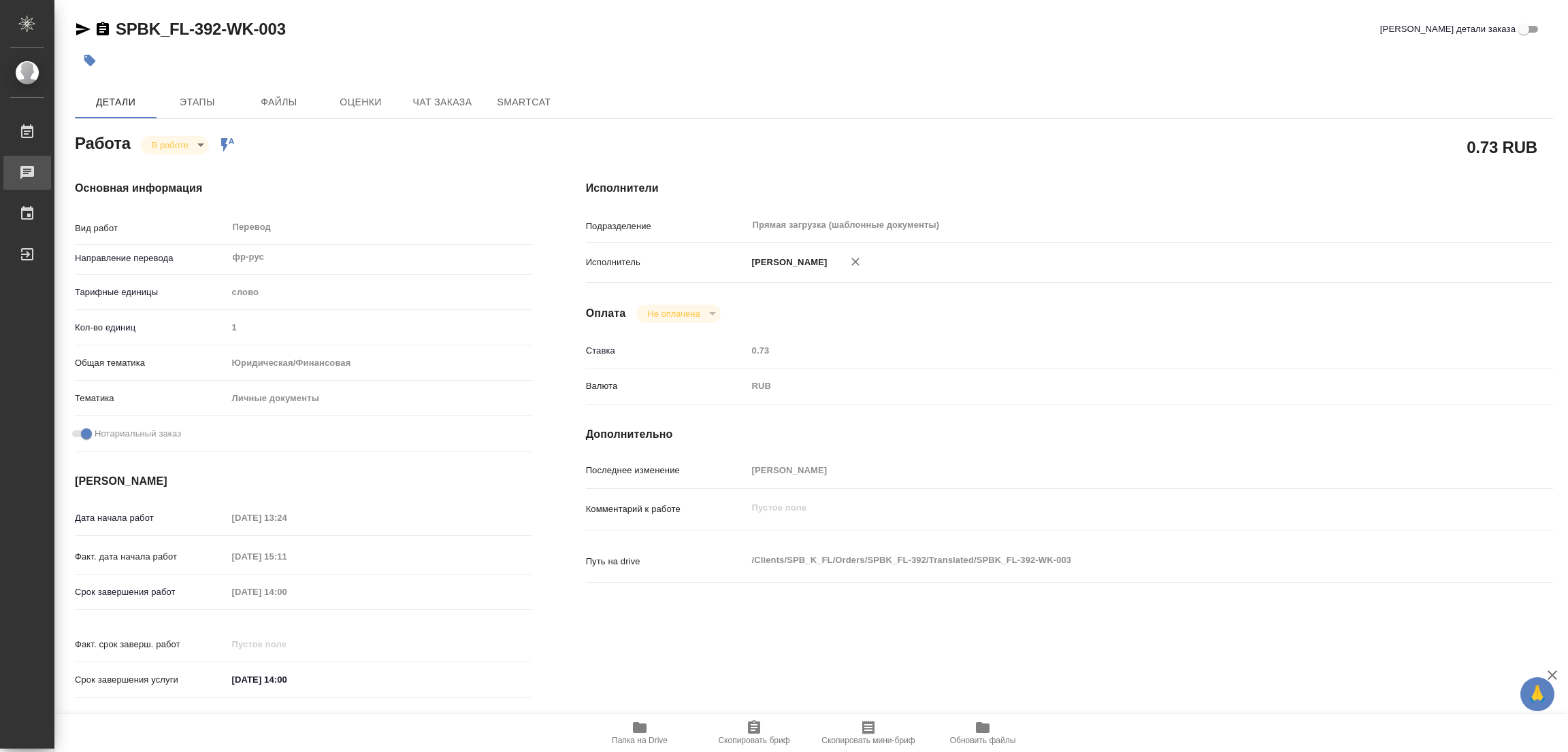
type textarea "x"
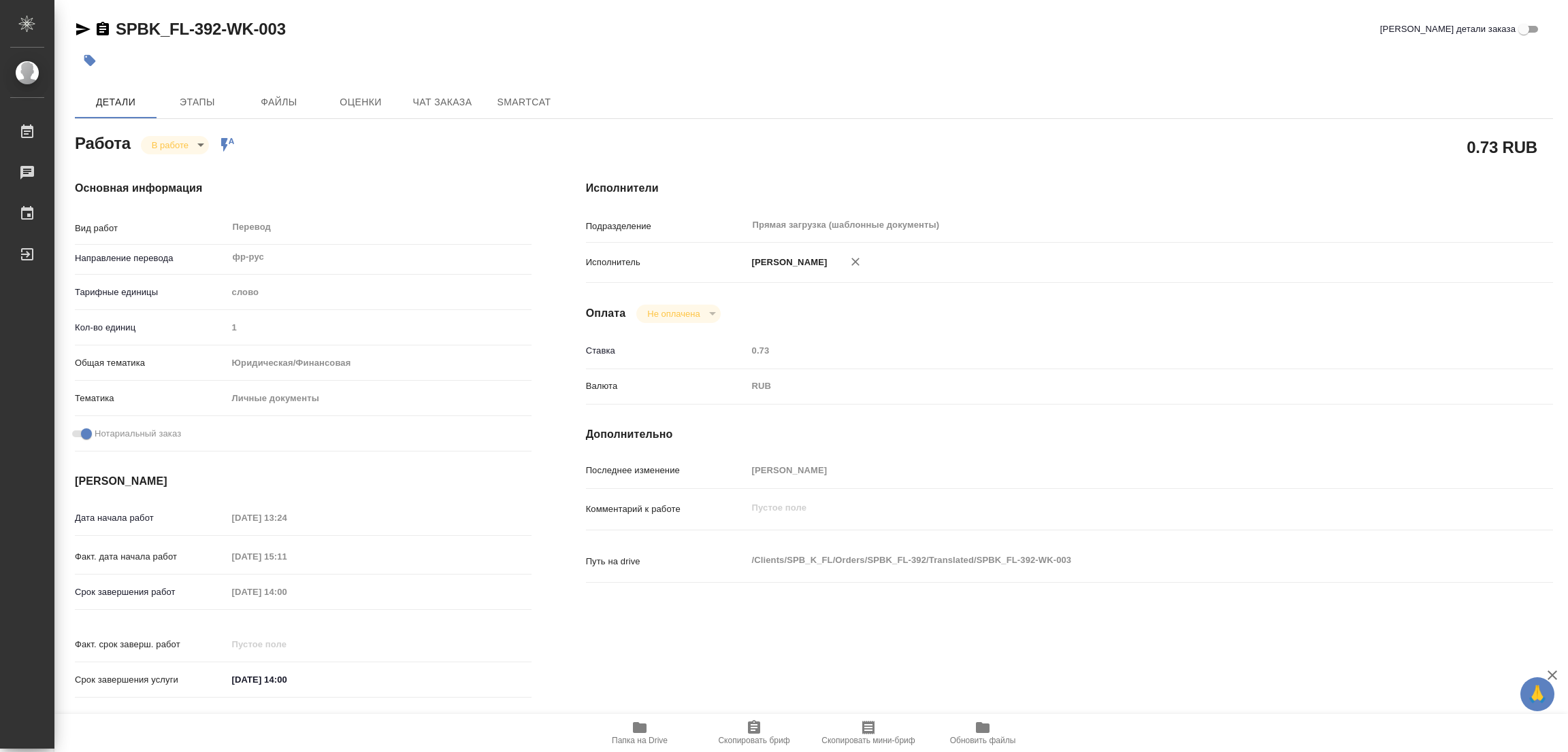
type textarea "x"
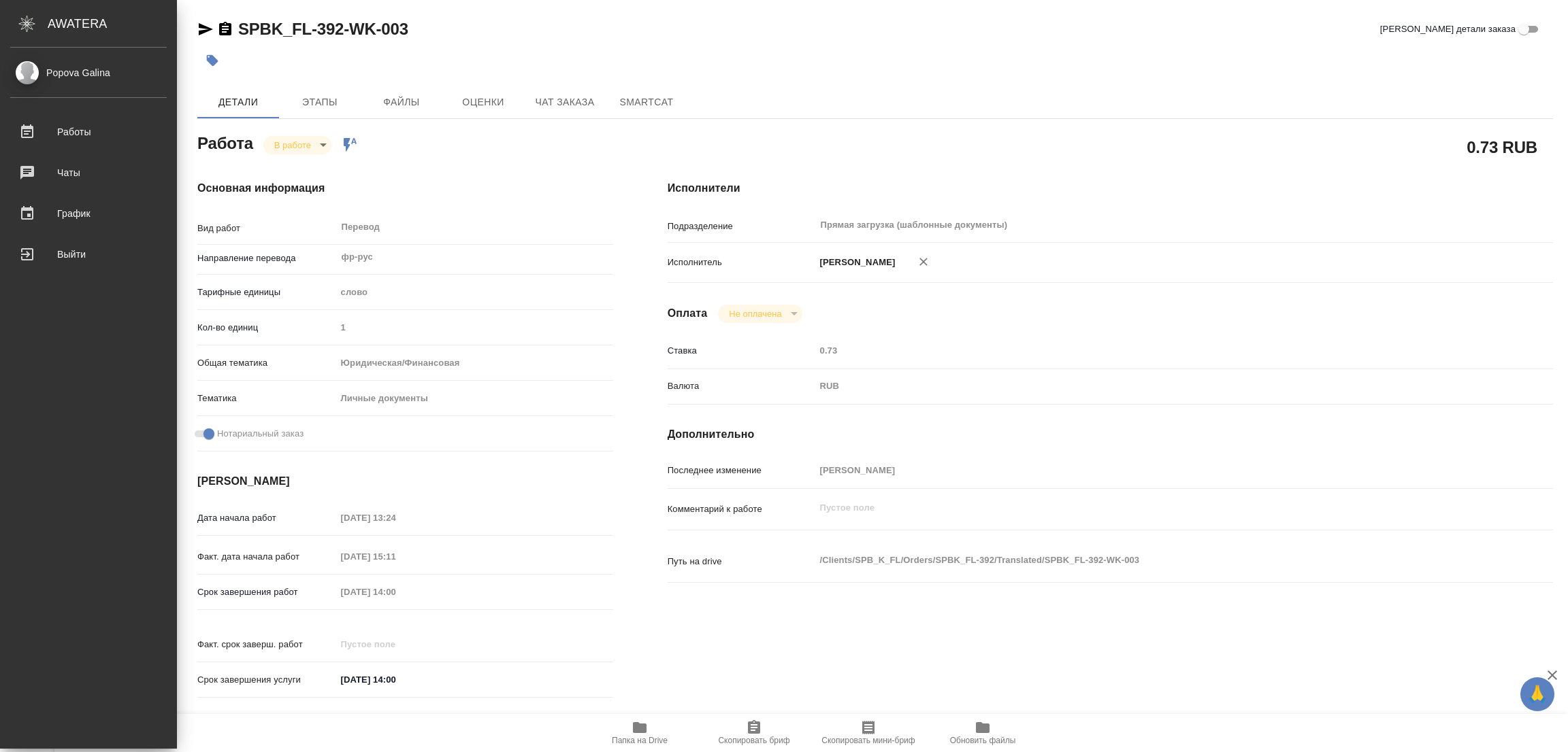
type textarea "x"
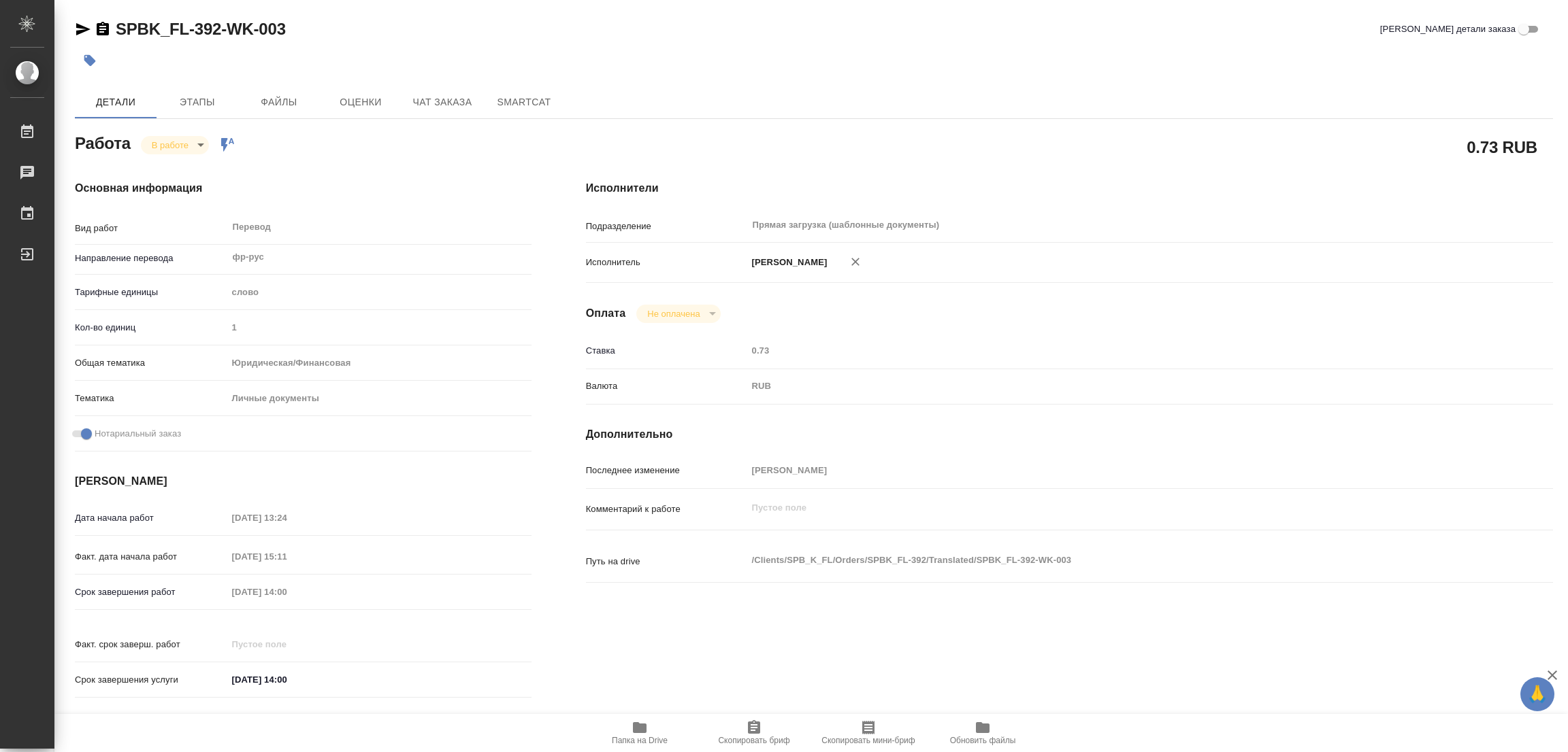
type textarea "x"
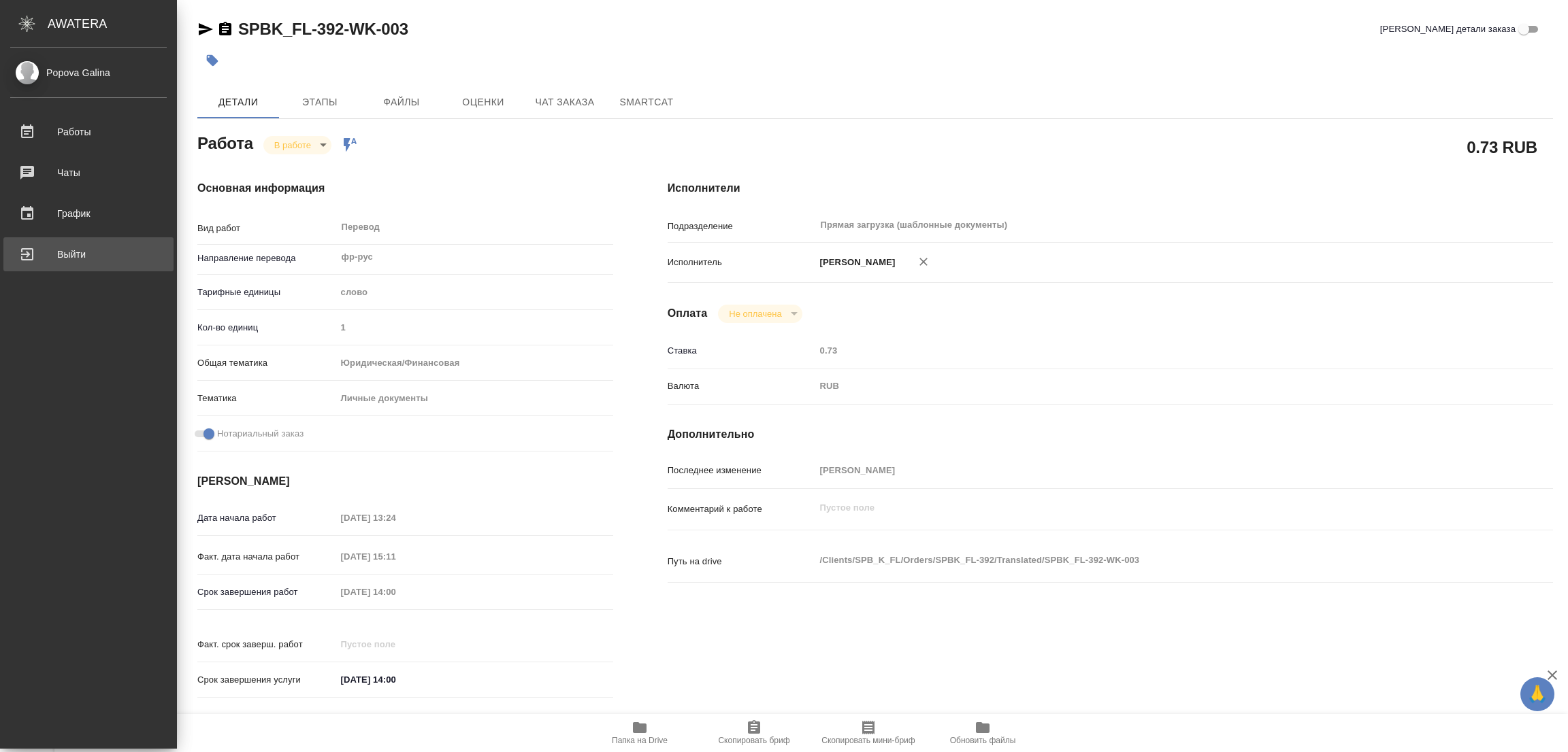
type textarea "x"
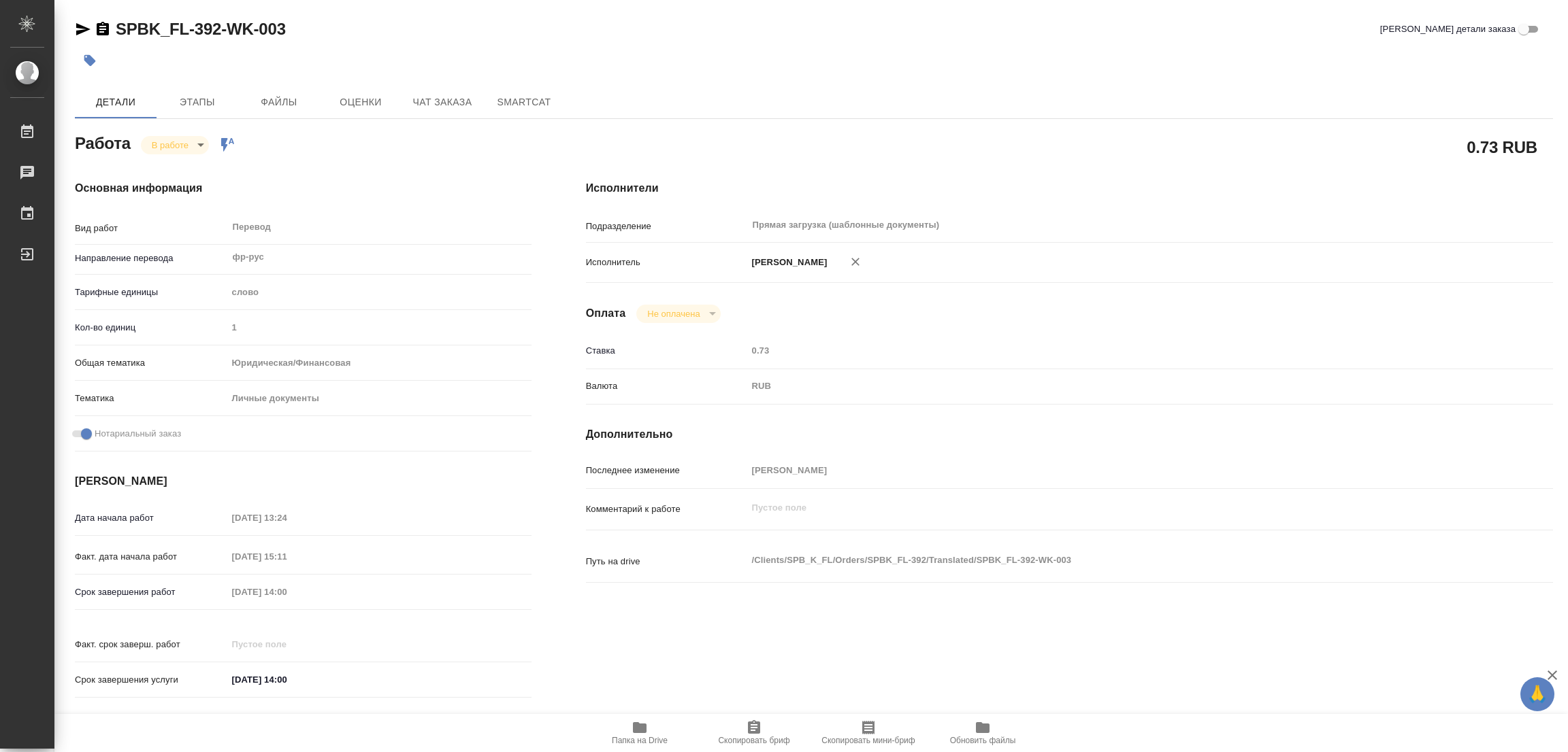
type textarea "x"
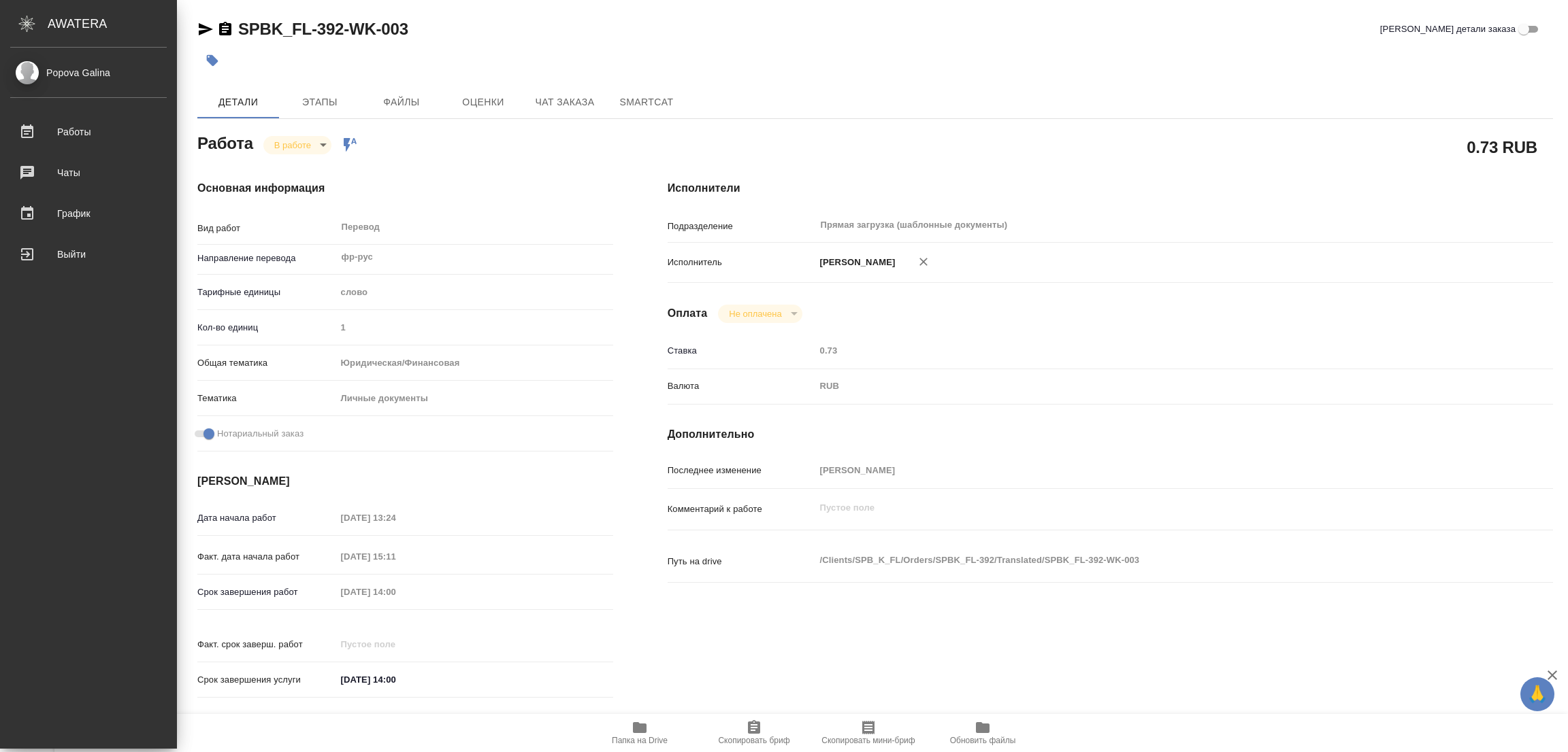
type textarea "x"
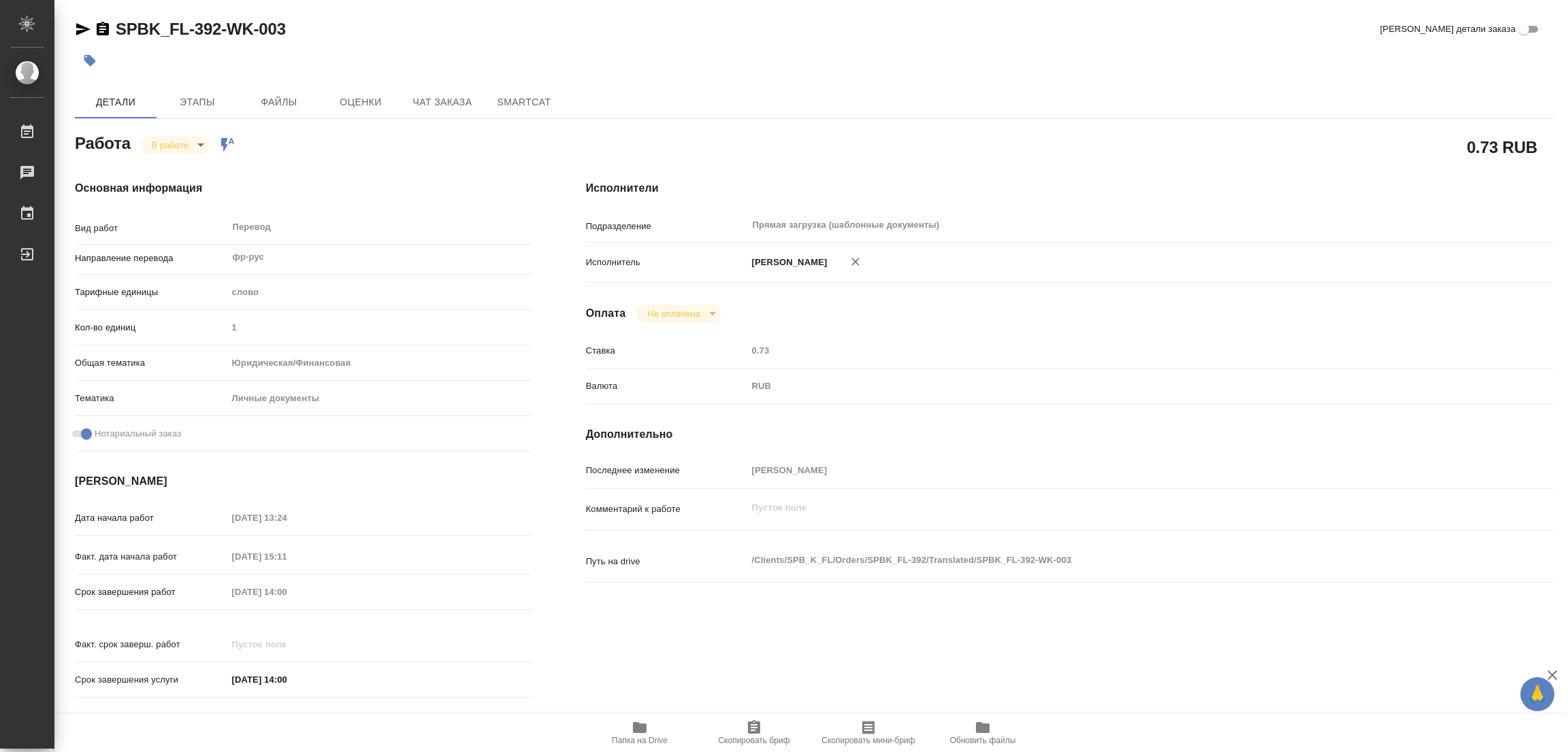
type textarea "x"
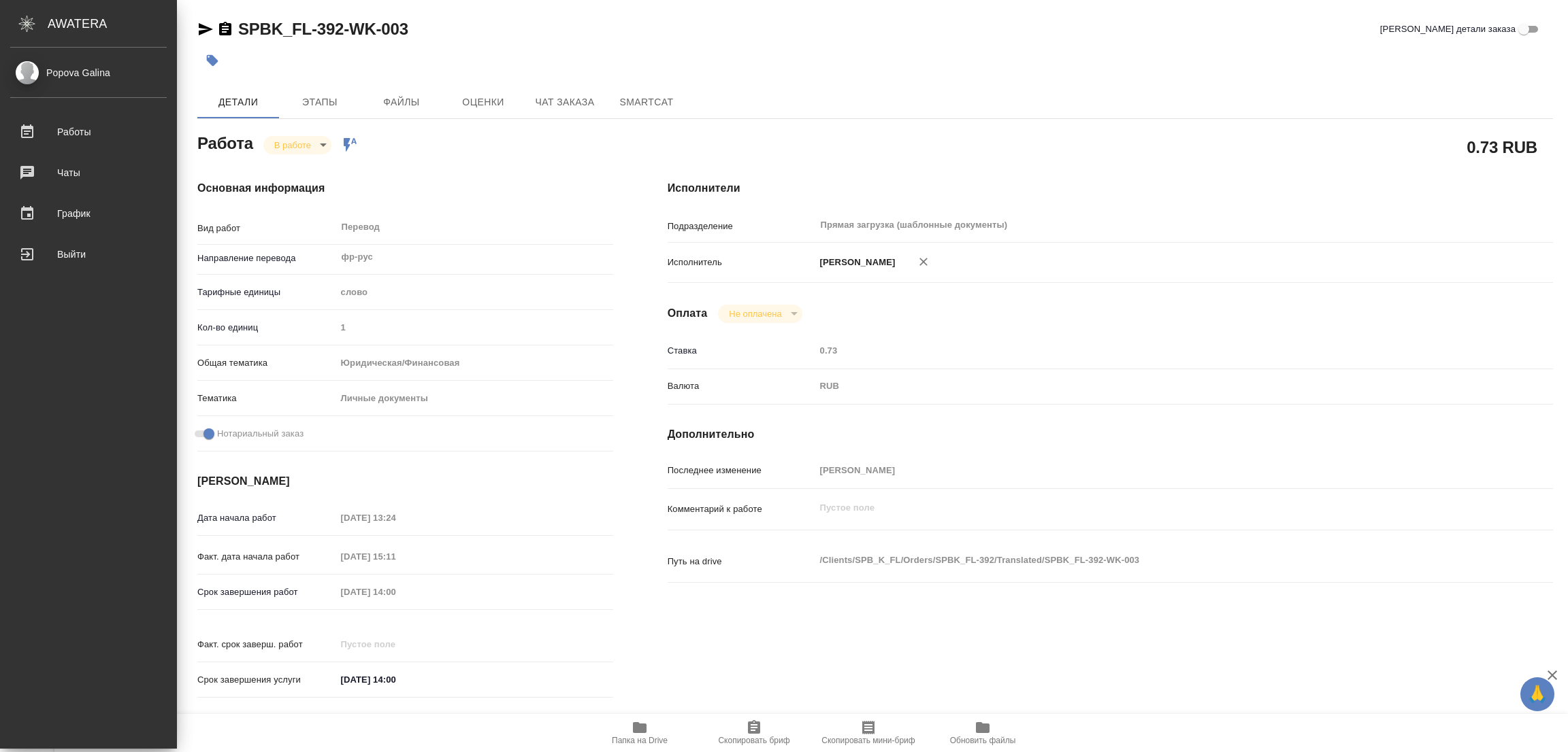
type textarea "x"
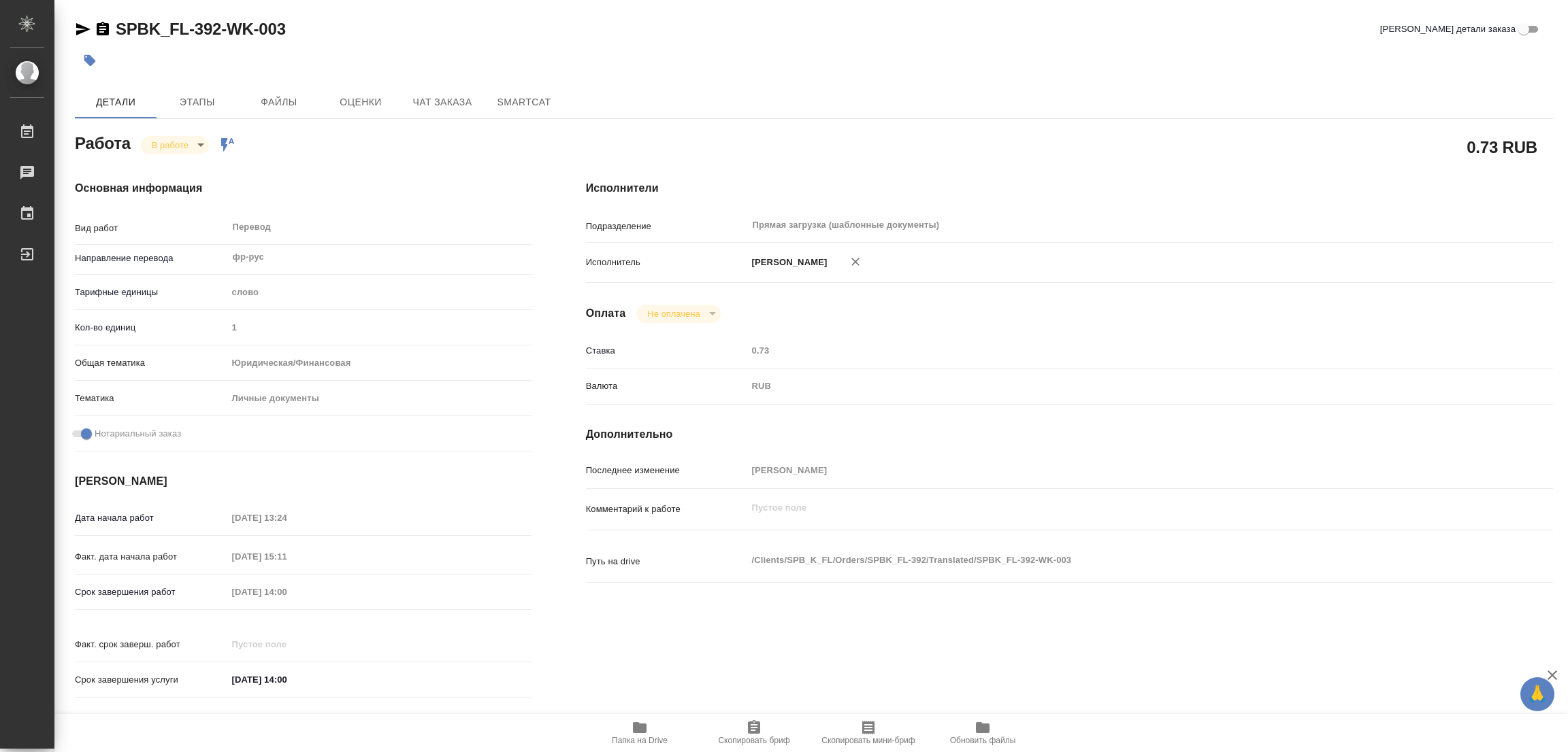
type textarea "x"
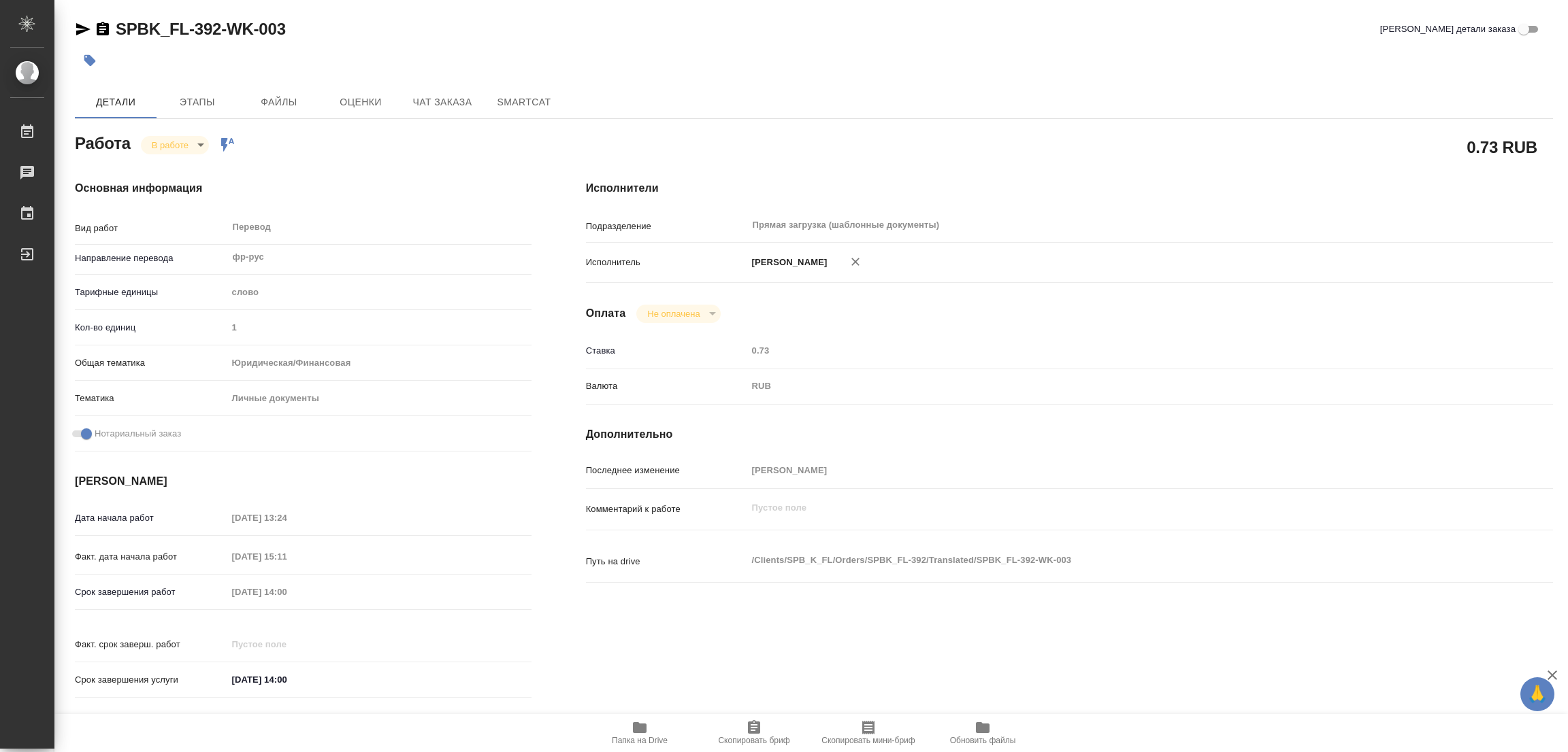
type textarea "x"
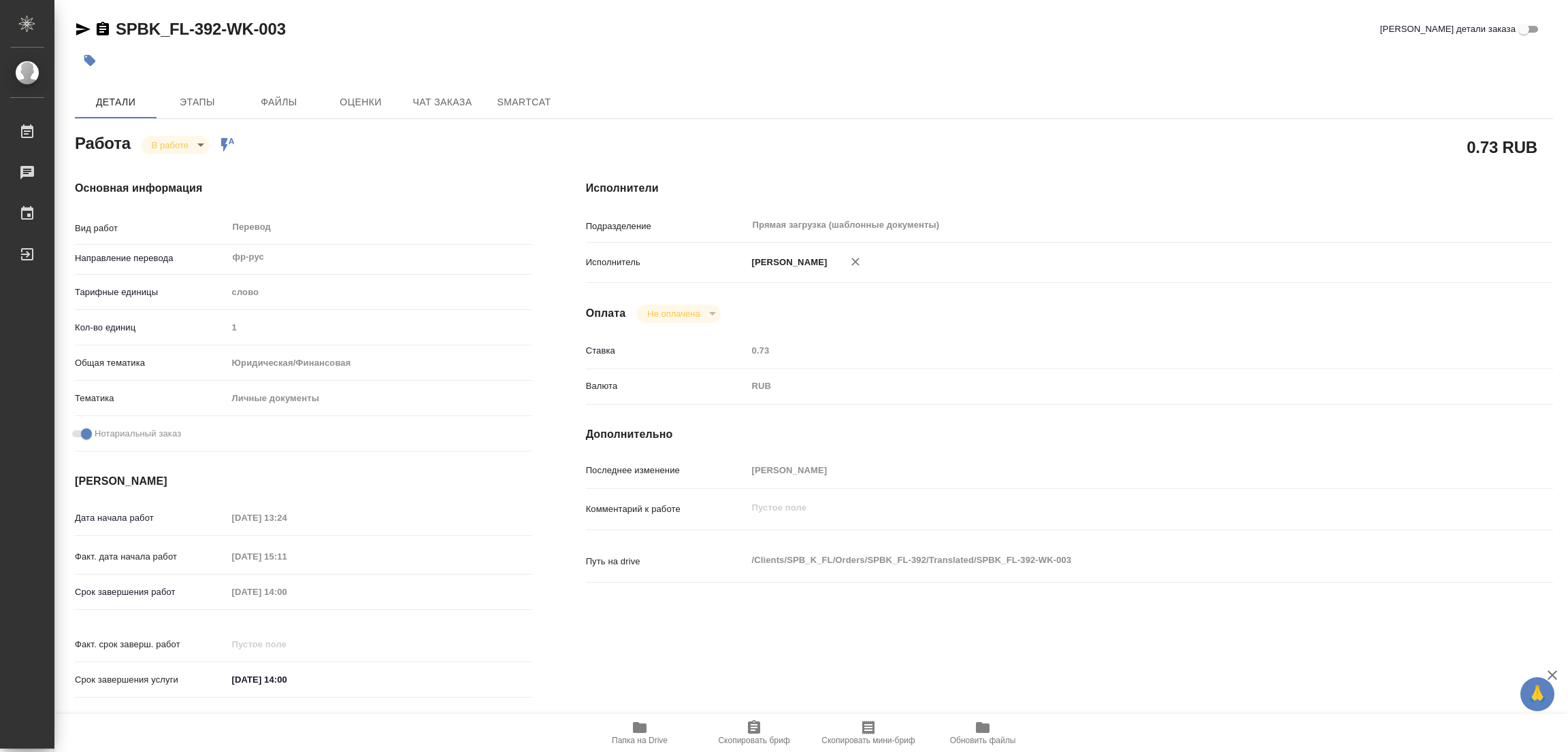
type textarea "x"
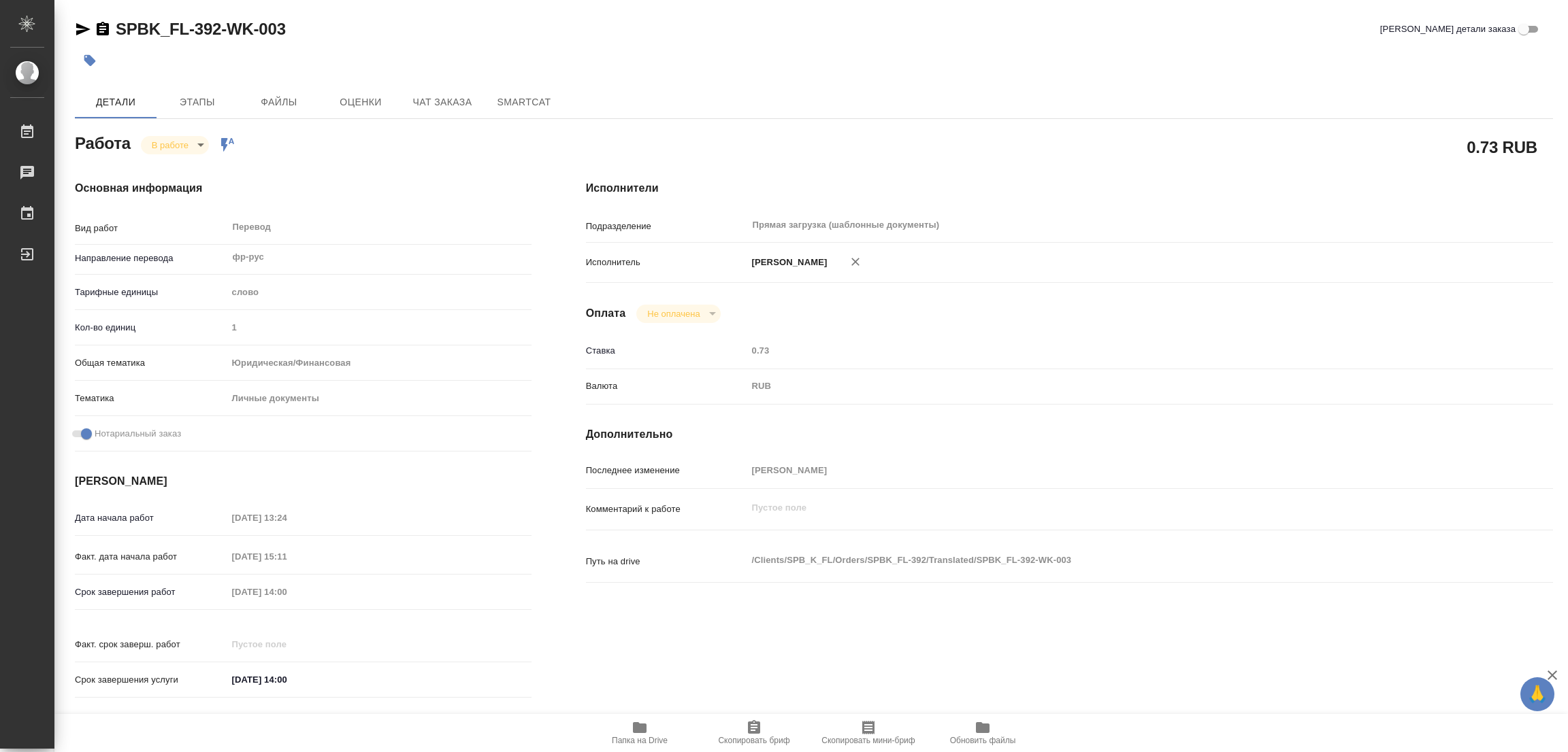
click at [1220, 216] on div "Прямая загрузка (шаблонные документы) ​" at bounding box center [1110, 225] width 726 height 25
drag, startPoint x: 108, startPoint y: 12, endPoint x: 221, endPoint y: 32, distance: 114.8
click at [221, 32] on div "SPBK_FL-392-WK-003 Кратко детали заказа Детали Этапы Файлы Оценки Чат заказа Sm…" at bounding box center [814, 571] width 1493 height 1141
copy link "SPBK_FL-392"
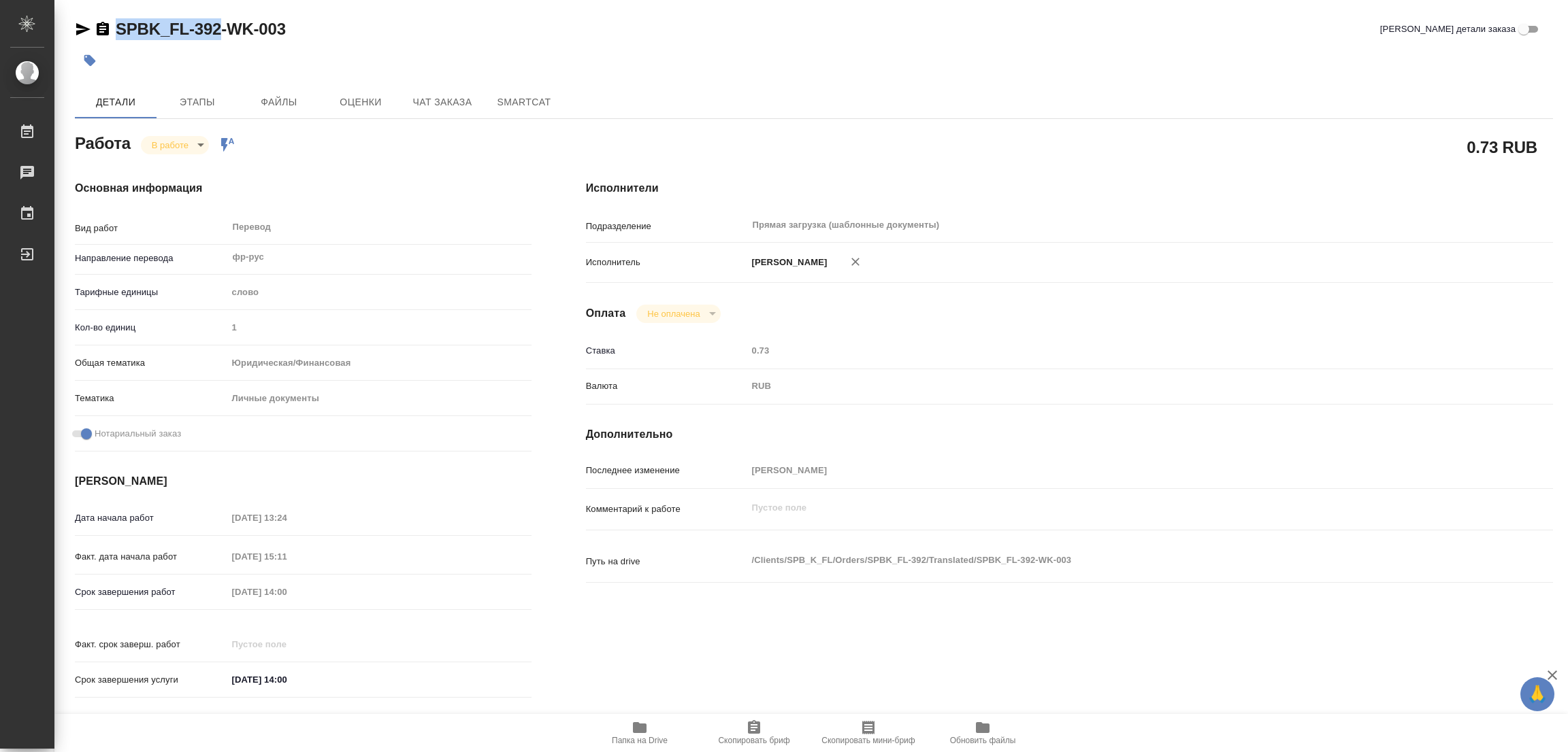
copy link "SPBK_FL-392"
drag, startPoint x: 753, startPoint y: 723, endPoint x: 605, endPoint y: 751, distance: 150.6
click at [753, 725] on icon "button" at bounding box center [754, 728] width 16 height 16
copy link "SPBK_FL-392"
click at [1026, 172] on div "Исполнители Подразделение Прямая загрузка (шаблонные документы) ​ Исполнитель […" at bounding box center [1069, 444] width 1022 height 581
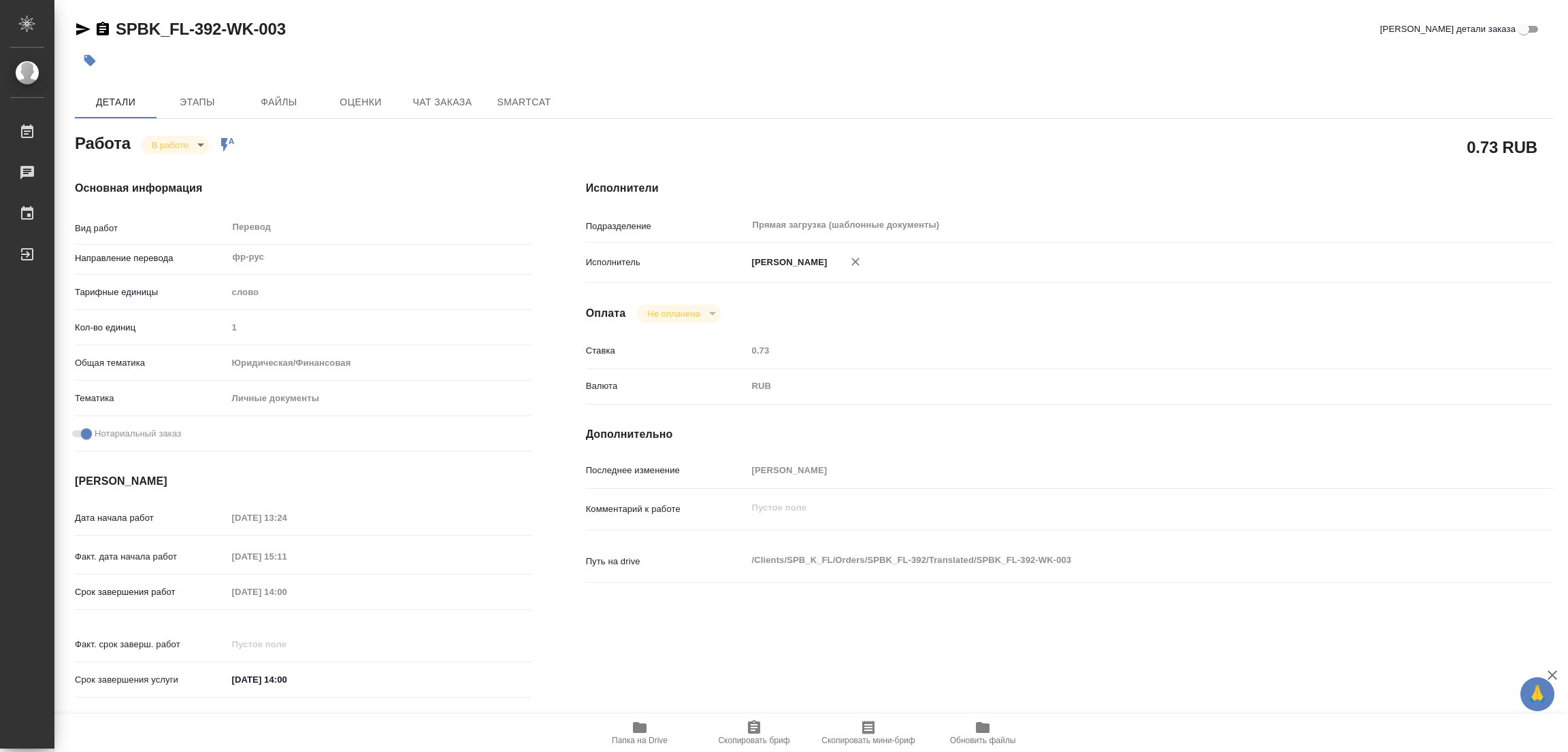
click at [177, 595] on div "Срок завершения работ [DATE] 14:00" at bounding box center [303, 592] width 457 height 24
click at [317, 145] on div "Работа В работе inProgress Работа включена в последовательность" at bounding box center [303, 142] width 457 height 25
click at [378, 14] on div "SPBK_FL-392-WK-003 Кратко детали заказа Детали Этапы Файлы Оценки Чат заказа Sm…" at bounding box center [814, 571] width 1493 height 1141
